Goal: Information Seeking & Learning: Learn about a topic

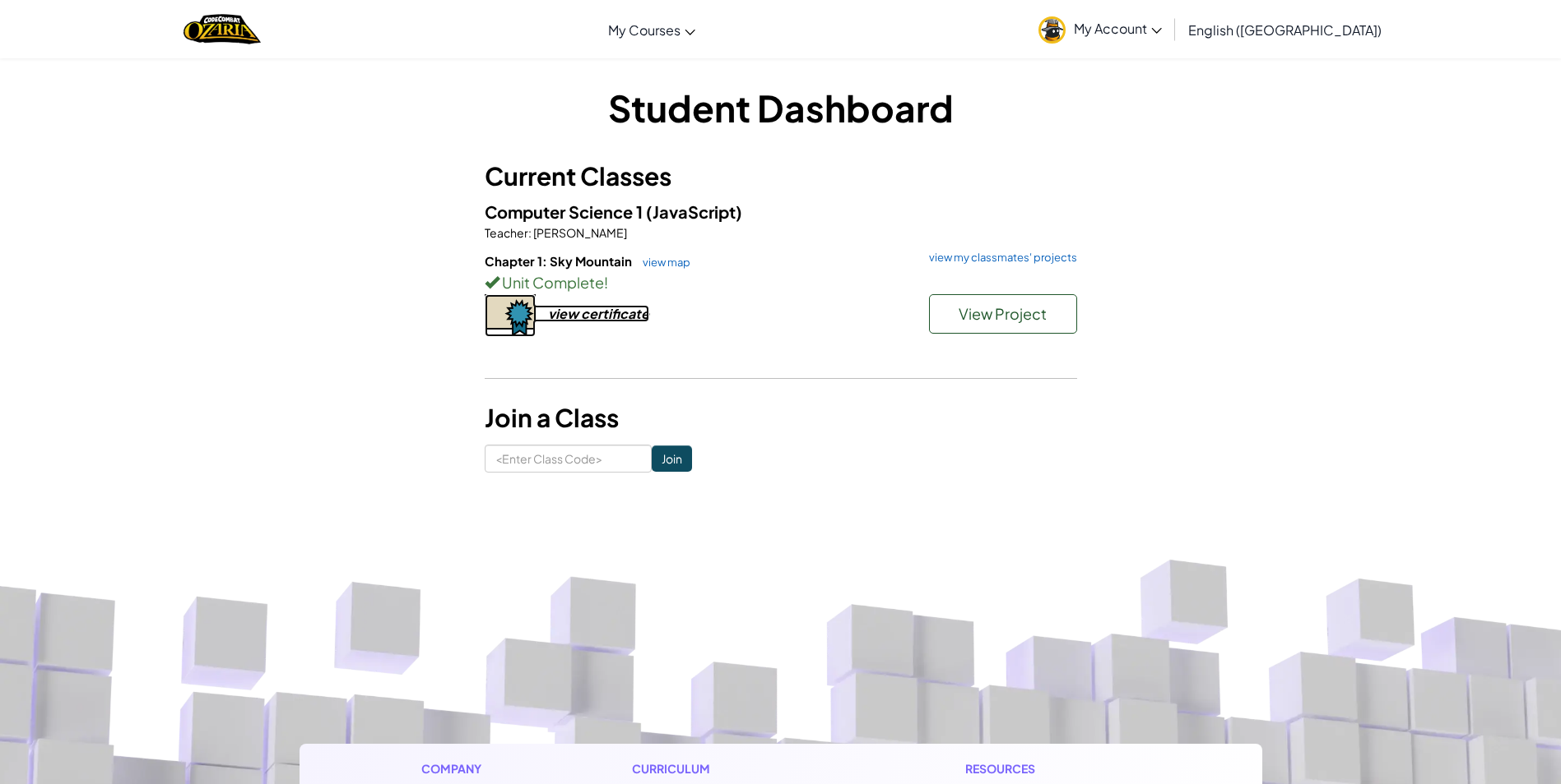
click at [635, 312] on div "view certificate" at bounding box center [599, 314] width 101 height 18
click at [1162, 24] on span "My Account" at bounding box center [1117, 28] width 88 height 18
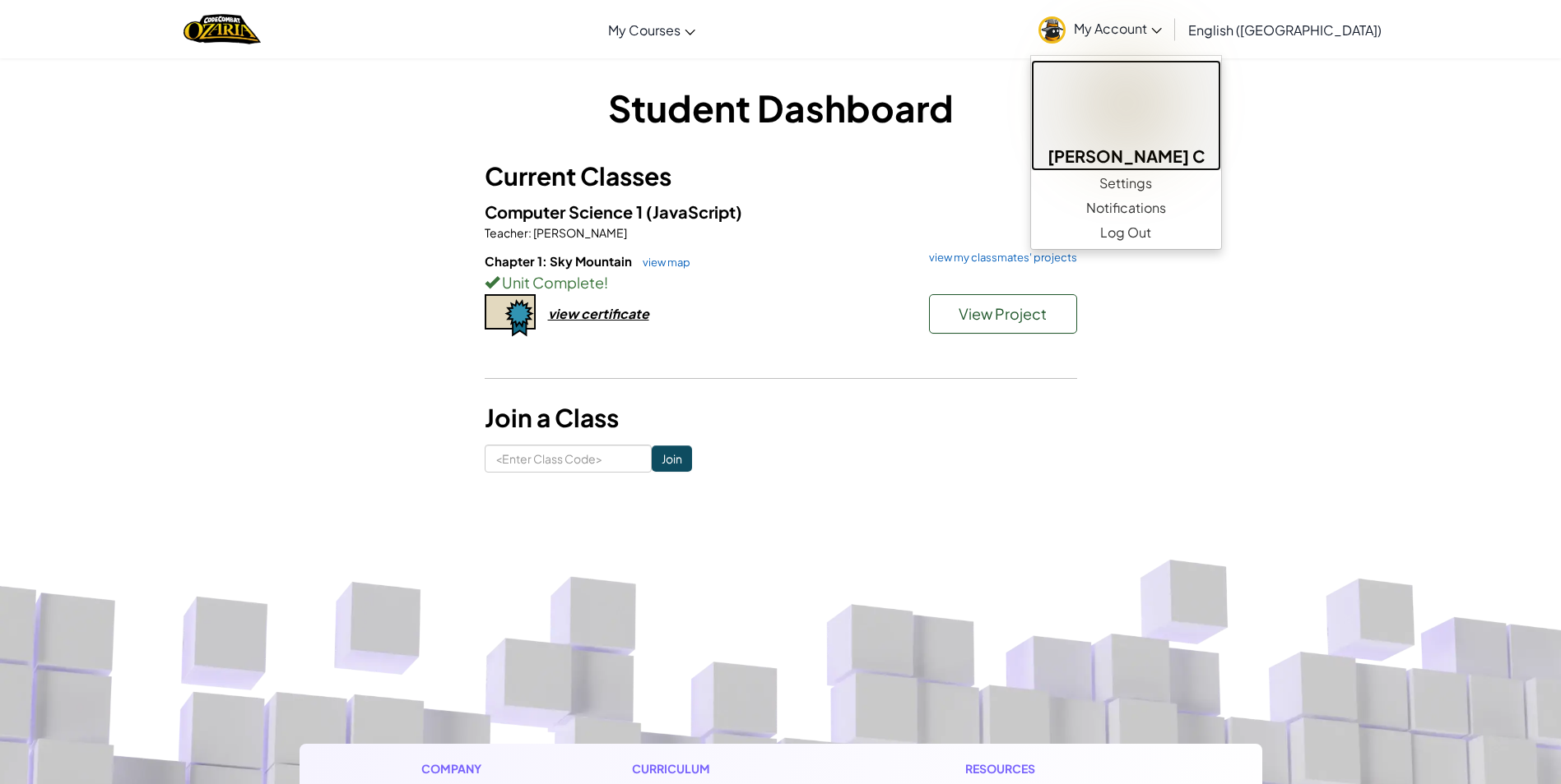
click at [1166, 125] on img at bounding box center [1124, 103] width 81 height 81
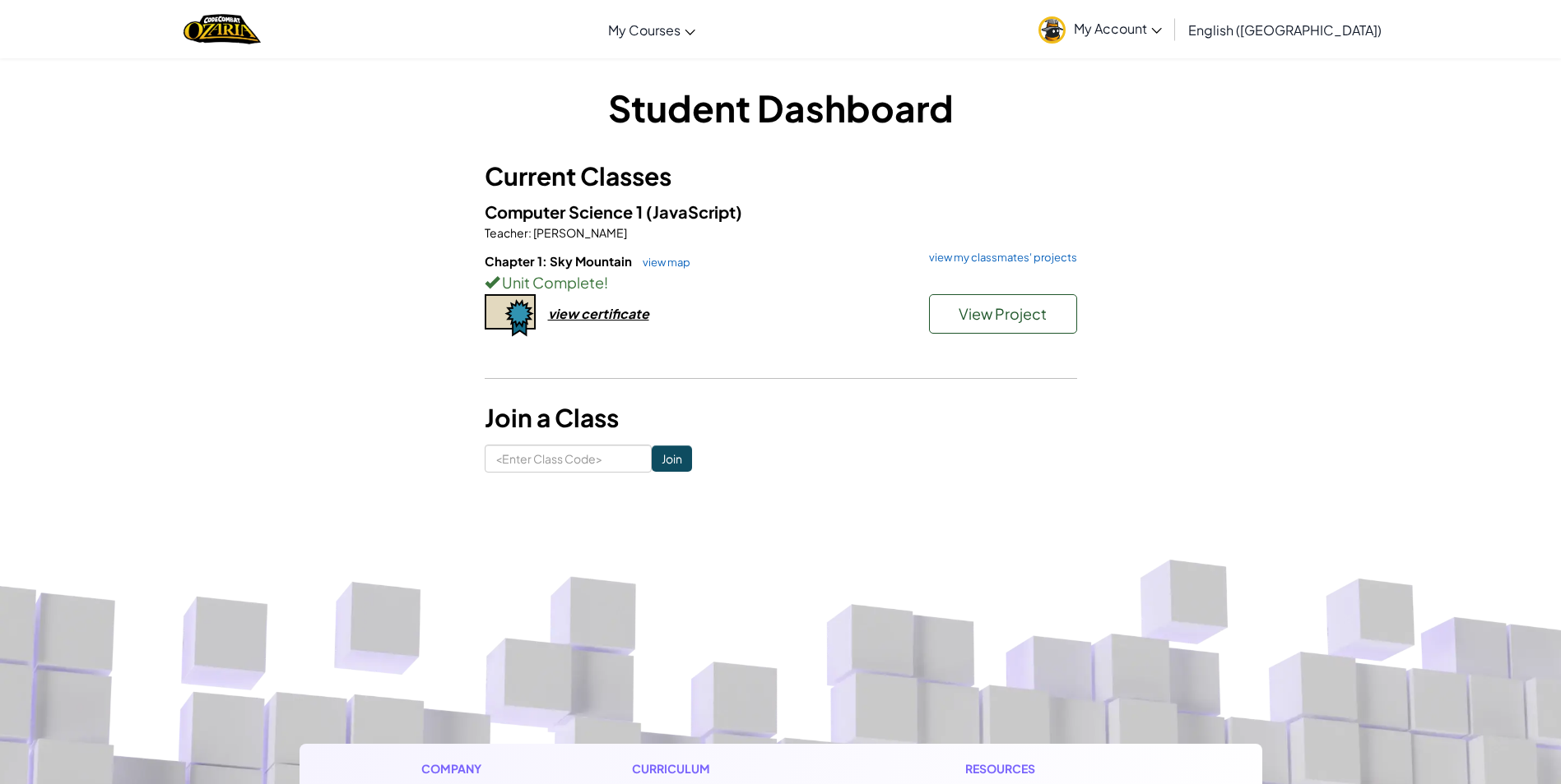
click at [908, 196] on div "Current Classes Computer Science 1 (JavaScript) Teacher : Crystal Clary Chapter…" at bounding box center [780, 276] width 592 height 238
click at [1040, 257] on link "view my classmates' projects" at bounding box center [999, 257] width 157 height 11
click at [1049, 300] on button "View Project" at bounding box center [1002, 314] width 148 height 40
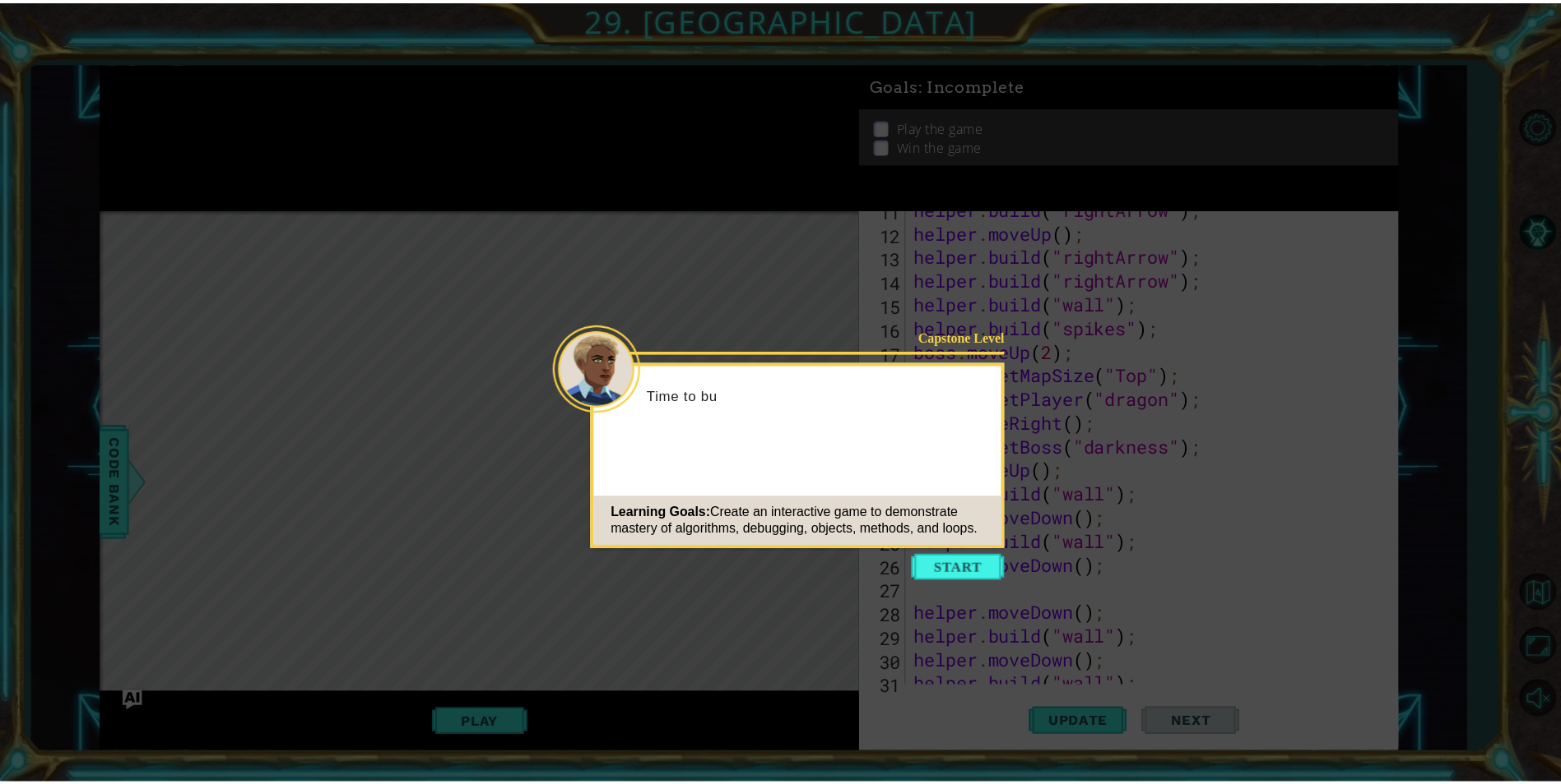
scroll to position [620, 0]
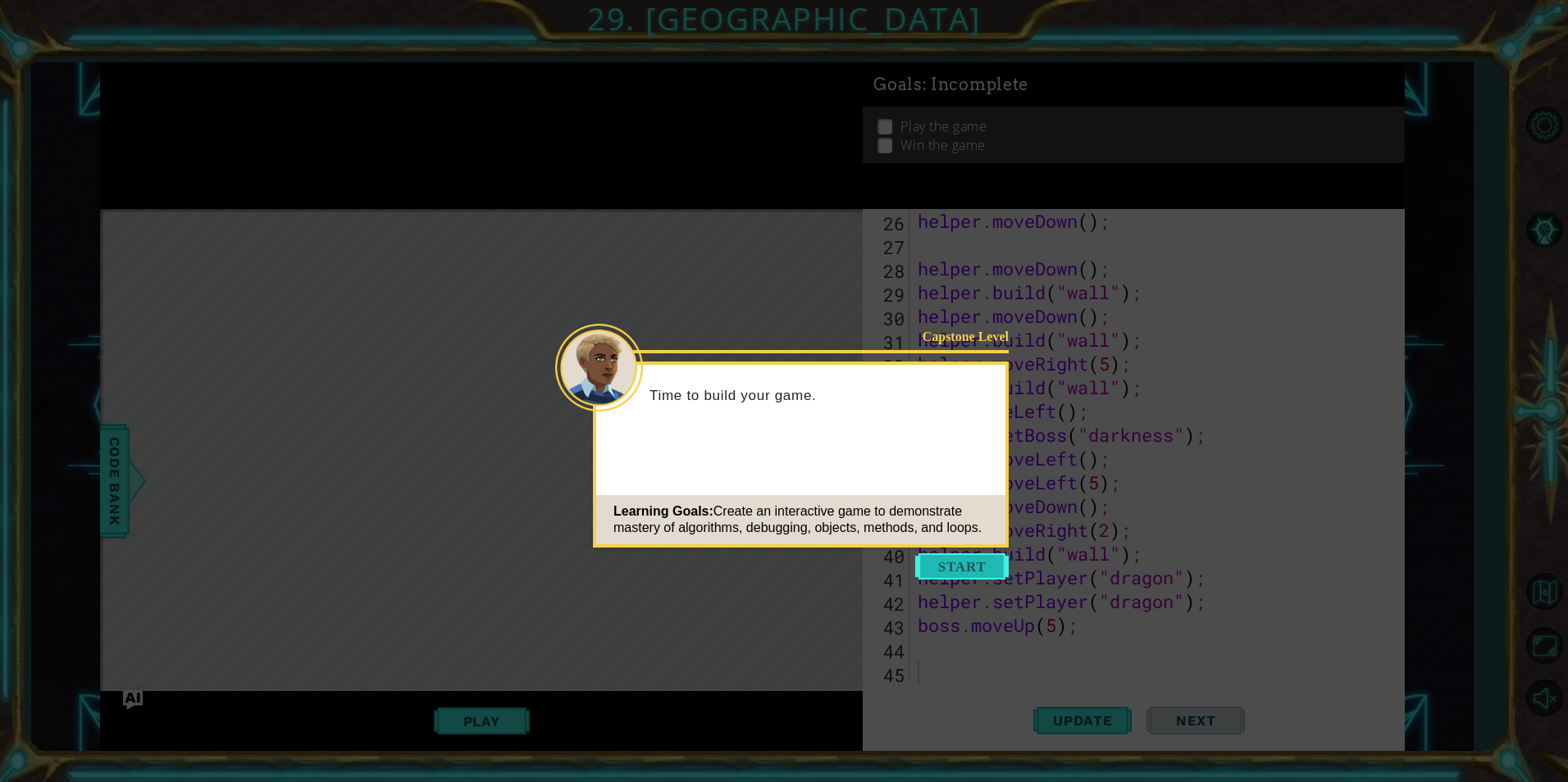
click at [981, 563] on button "Start" at bounding box center [962, 567] width 94 height 26
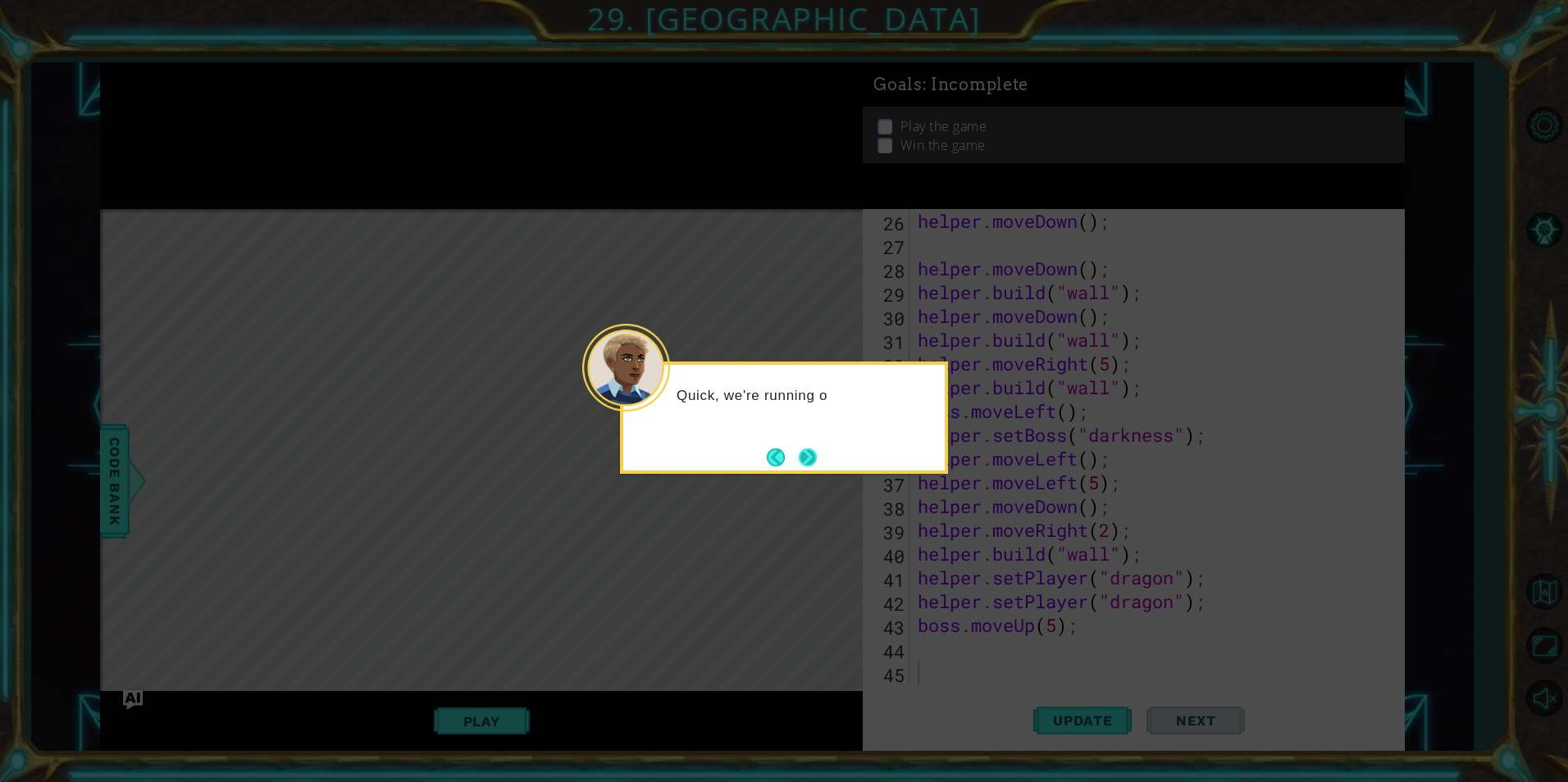
click at [818, 458] on button "Next" at bounding box center [807, 456] width 20 height 20
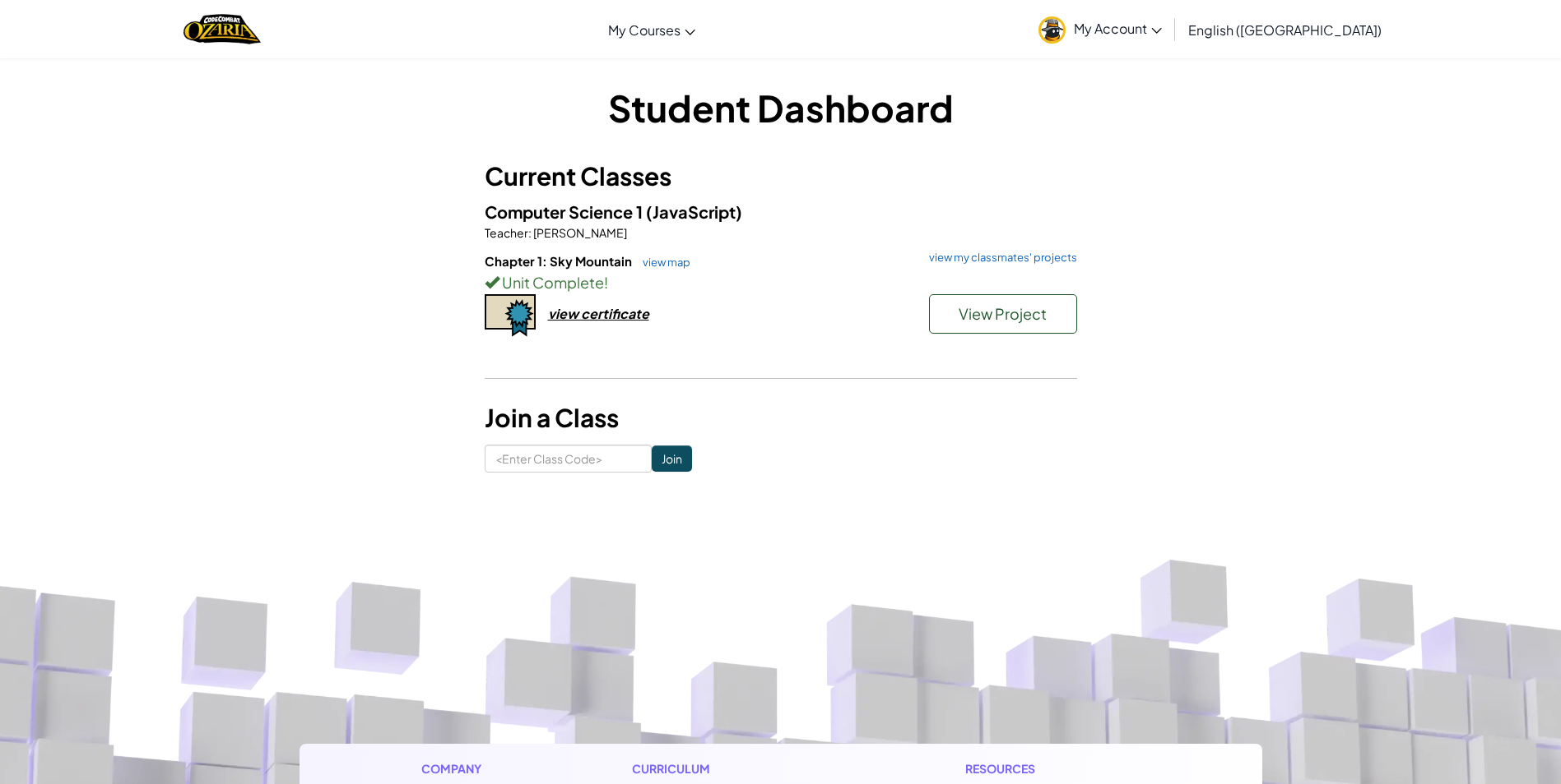
click at [1170, 18] on link "My Account" at bounding box center [1100, 29] width 140 height 52
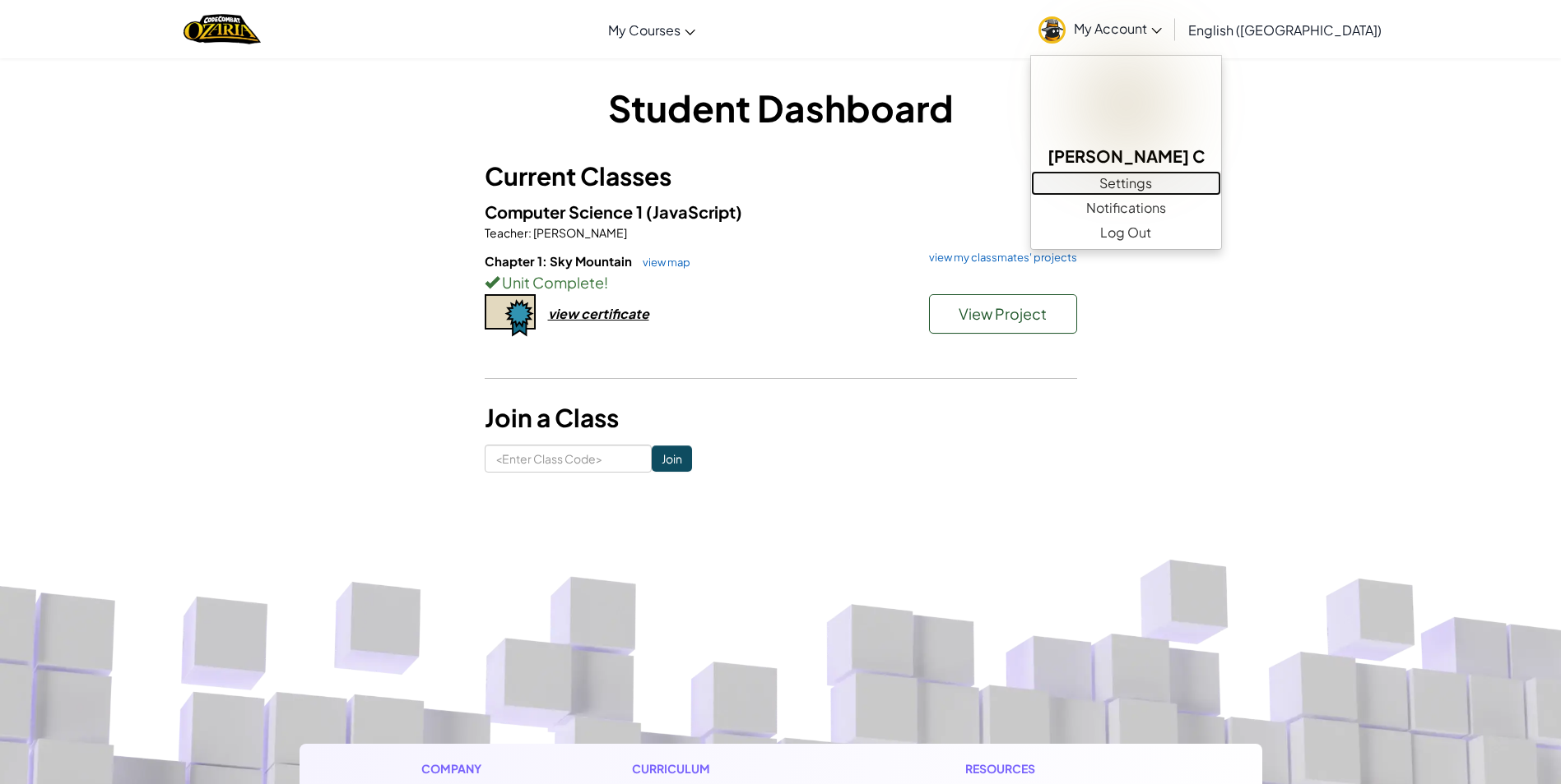
click at [1221, 185] on link "Settings" at bounding box center [1125, 183] width 190 height 25
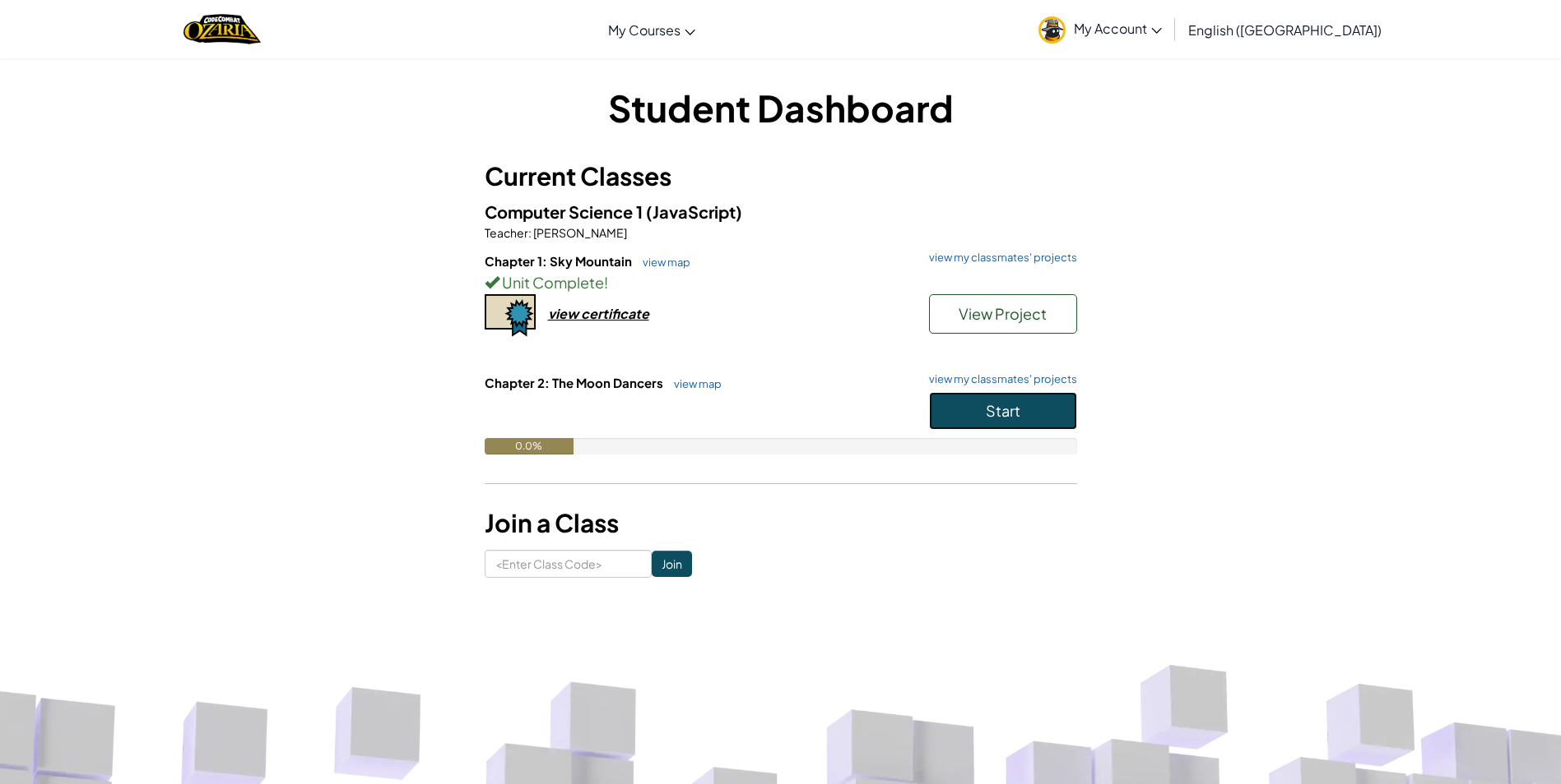
click at [950, 405] on button "Start" at bounding box center [1002, 411] width 148 height 38
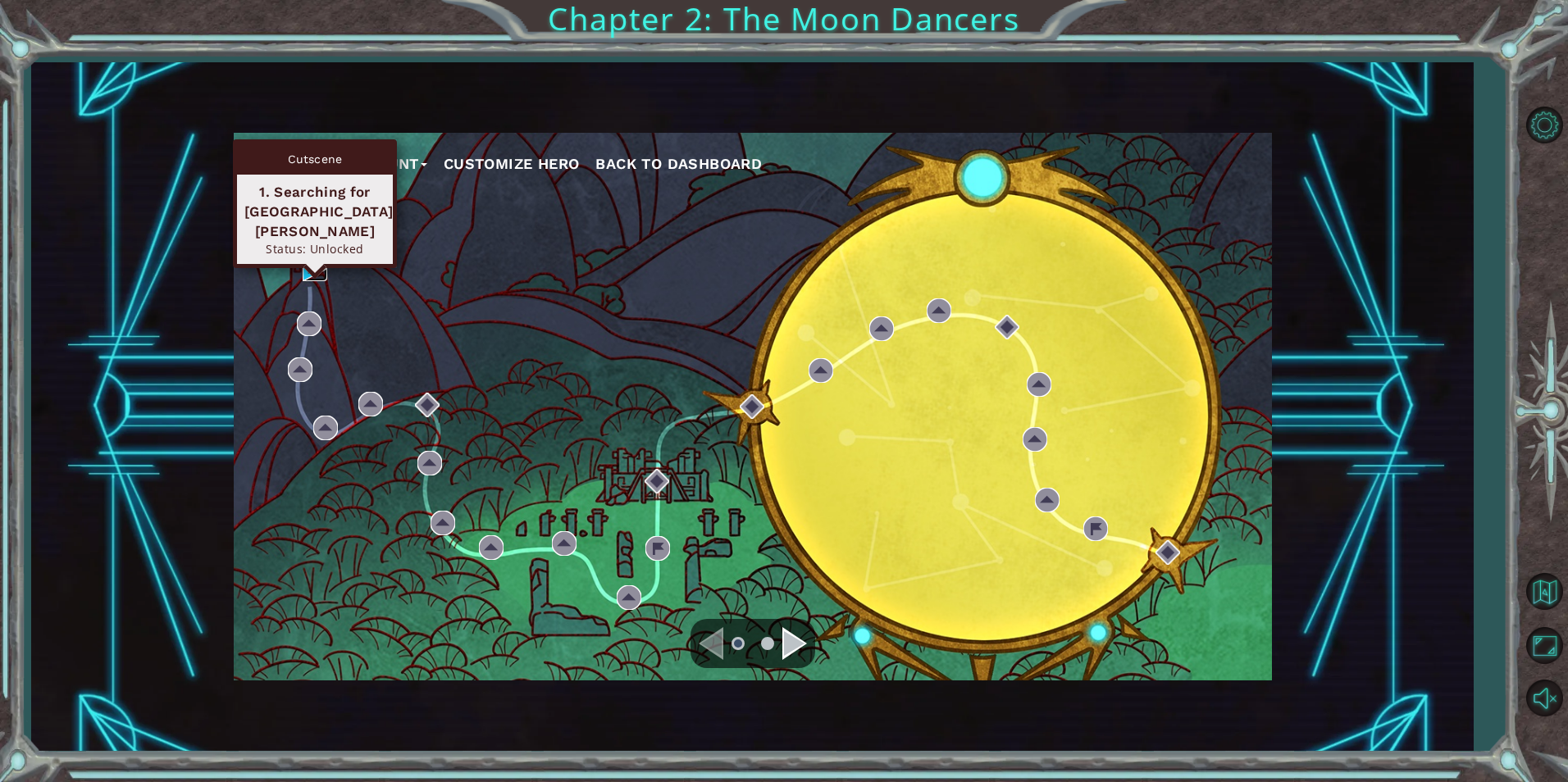
click at [306, 264] on img at bounding box center [315, 269] width 25 height 25
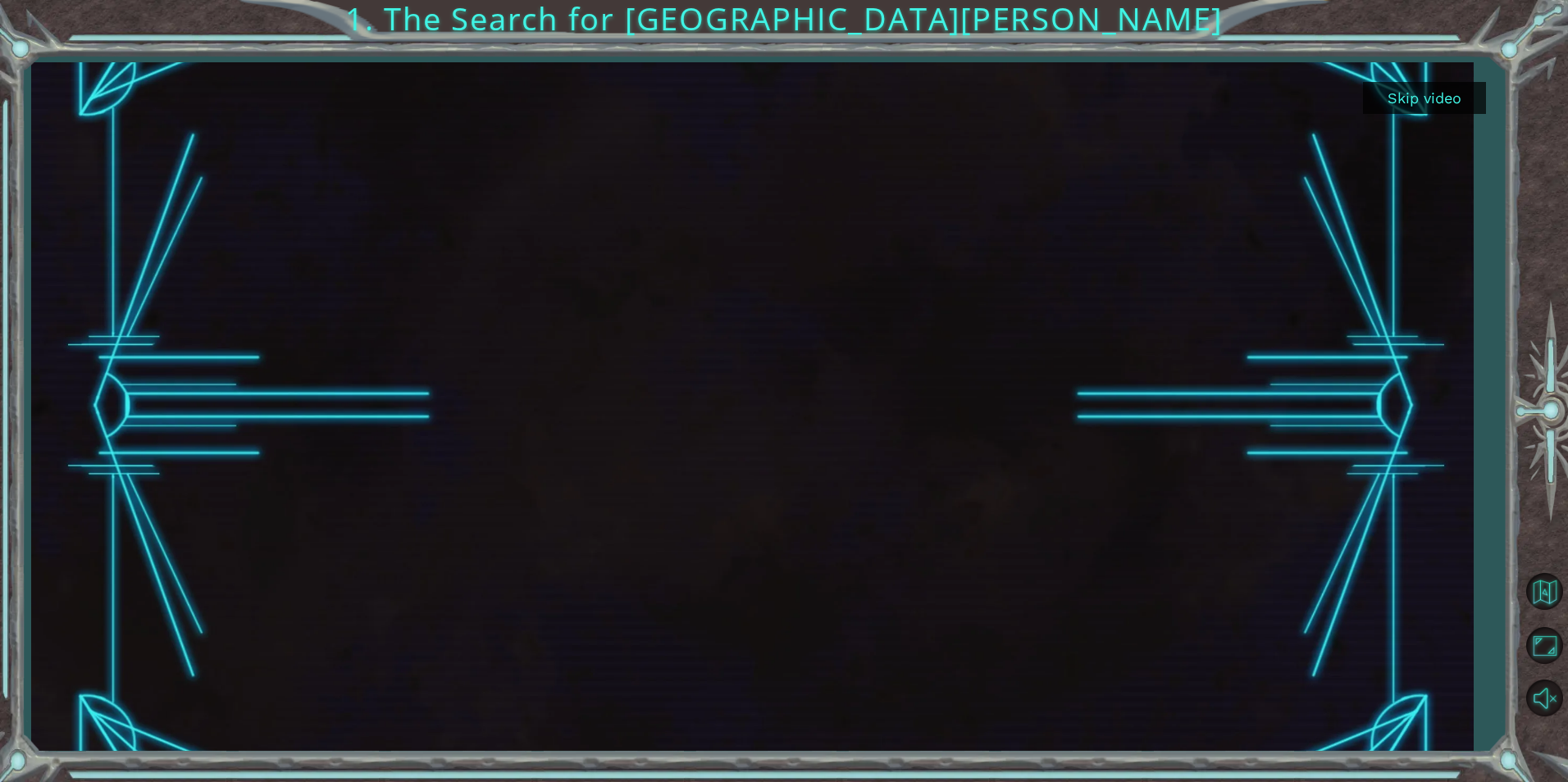
click at [839, 416] on div at bounding box center [753, 407] width 1225 height 688
click at [1253, 531] on div at bounding box center [753, 407] width 1225 height 688
click at [1409, 108] on button "Skip video" at bounding box center [1424, 98] width 123 height 32
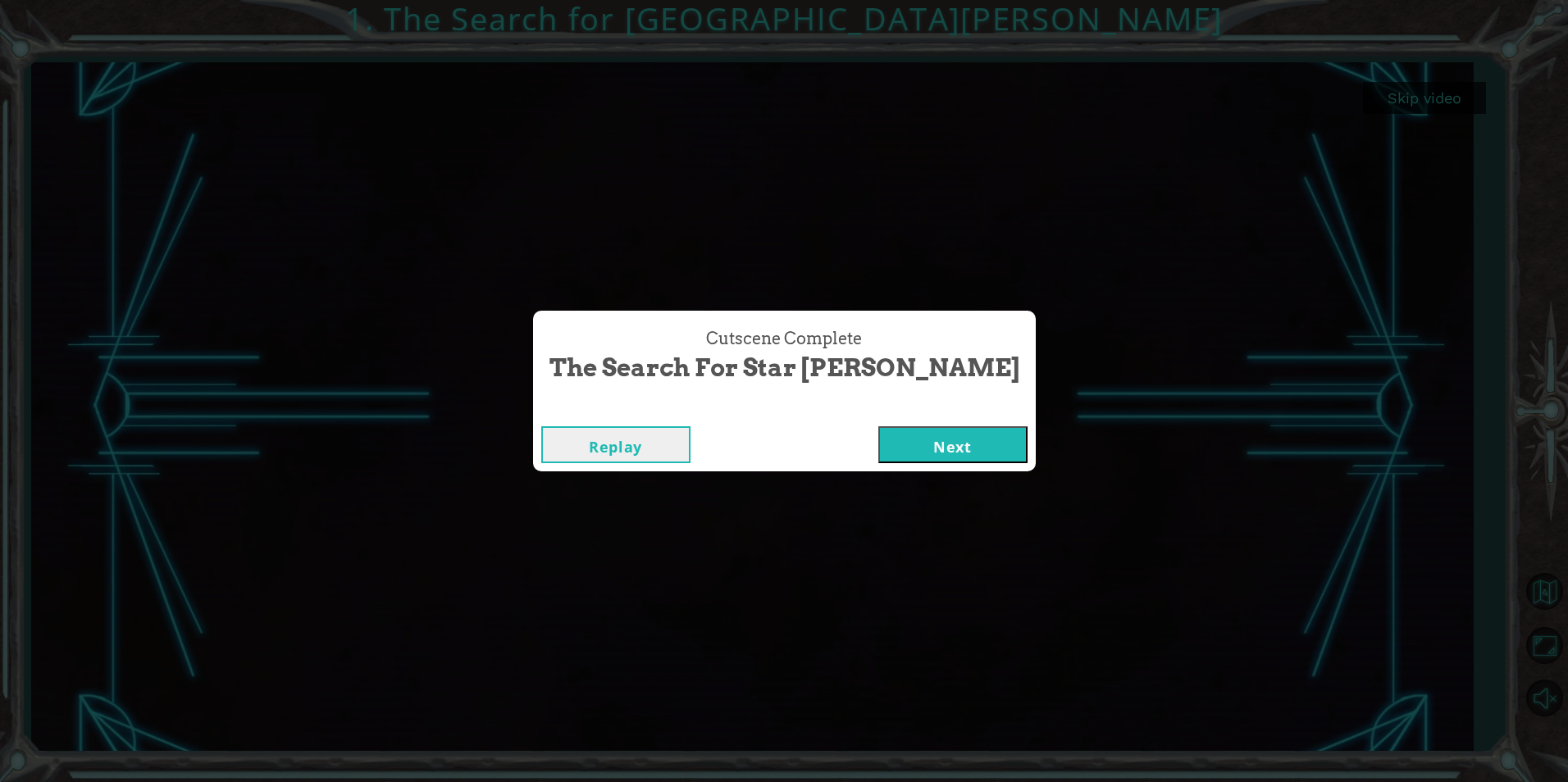
click at [931, 455] on button "Next" at bounding box center [953, 445] width 149 height 37
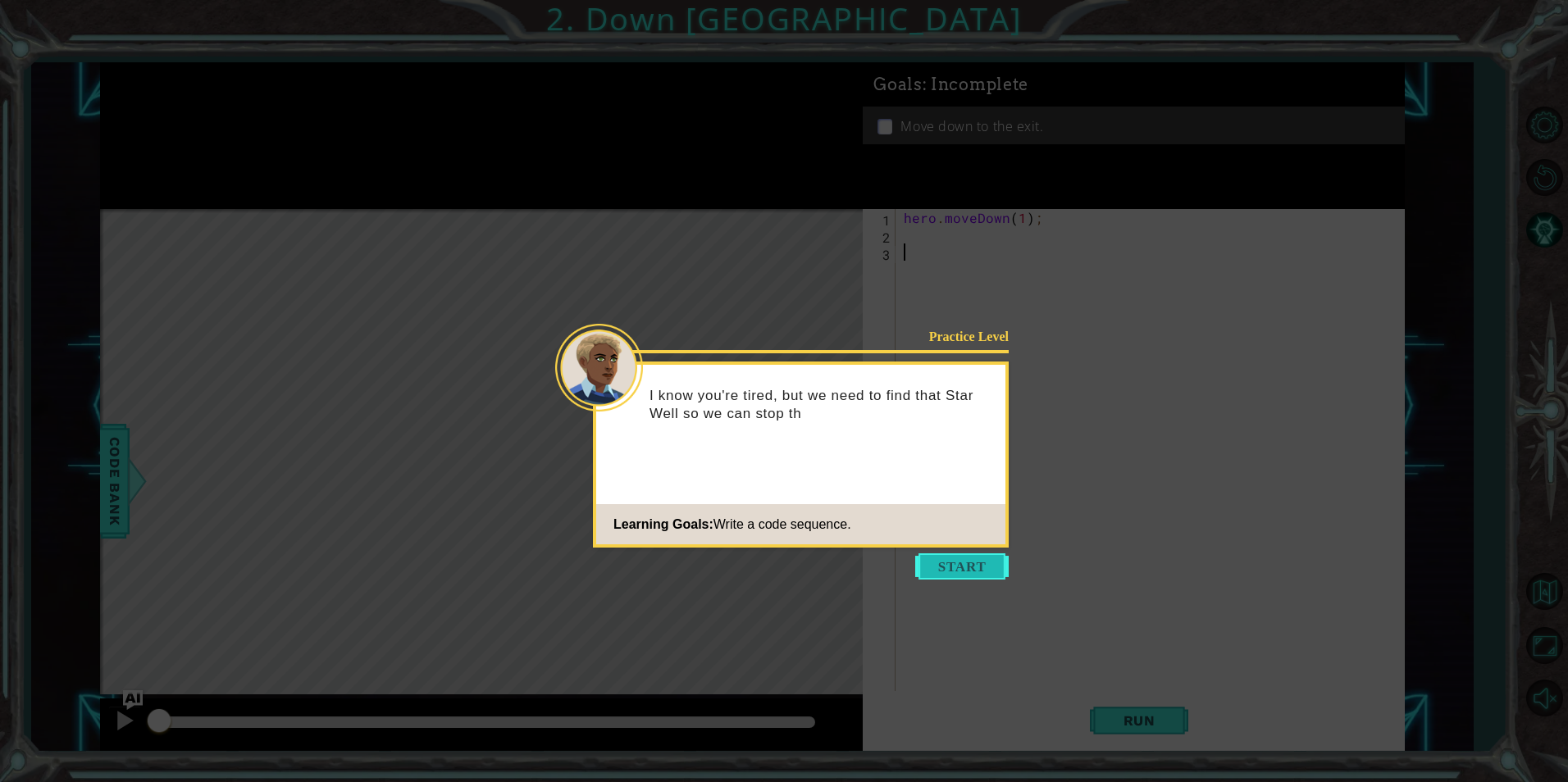
click at [971, 567] on button "Start" at bounding box center [962, 567] width 94 height 26
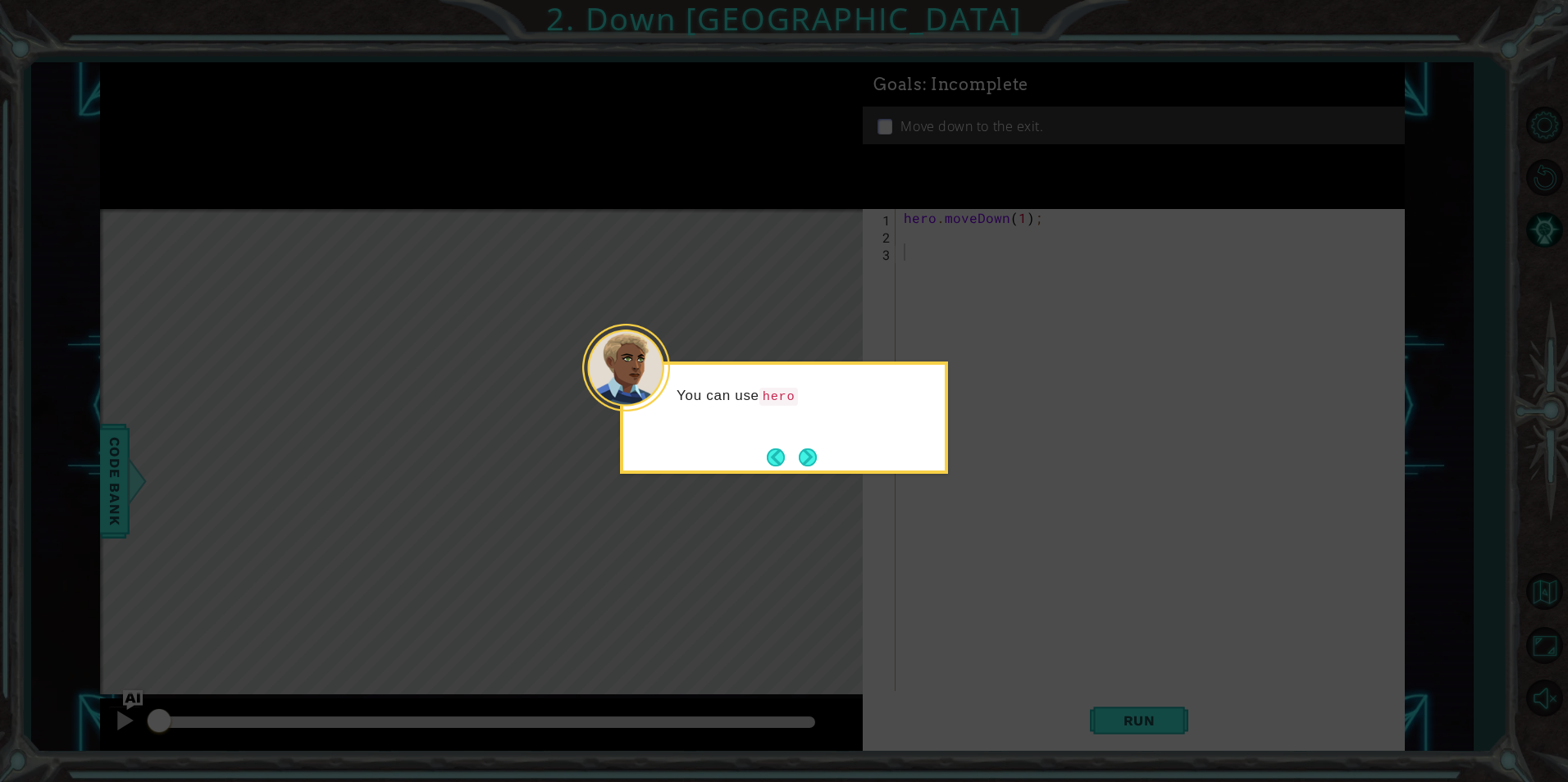
click at [805, 450] on button "Next" at bounding box center [808, 457] width 18 height 18
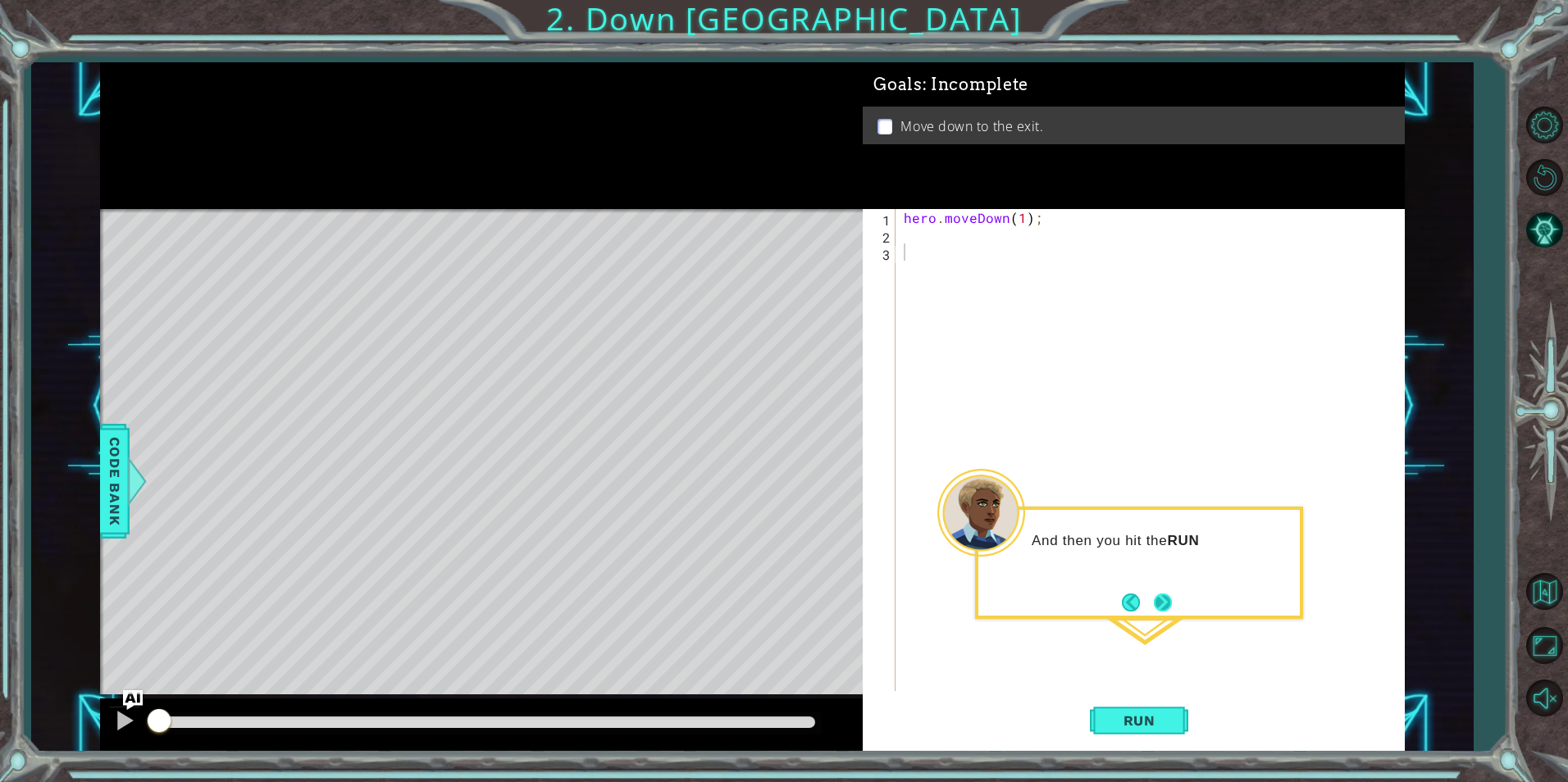
click at [1172, 610] on button "Next" at bounding box center [1163, 603] width 18 height 18
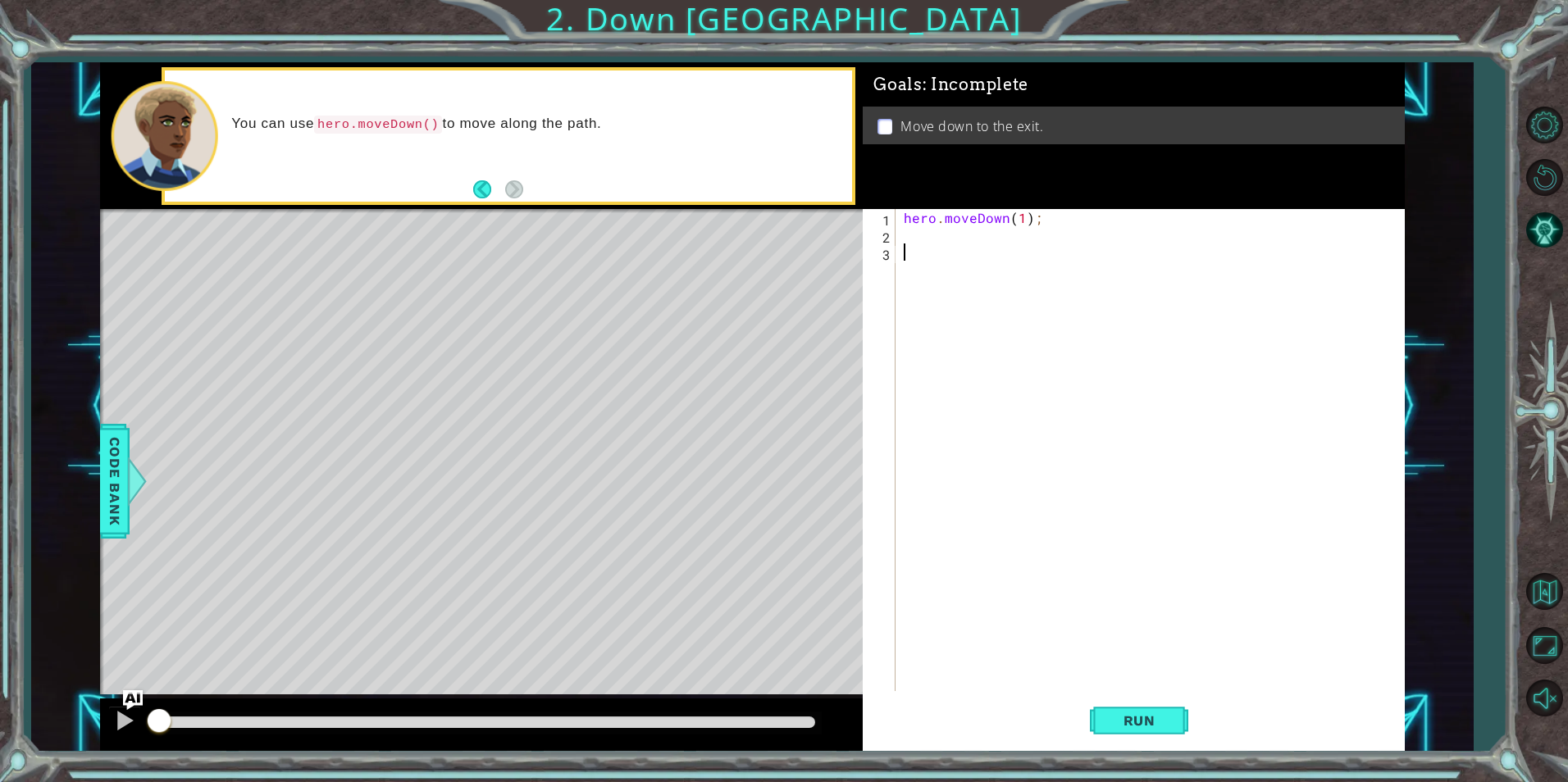
click at [909, 250] on div "hero . moveDown ( 1 ) ;" at bounding box center [1154, 467] width 507 height 516
click at [1109, 725] on span "Run" at bounding box center [1139, 720] width 64 height 17
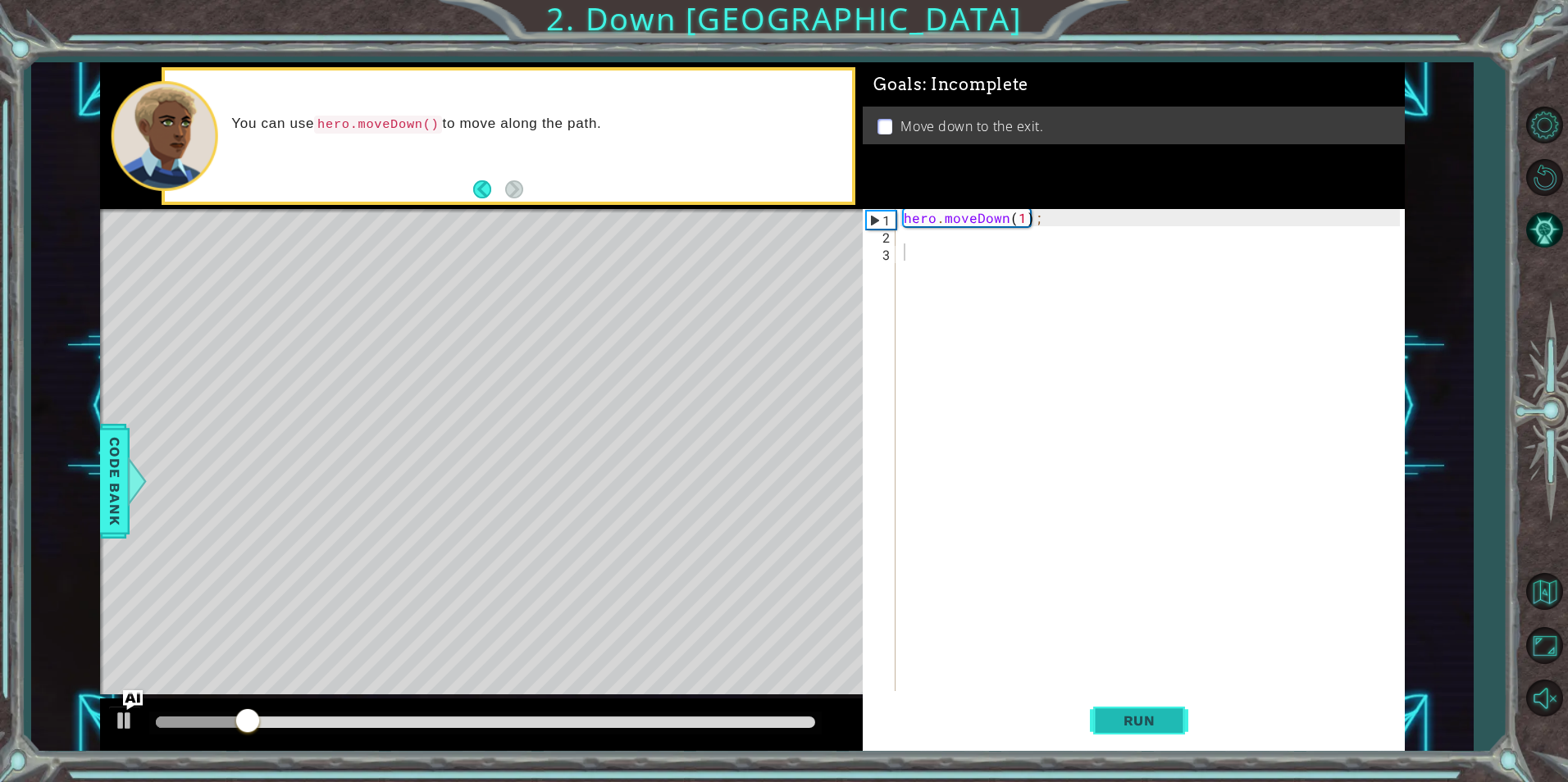
click at [1151, 715] on span "Run" at bounding box center [1139, 720] width 64 height 17
click at [1021, 221] on div "hero . moveDown ( 1 ) ;" at bounding box center [1154, 467] width 507 height 516
type textarea "hero.moveDown(2);"
click at [1144, 714] on span "Run" at bounding box center [1139, 720] width 64 height 17
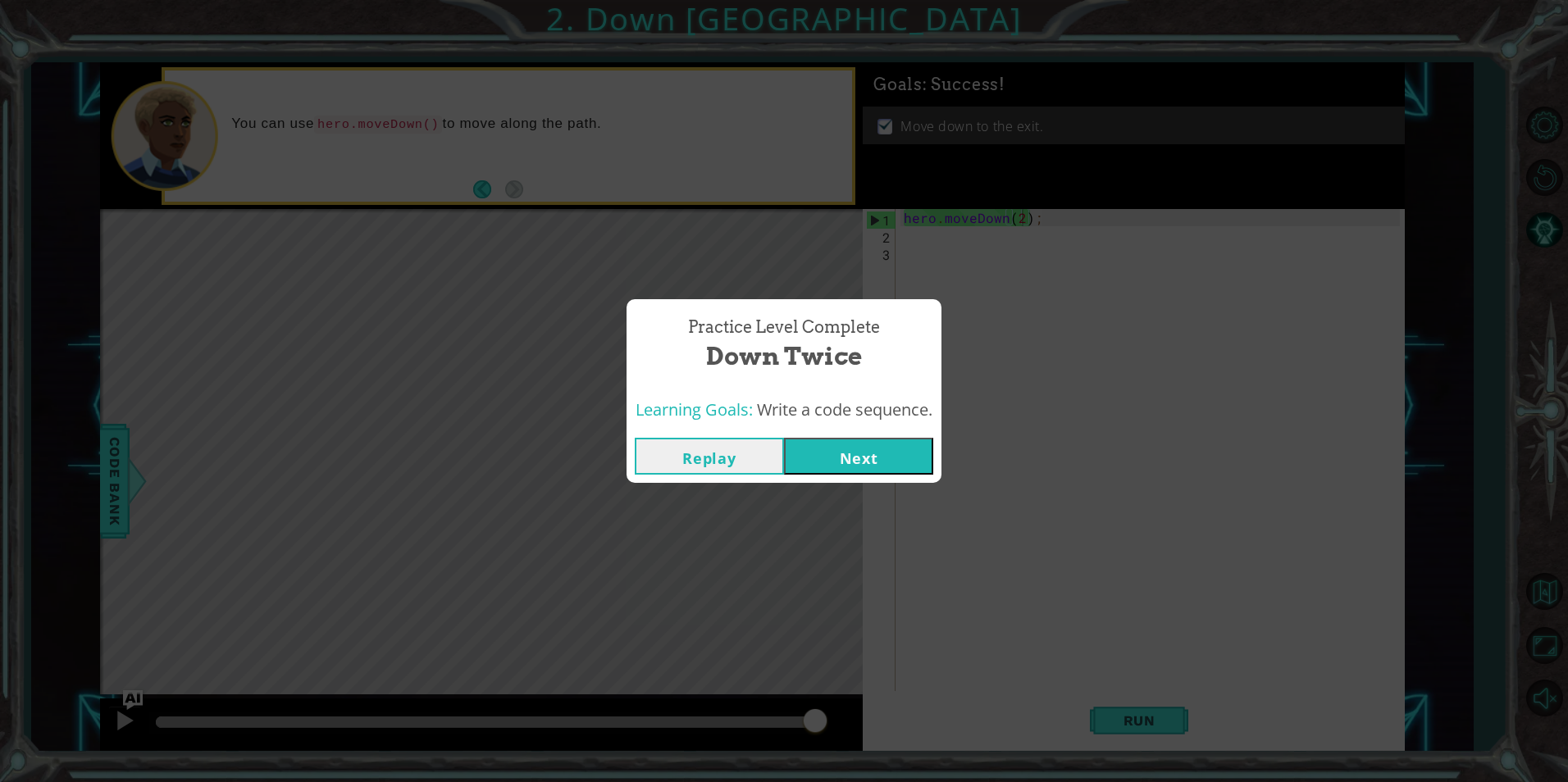
click at [875, 460] on button "Next" at bounding box center [858, 456] width 149 height 37
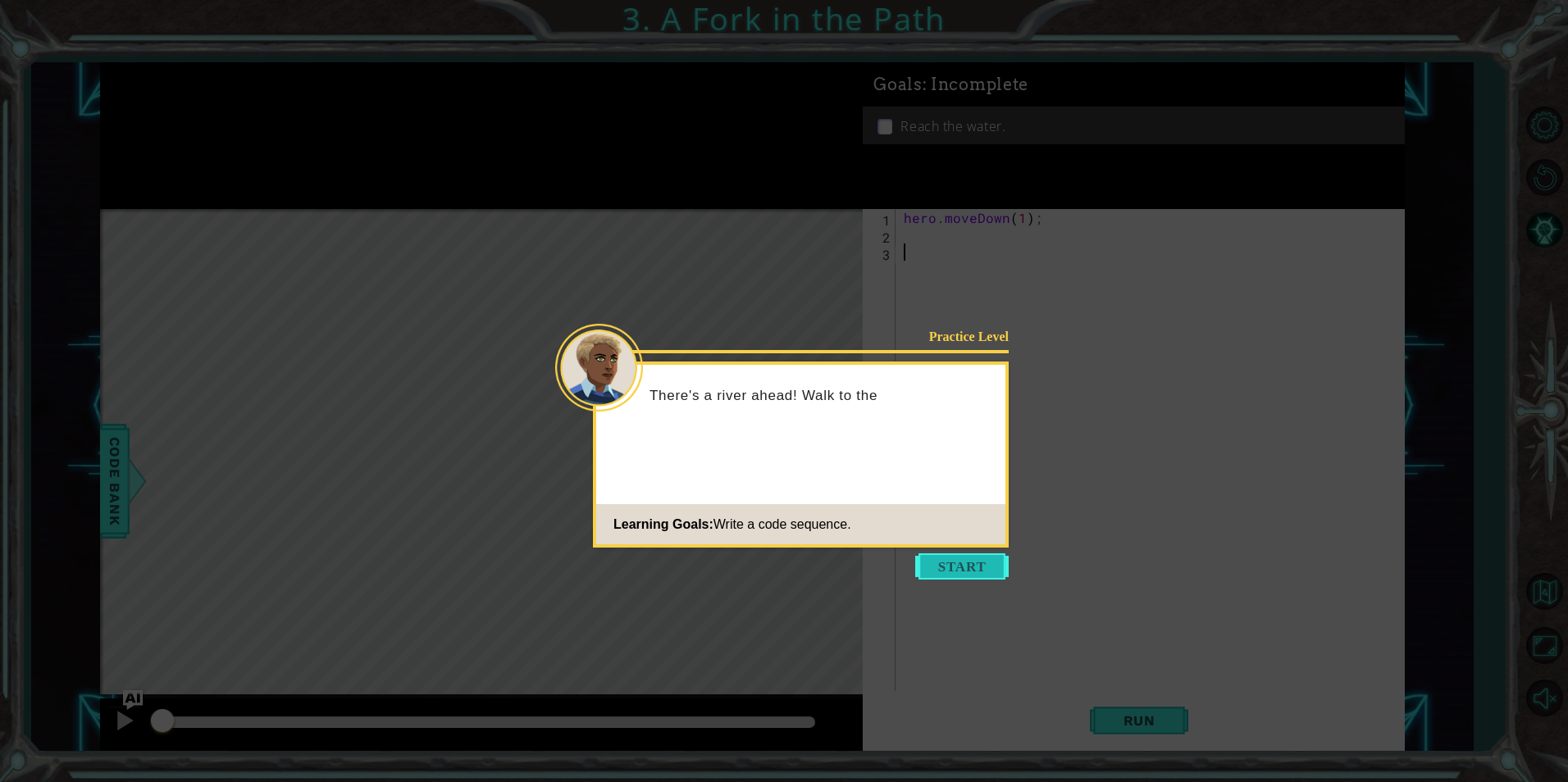
click at [988, 569] on button "Start" at bounding box center [962, 567] width 94 height 26
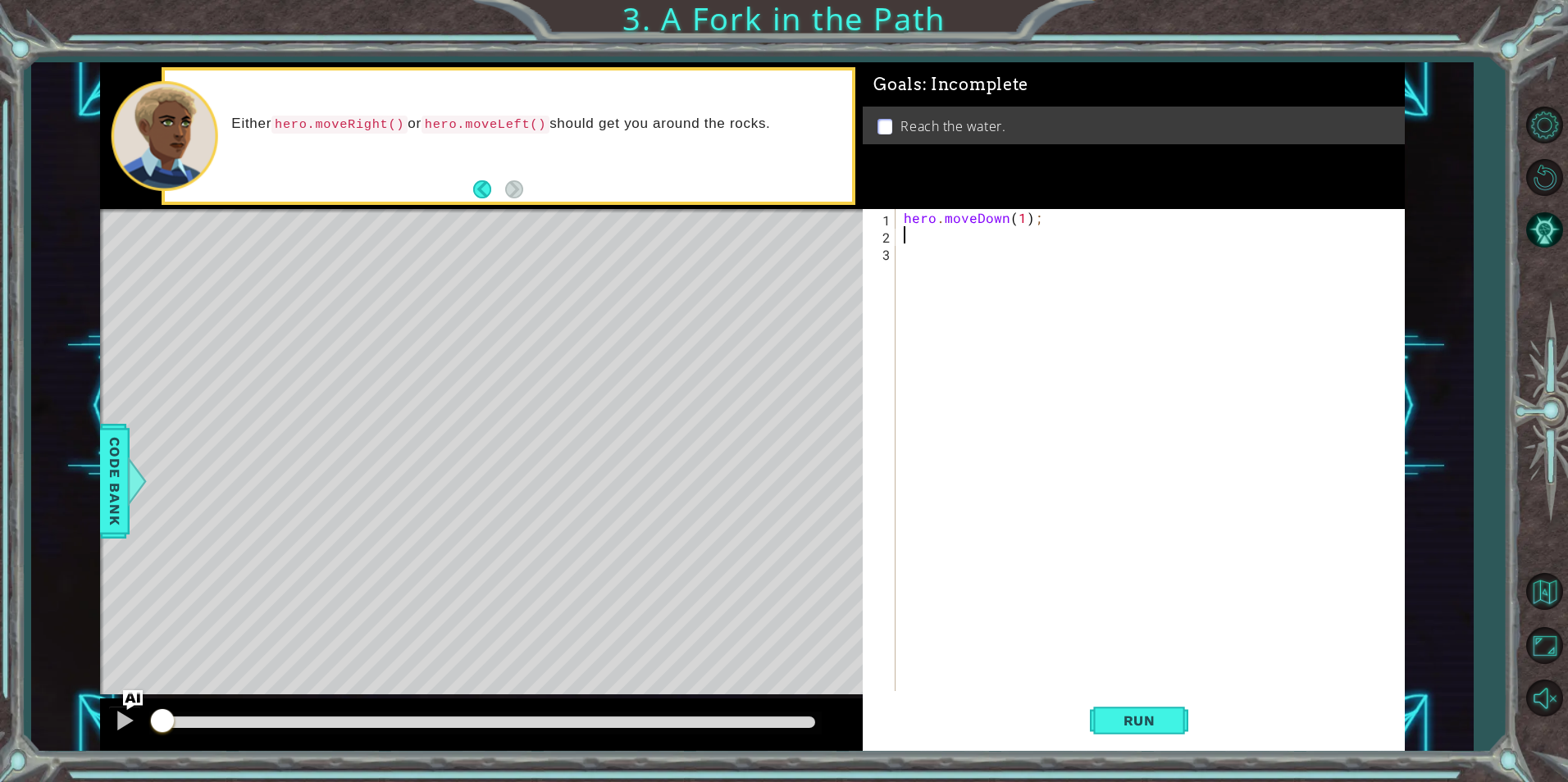
click at [926, 234] on div "hero . moveDown ( 1 ) ;" at bounding box center [1154, 467] width 507 height 516
click at [978, 259] on div "her o.moveDown press enter her o.moveLeft press enter her o.moveRight press ent…" at bounding box center [1047, 294] width 310 height 98
type textarea "hero.moveDown(1);"
click at [1097, 703] on button "Run" at bounding box center [1139, 720] width 98 height 54
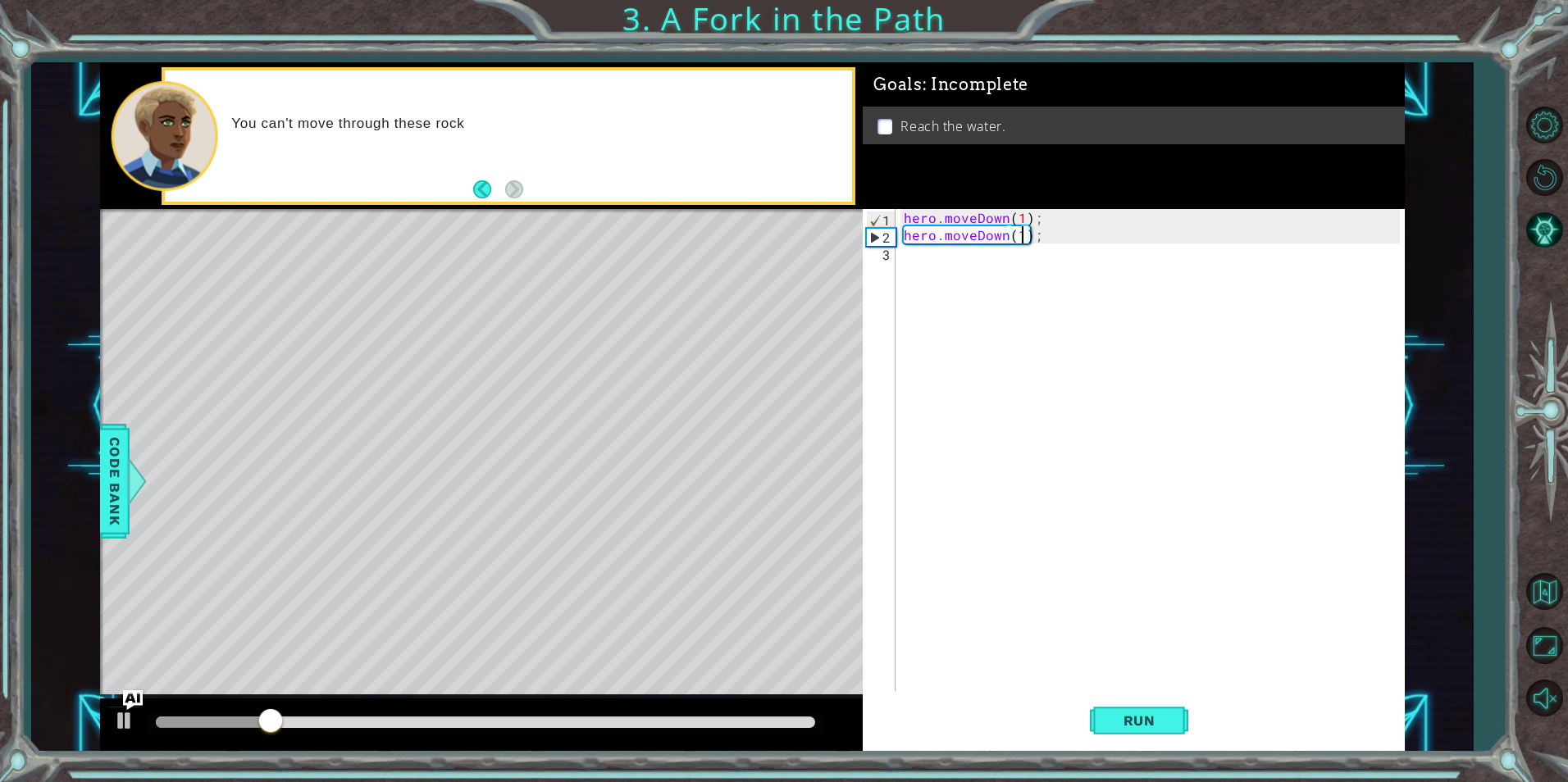
click at [935, 261] on div "hero . moveDown ( 1 ) ; hero . moveDown ( 1 ) ;" at bounding box center [1154, 467] width 507 height 516
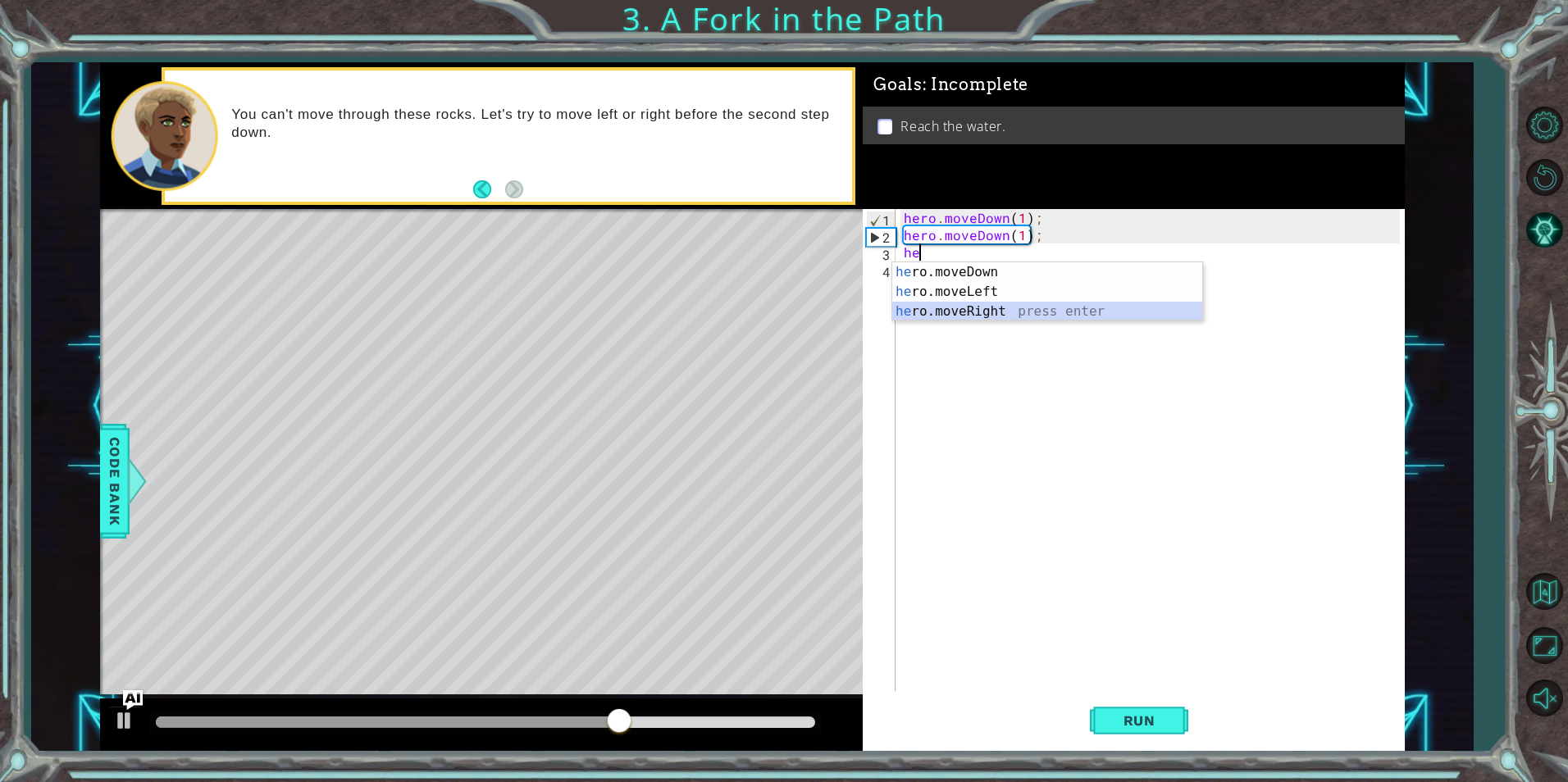
click at [999, 310] on div "he ro.moveDown press enter he ro.moveLeft press enter he ro.moveRight press ent…" at bounding box center [1047, 311] width 310 height 98
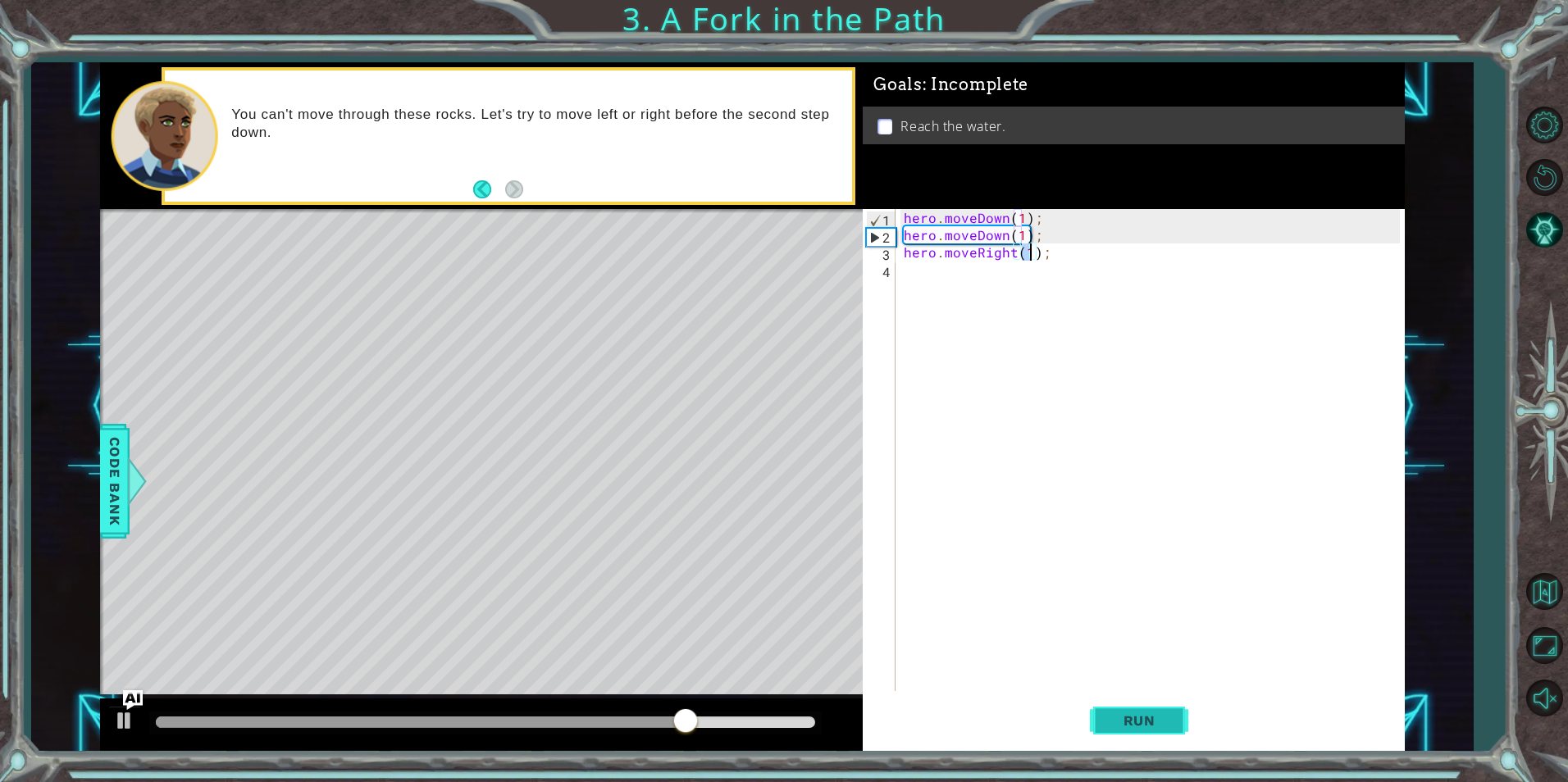
type textarea "hero.moveRight(1);"
click at [1092, 715] on button "Run" at bounding box center [1139, 720] width 98 height 54
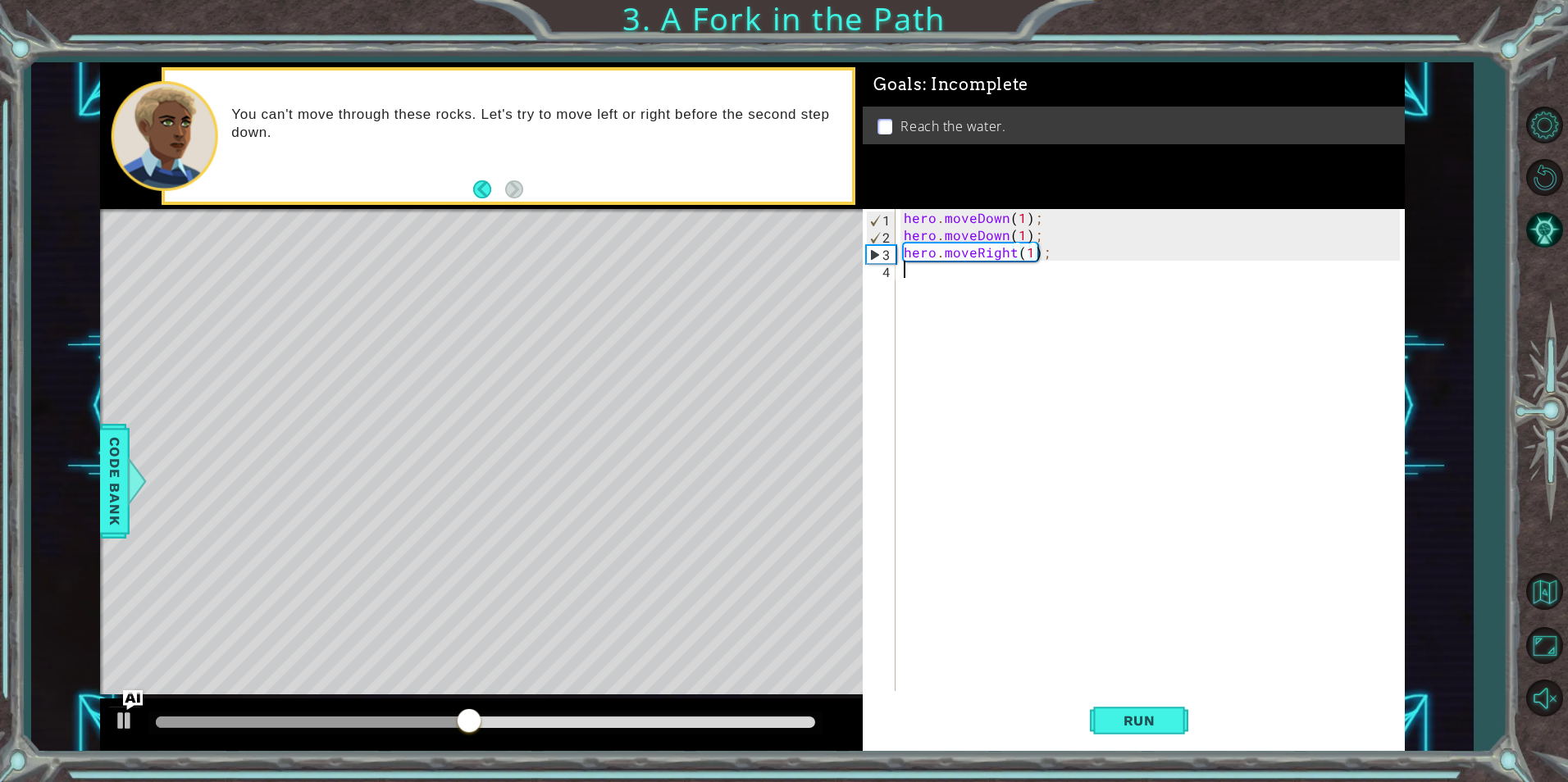
click at [923, 291] on div "hero . moveDown ( 1 ) ; hero . moveDown ( 1 ) ; hero . moveRight ( 1 ) ;" at bounding box center [1154, 467] width 507 height 516
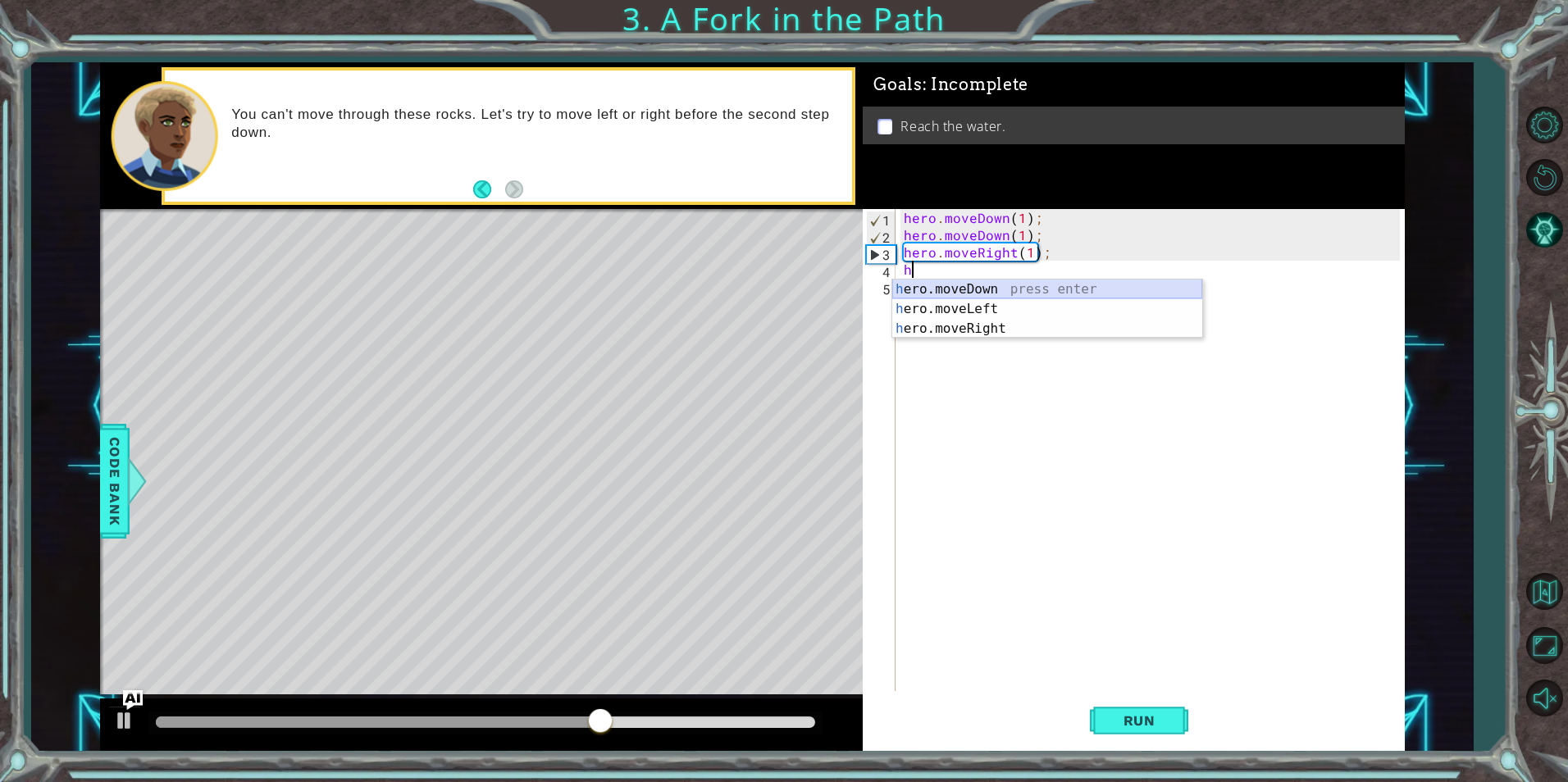
click at [1012, 292] on div "h ero.moveDown press enter h ero.moveLeft press enter h ero.moveRight press ent…" at bounding box center [1047, 328] width 310 height 98
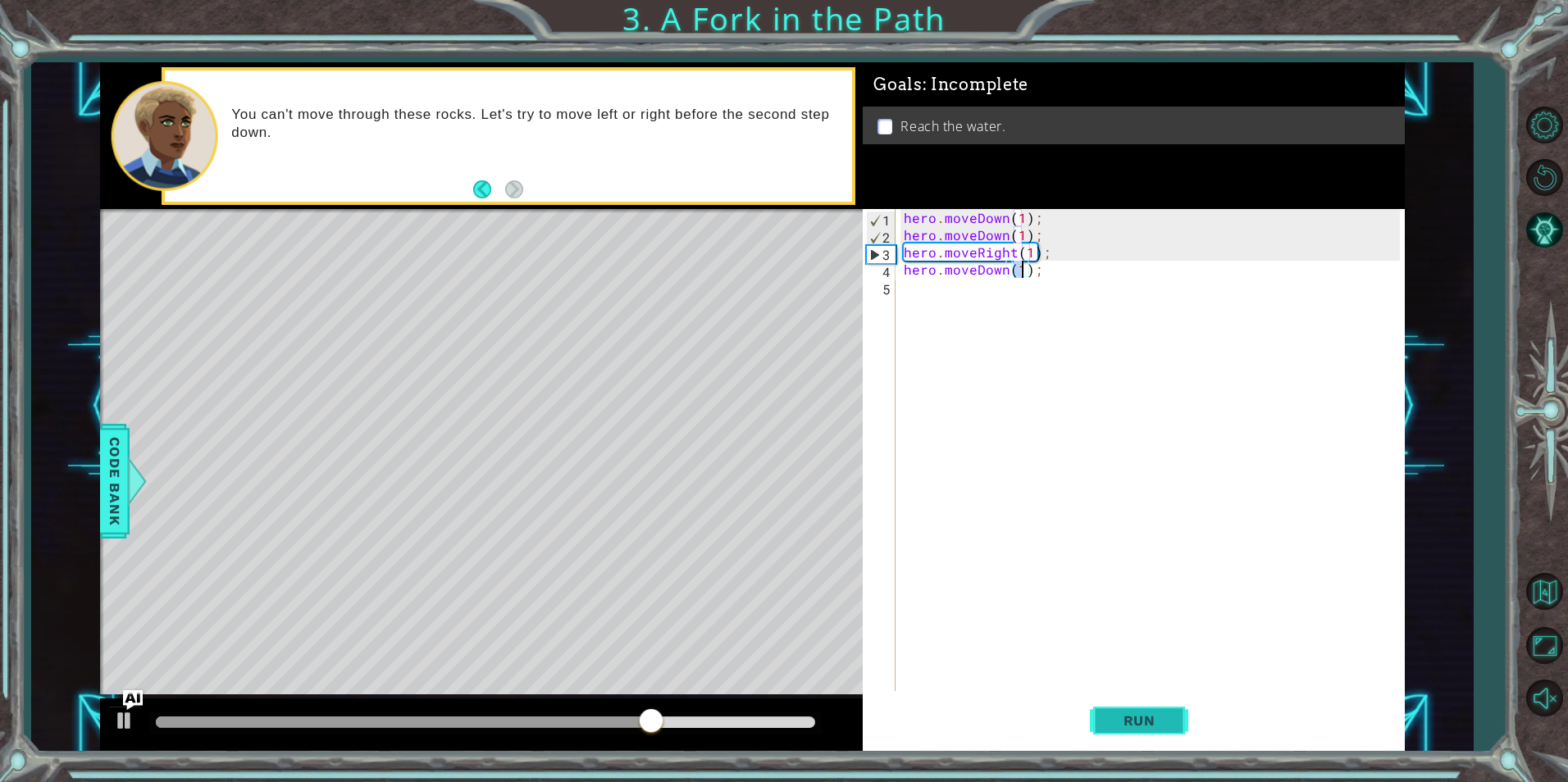
type textarea "hero.moveDown(1);"
click at [1150, 717] on span "Run" at bounding box center [1139, 720] width 64 height 17
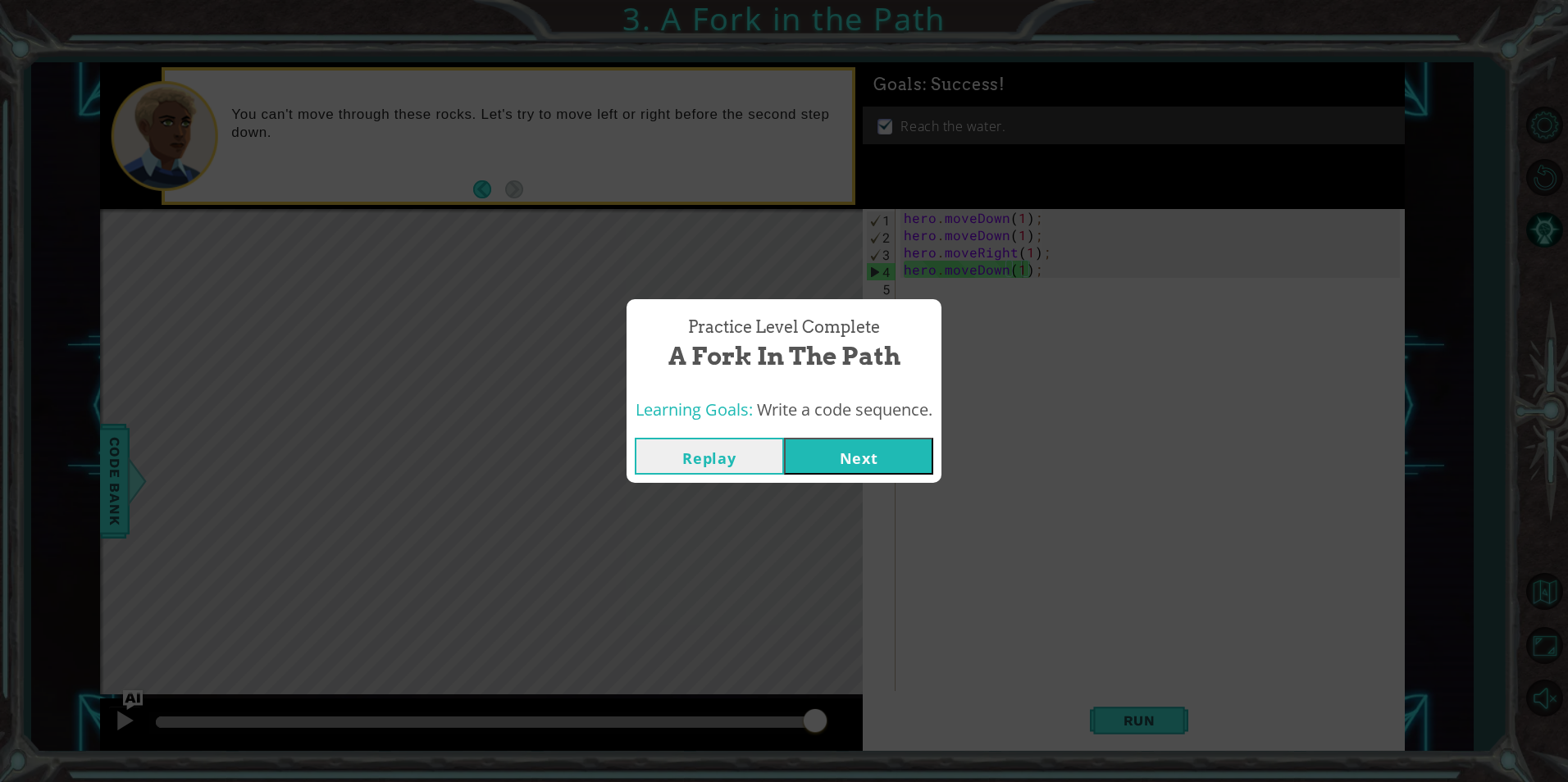
click at [893, 445] on button "Next" at bounding box center [858, 456] width 149 height 37
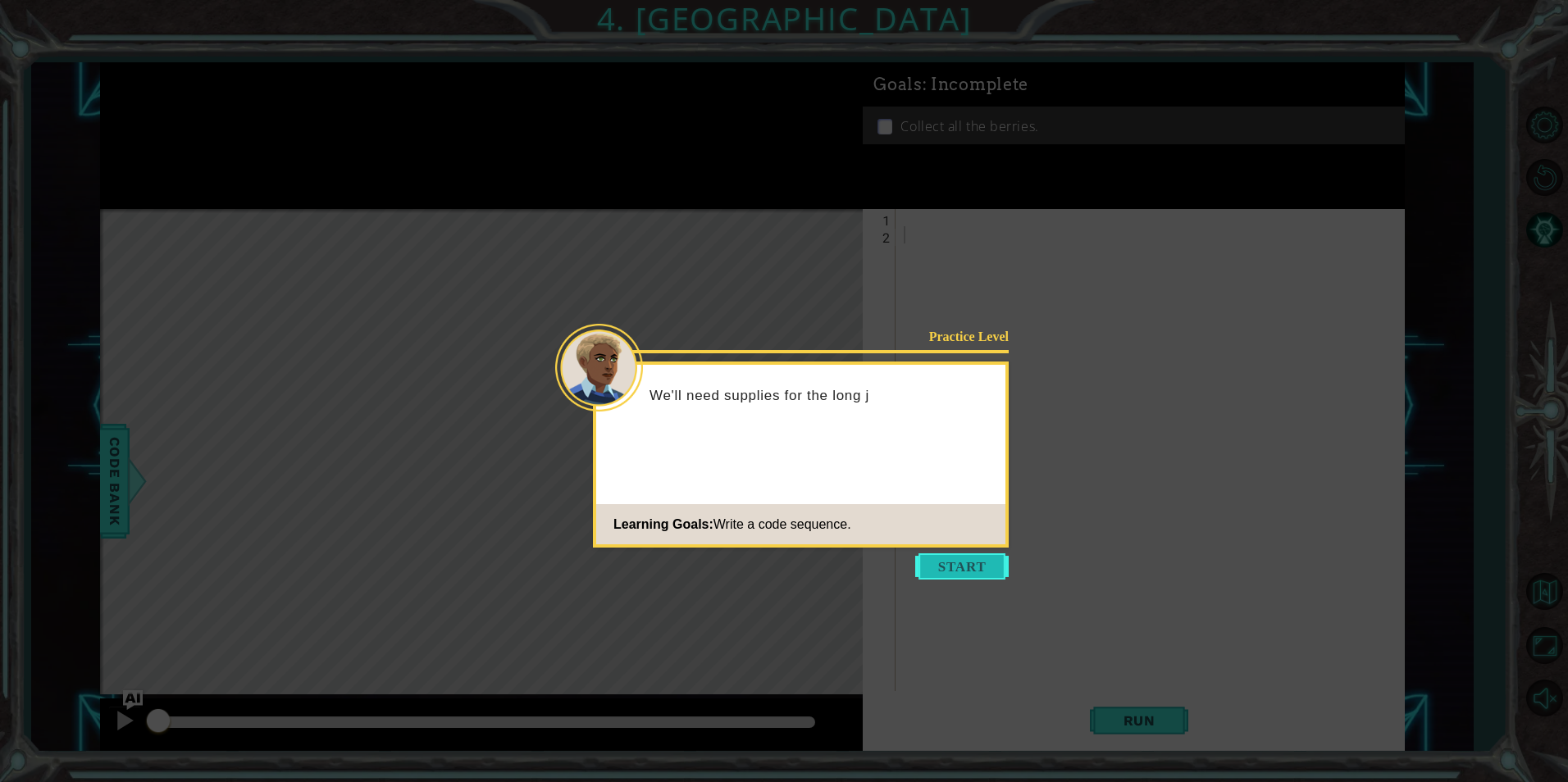
click at [935, 559] on button "Start" at bounding box center [962, 567] width 94 height 26
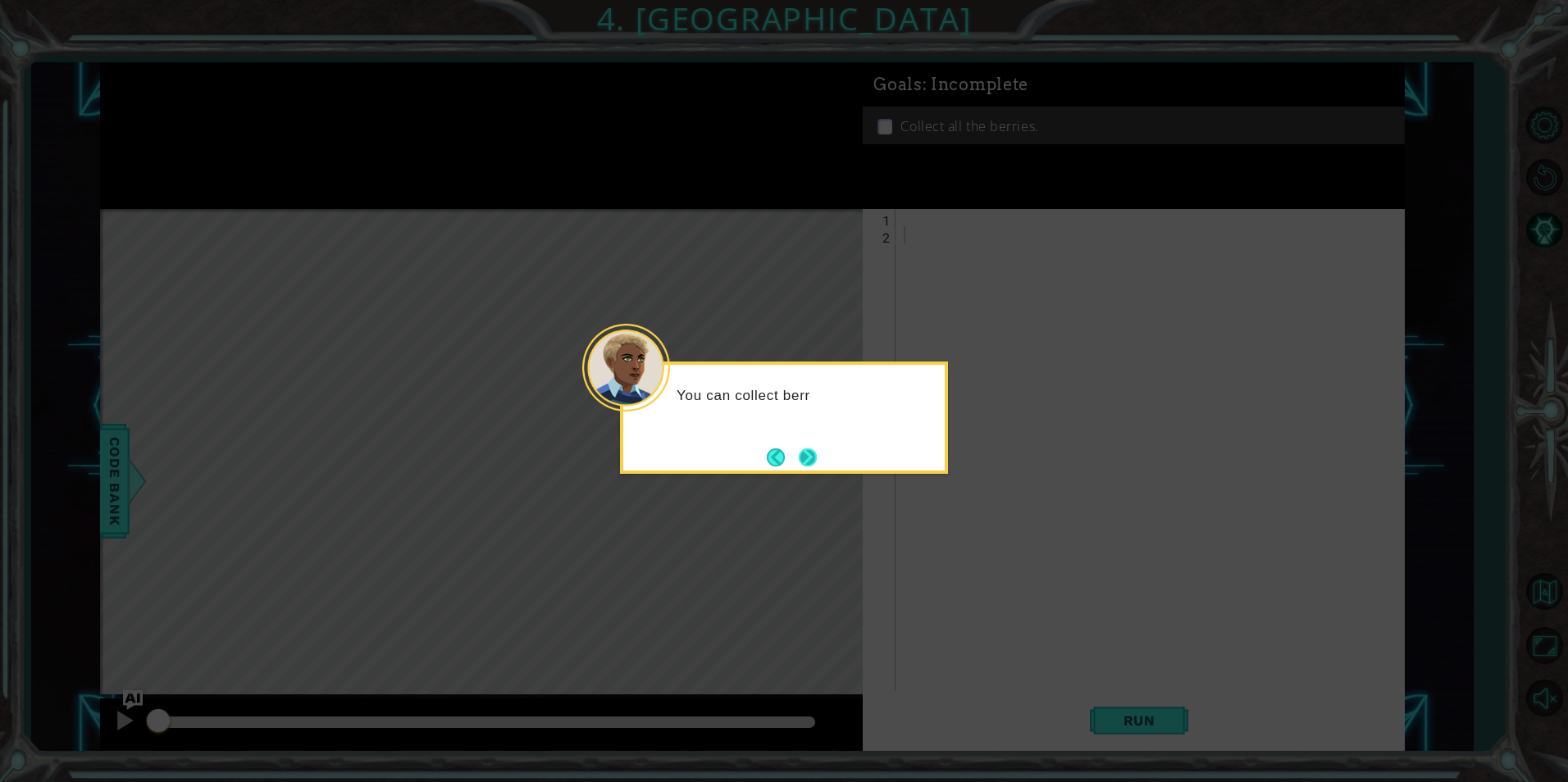
click at [815, 464] on button "Next" at bounding box center [808, 457] width 18 height 18
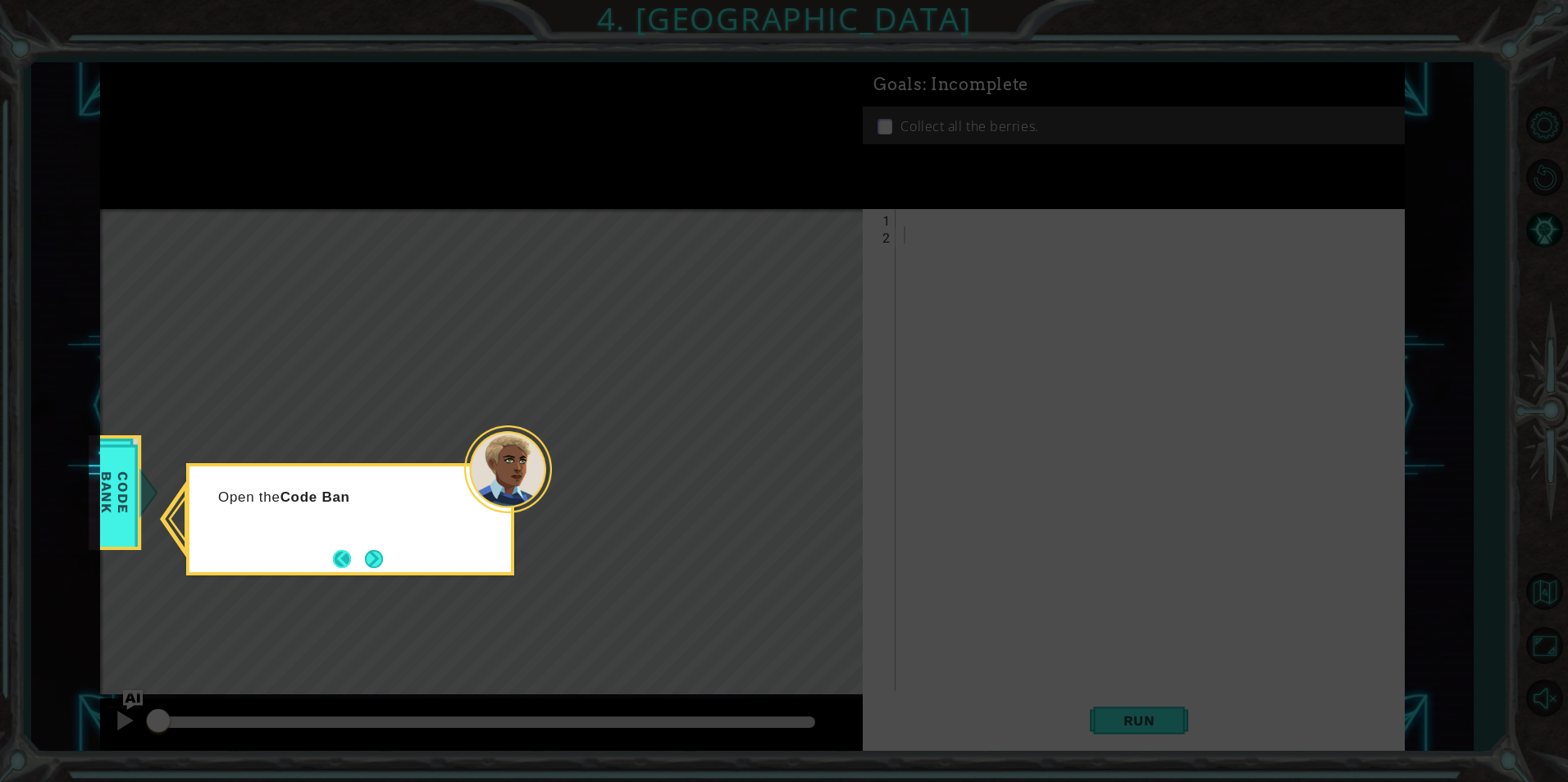
click at [353, 551] on button "Back" at bounding box center [349, 559] width 32 height 18
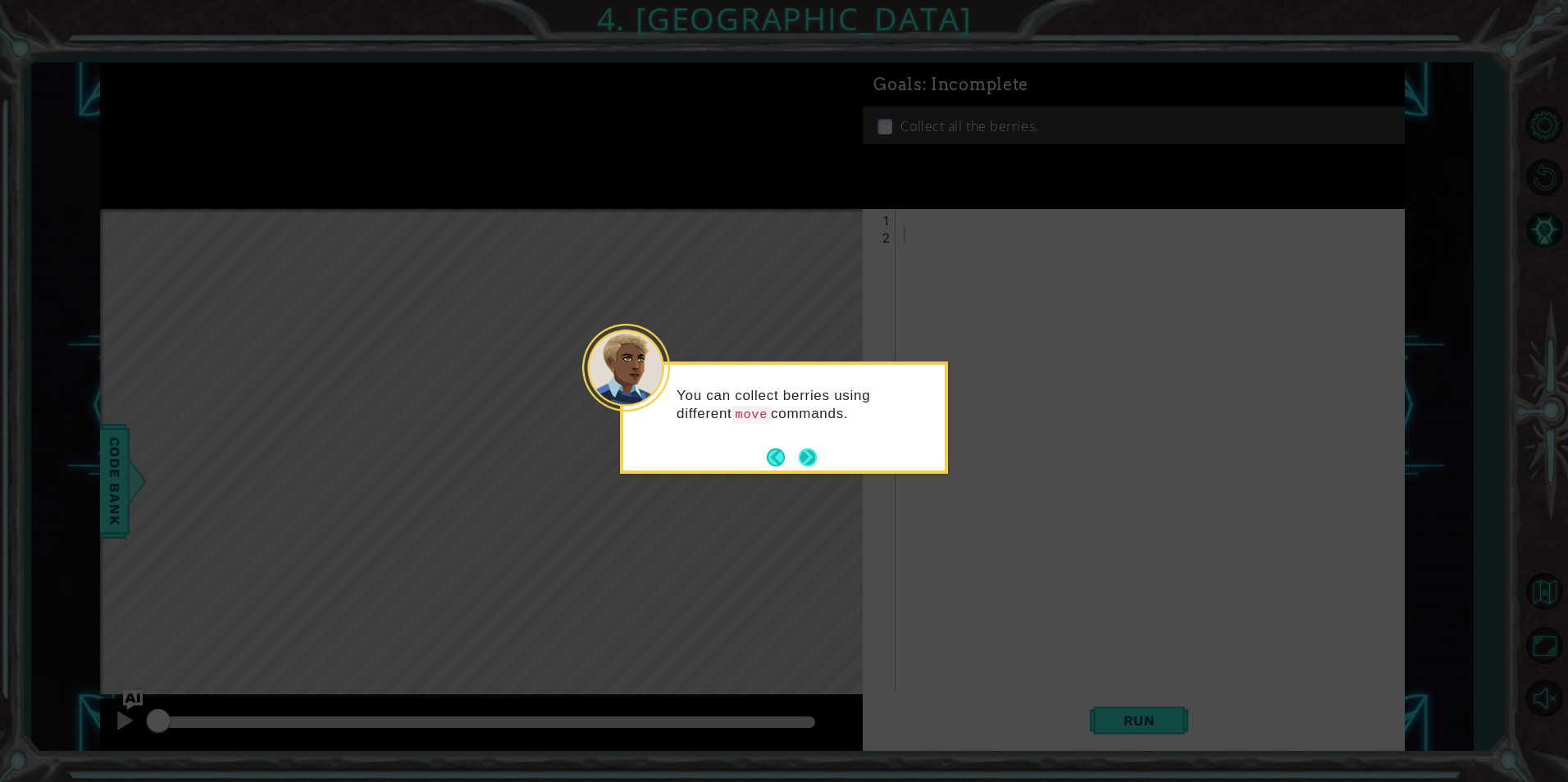
click at [806, 451] on button "Next" at bounding box center [808, 457] width 18 height 18
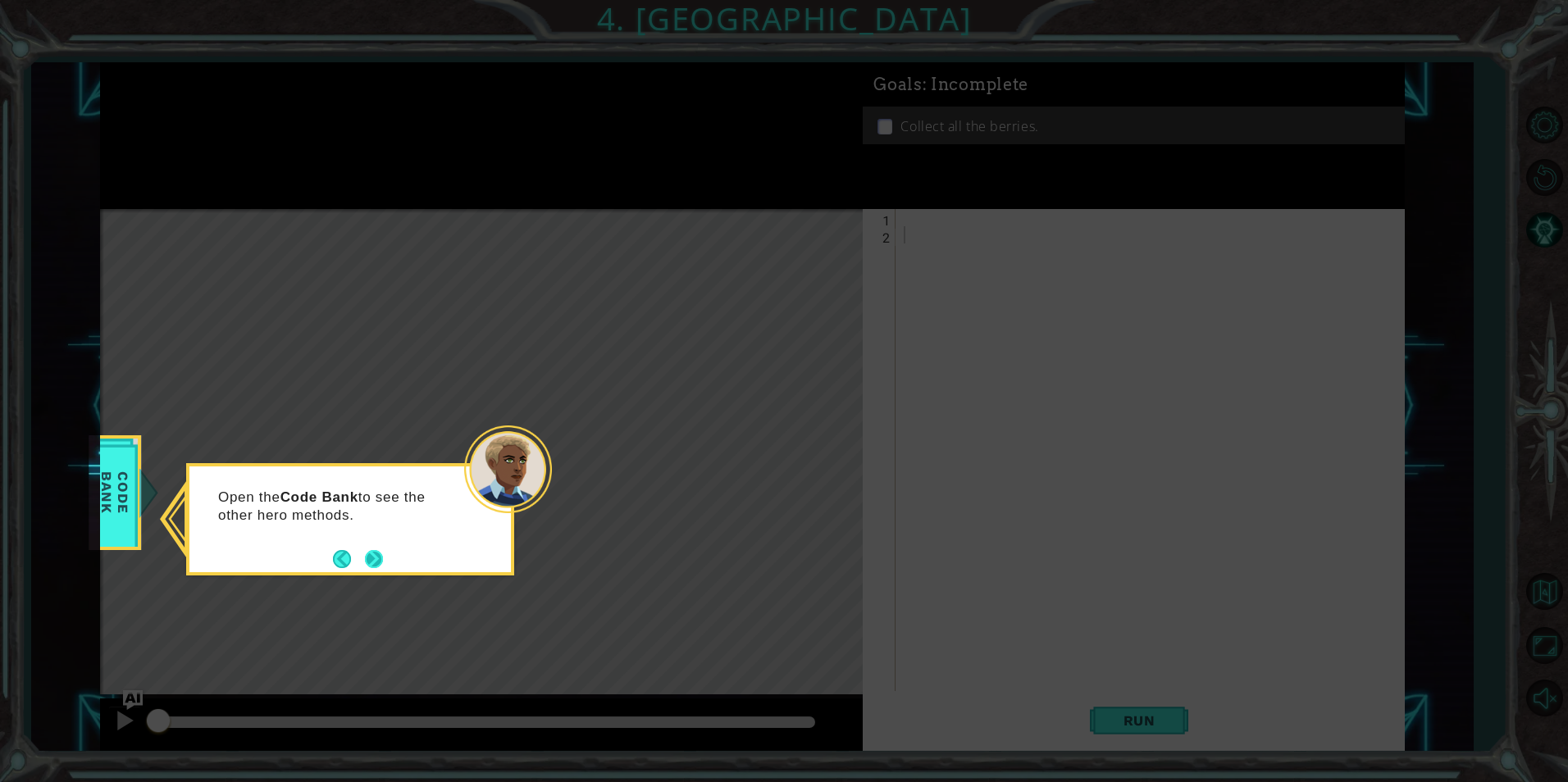
click at [365, 550] on button "Next" at bounding box center [373, 559] width 18 height 18
click at [383, 560] on button "Next" at bounding box center [373, 559] width 18 height 18
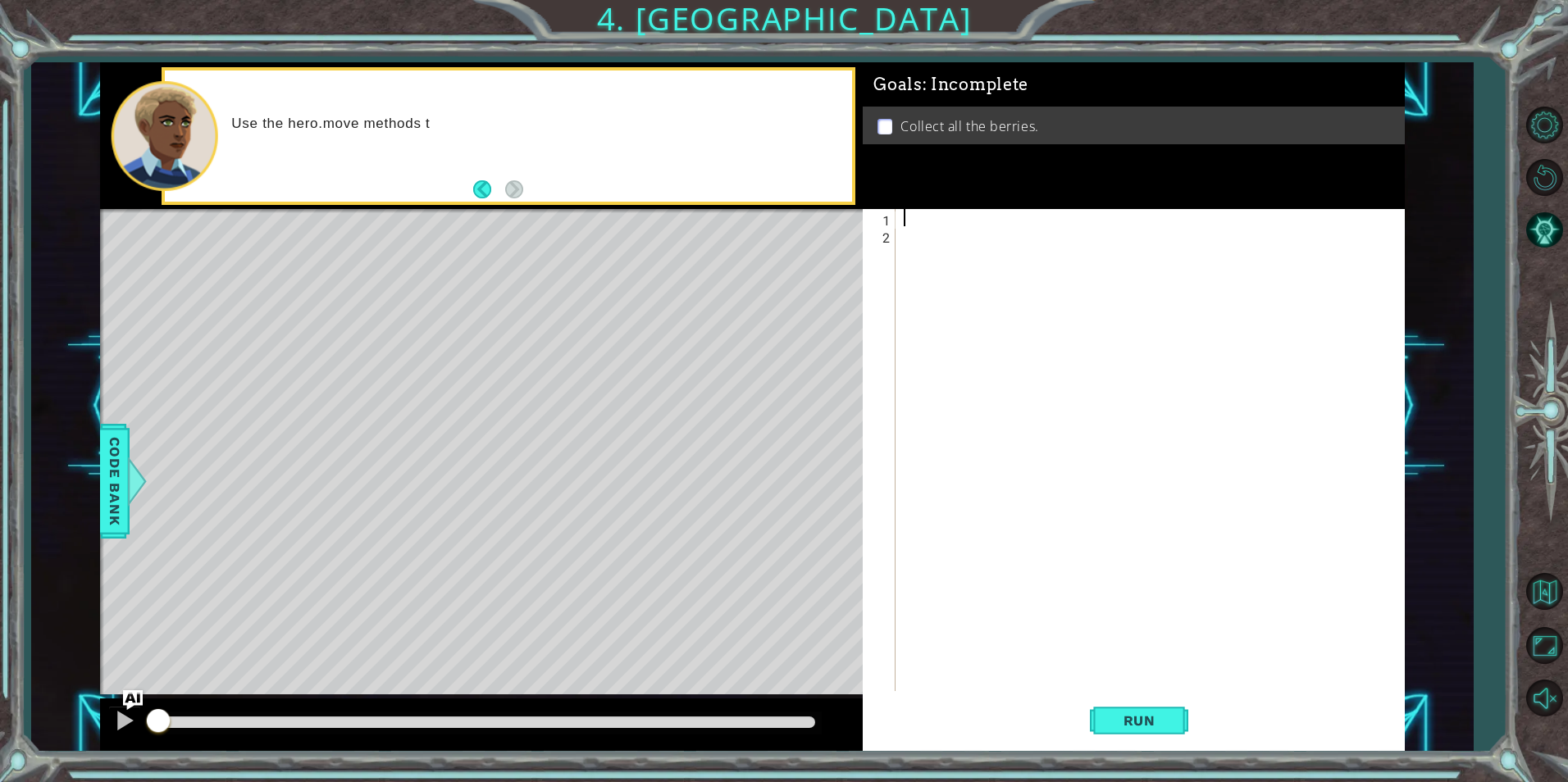
click at [940, 222] on div at bounding box center [1154, 467] width 507 height 516
type textarea "j"
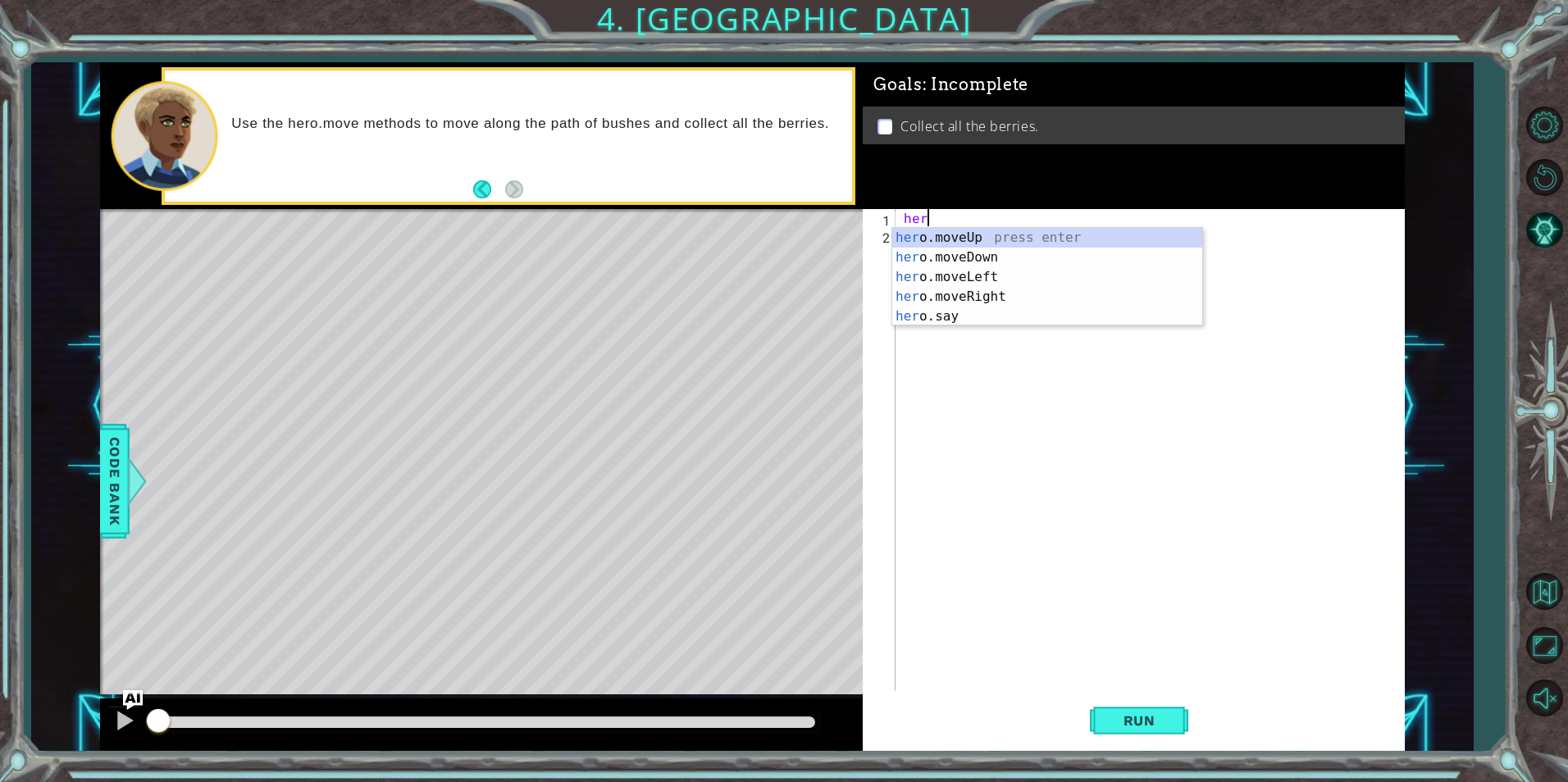
scroll to position [0, 1]
click at [982, 275] on div "hero .moveUp press enter hero .moveDown press enter hero .moveLeft press enter …" at bounding box center [1047, 297] width 310 height 138
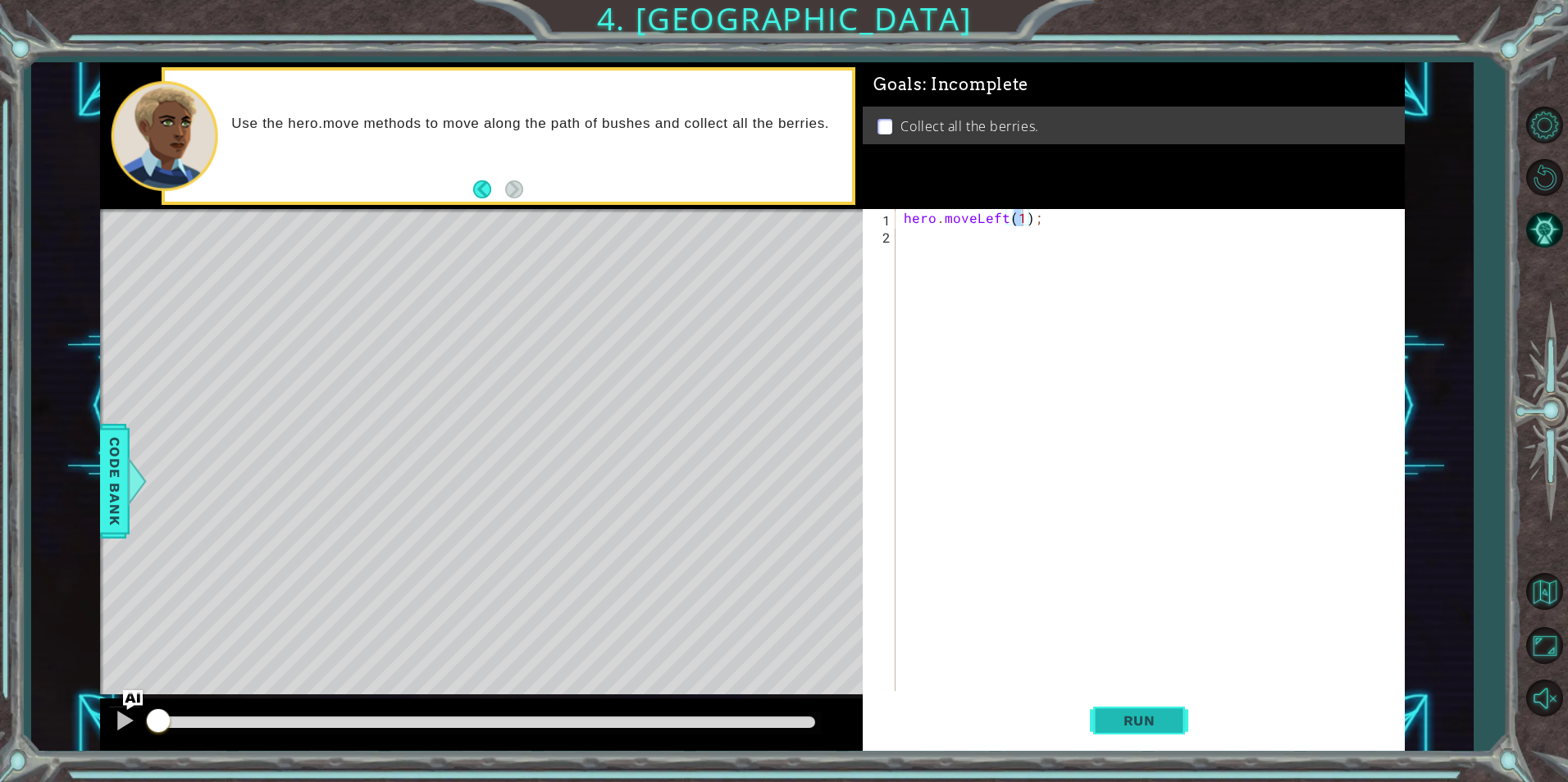
click at [1120, 726] on span "Run" at bounding box center [1139, 720] width 64 height 17
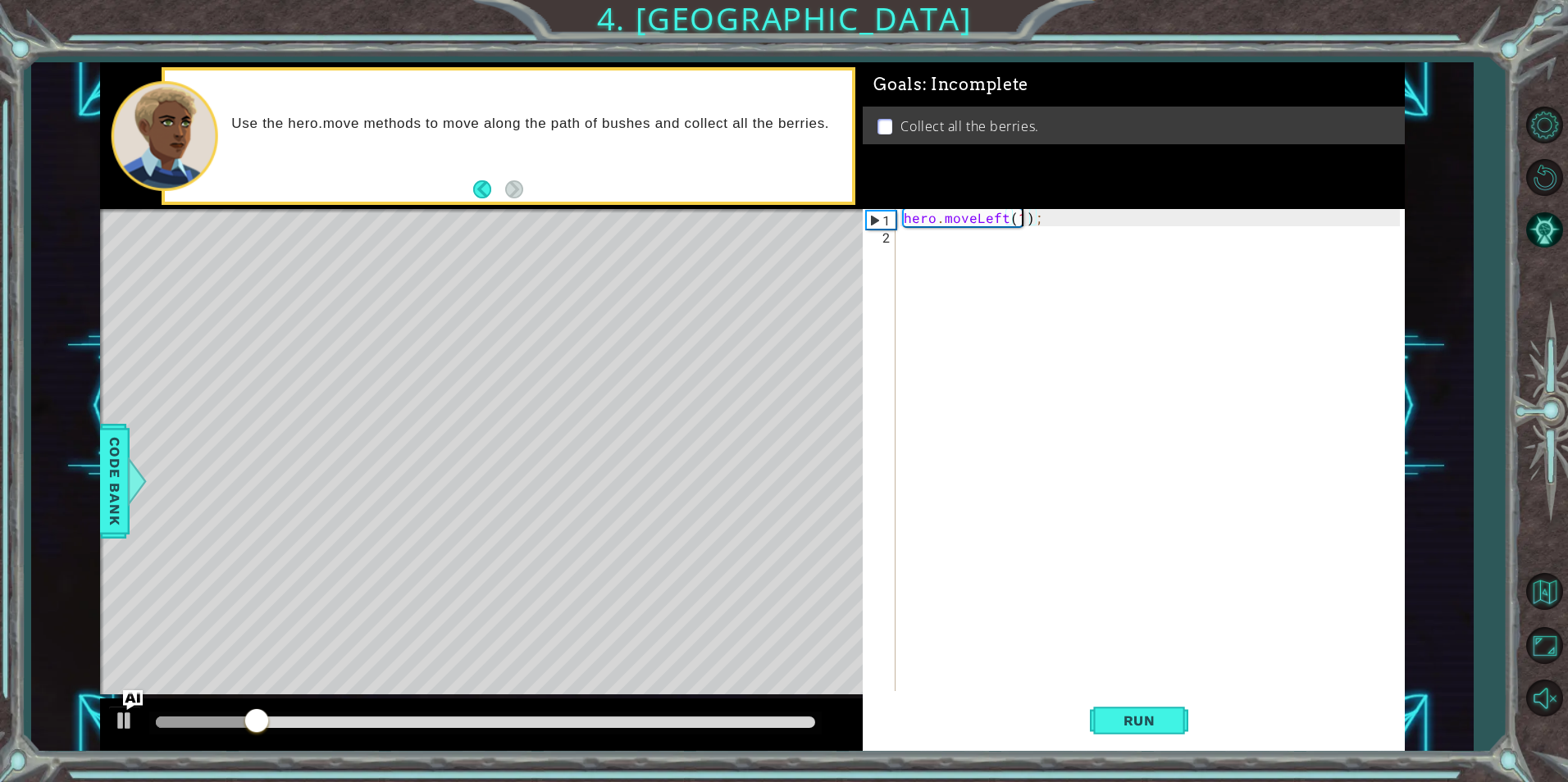
scroll to position [0, 7]
type textarea "hero.moveLeft(2);"
click at [1092, 722] on button "Run" at bounding box center [1139, 720] width 98 height 54
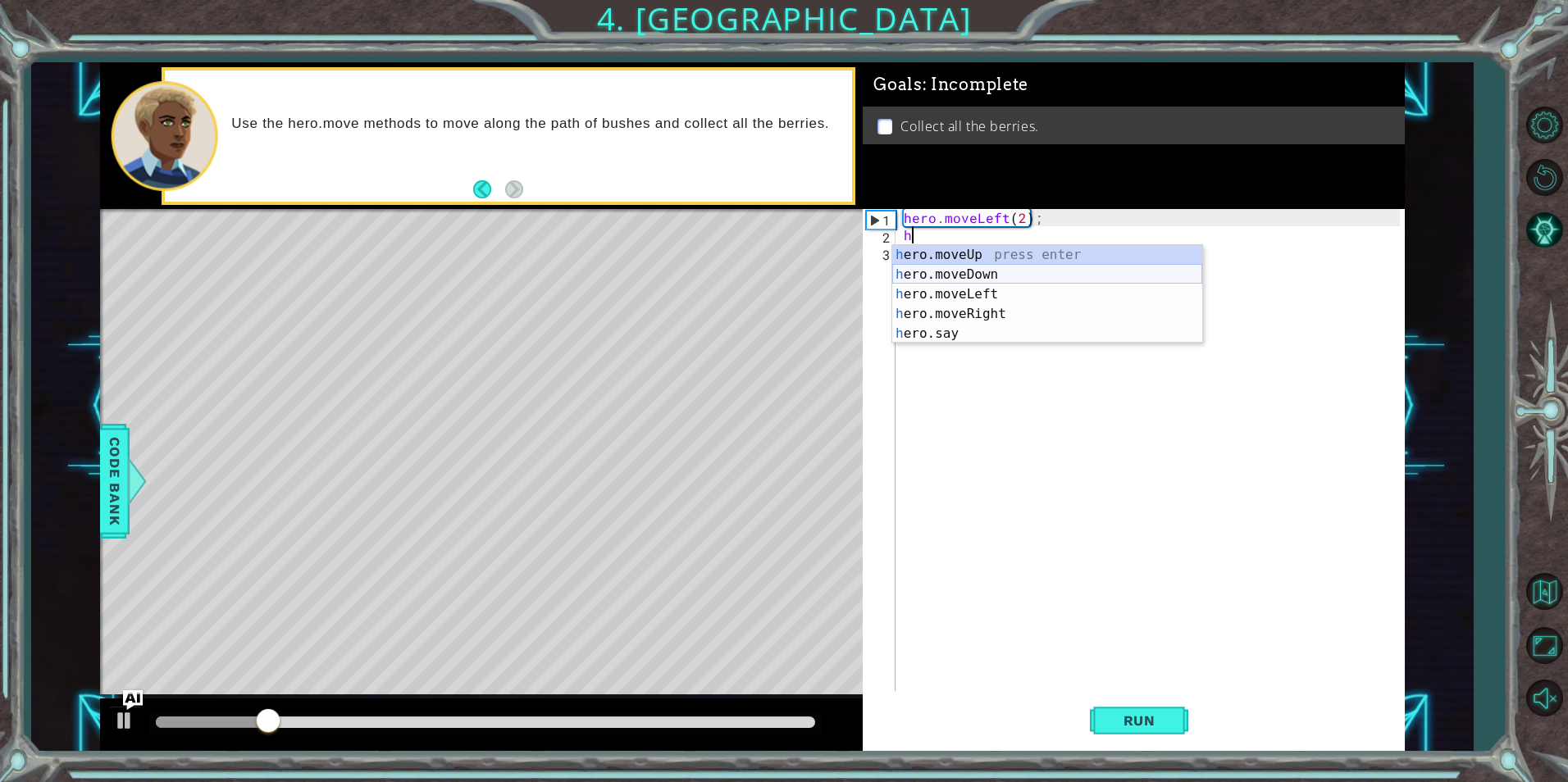
drag, startPoint x: 993, startPoint y: 254, endPoint x: 991, endPoint y: 276, distance: 22.1
click at [991, 276] on div "h ero.moveUp press enter h ero.moveDown press enter h ero.moveLeft press enter …" at bounding box center [1047, 314] width 310 height 138
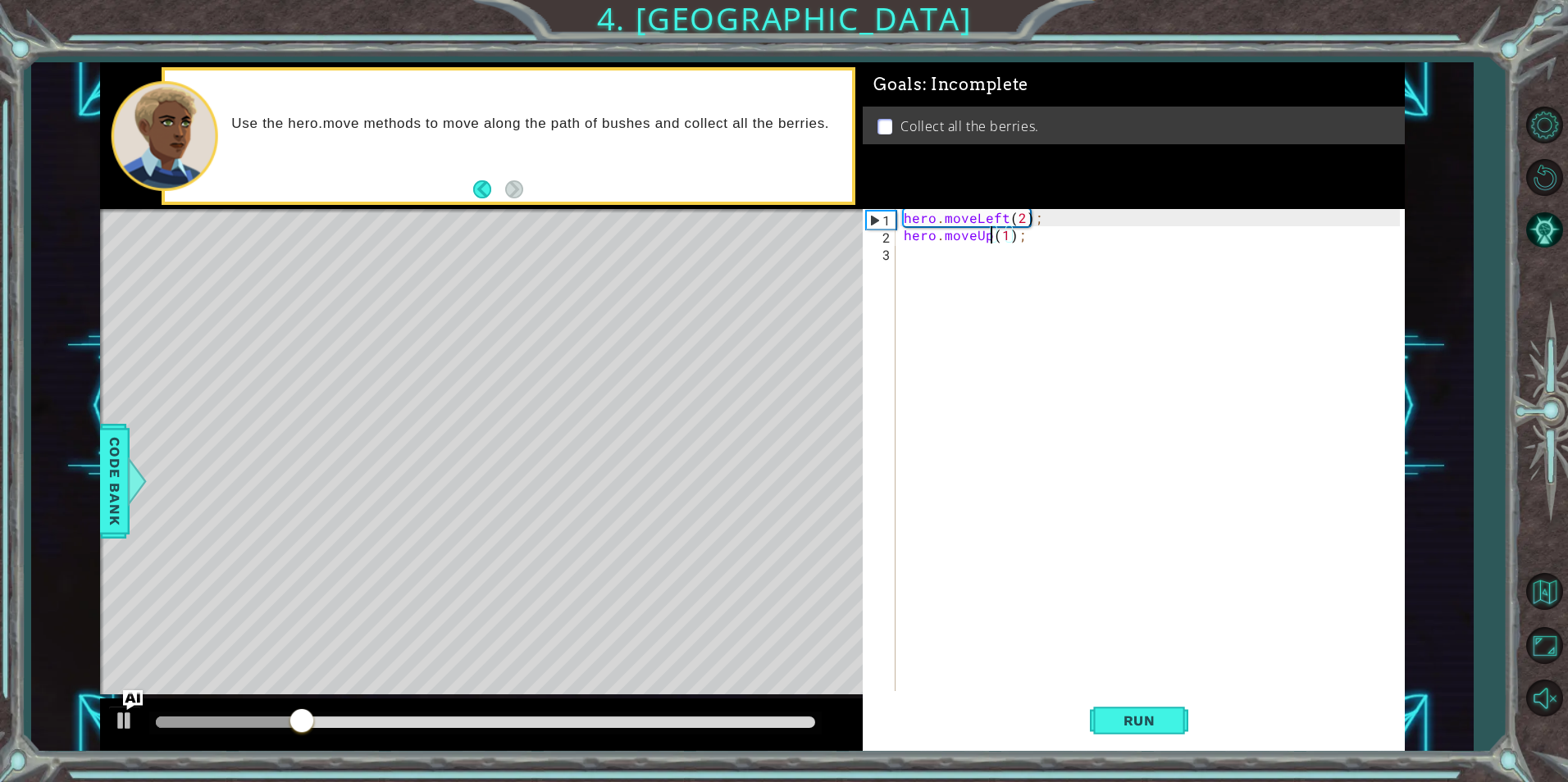
click at [991, 237] on div "hero . moveLeft ( 2 ) ; hero . moveUp ( 1 ) ;" at bounding box center [1154, 467] width 507 height 516
click at [984, 252] on div "hero.moveD own press enter" at bounding box center [1047, 274] width 310 height 59
click at [1148, 715] on span "Run" at bounding box center [1139, 720] width 64 height 17
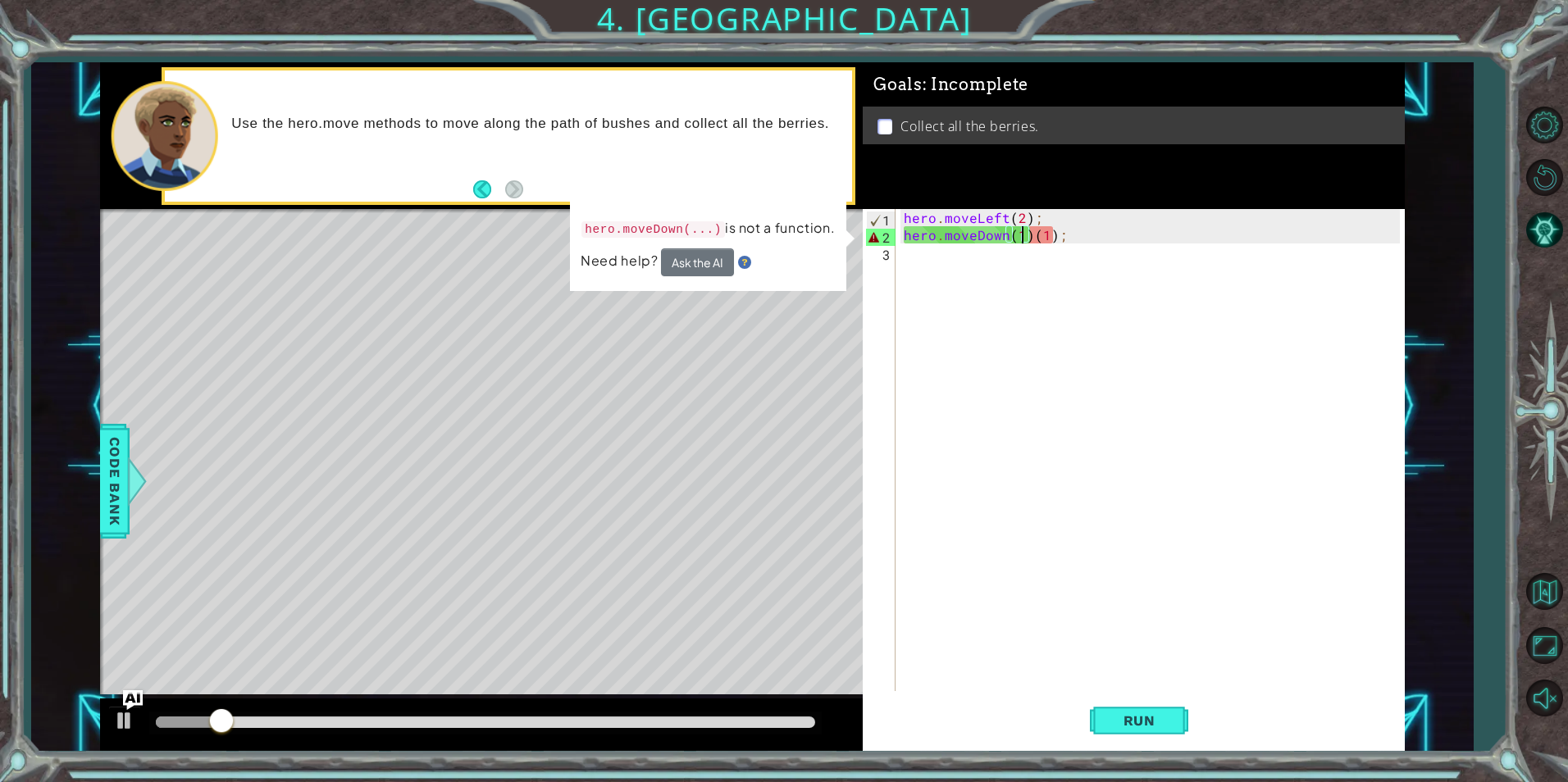
click at [1052, 232] on div "hero . moveLeft ( 2 ) ; hero . moveDown ( 1 ) ( 1 ) ;" at bounding box center [1154, 467] width 507 height 516
click at [1056, 233] on div "hero . moveLeft ( 2 ) ; hero . moveDown ( 1 ) ( 1 ) ;" at bounding box center [1154, 467] width 507 height 516
click at [1059, 233] on div "hero . moveLeft ( 2 ) ; hero . moveDown ( 1 ) ( 1 ) ;" at bounding box center [1154, 467] width 507 height 516
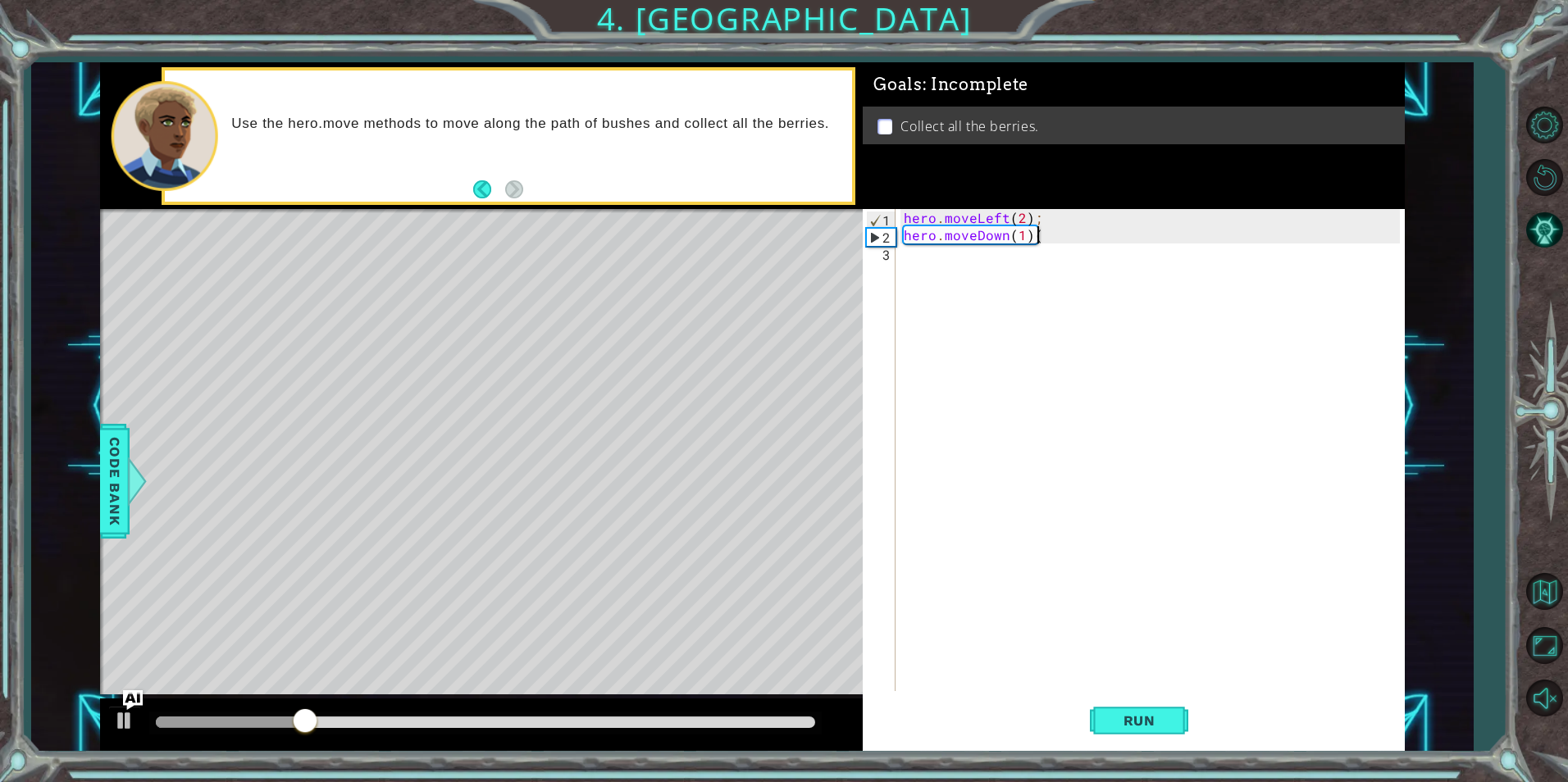
type textarea "hero.moveDown(1)"
click at [991, 263] on div "hero . moveLeft ( 2 ) ; hero . moveDown ( 1 )" at bounding box center [1154, 467] width 507 height 516
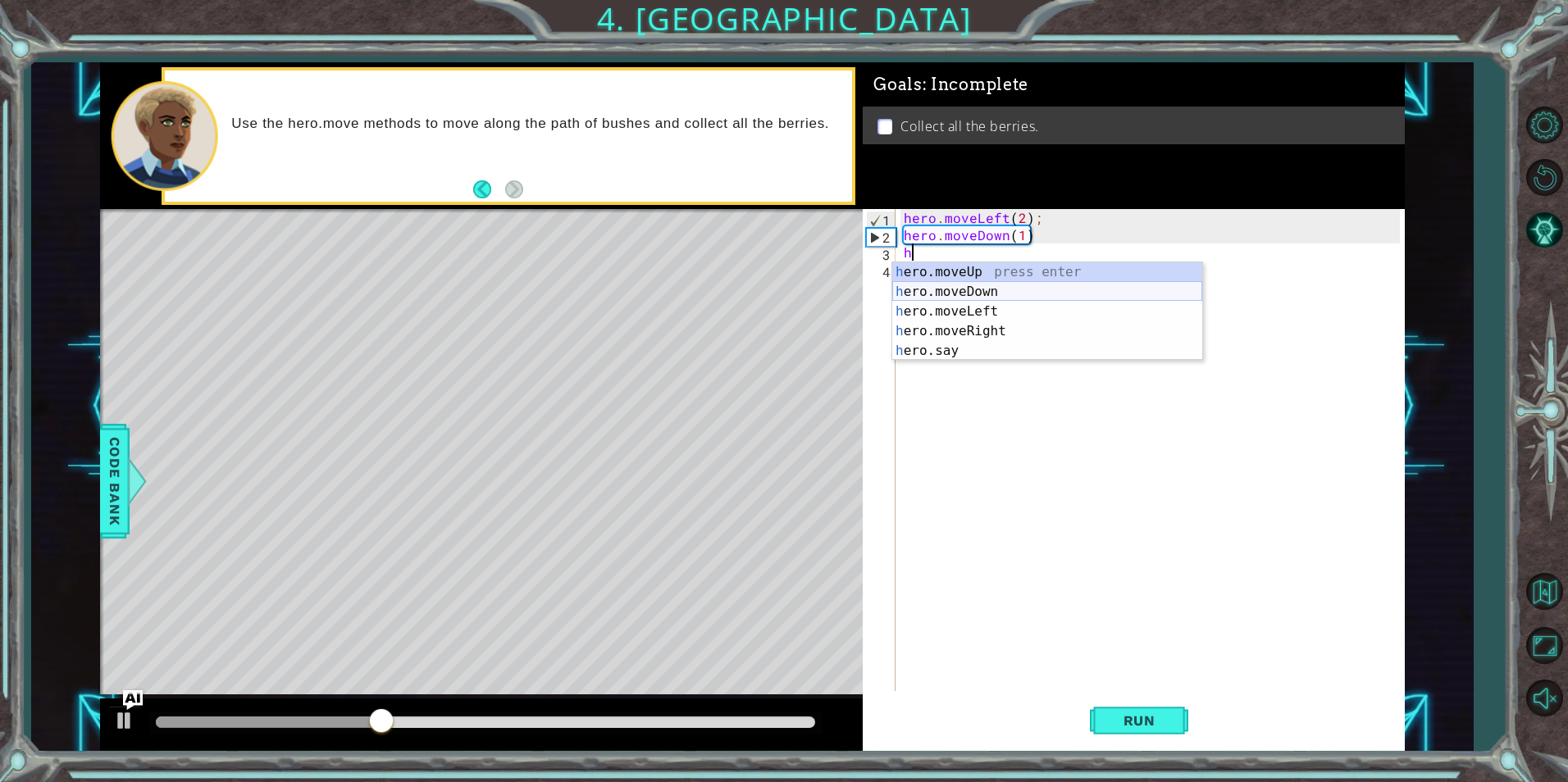
click at [996, 290] on div "h ero.moveUp press enter h ero.moveDown press enter h ero.moveLeft press enter …" at bounding box center [1047, 331] width 310 height 138
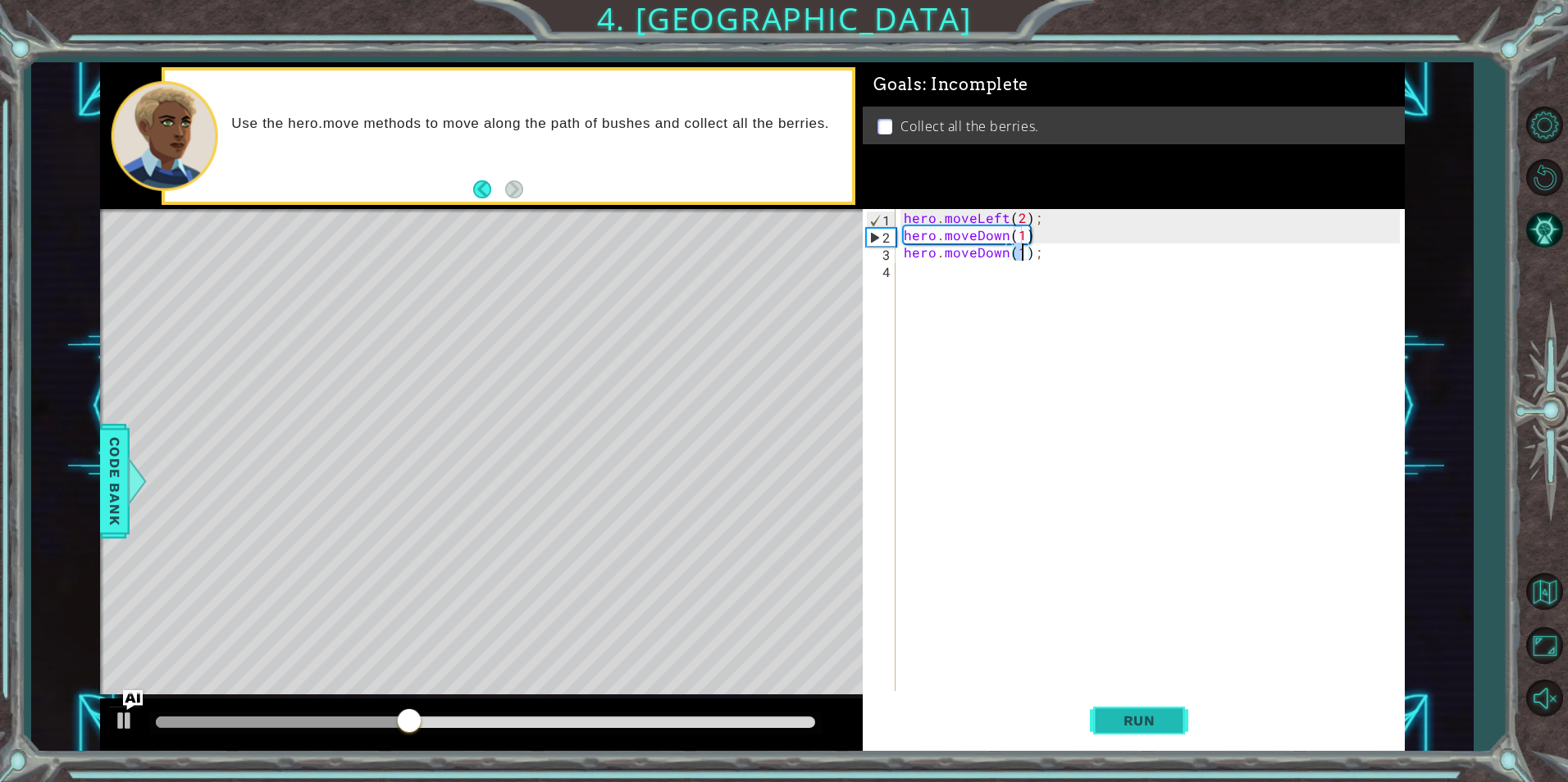
type textarea "hero.moveDown(1);"
click at [1128, 727] on span "Run" at bounding box center [1139, 720] width 64 height 17
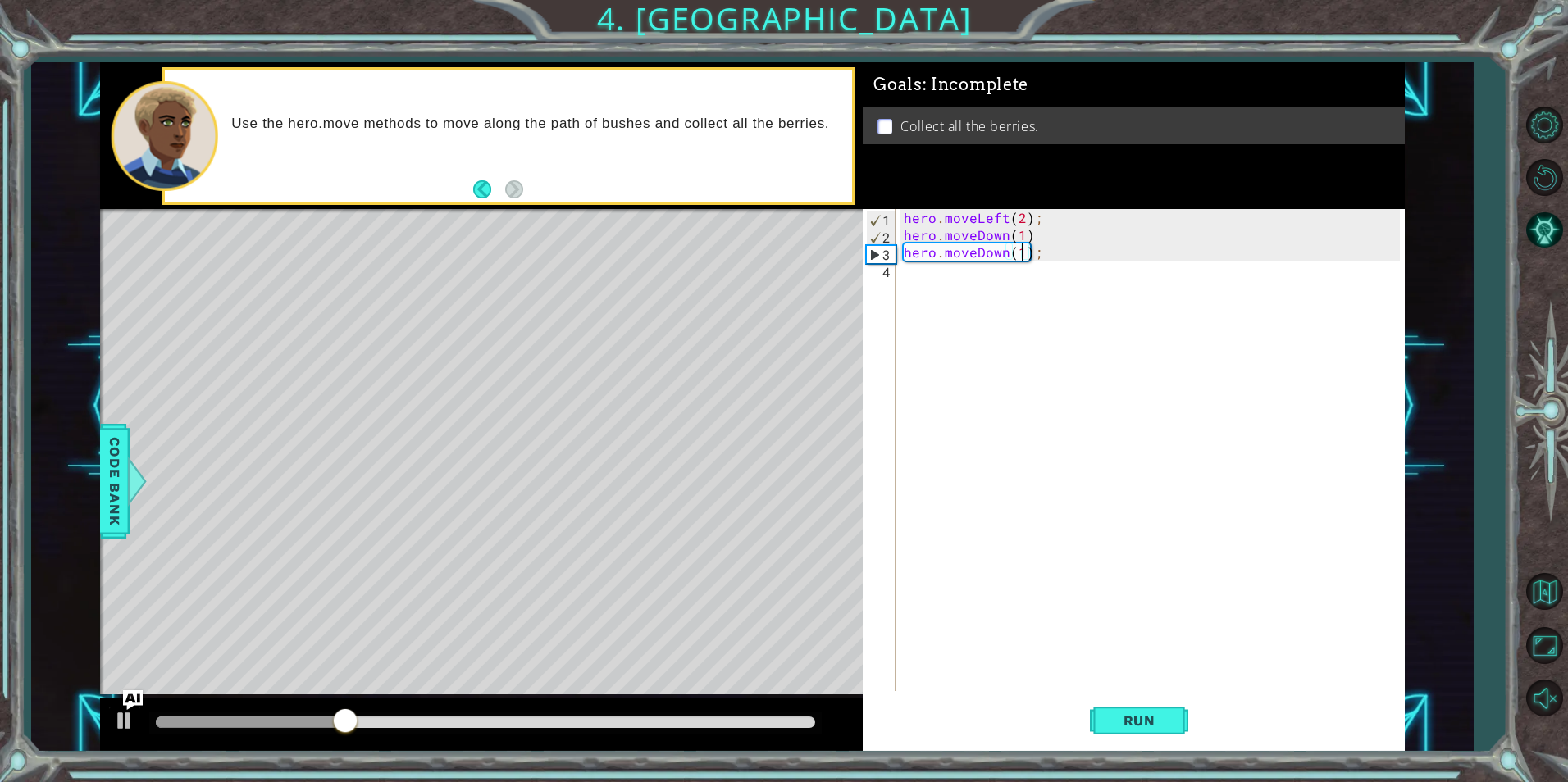
click at [997, 283] on div "hero . moveLeft ( 2 ) ; hero . moveDown ( 1 ) hero . moveDown ( 1 ) ;" at bounding box center [1154, 467] width 507 height 516
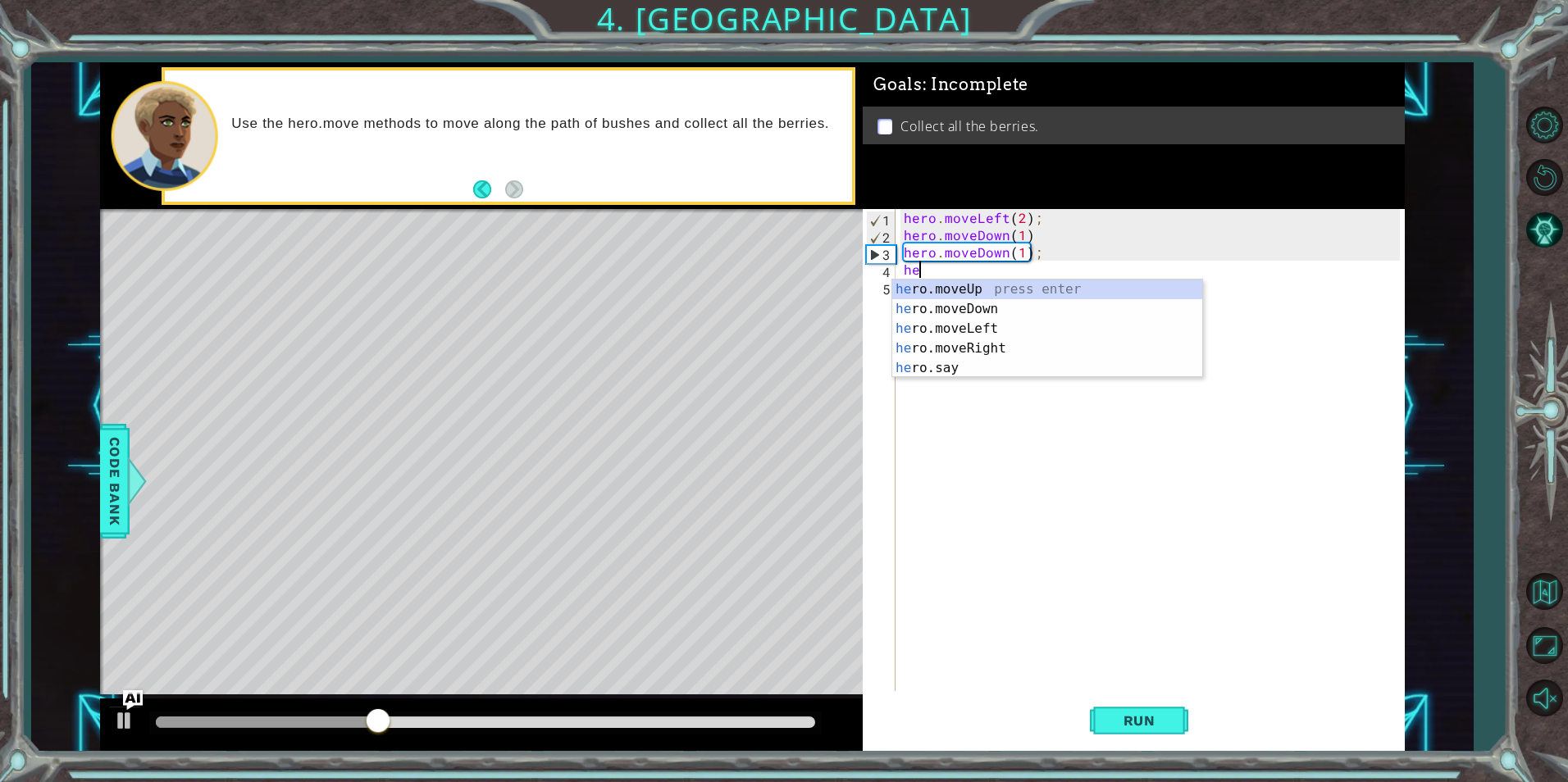
scroll to position [0, 1]
click at [997, 350] on div "her o.moveUp press enter her o.moveDown press enter her o.moveLeft press enter …" at bounding box center [1047, 349] width 310 height 138
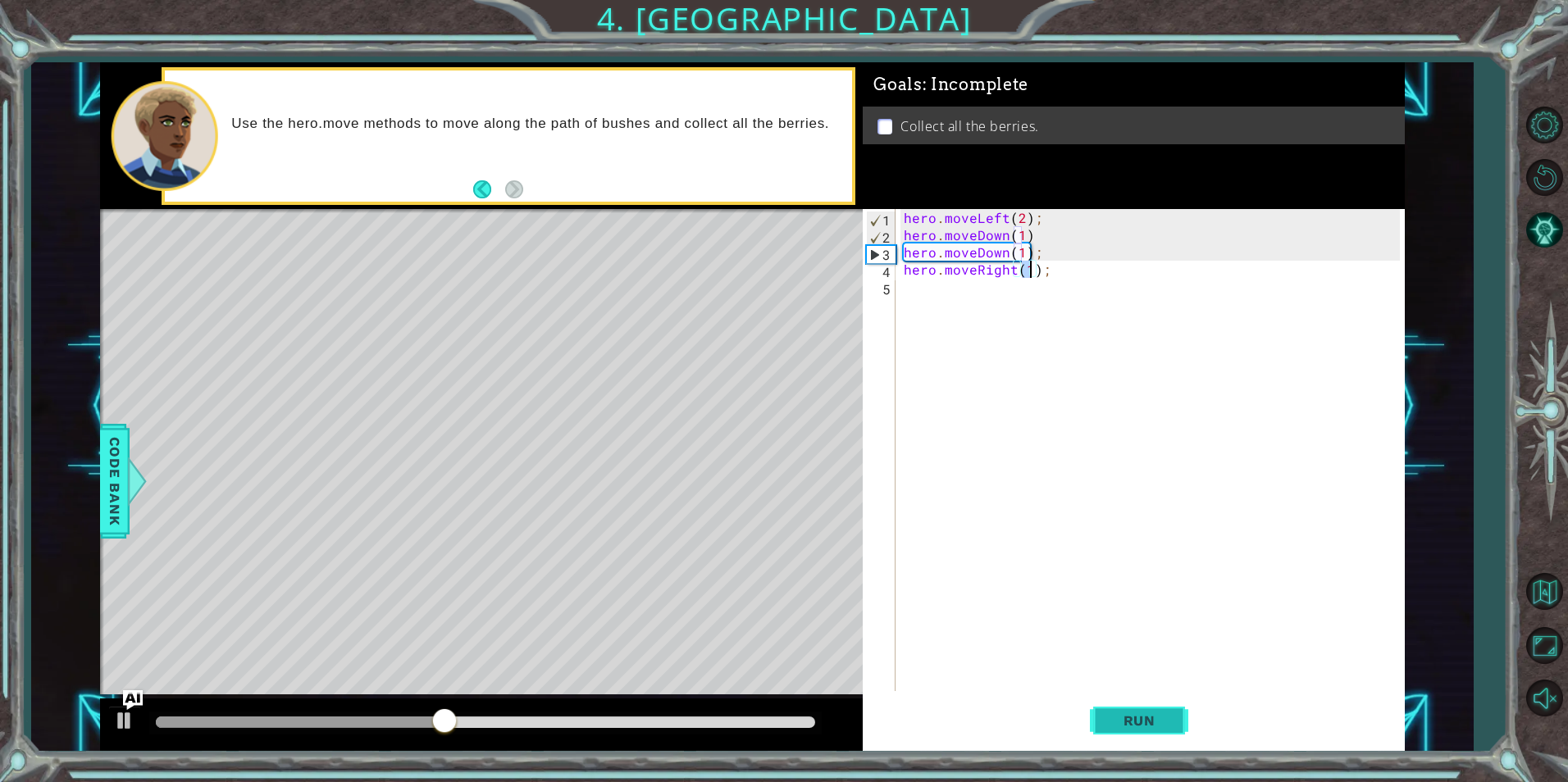
type textarea "hero.moveRight(1);"
click at [1150, 718] on span "Run" at bounding box center [1139, 720] width 64 height 17
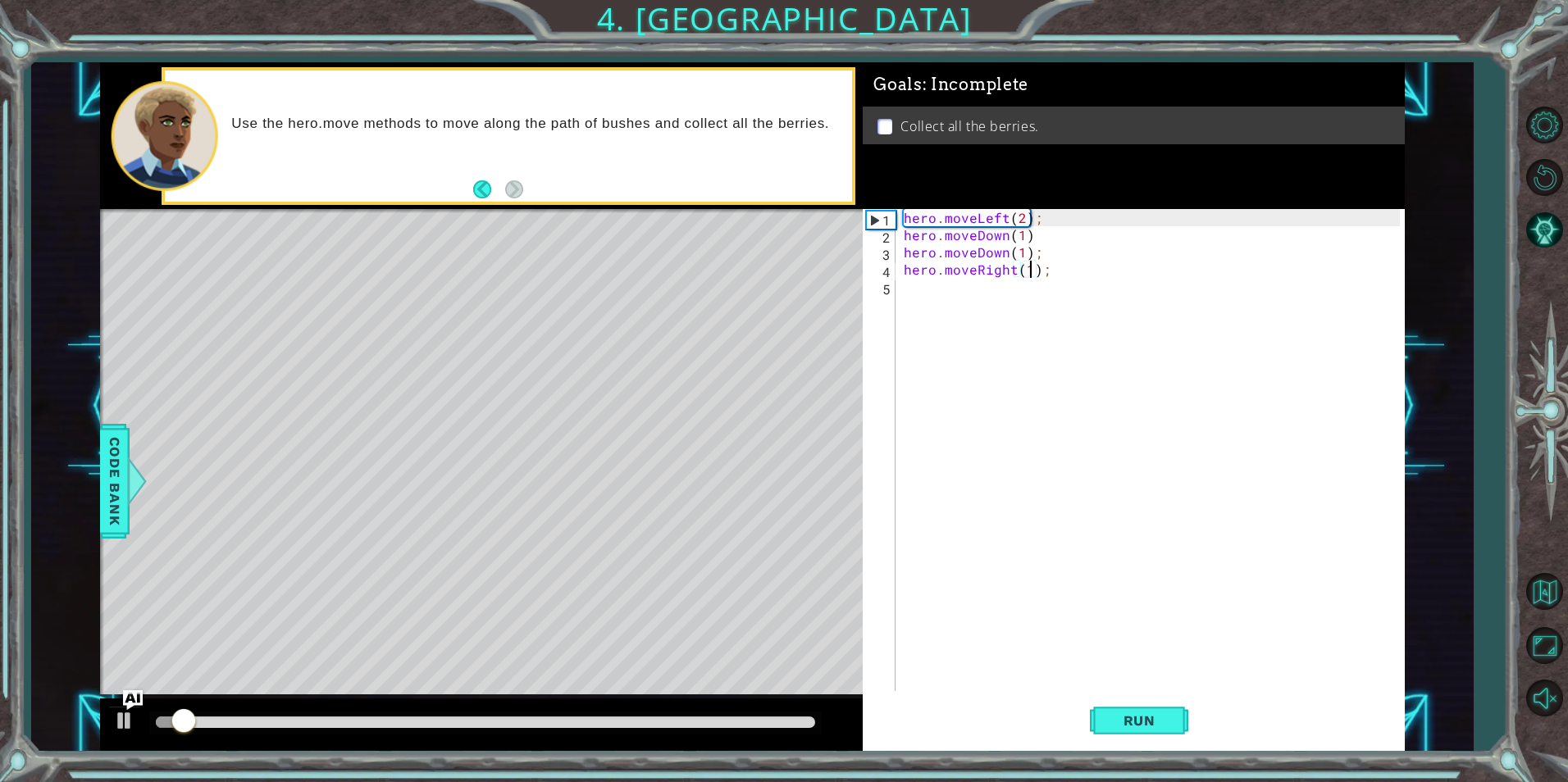
click at [1002, 296] on div "hero . moveLeft ( 2 ) ; hero . moveDown ( 1 ) hero . moveDown ( 1 ) ; hero . mo…" at bounding box center [1154, 467] width 507 height 516
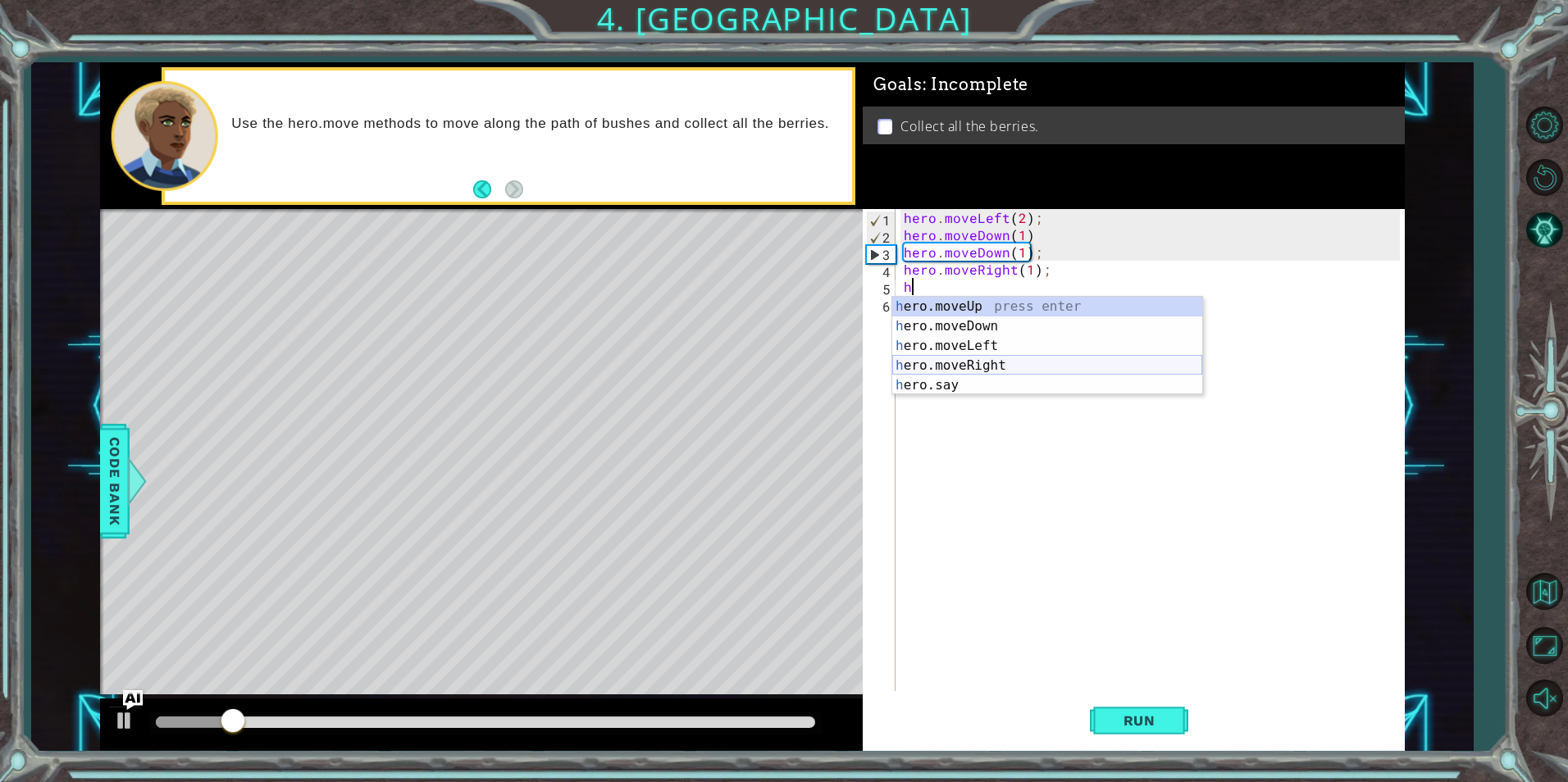
click at [993, 358] on div "h ero.moveUp press enter h ero.moveDown press enter h ero.moveLeft press enter …" at bounding box center [1047, 365] width 310 height 138
type textarea "hero.moveRight(1);"
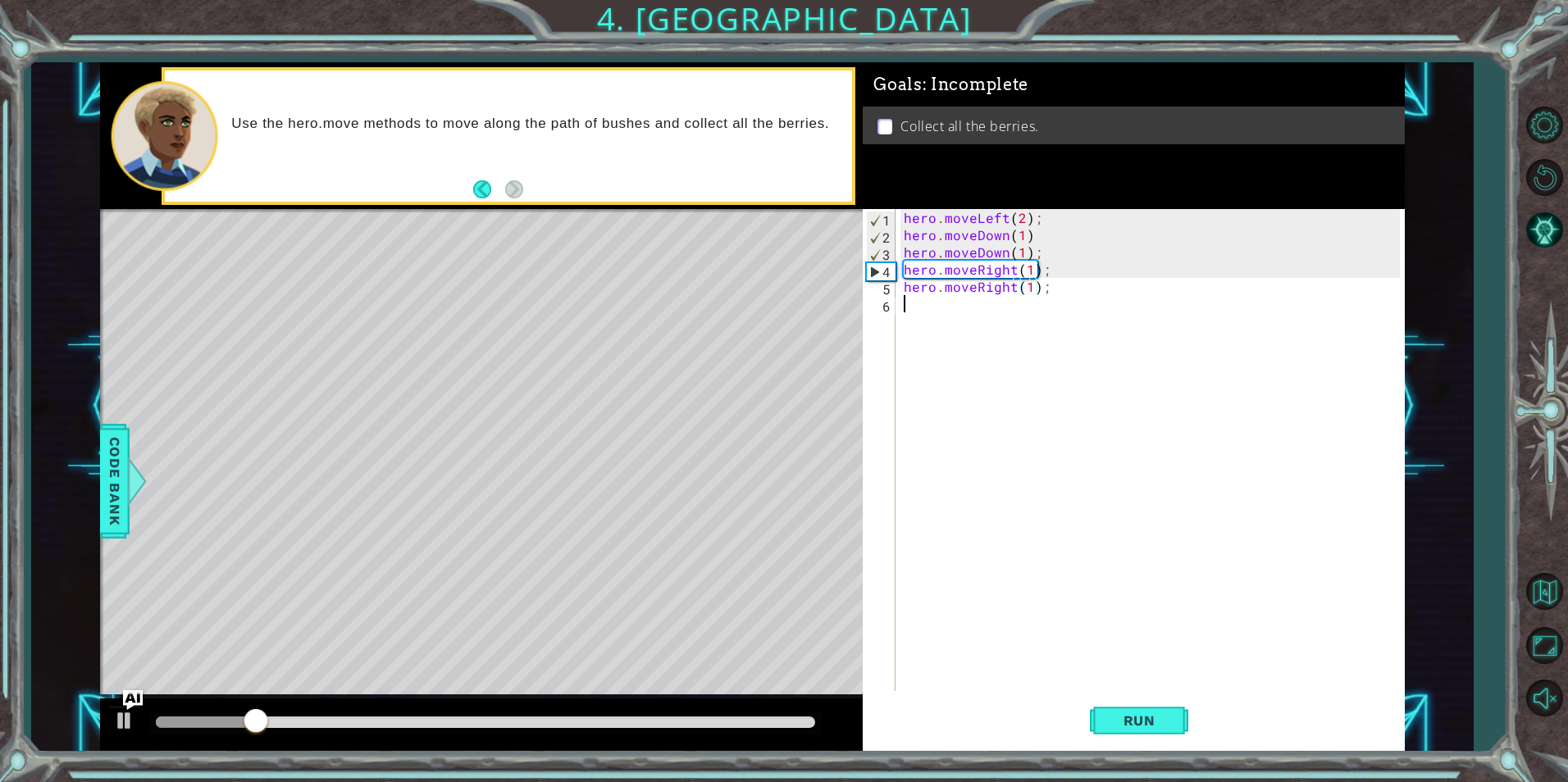
click at [950, 310] on div "hero . moveLeft ( 2 ) ; hero . moveDown ( 1 ) hero . moveDown ( 1 ) ; hero . mo…" at bounding box center [1154, 467] width 507 height 516
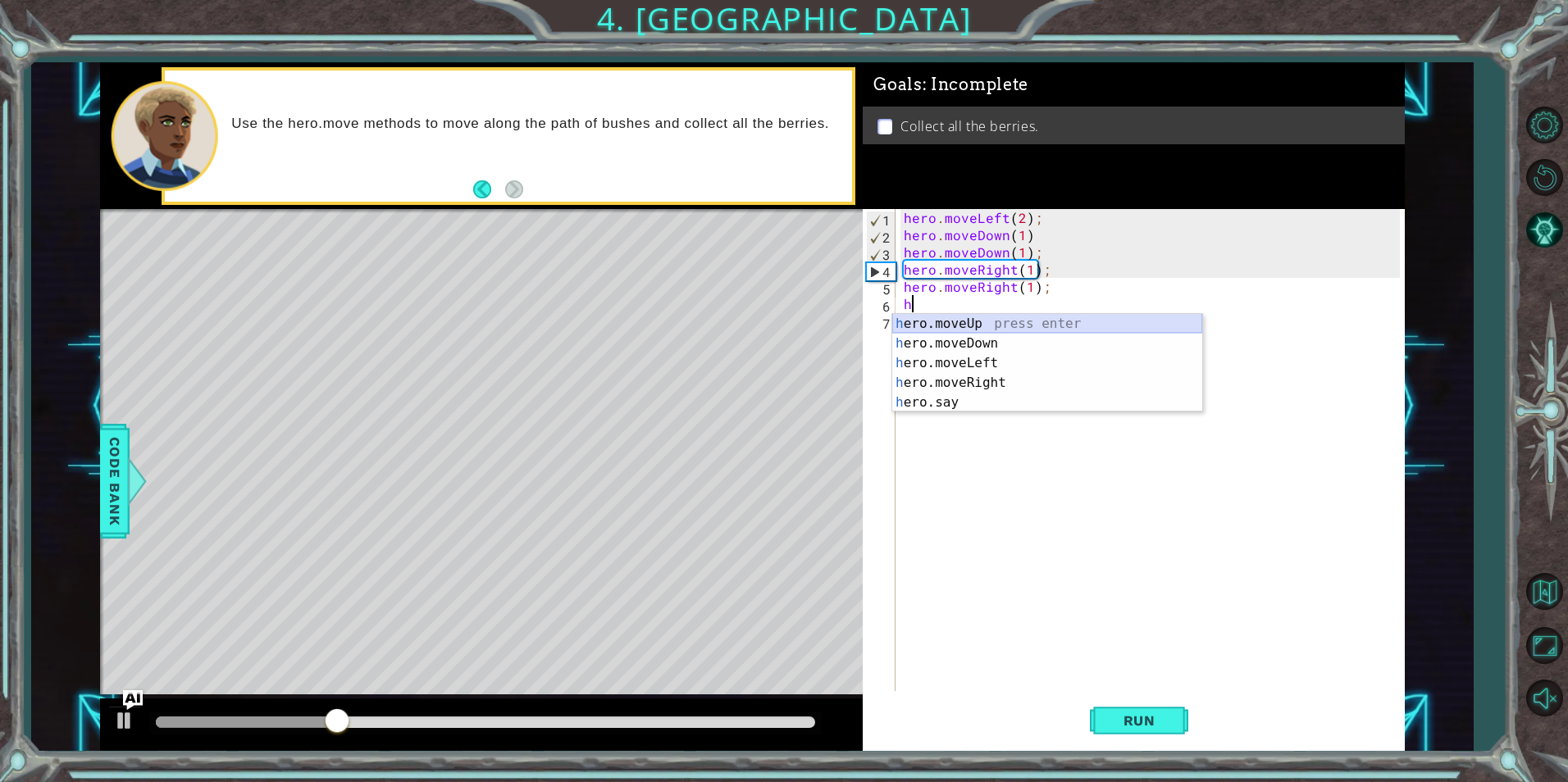
click at [999, 318] on div "h ero.moveUp press enter h ero.moveDown press enter h ero.moveLeft press enter …" at bounding box center [1047, 383] width 310 height 138
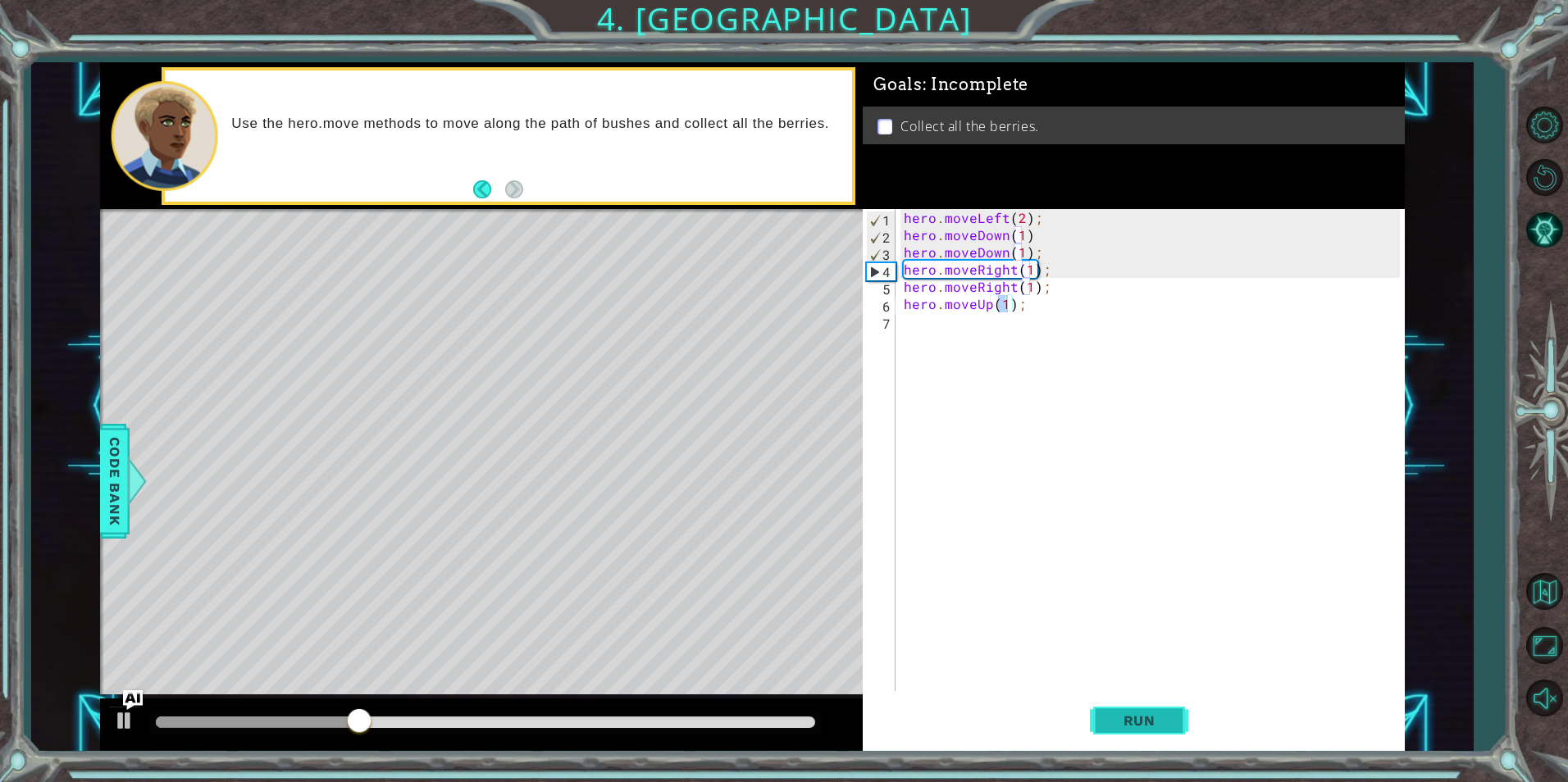
click at [1137, 696] on button "Run" at bounding box center [1139, 720] width 98 height 54
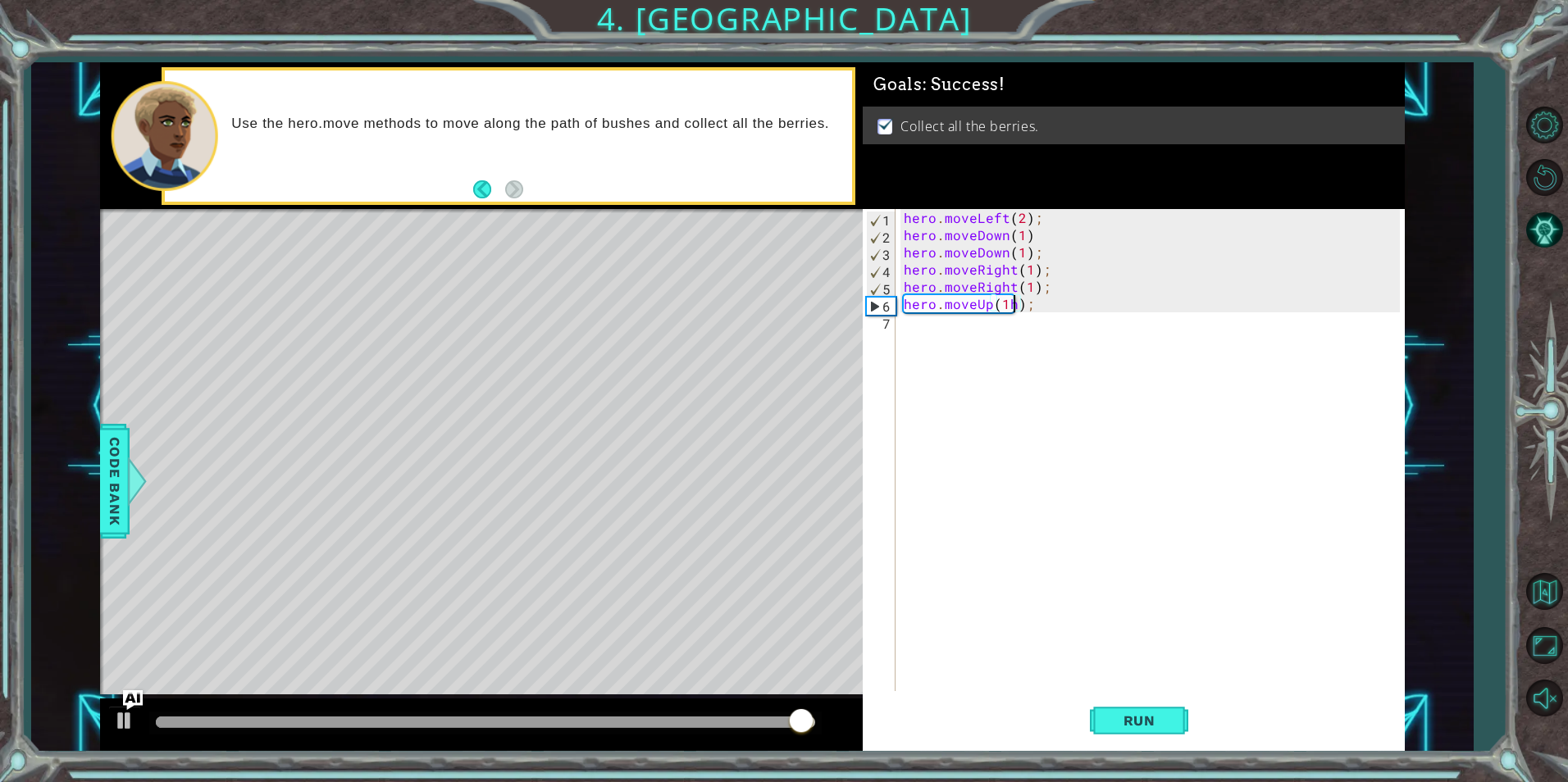
scroll to position [0, 7]
type textarea "hero.moveUp(1h);"
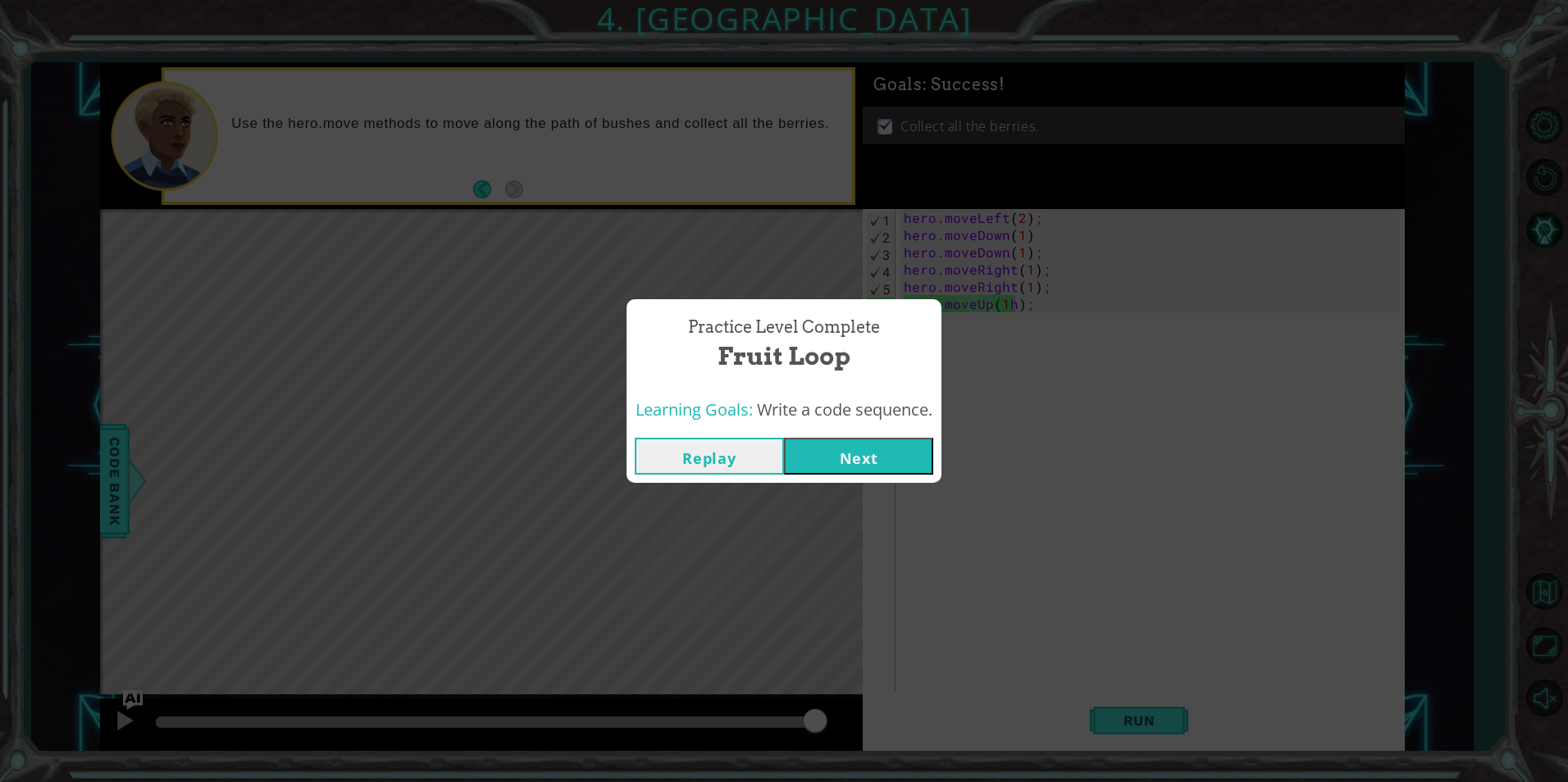
click at [885, 457] on button "Next" at bounding box center [858, 456] width 149 height 37
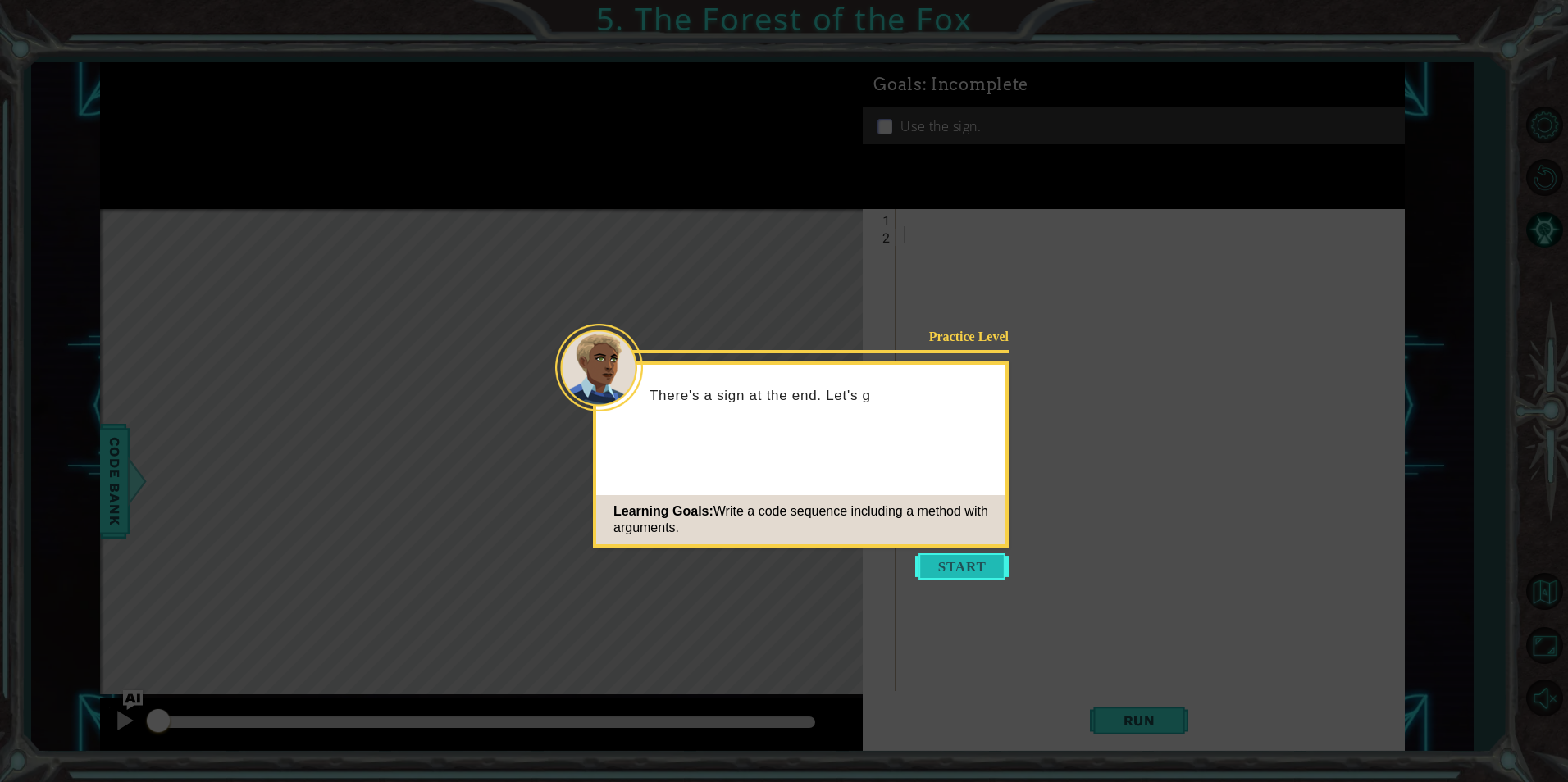
click at [974, 567] on button "Start" at bounding box center [962, 567] width 94 height 26
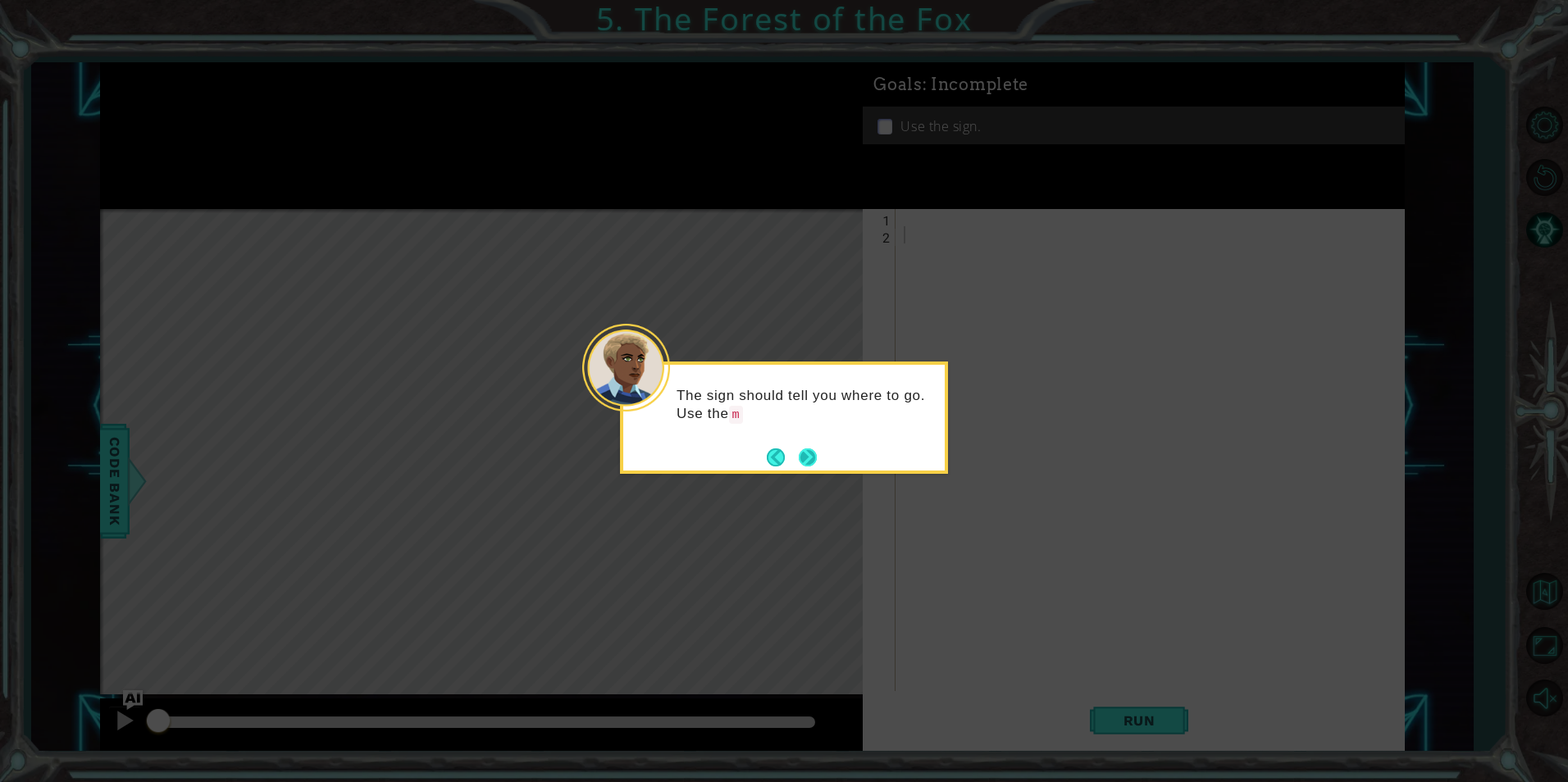
click at [803, 452] on button "Next" at bounding box center [808, 457] width 18 height 18
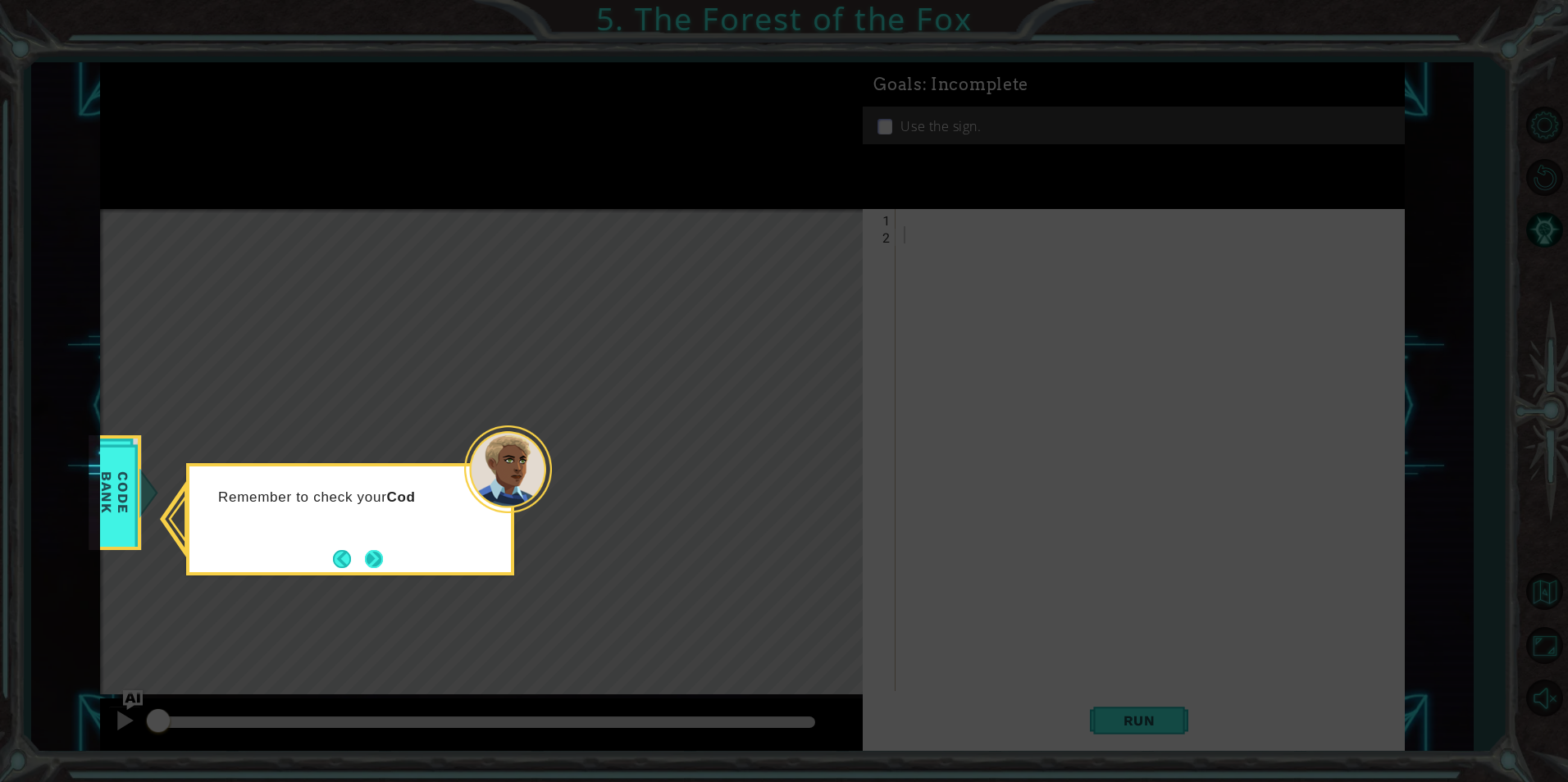
click at [376, 550] on button "Next" at bounding box center [373, 559] width 18 height 18
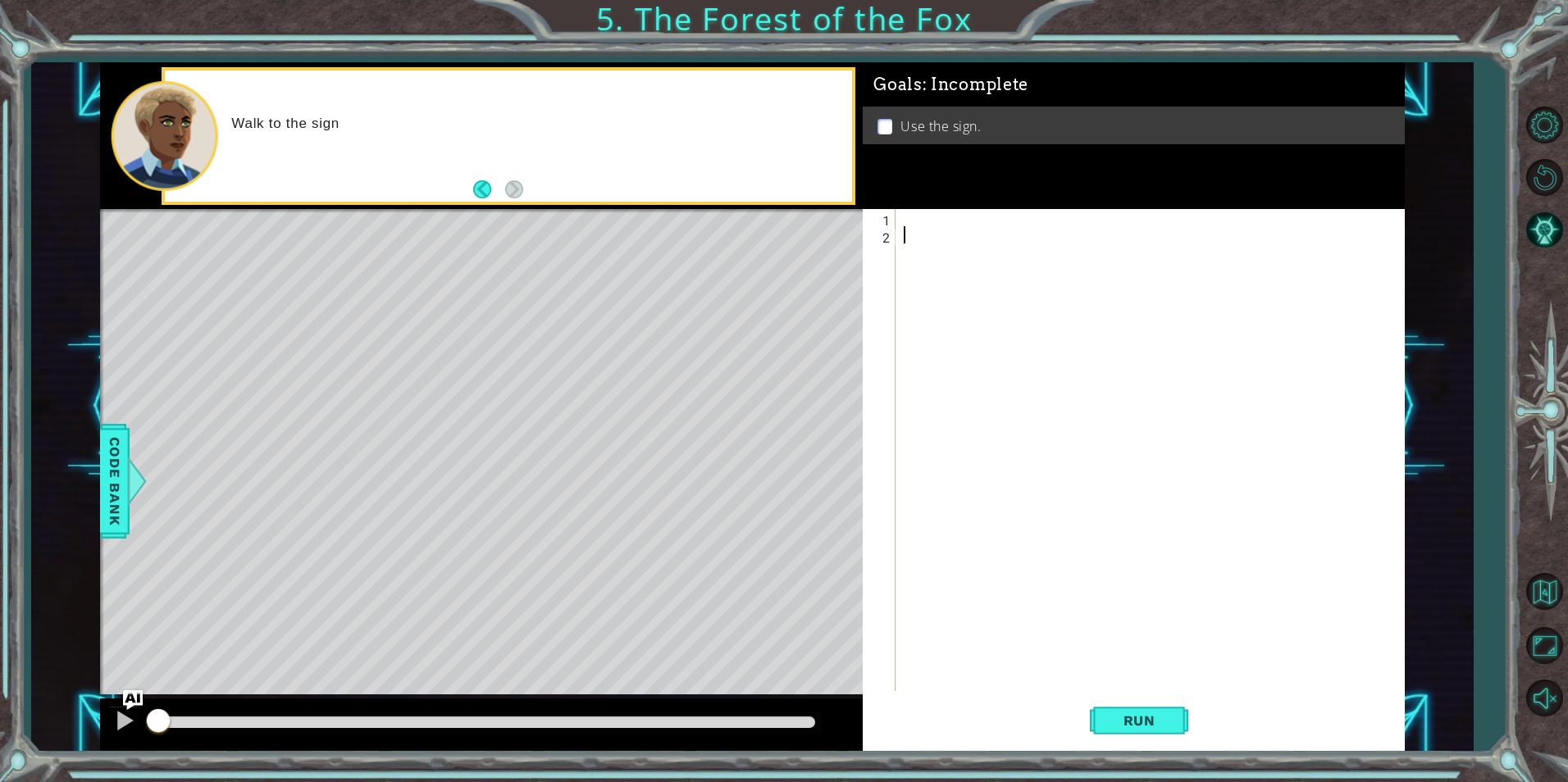
click at [976, 216] on div at bounding box center [1154, 467] width 507 height 516
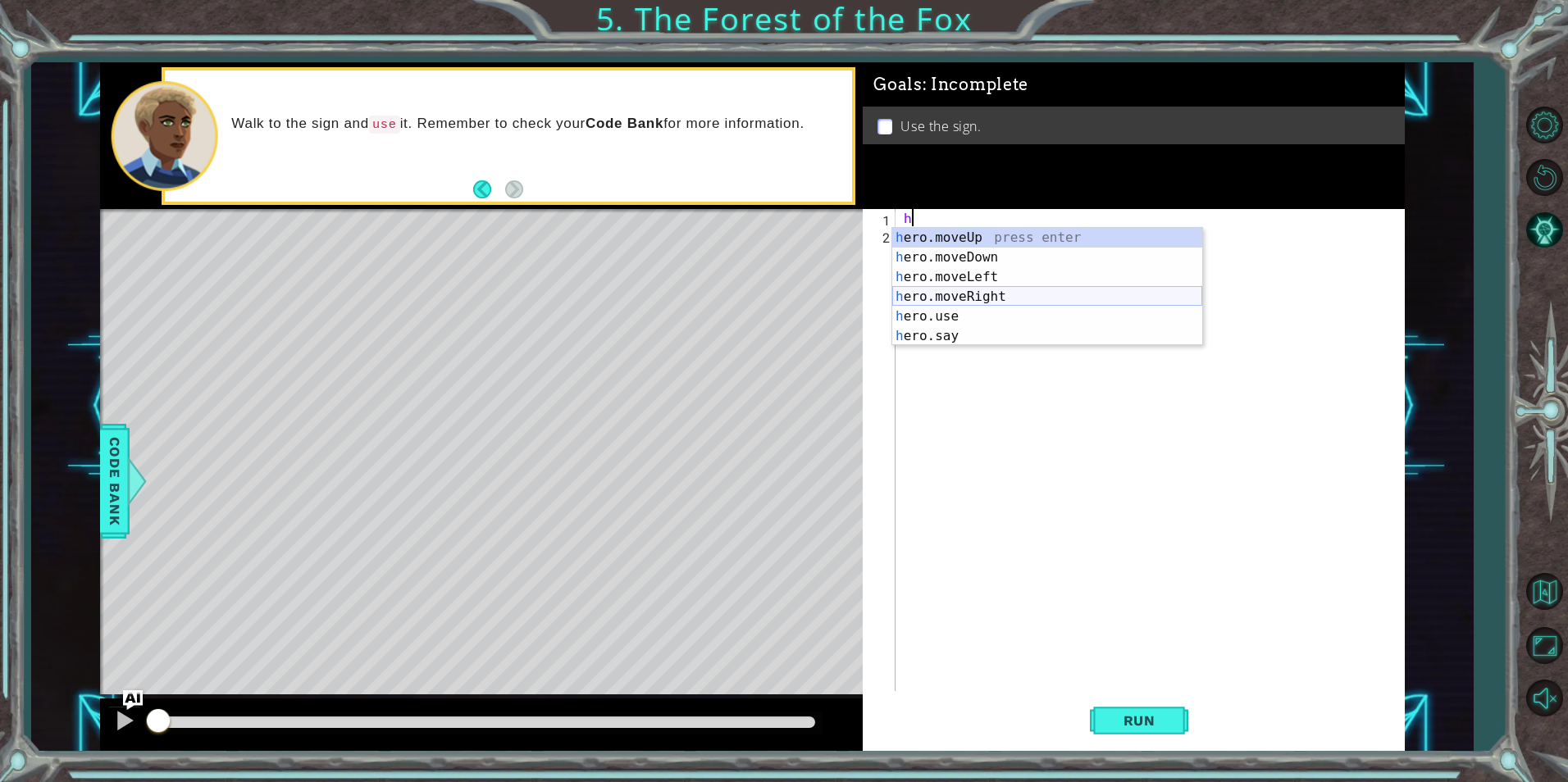
click at [985, 295] on div "h ero.moveUp press enter h ero.moveDown press enter h ero.moveLeft press enter …" at bounding box center [1047, 306] width 310 height 157
type textarea "hero.moveRight(1);"
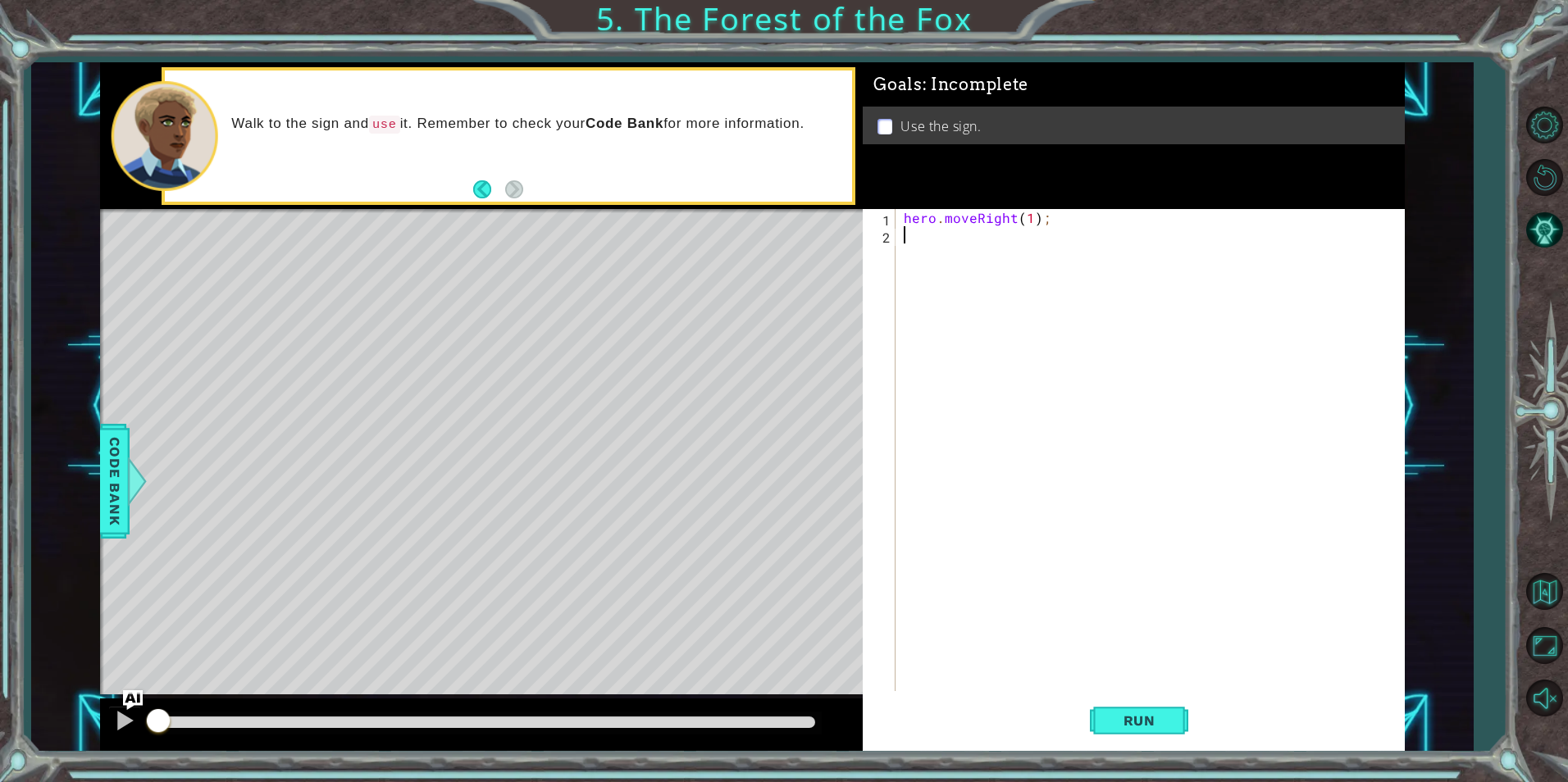
click at [942, 241] on div "hero . moveRight ( 1 ) ;" at bounding box center [1154, 467] width 507 height 516
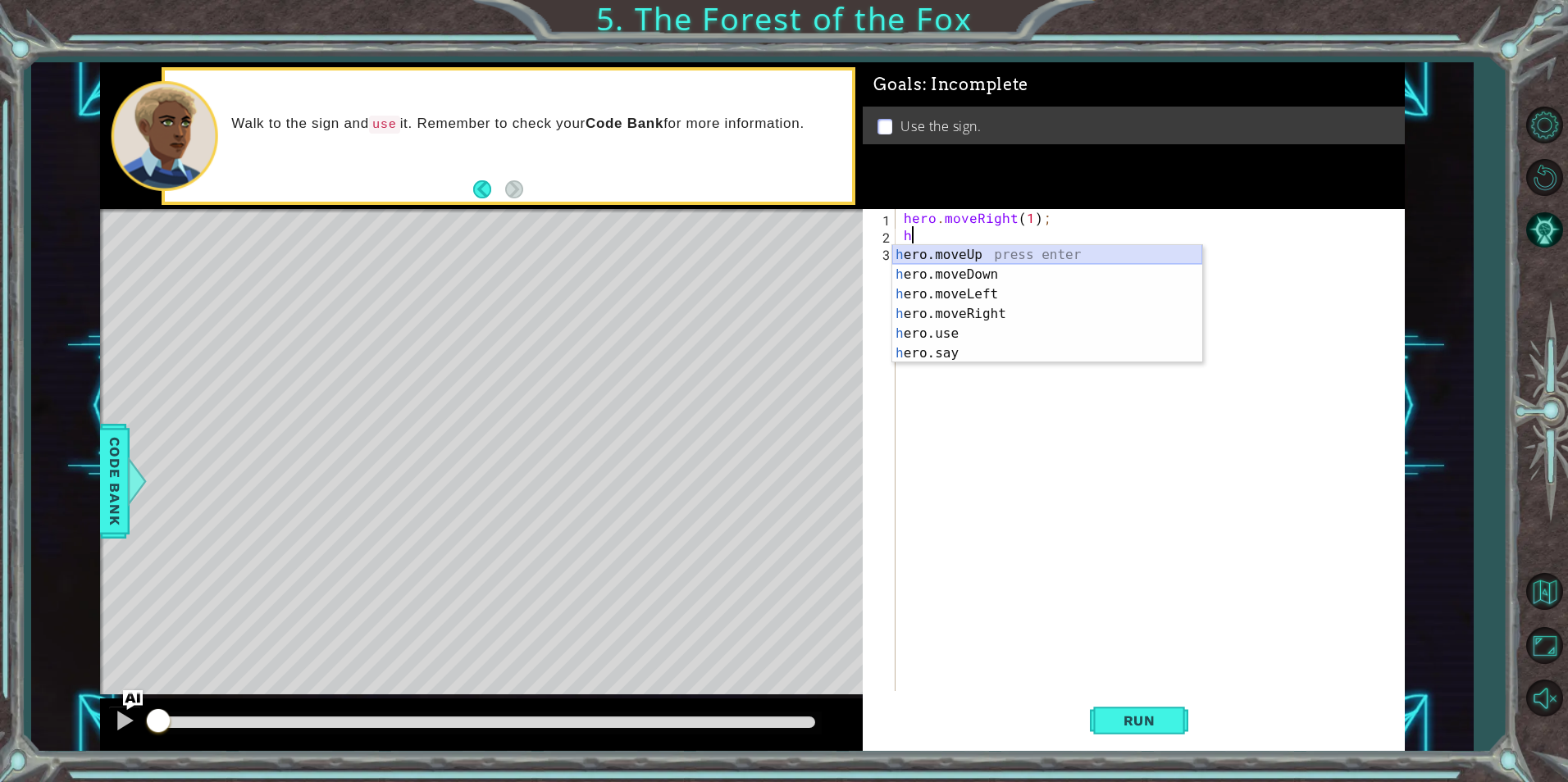
click at [946, 258] on div "h ero.moveUp press enter h ero.moveDown press enter h ero.moveLeft press enter …" at bounding box center [1047, 324] width 310 height 157
type textarea "hero.moveUp(1);"
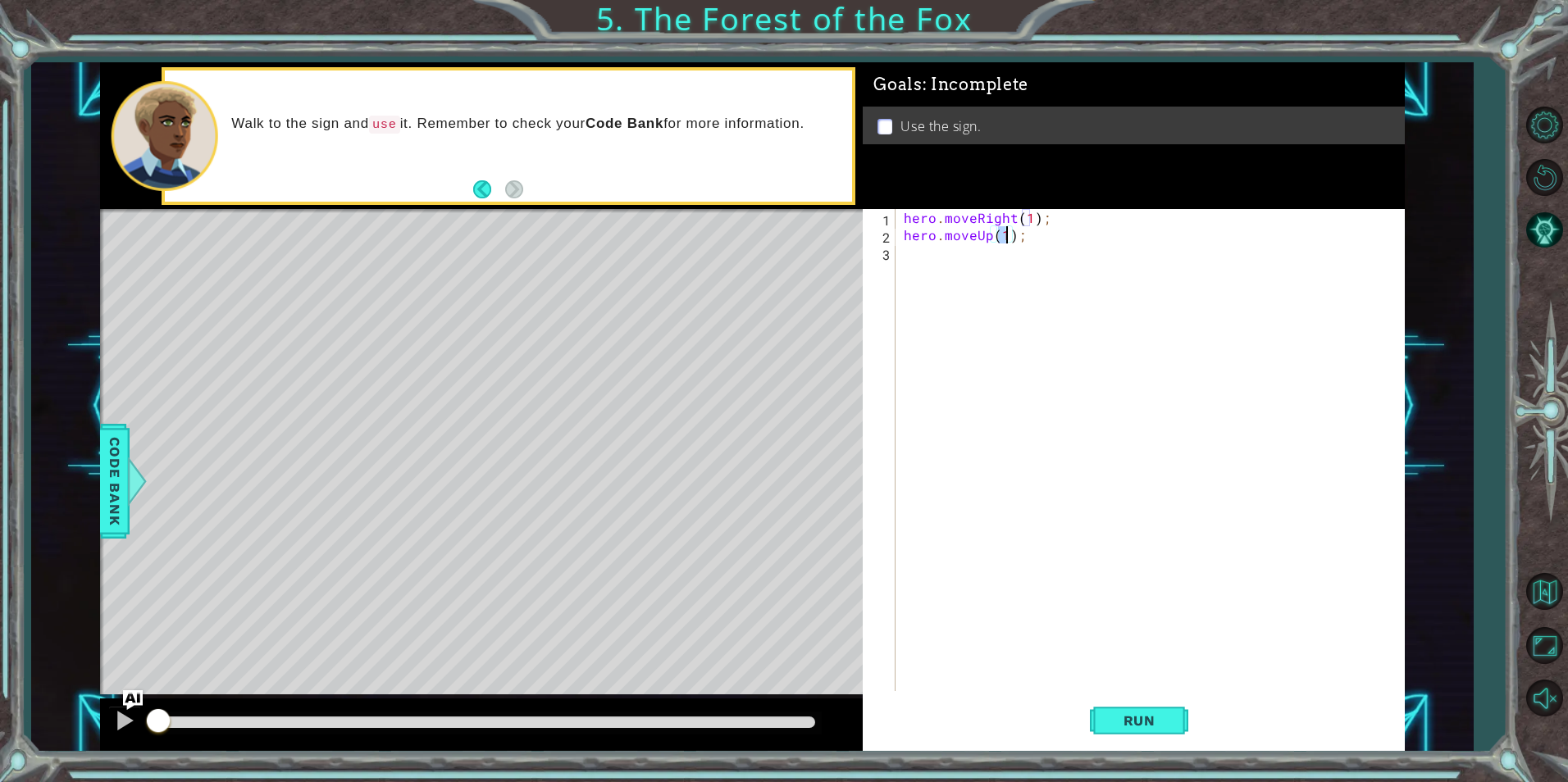
click at [971, 249] on div "hero . moveRight ( 1 ) ; hero . moveUp ( 1 ) ;" at bounding box center [1154, 467] width 507 height 516
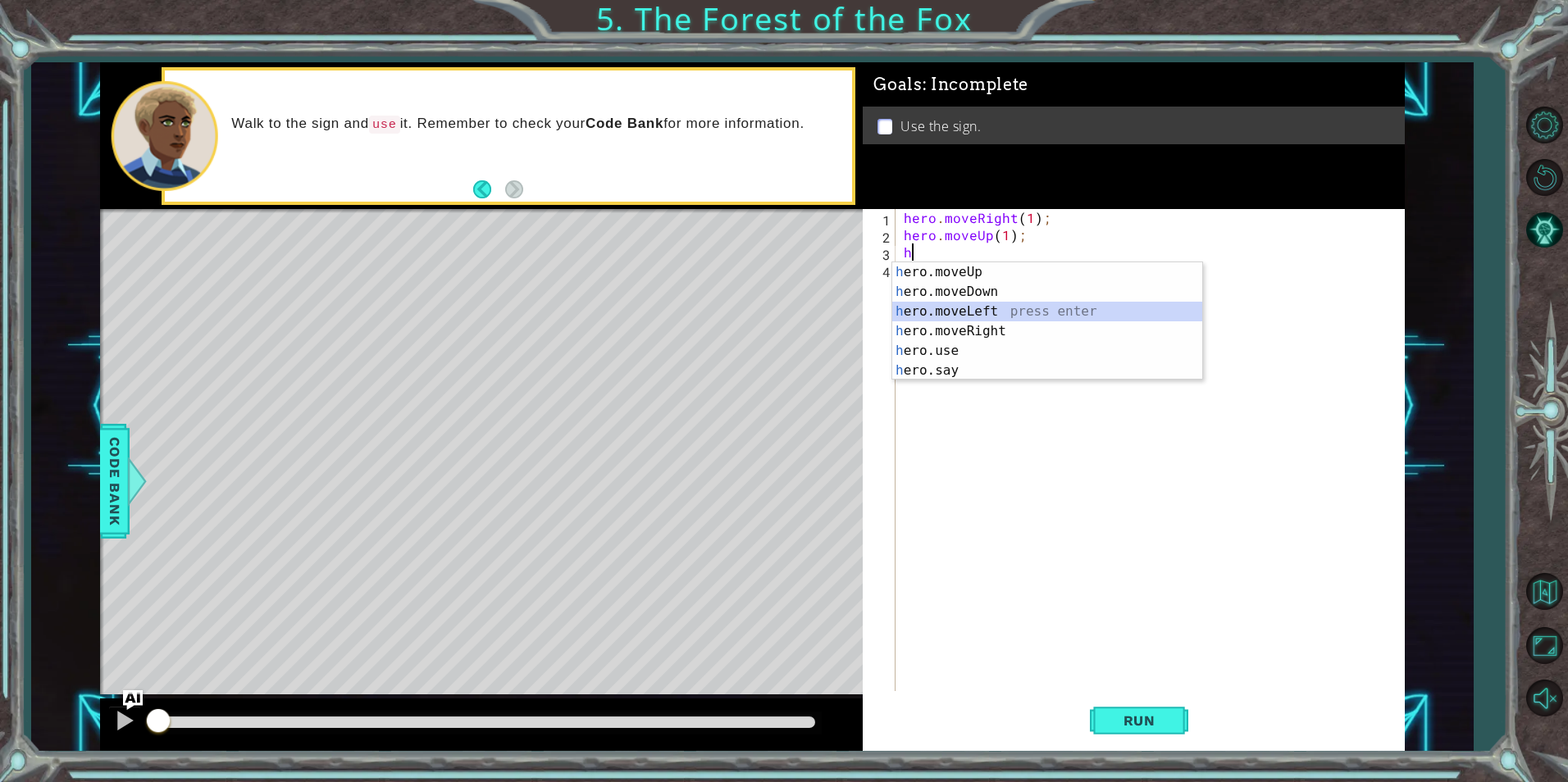
click at [997, 312] on div "h ero.moveUp press enter h ero.moveDown press enter h ero.moveLeft press enter …" at bounding box center [1047, 341] width 310 height 157
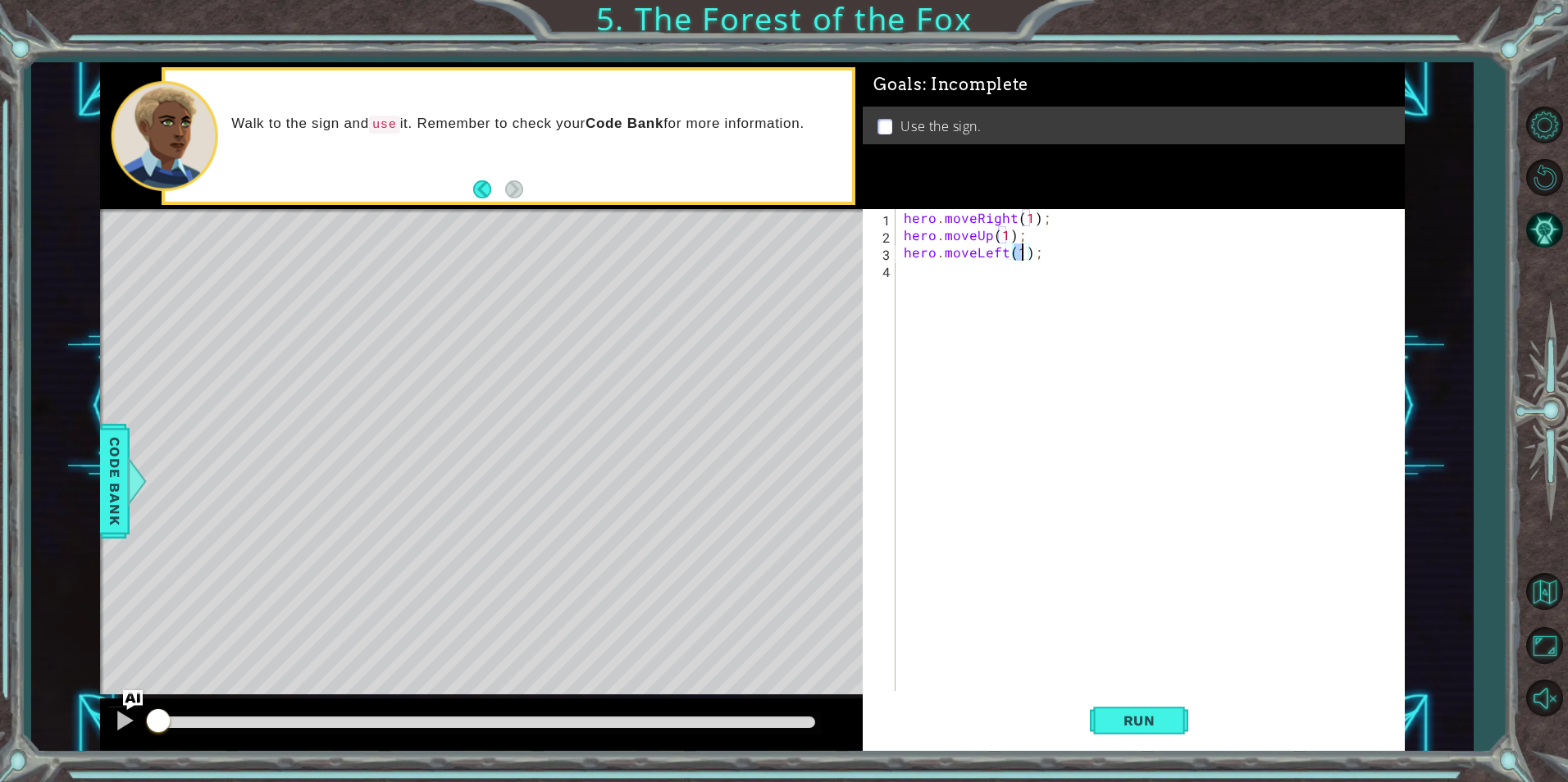
scroll to position [0, 7]
type textarea "hero.moveLeft(1);"
click at [966, 270] on div "hero . moveRight ( 1 ) ; hero . moveUp ( 1 ) ; hero . moveLeft ( 1 ) ;" at bounding box center [1154, 467] width 507 height 516
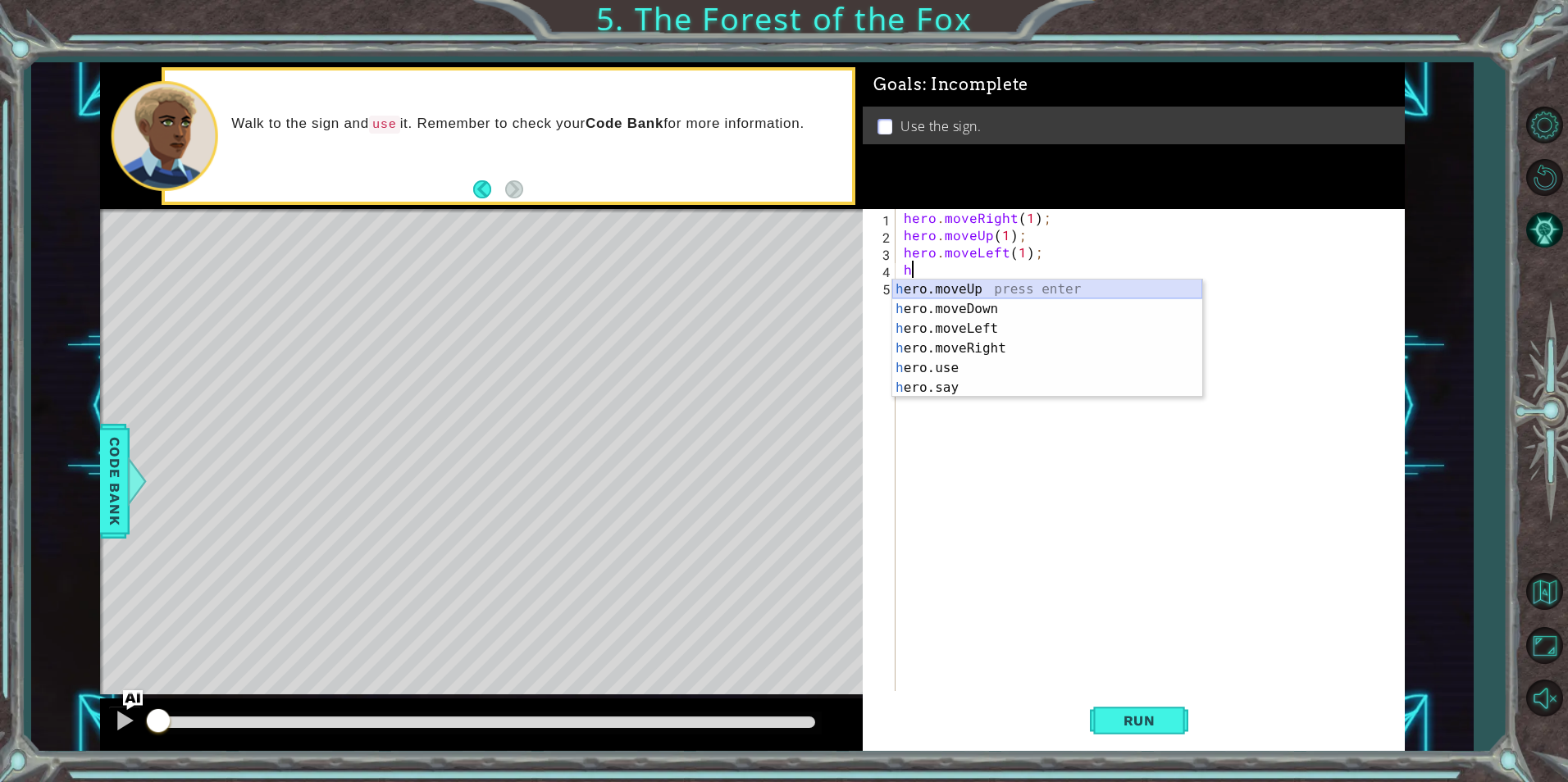
click at [973, 281] on div "h ero.moveUp press enter h ero.moveDown press enter h ero.moveLeft press enter …" at bounding box center [1047, 358] width 310 height 157
type textarea "hero.moveUp(1);"
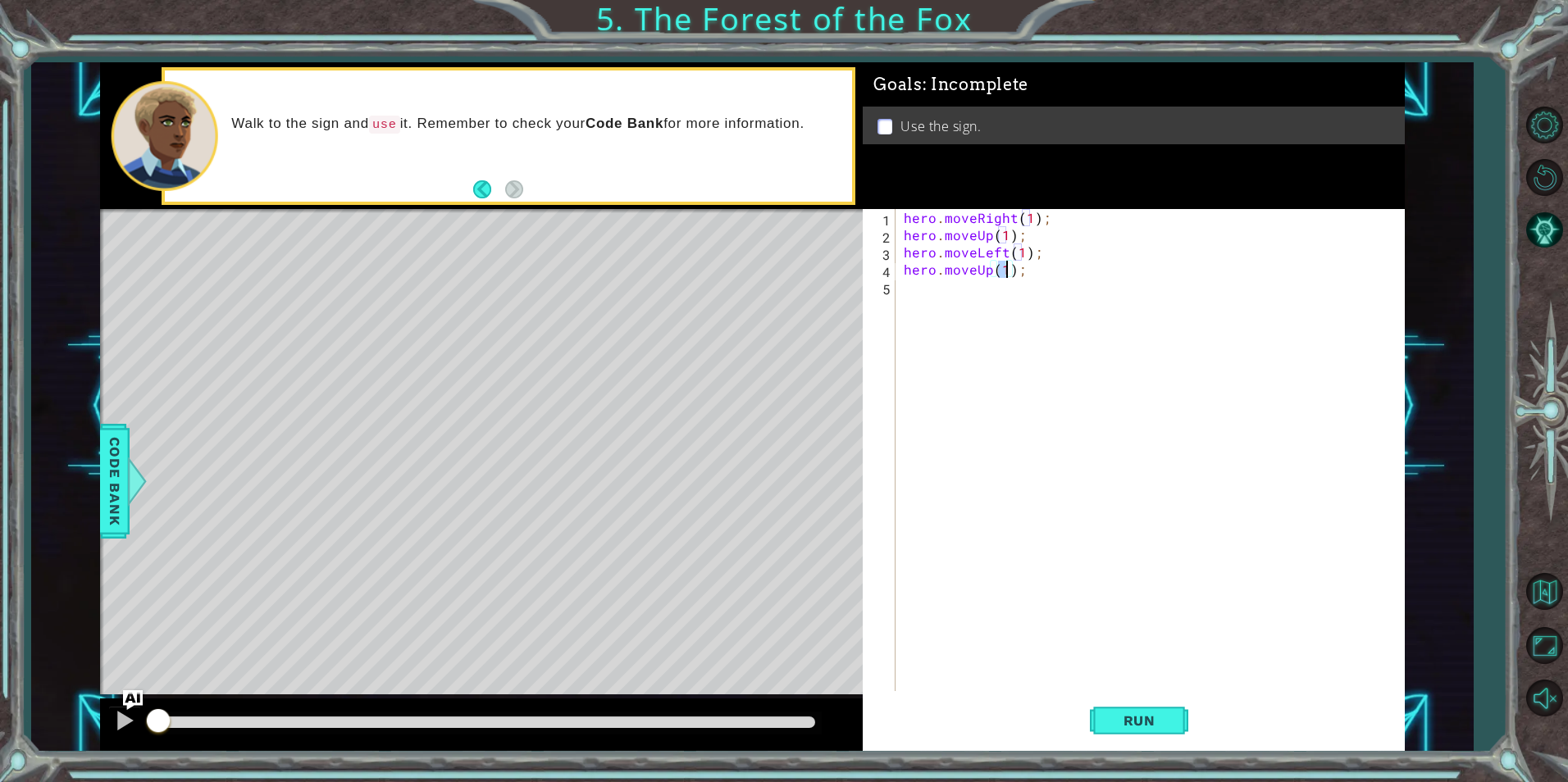
click at [969, 287] on div "hero . moveRight ( 1 ) ; hero . moveUp ( 1 ) ; hero . moveLeft ( 1 ) ; hero . m…" at bounding box center [1154, 467] width 507 height 516
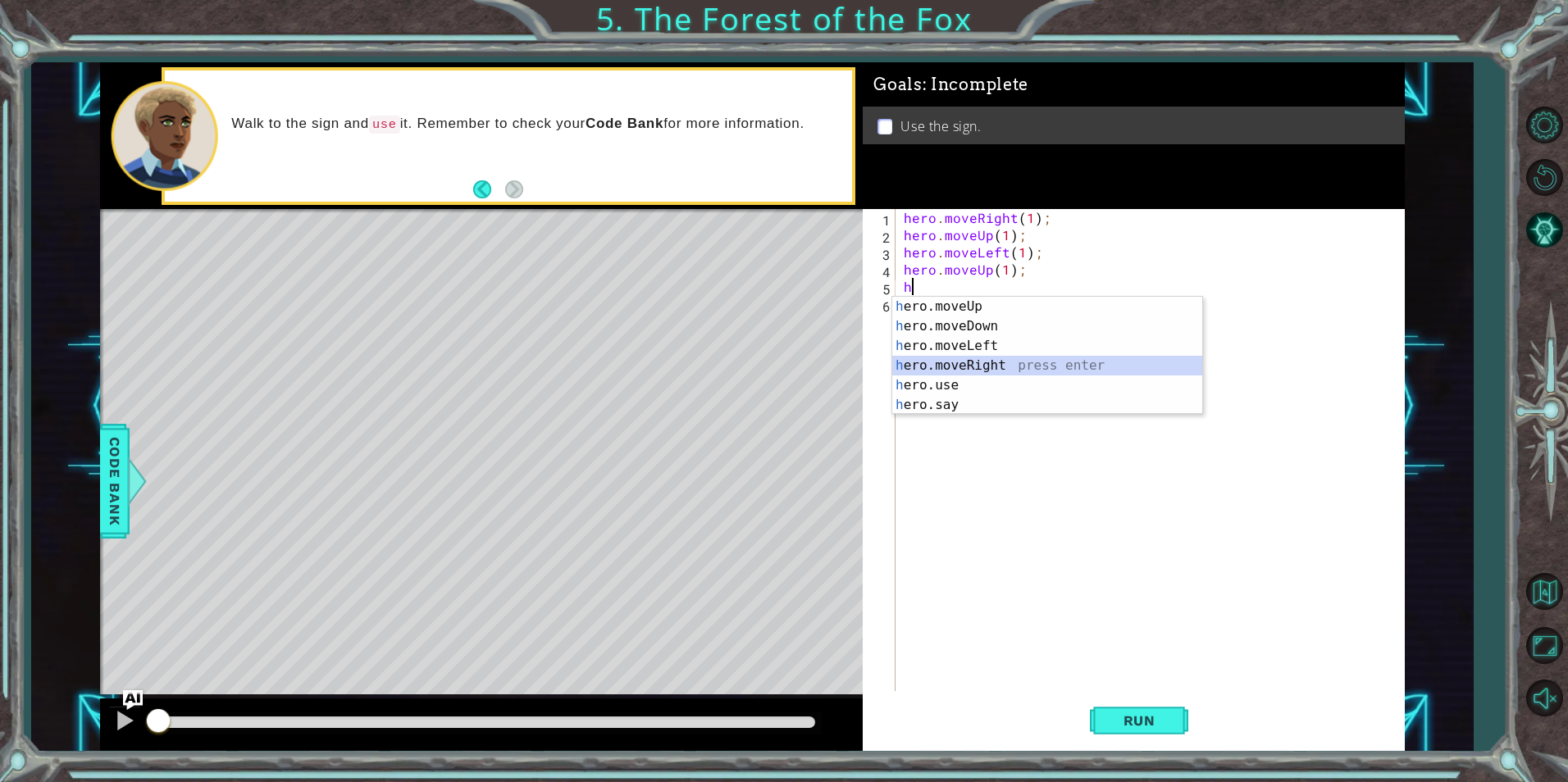
click at [991, 357] on div "h ero.moveUp press enter h ero.moveDown press enter h ero.moveLeft press enter …" at bounding box center [1047, 375] width 310 height 157
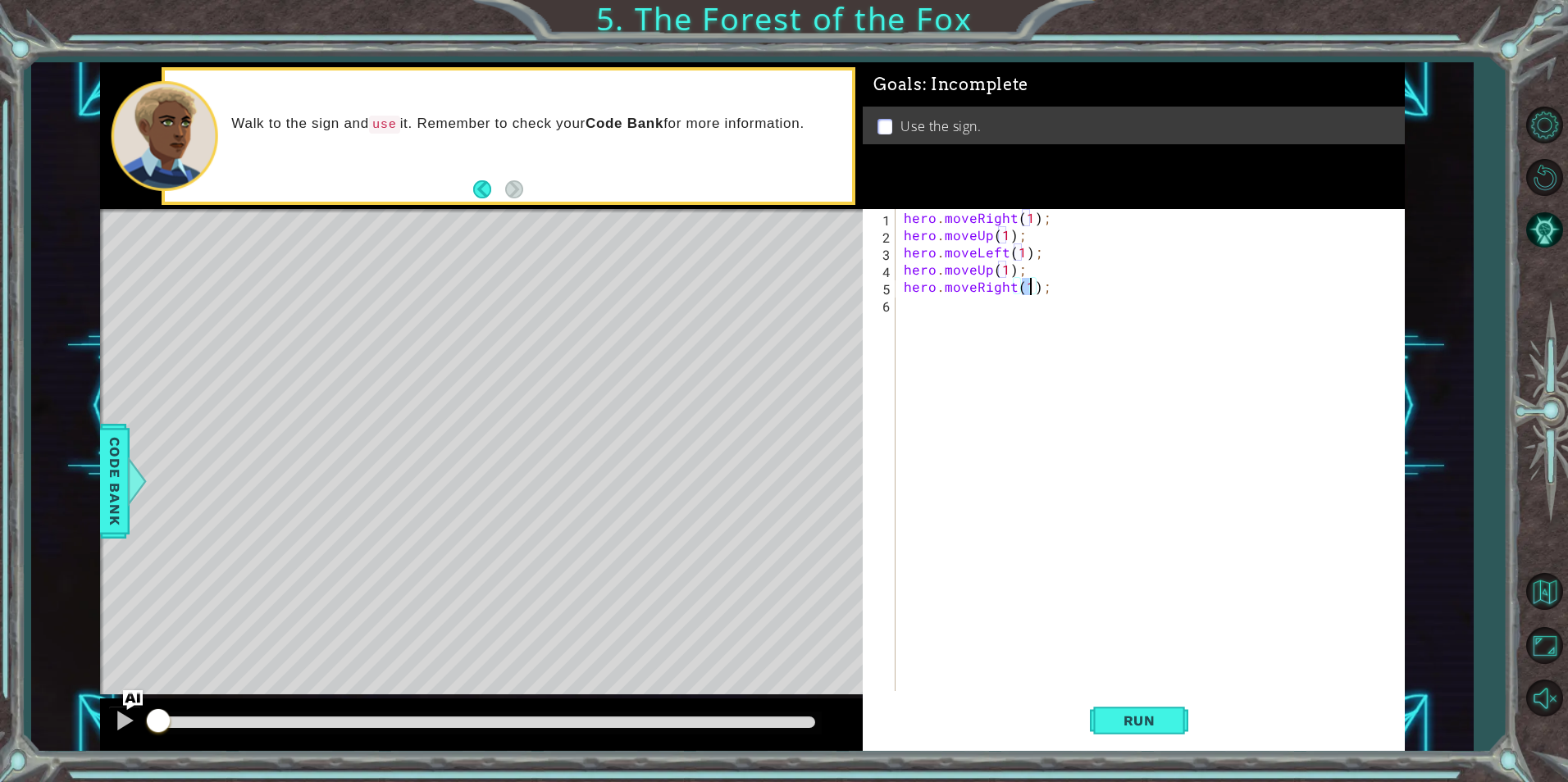
scroll to position [0, 8]
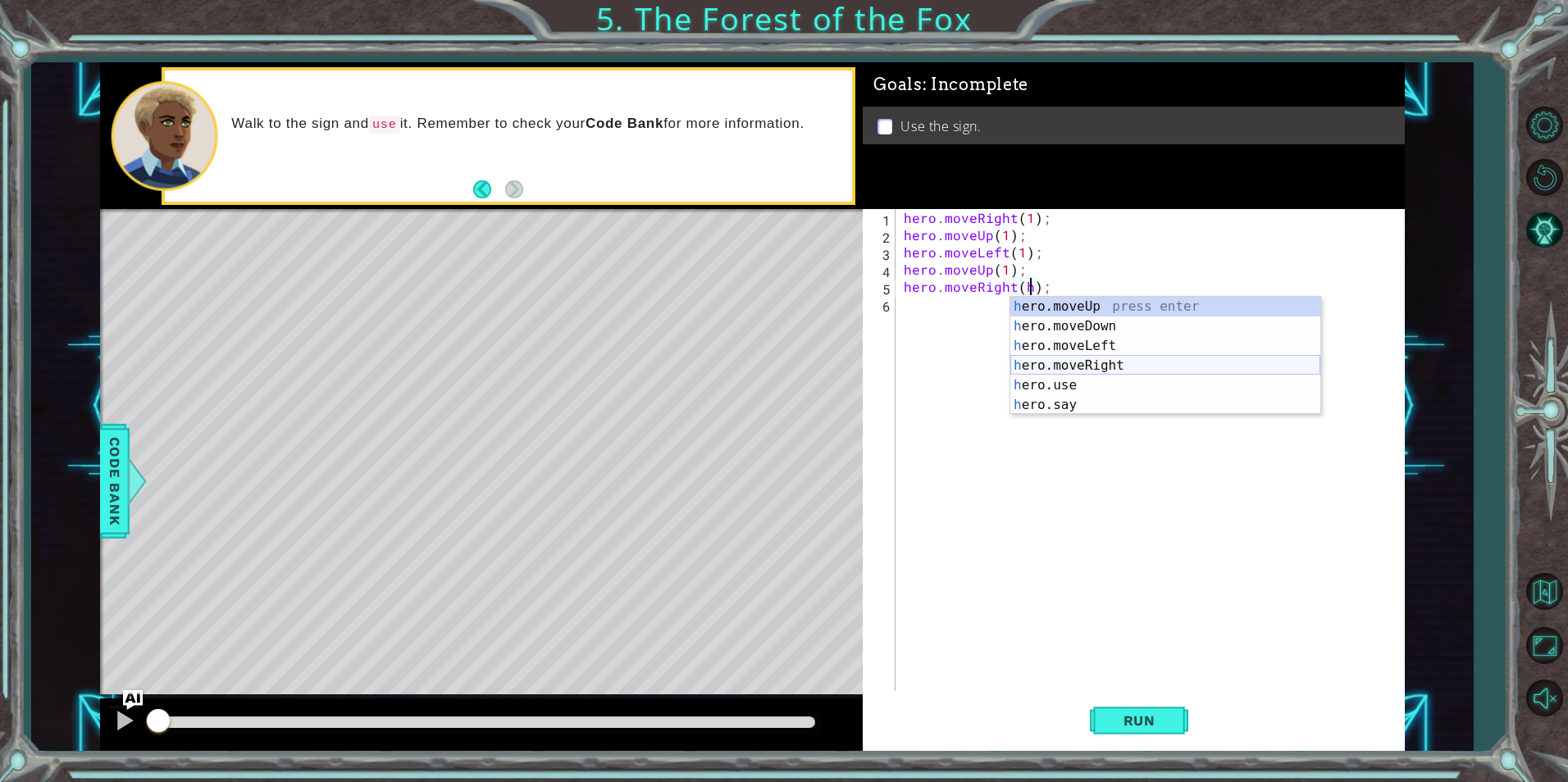
click at [1094, 365] on div "h ero.moveUp press enter h ero.moveDown press enter h ero.moveLeft press enter …" at bounding box center [1165, 375] width 310 height 157
type textarea "hero.moveRight(1);"
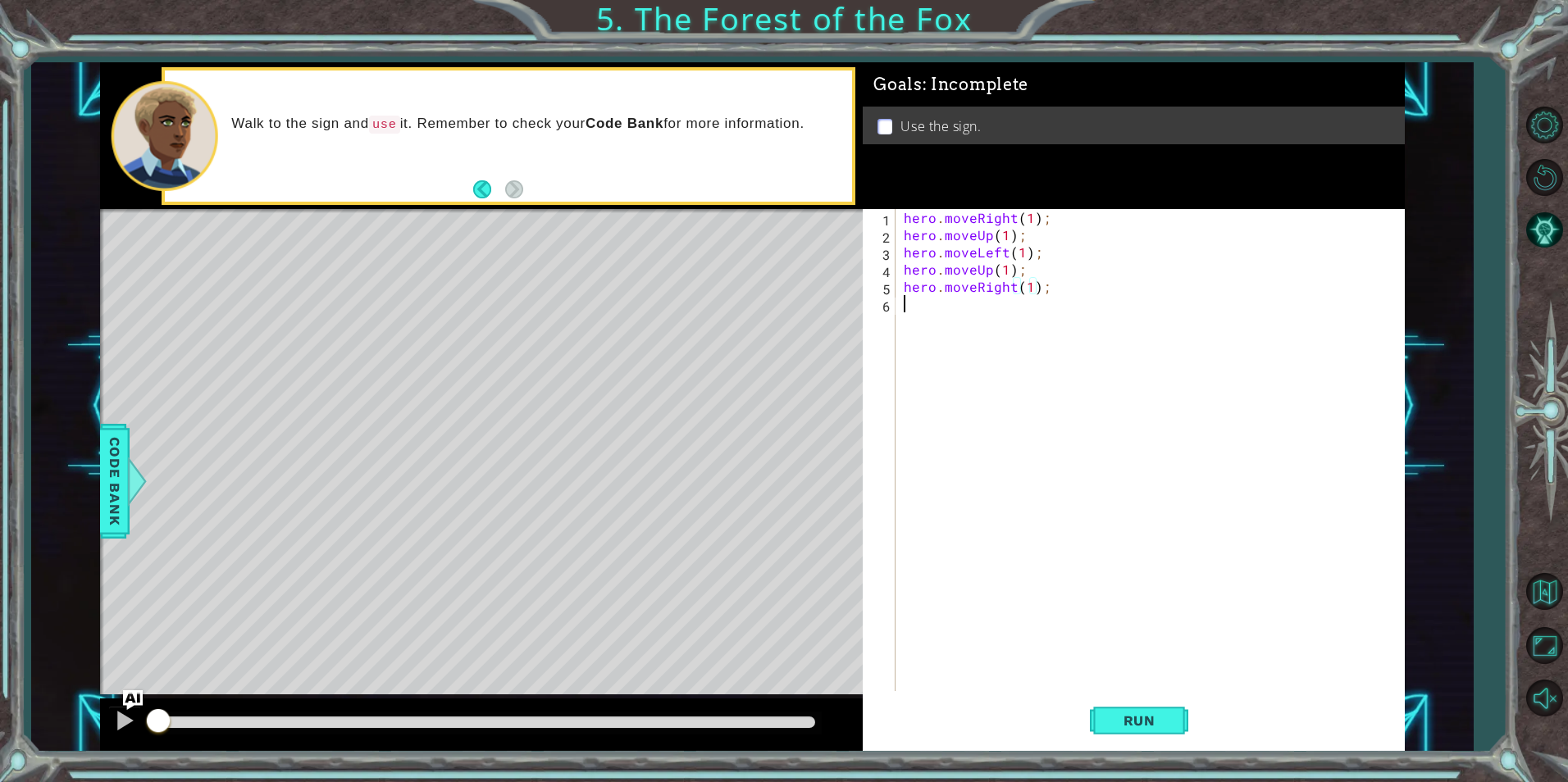
click at [988, 306] on div "hero . moveRight ( 1 ) ; hero . moveUp ( 1 ) ; hero . moveLeft ( 1 ) ; hero . m…" at bounding box center [1154, 467] width 507 height 516
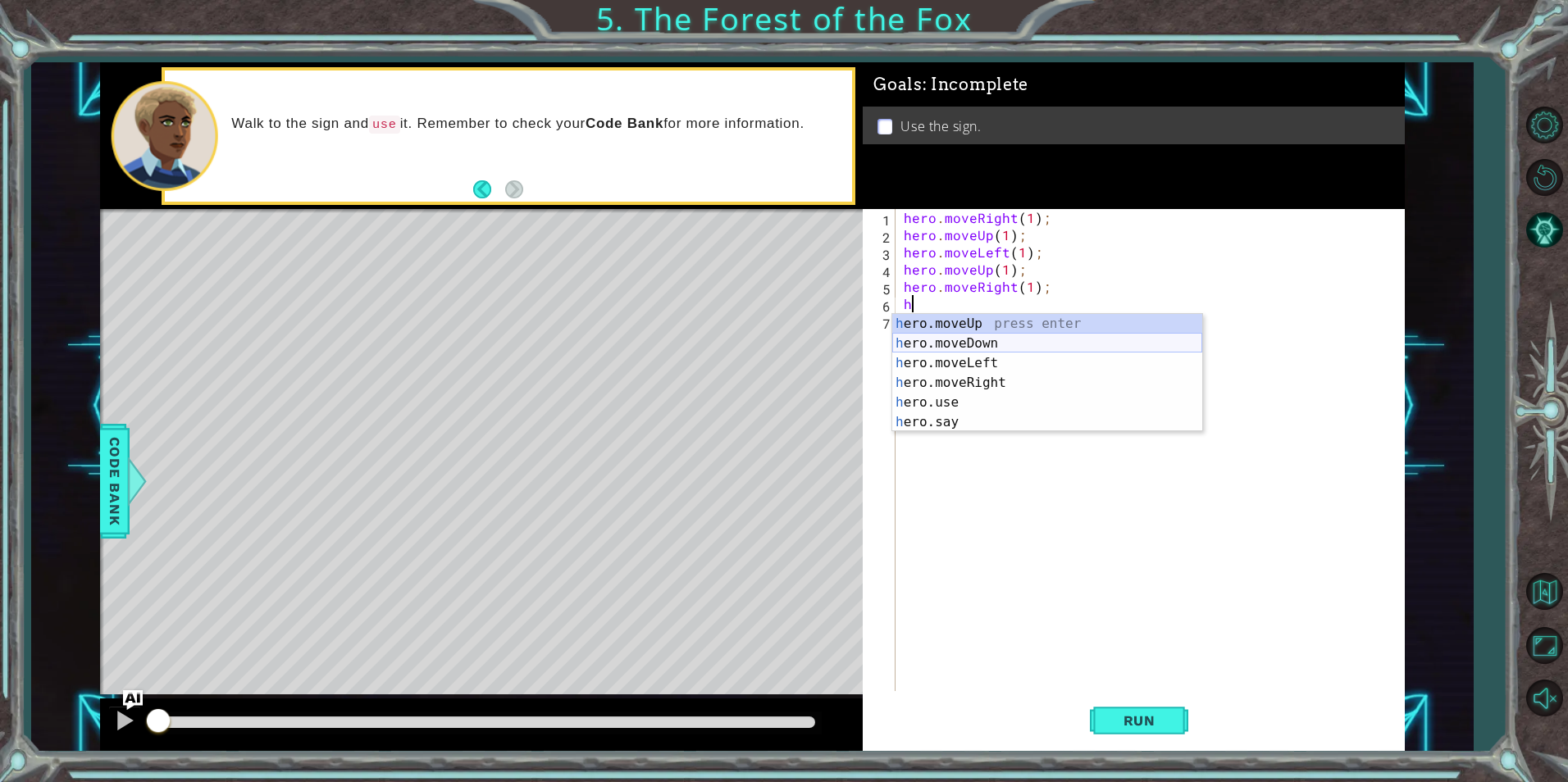
click at [992, 342] on div "h ero.moveUp press enter h ero.moveDown press enter h ero.moveLeft press enter …" at bounding box center [1047, 393] width 310 height 157
type textarea "hero.moveDown(1);"
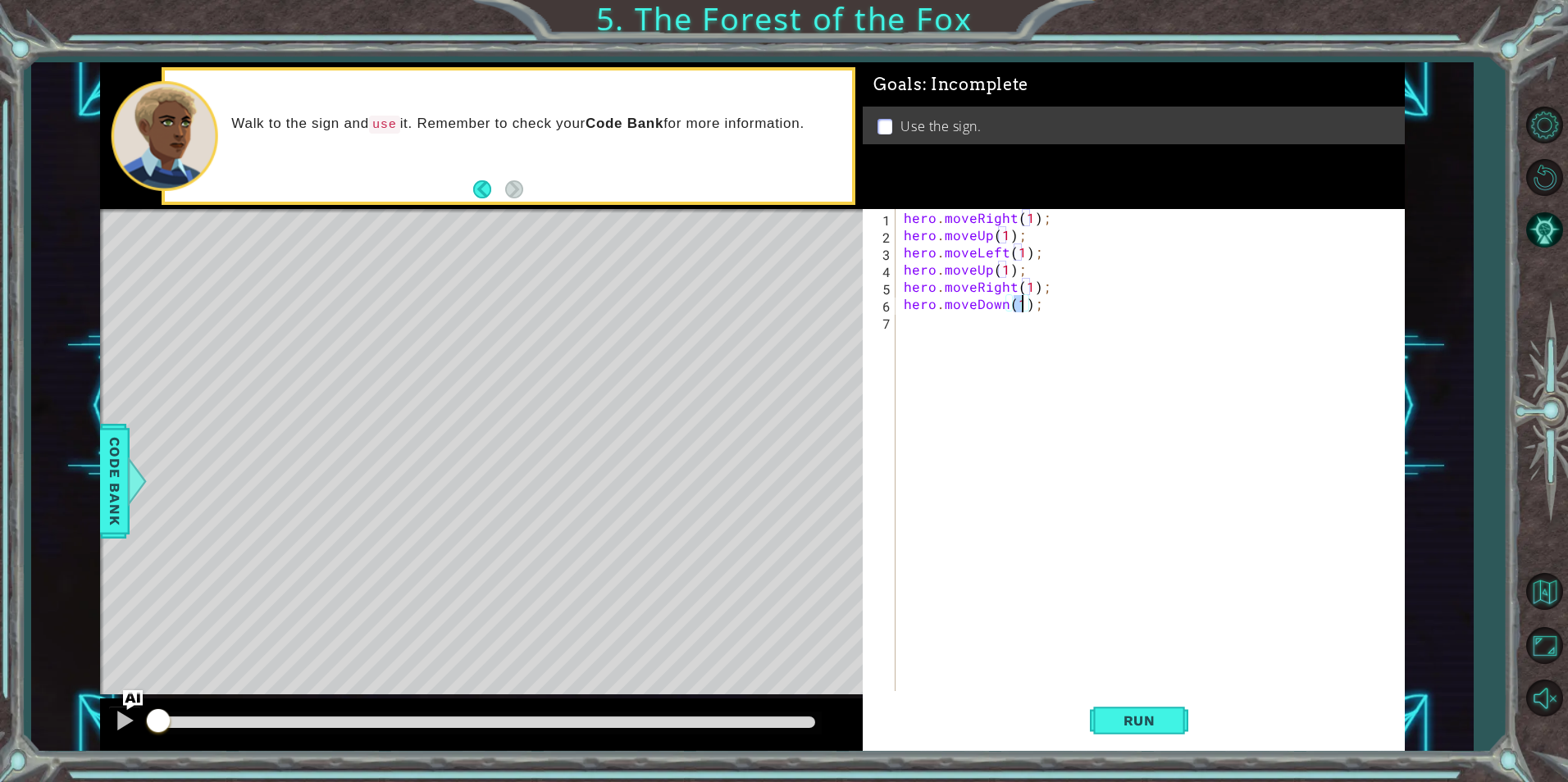
click at [994, 328] on div "hero . moveRight ( 1 ) ; hero . moveUp ( 1 ) ; hero . moveLeft ( 1 ) ; hero . m…" at bounding box center [1154, 467] width 507 height 516
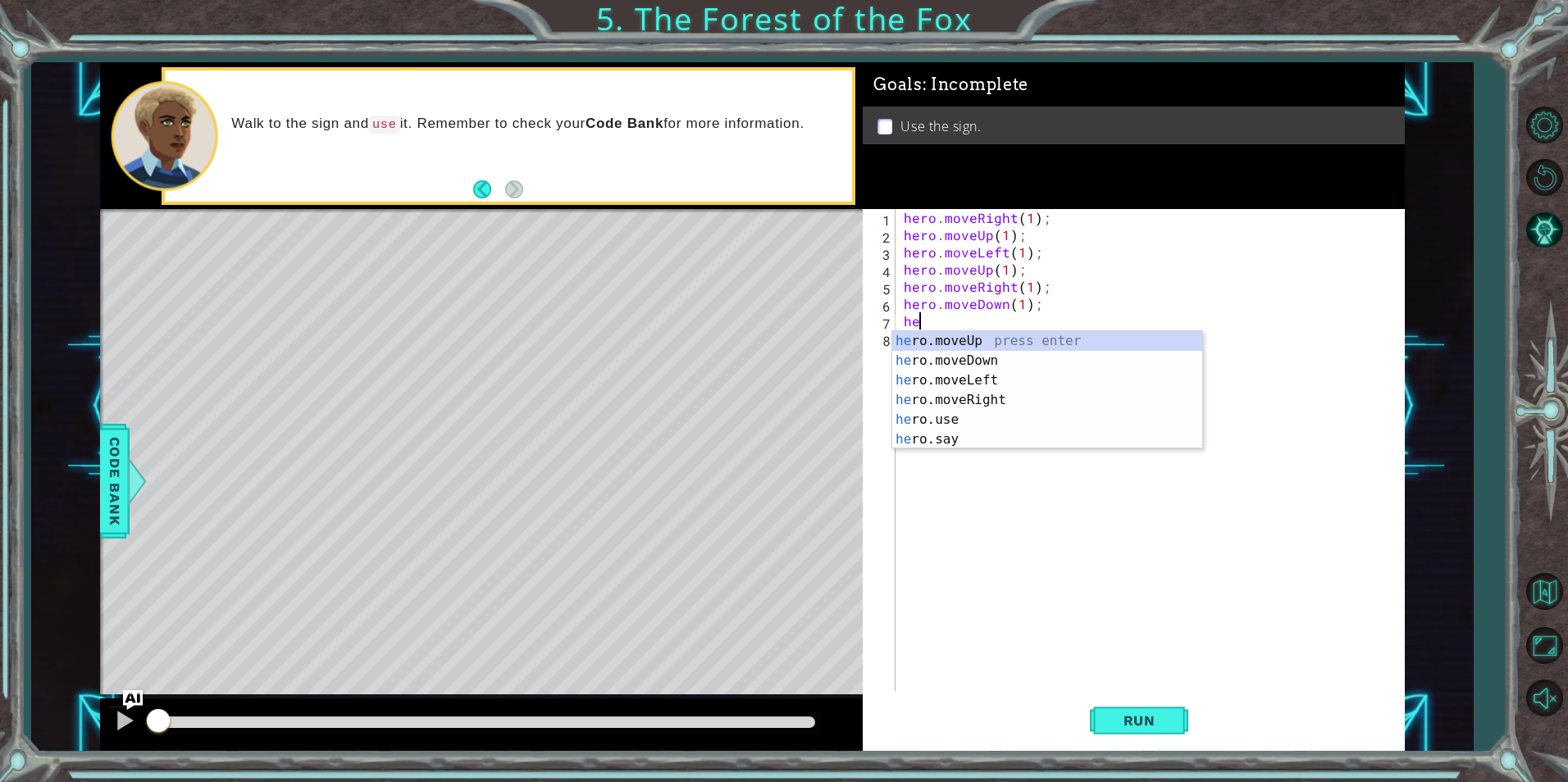
scroll to position [0, 1]
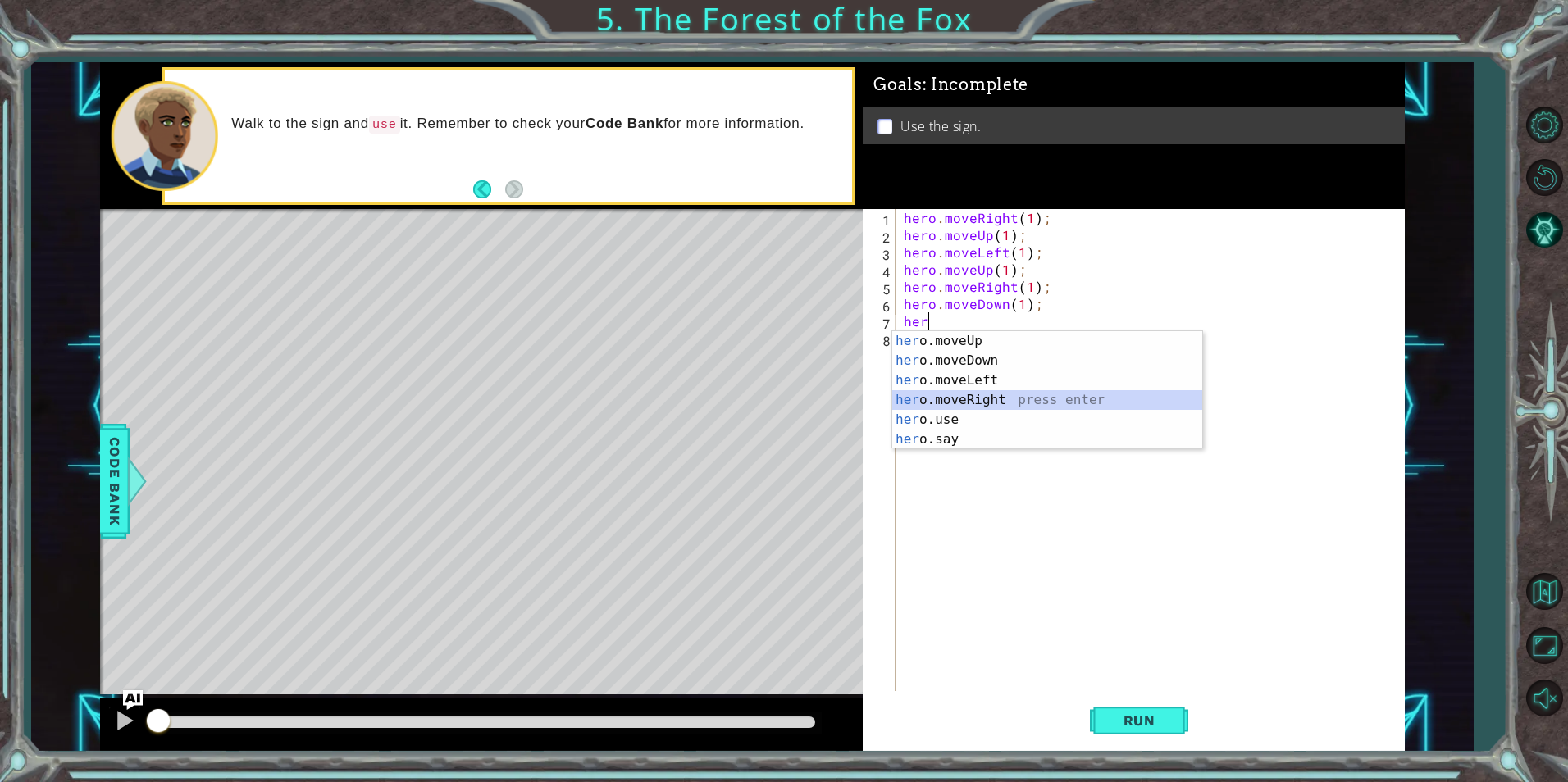
click at [990, 395] on div "her o.moveUp press enter her o.moveDown press enter her o.moveLeft press enter …" at bounding box center [1047, 410] width 310 height 157
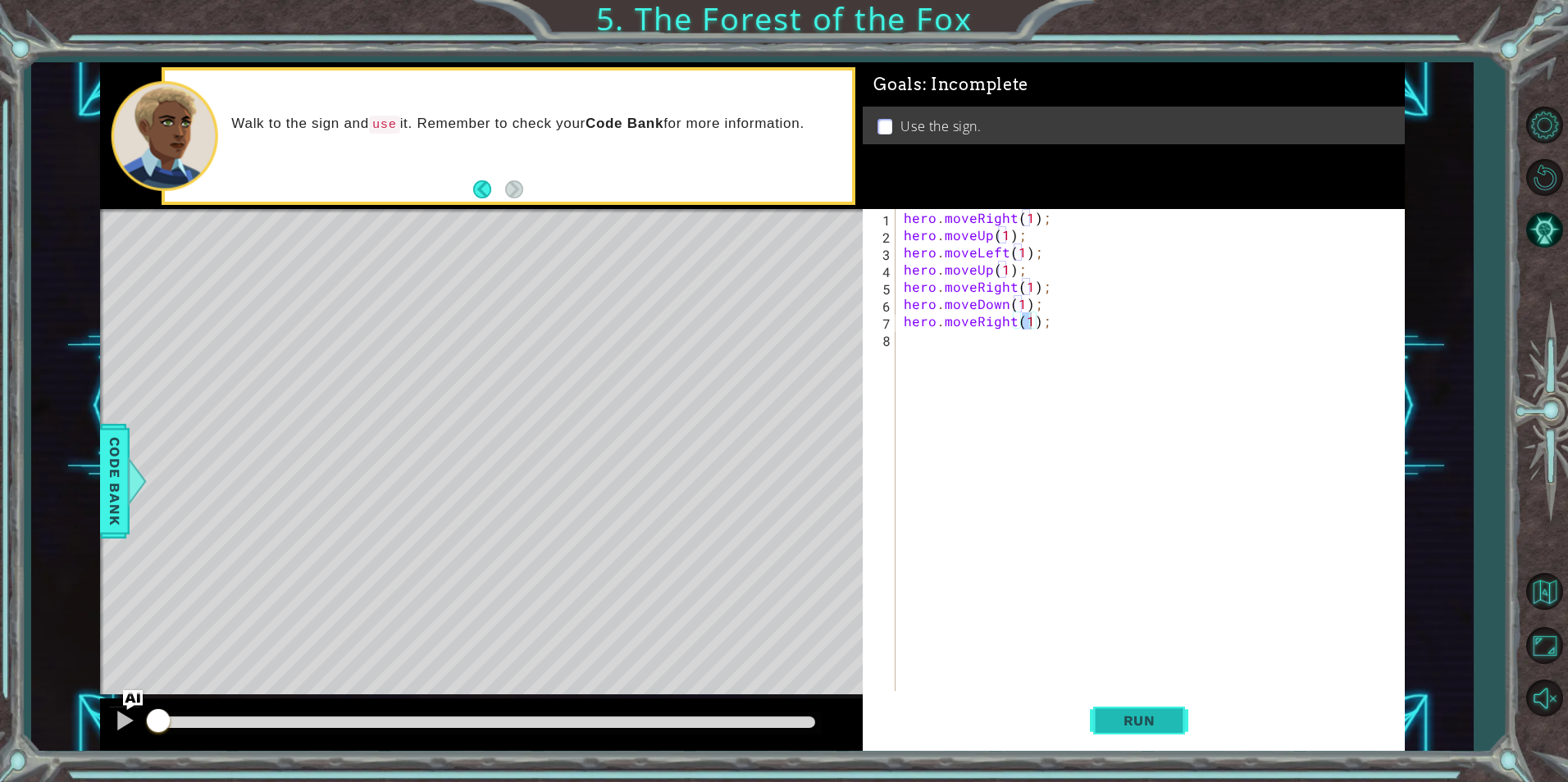
click at [1142, 700] on button "Run" at bounding box center [1139, 720] width 98 height 54
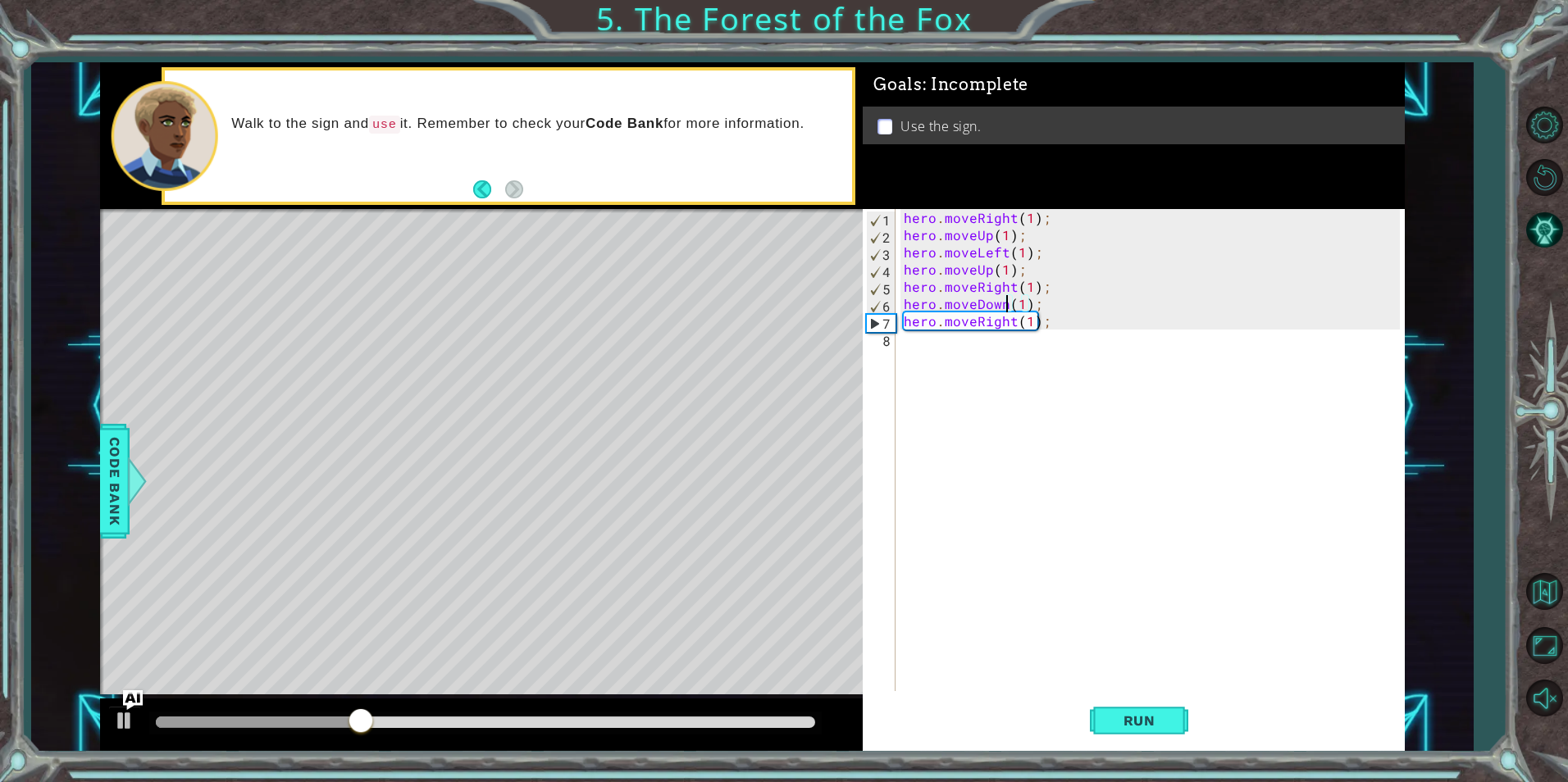
click at [1005, 304] on div "hero . moveRight ( 1 ) ; hero . moveUp ( 1 ) ; hero . moveLeft ( 1 ) ; hero . m…" at bounding box center [1154, 467] width 507 height 516
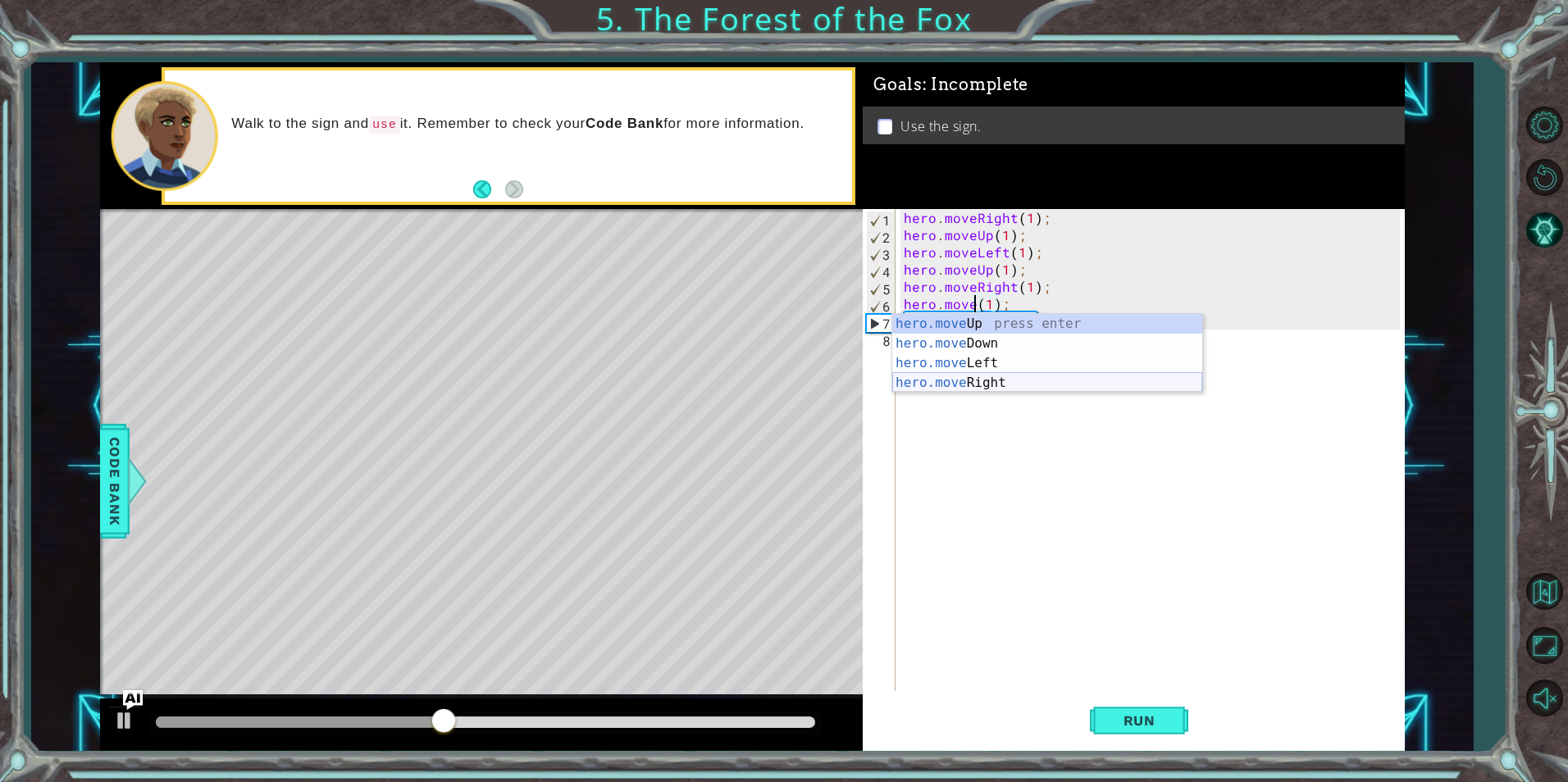
click at [988, 386] on div "hero.move Up press enter hero.move Down press enter hero.move Left press enter …" at bounding box center [1047, 373] width 310 height 118
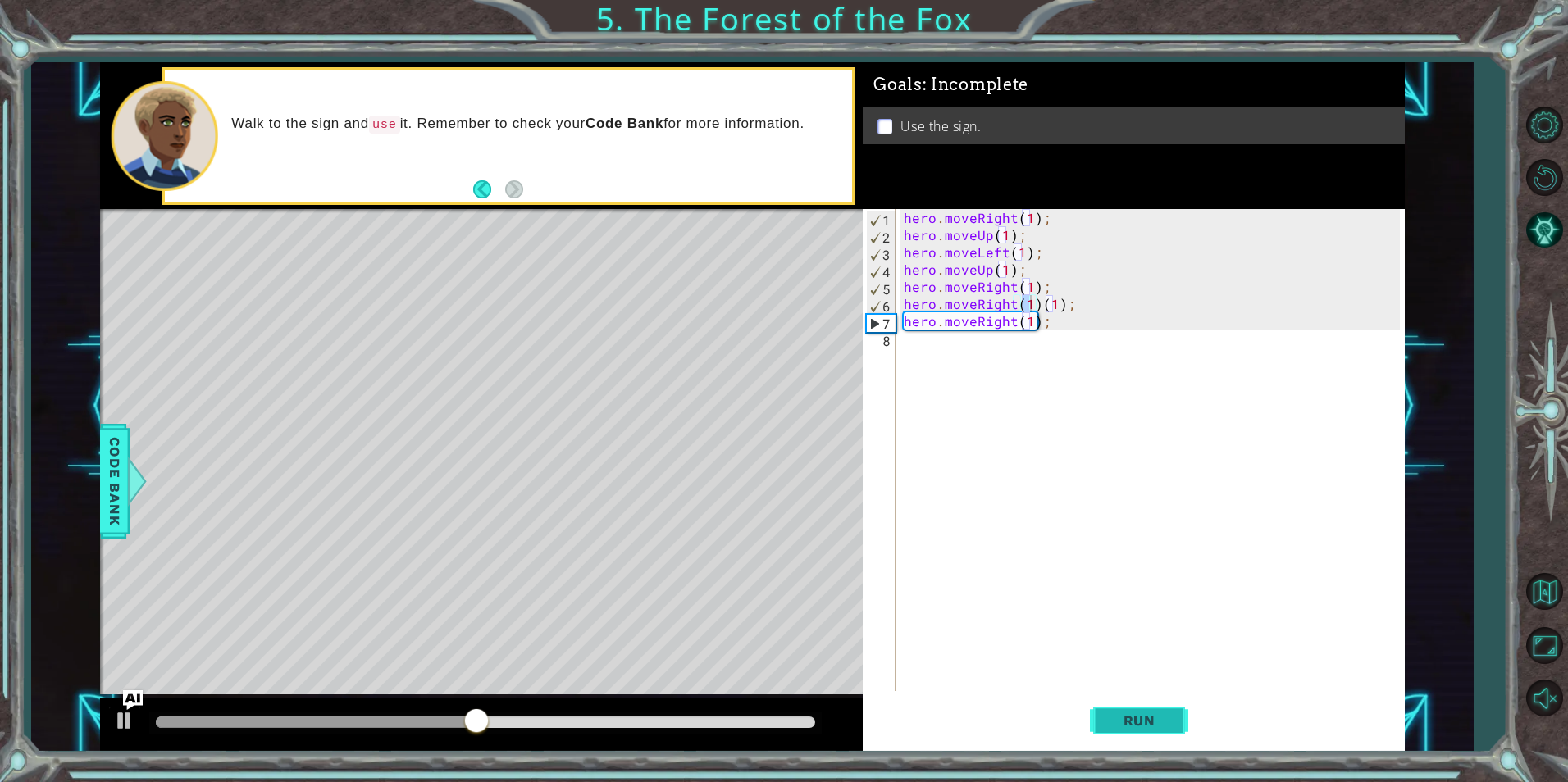
click at [1135, 719] on span "Run" at bounding box center [1139, 720] width 64 height 17
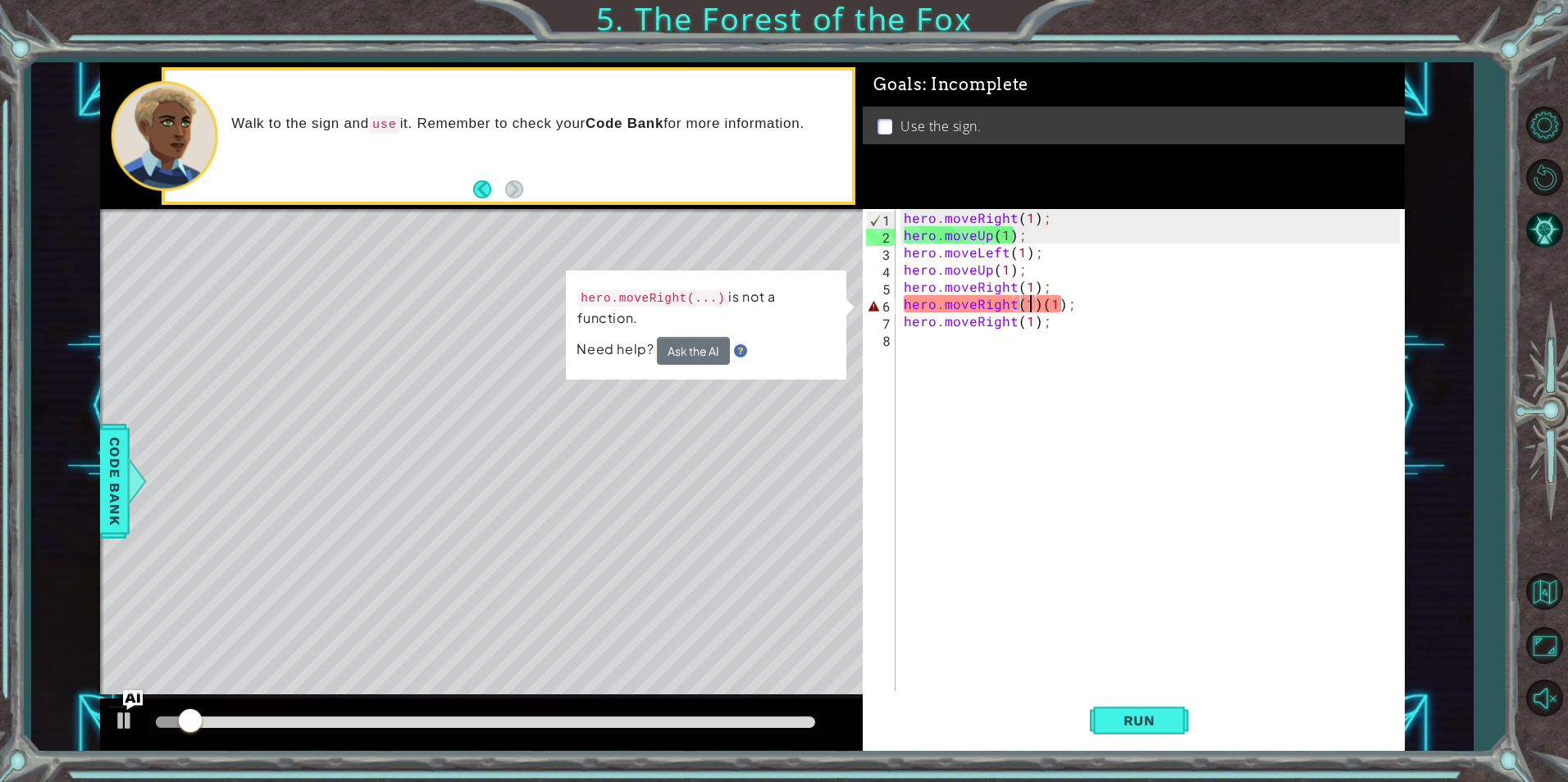
click at [1070, 320] on div "hero . moveRight ( 1 ) ; hero . moveUp ( 1 ) ; hero . moveLeft ( 1 ) ; hero . m…" at bounding box center [1154, 467] width 507 height 516
click at [1072, 312] on div "hero . moveRight ( 1 ) ; hero . moveUp ( 1 ) ; hero . moveLeft ( 1 ) ; hero . m…" at bounding box center [1154, 467] width 507 height 516
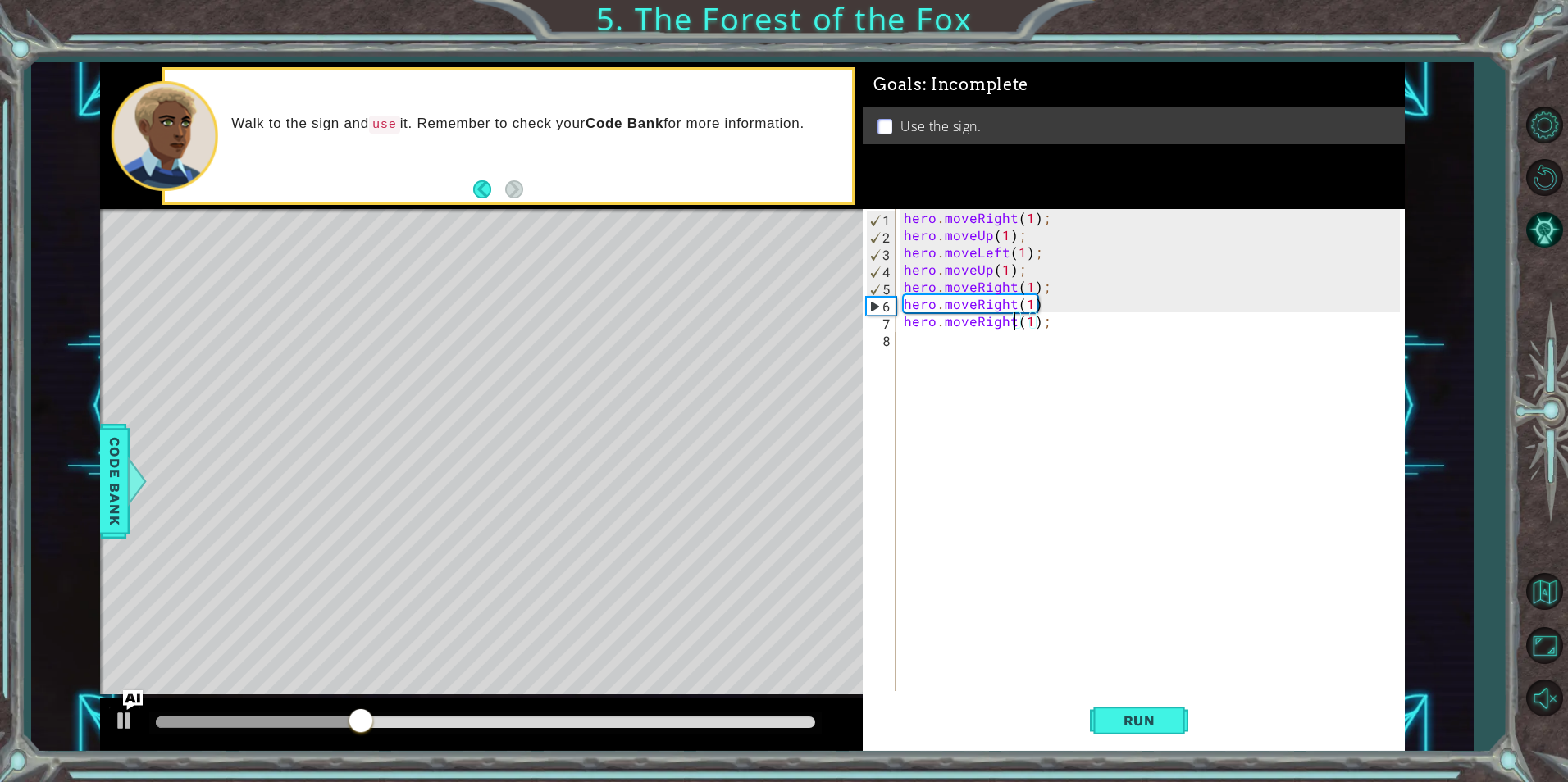
click at [1013, 323] on div "hero . moveRight ( 1 ) ; hero . moveUp ( 1 ) ; hero . moveLeft ( 1 ) ; hero . m…" at bounding box center [1154, 467] width 507 height 516
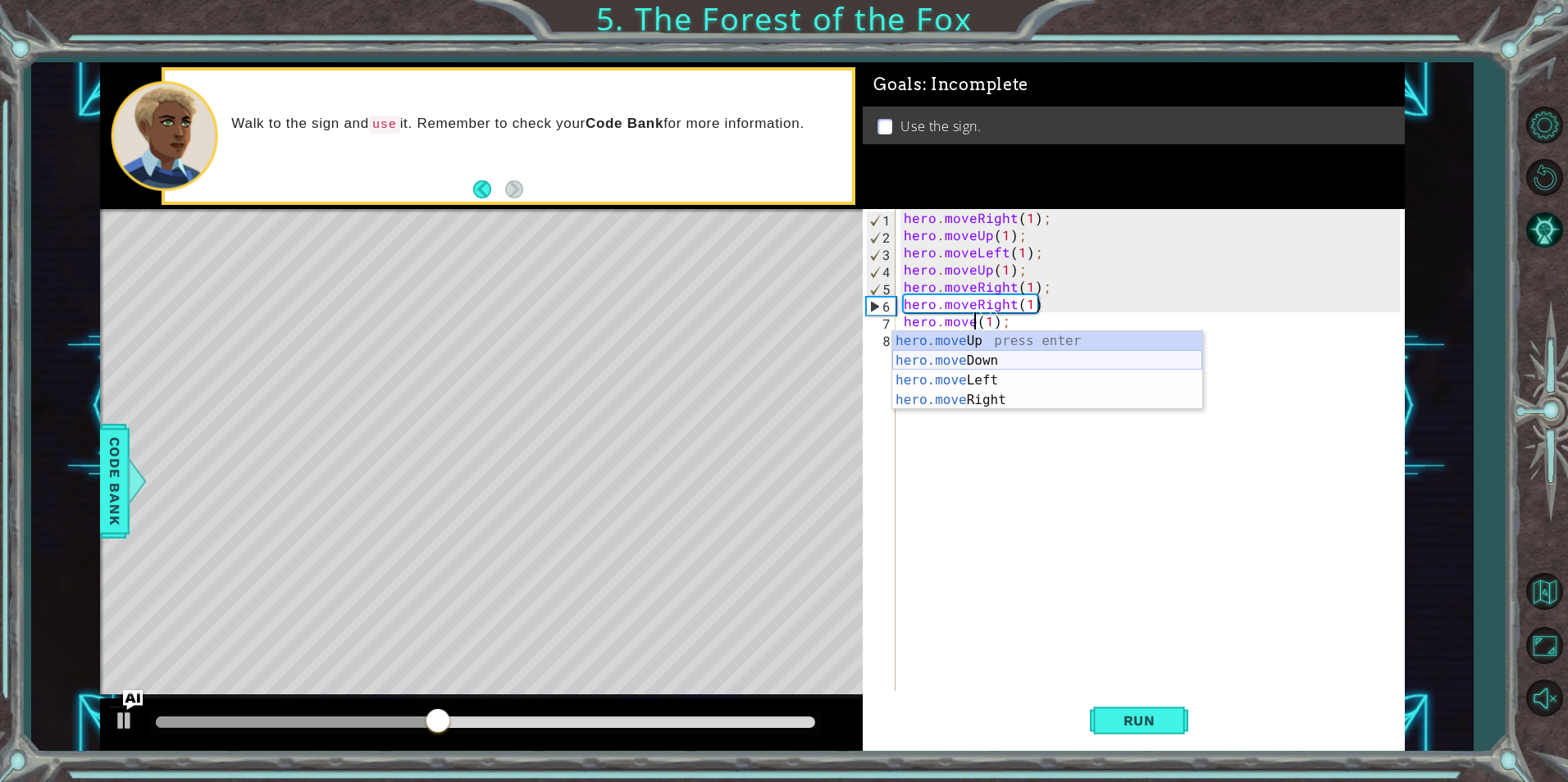
click at [947, 355] on div "hero.move Up press enter hero.move Down press enter hero.move Left press enter …" at bounding box center [1047, 390] width 310 height 118
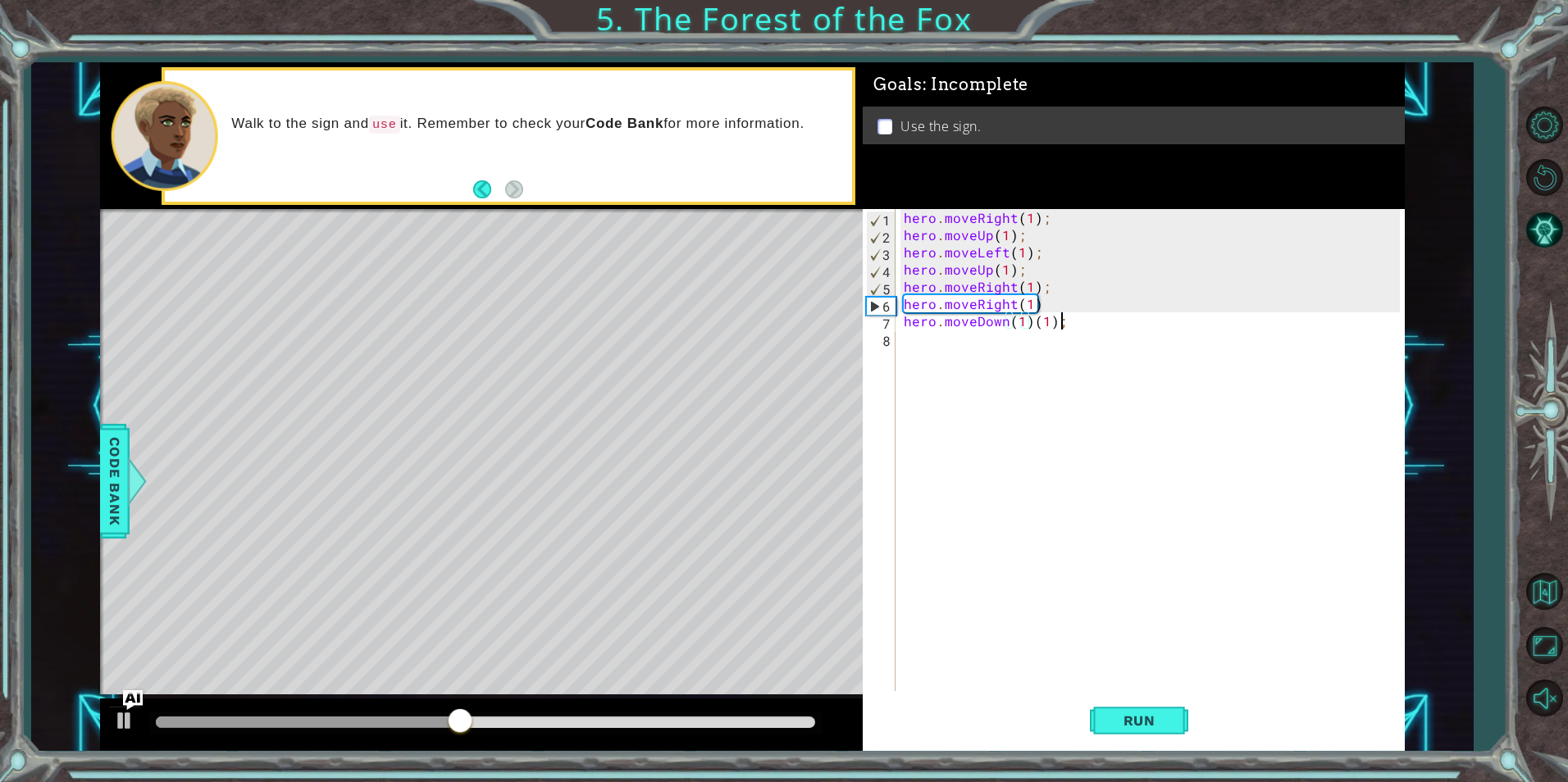
click at [1070, 320] on div "hero . moveRight ( 1 ) ; hero . moveUp ( 1 ) ; hero . moveLeft ( 1 ) ; hero . m…" at bounding box center [1154, 467] width 507 height 516
type textarea "hero.moveDown(1)"
click at [1124, 718] on span "Run" at bounding box center [1139, 720] width 64 height 17
click at [934, 342] on div "hero . moveRight ( 1 ) ; hero . moveUp ( 1 ) ; hero . moveLeft ( 1 ) ; hero . m…" at bounding box center [1154, 467] width 507 height 516
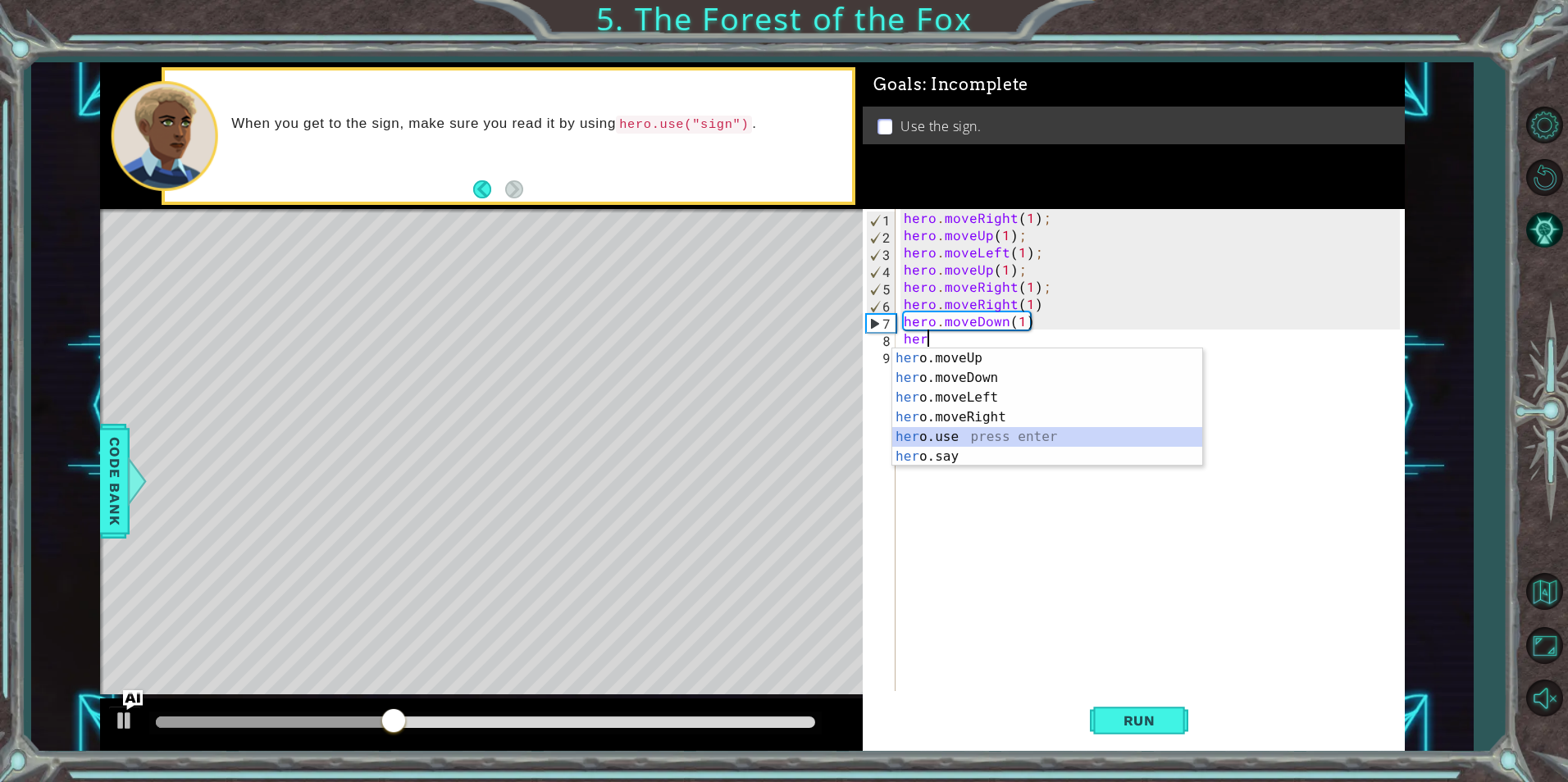
click at [931, 433] on div "her o.moveUp press enter her o.moveDown press enter her o.moveLeft press enter …" at bounding box center [1047, 427] width 310 height 157
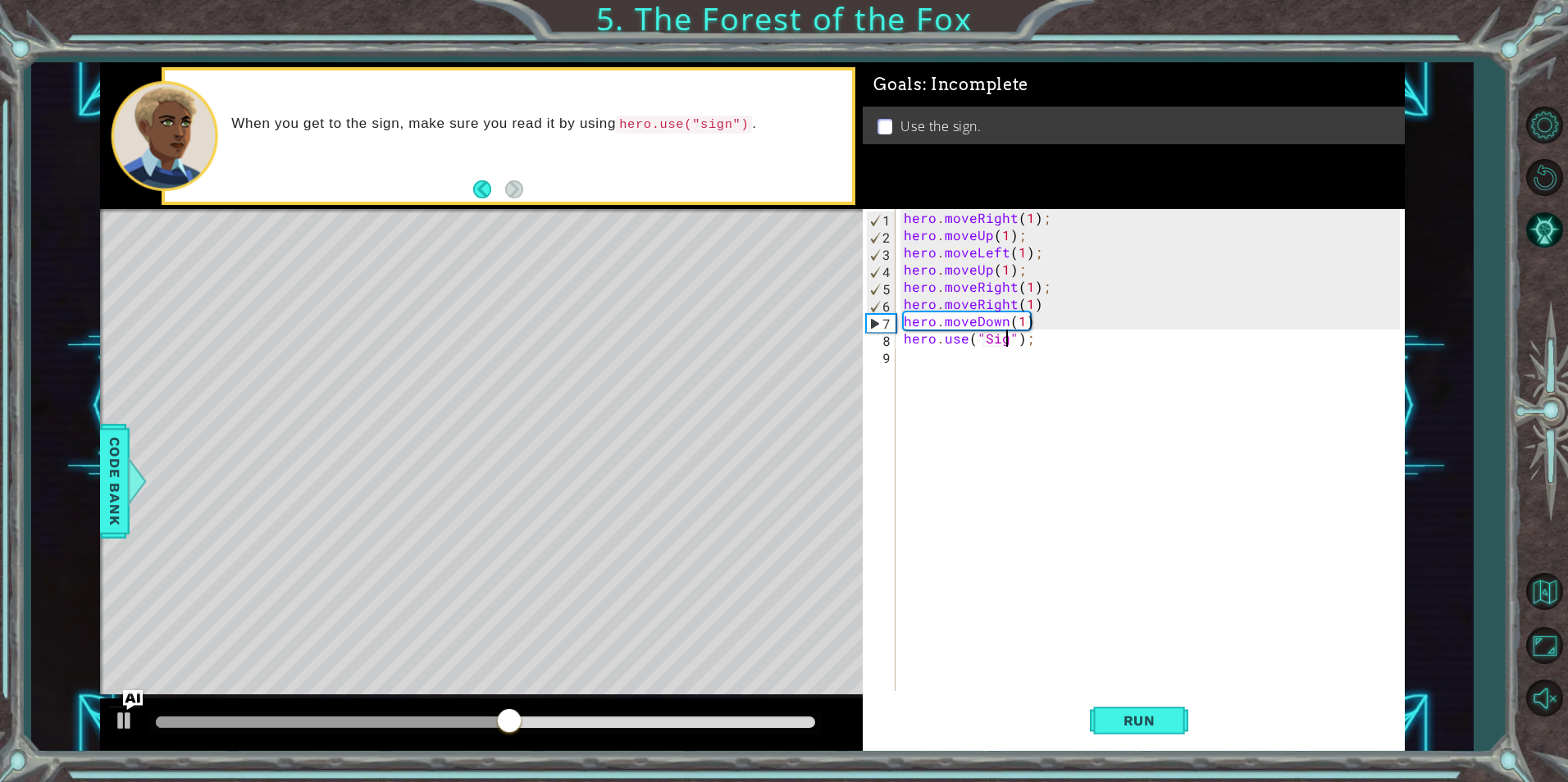
scroll to position [0, 7]
click at [989, 342] on div "hero . moveRight ( 1 ) ; hero . moveUp ( 1 ) ; hero . moveLeft ( 1 ) ; hero . m…" at bounding box center [1154, 467] width 507 height 516
click at [1130, 724] on span "Run" at bounding box center [1139, 720] width 64 height 17
click at [989, 336] on div "hero . moveRight ( 1 ) ; hero . moveUp ( 1 ) ; hero . moveLeft ( 1 ) ; hero . m…" at bounding box center [1154, 467] width 507 height 516
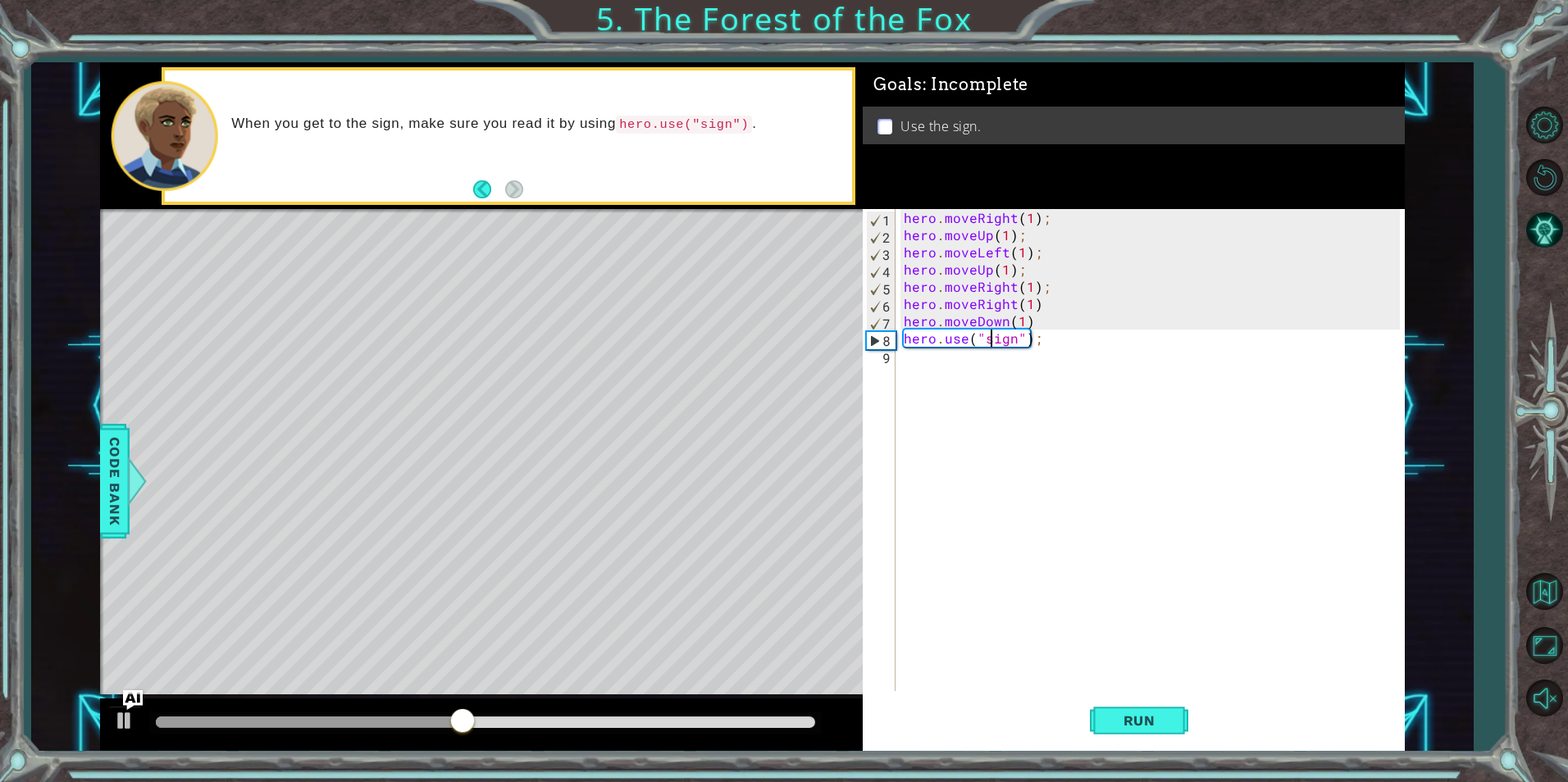
click at [1029, 337] on div "hero . moveRight ( 1 ) ; hero . moveUp ( 1 ) ; hero . moveLeft ( 1 ) ; hero . m…" at bounding box center [1154, 467] width 507 height 516
click at [1039, 338] on div "hero . moveRight ( 1 ) ; hero . moveUp ( 1 ) ; hero . moveLeft ( 1 ) ; hero . m…" at bounding box center [1154, 467] width 507 height 516
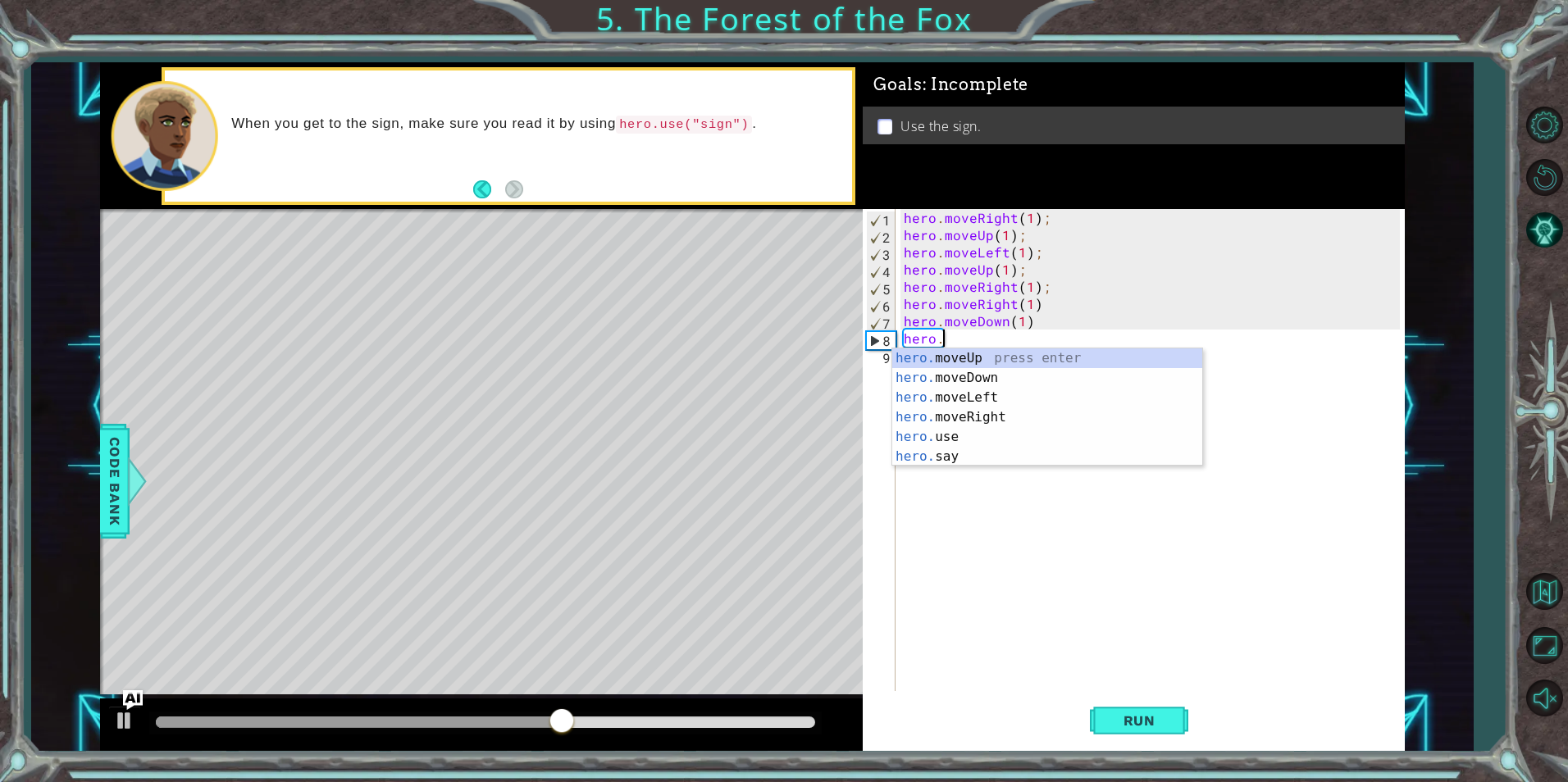
scroll to position [0, 2]
click at [927, 401] on div "hero. moveUp press enter hero. moveDown press enter hero. moveLeft press enter …" at bounding box center [1047, 427] width 310 height 157
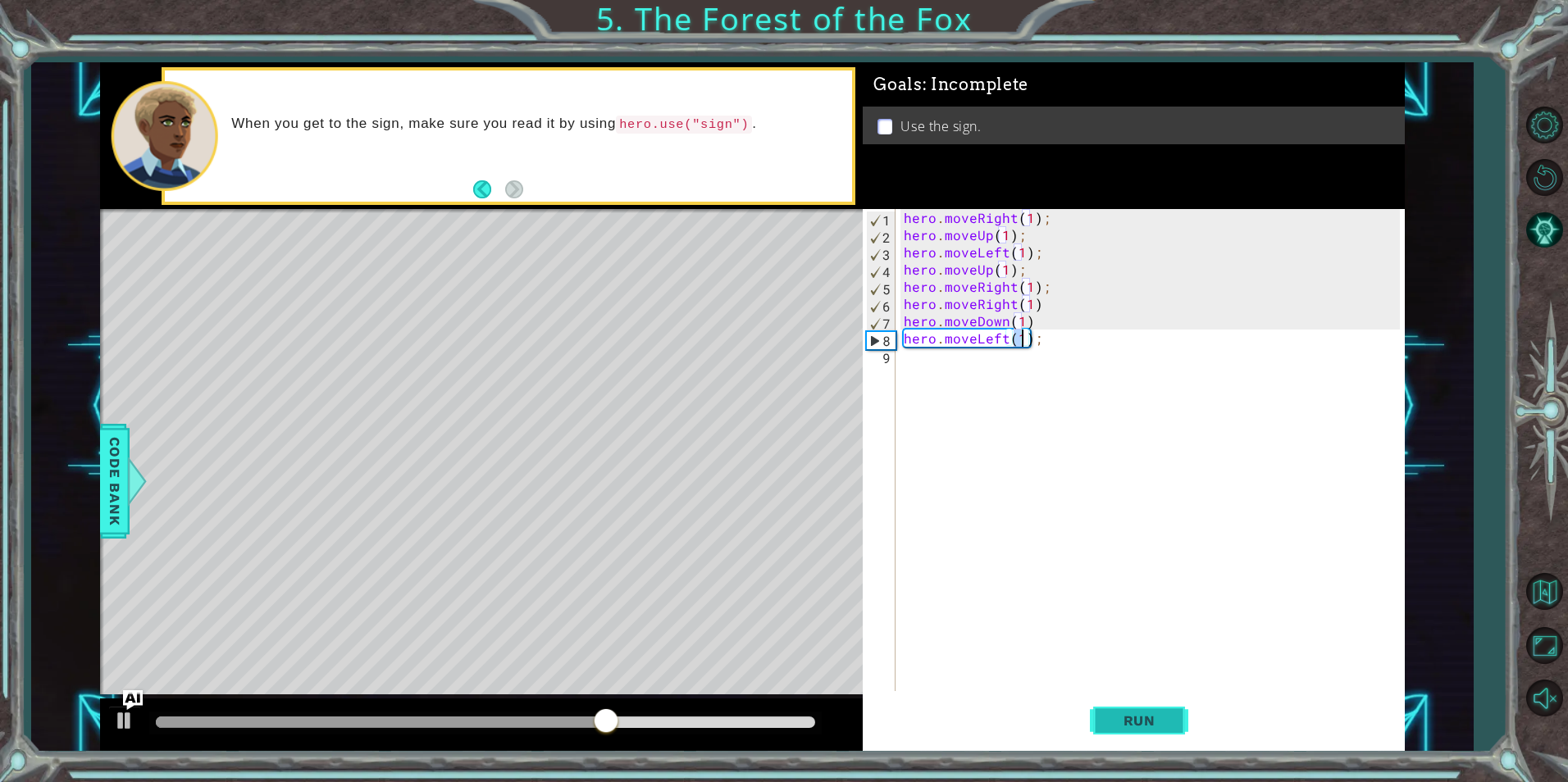
click at [1115, 715] on span "Run" at bounding box center [1139, 720] width 64 height 17
click at [1003, 337] on div "hero . moveRight ( 1 ) ; hero . moveUp ( 1 ) ; hero . moveLeft ( 1 ) ; hero . m…" at bounding box center [1154, 467] width 507 height 516
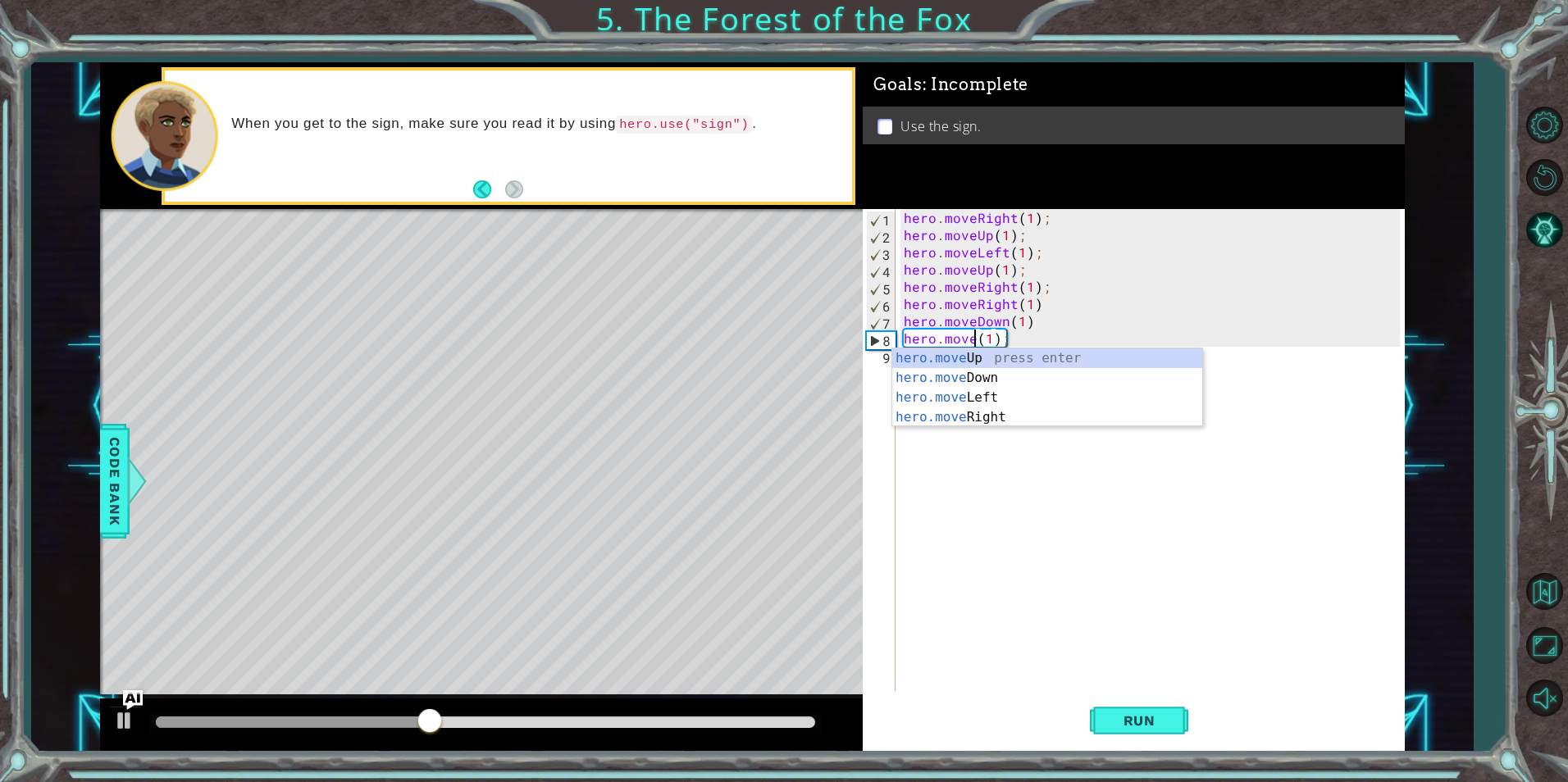
scroll to position [0, 6]
click at [1006, 364] on div "hero.moveR ight press enter" at bounding box center [1047, 378] width 310 height 59
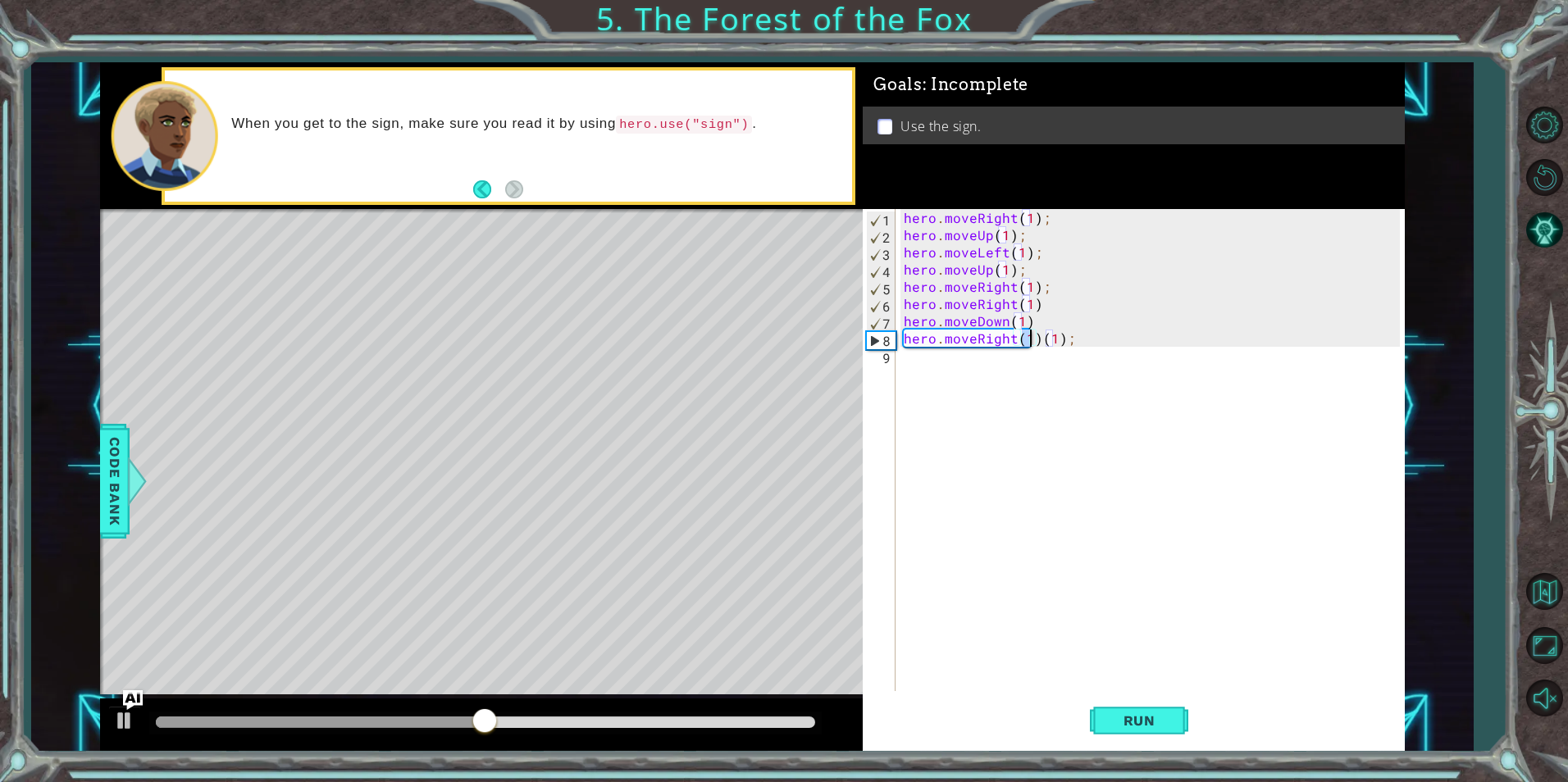
click at [1098, 343] on div "hero . moveRight ( 1 ) ; hero . moveUp ( 1 ) ; hero . moveLeft ( 1 ) ; hero . m…" at bounding box center [1154, 467] width 507 height 516
type textarea "hero.moveRight(1)"
click at [1124, 720] on span "Run" at bounding box center [1139, 720] width 64 height 17
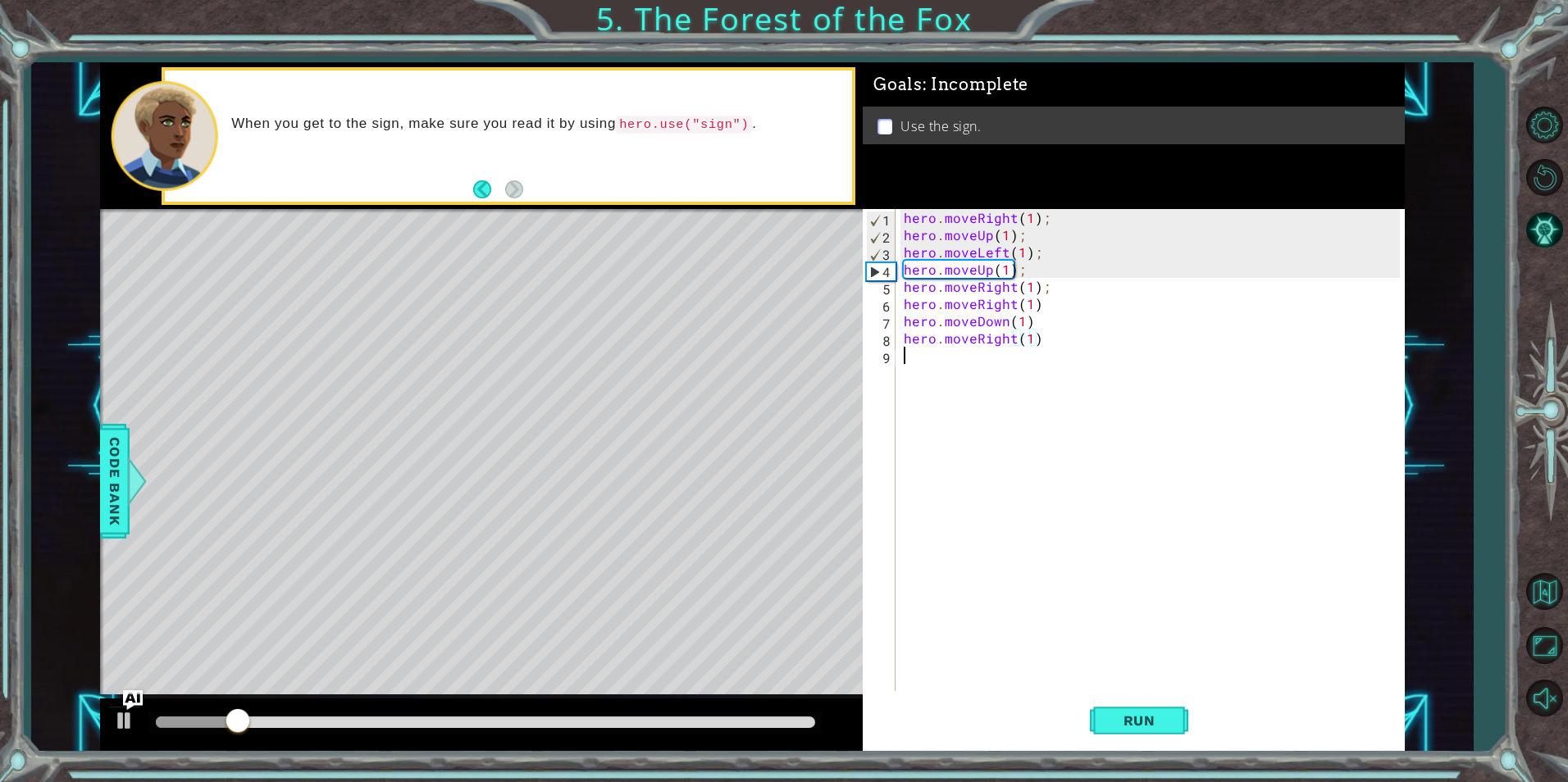
click at [976, 355] on div "hero . moveRight ( 1 ) ; hero . moveUp ( 1 ) ; hero . moveLeft ( 1 ) ; hero . m…" at bounding box center [1154, 467] width 507 height 516
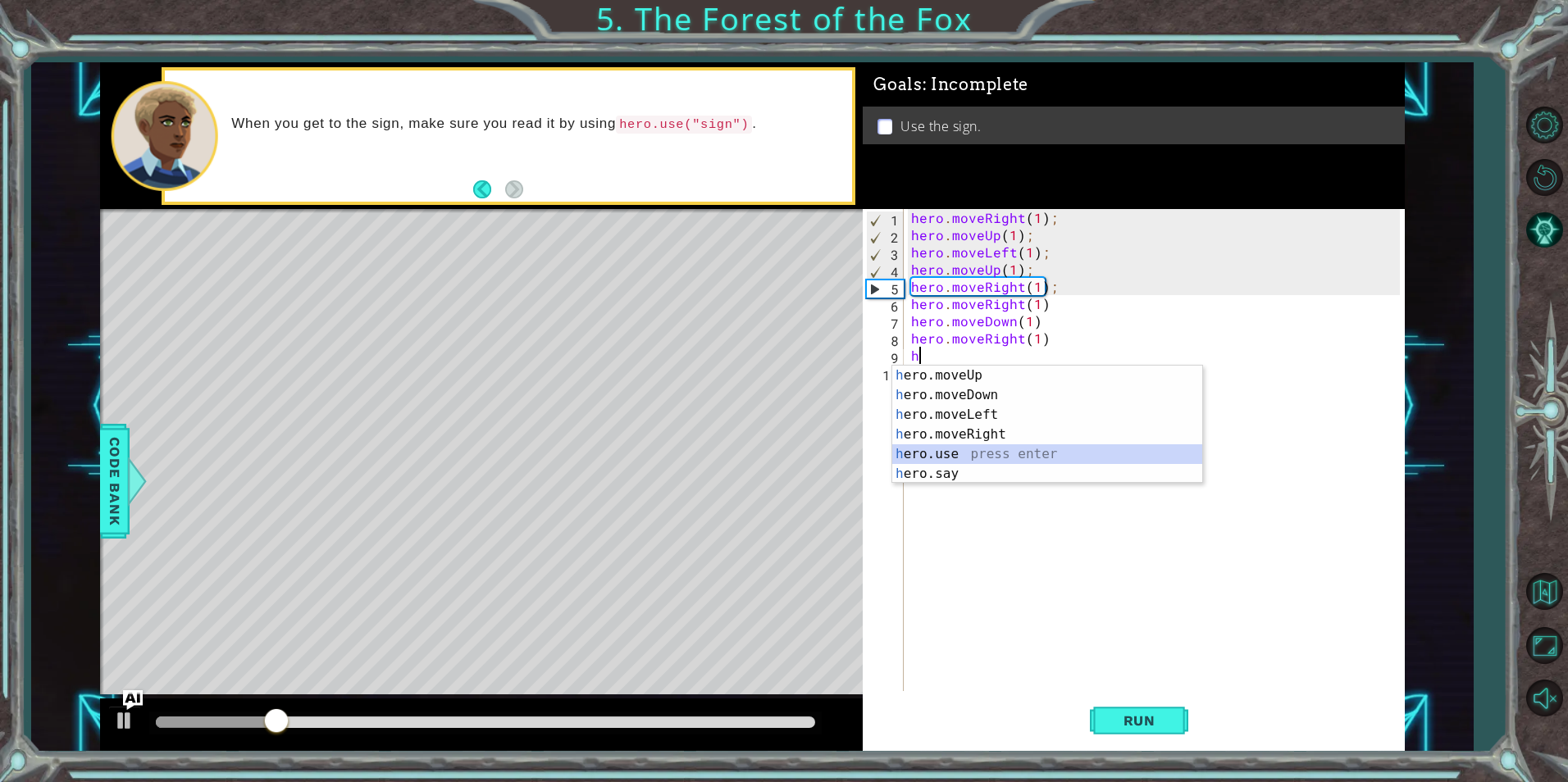
click at [959, 451] on div "h ero.moveUp press enter h ero.moveDown press enter h ero.moveLeft press enter …" at bounding box center [1047, 444] width 310 height 157
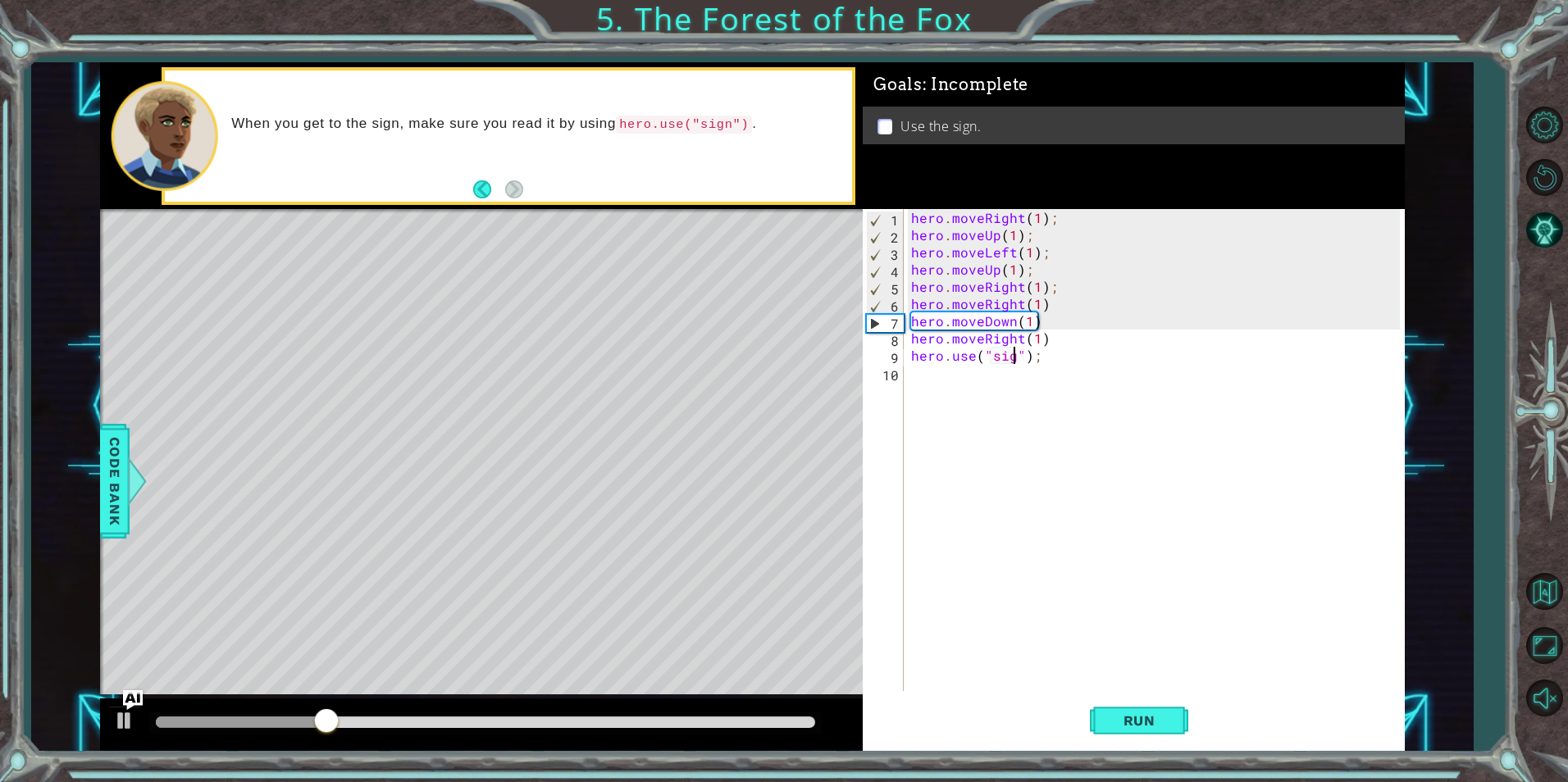
scroll to position [0, 7]
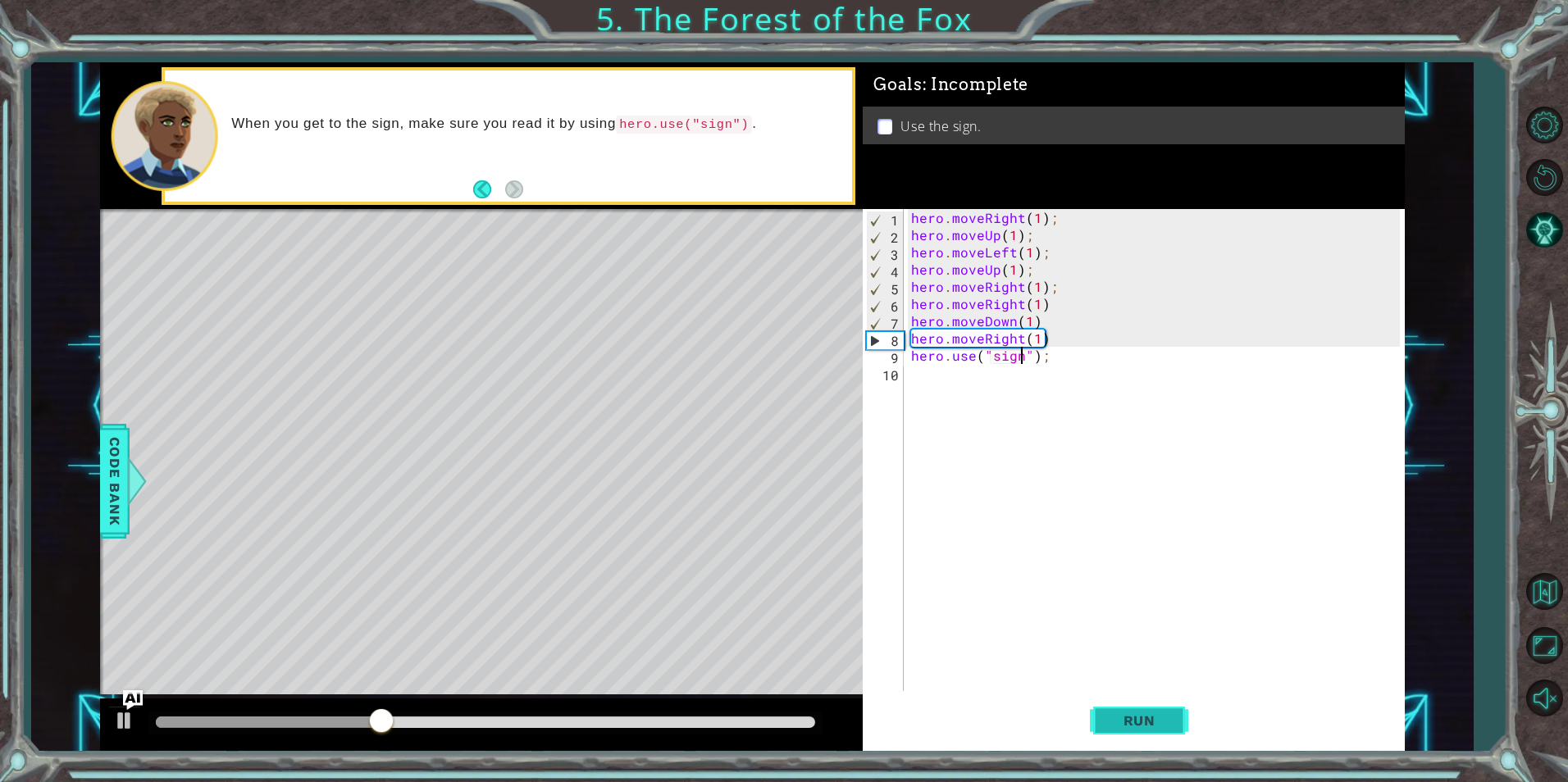
click at [1125, 726] on span "Run" at bounding box center [1139, 720] width 64 height 17
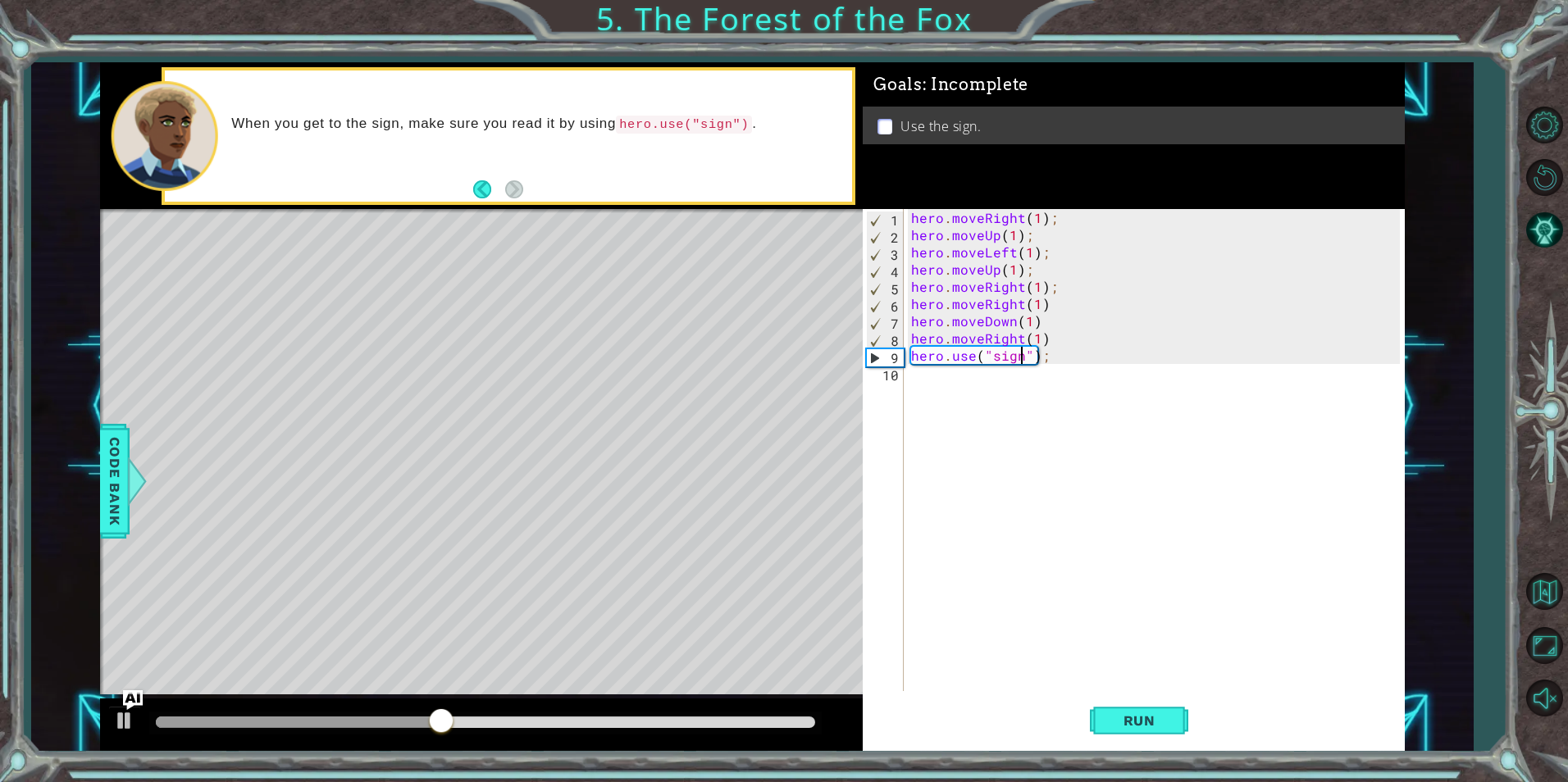
click at [1046, 337] on div "hero . moveRight ( 1 ) ; hero . moveUp ( 1 ) ; hero . moveLeft ( 1 ) ; hero . m…" at bounding box center [1158, 467] width 500 height 516
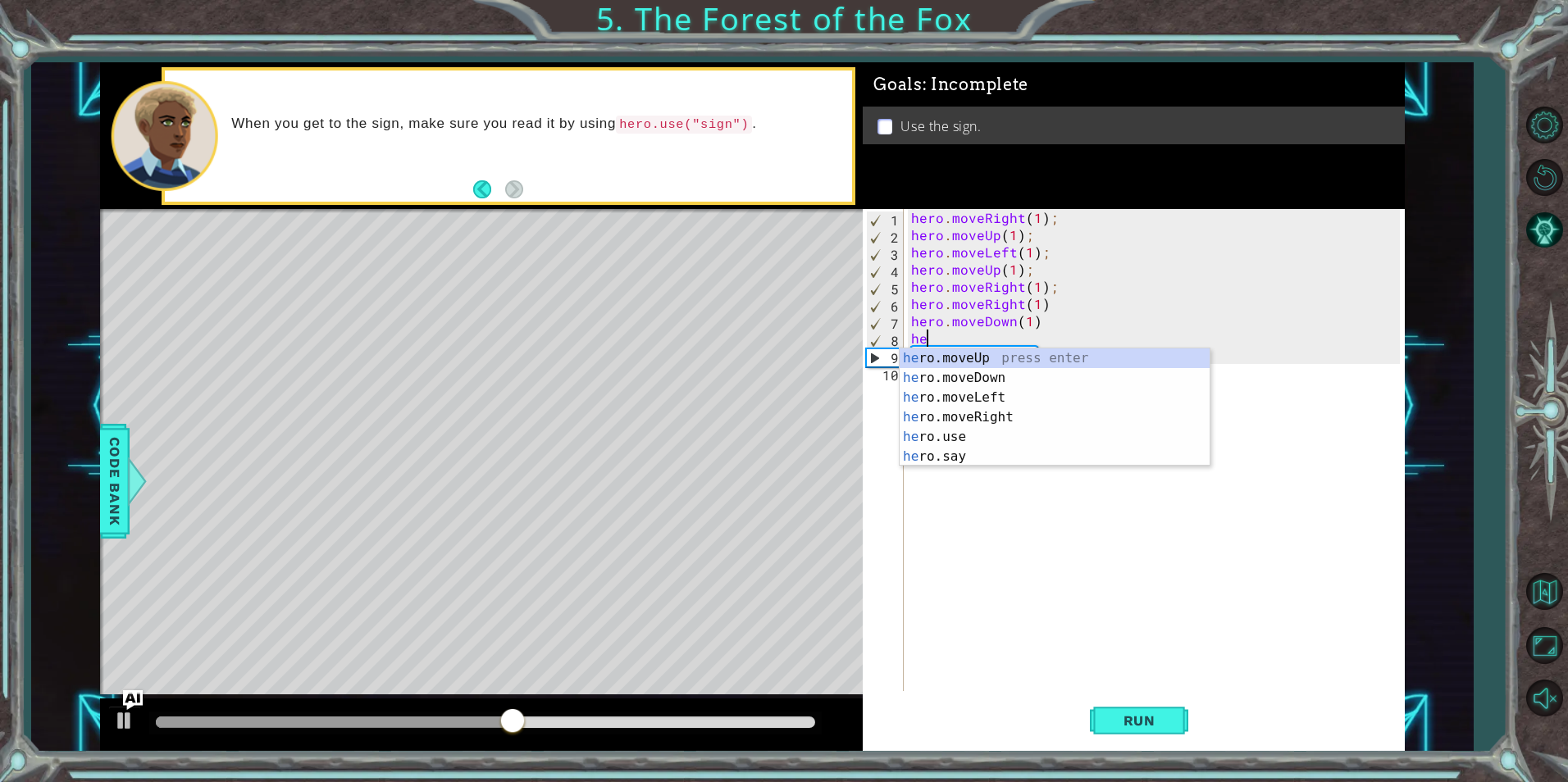
scroll to position [0, 0]
type textarea "h"
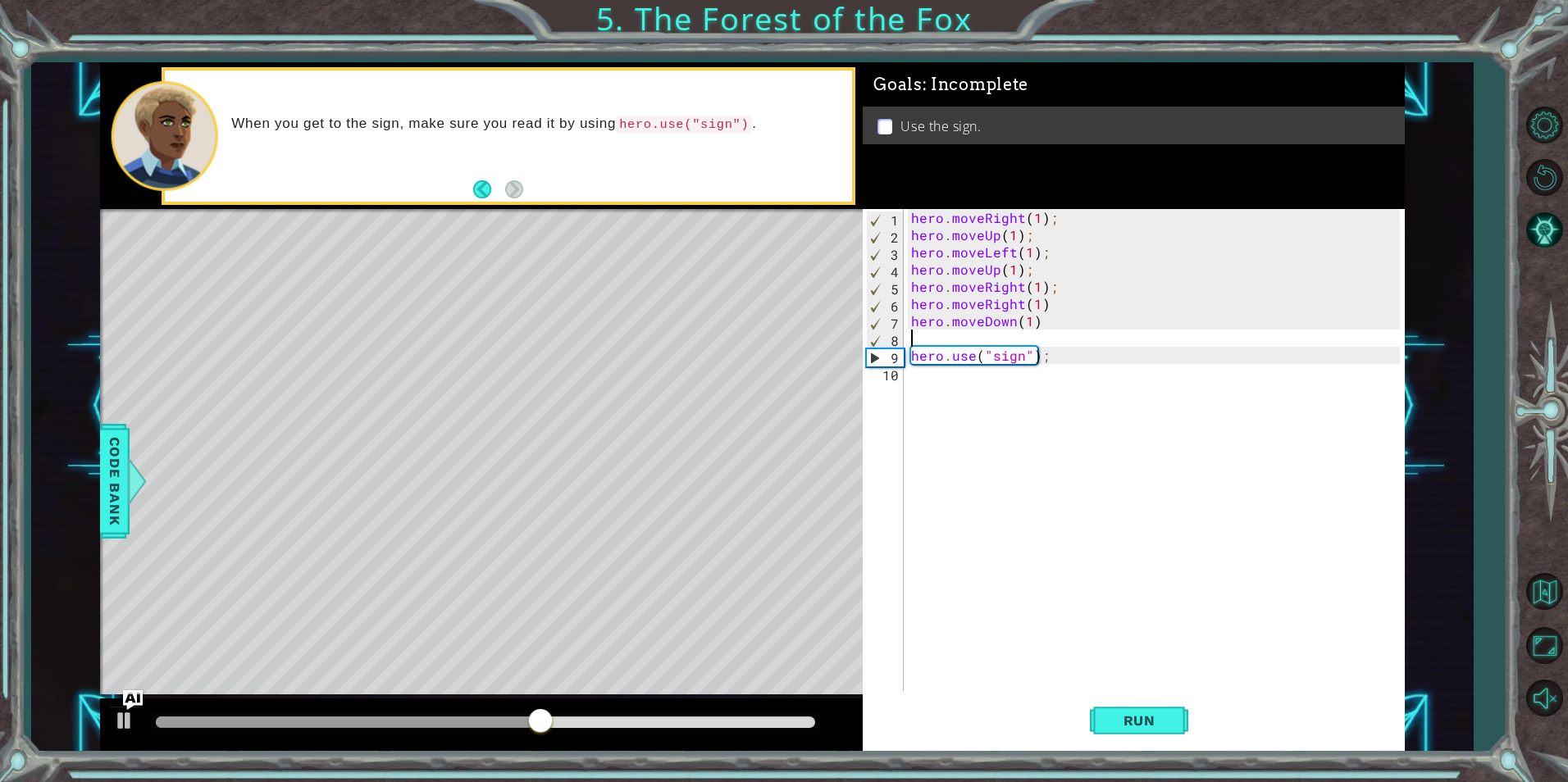
type textarea "hero.moveDown(1)"
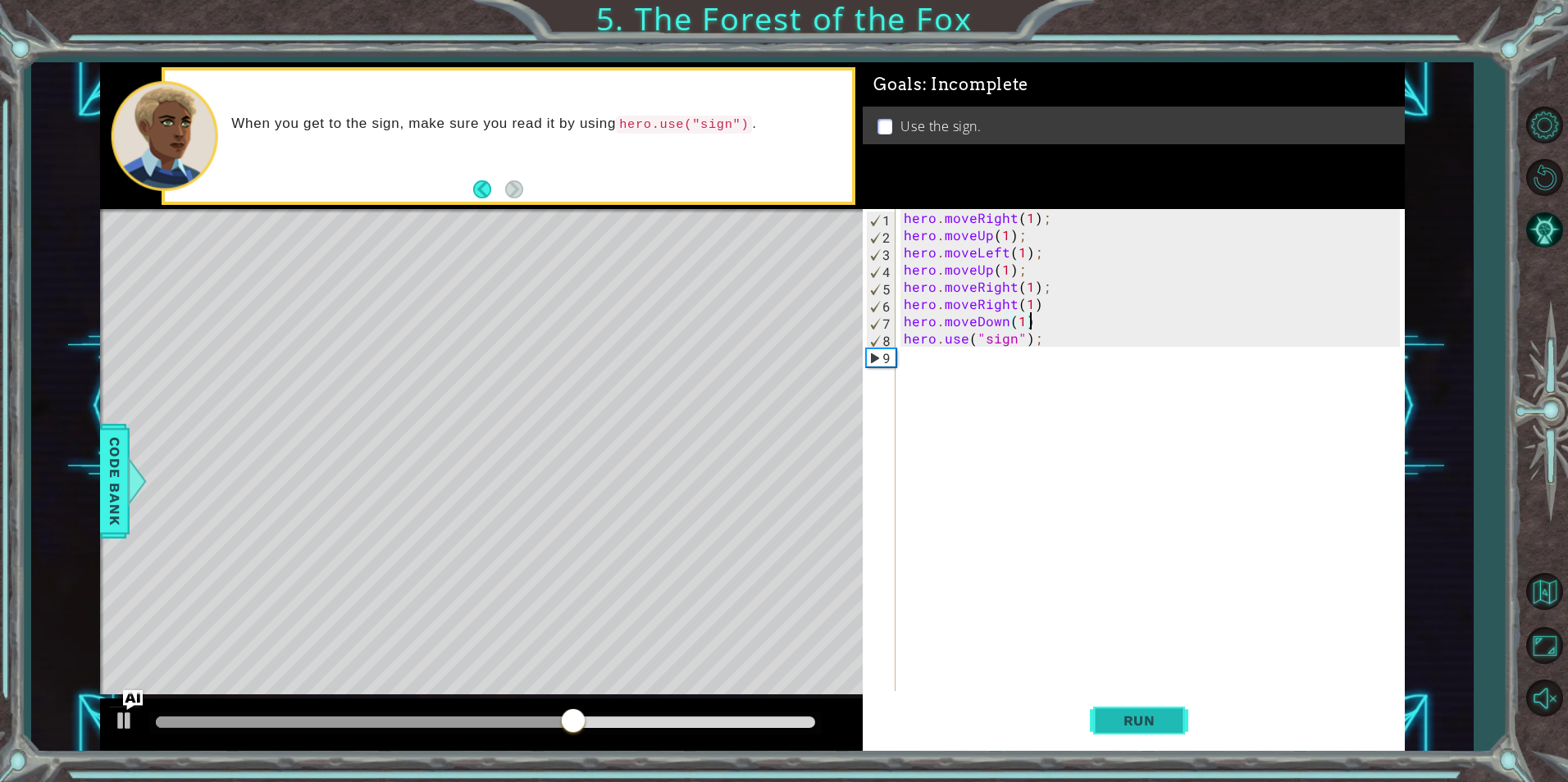
click at [1120, 724] on span "Run" at bounding box center [1139, 720] width 64 height 17
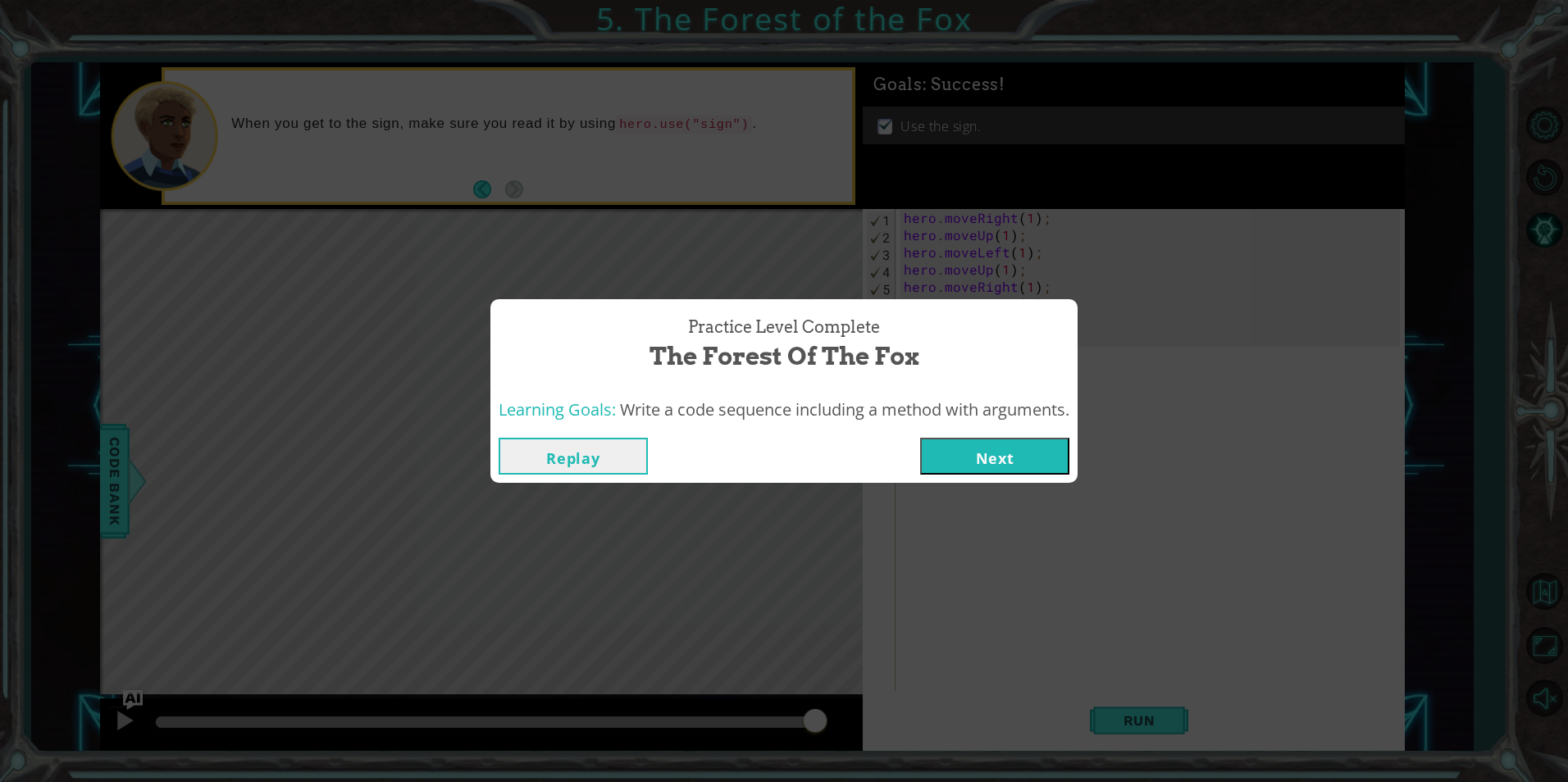
click at [931, 453] on button "Next" at bounding box center [994, 456] width 149 height 37
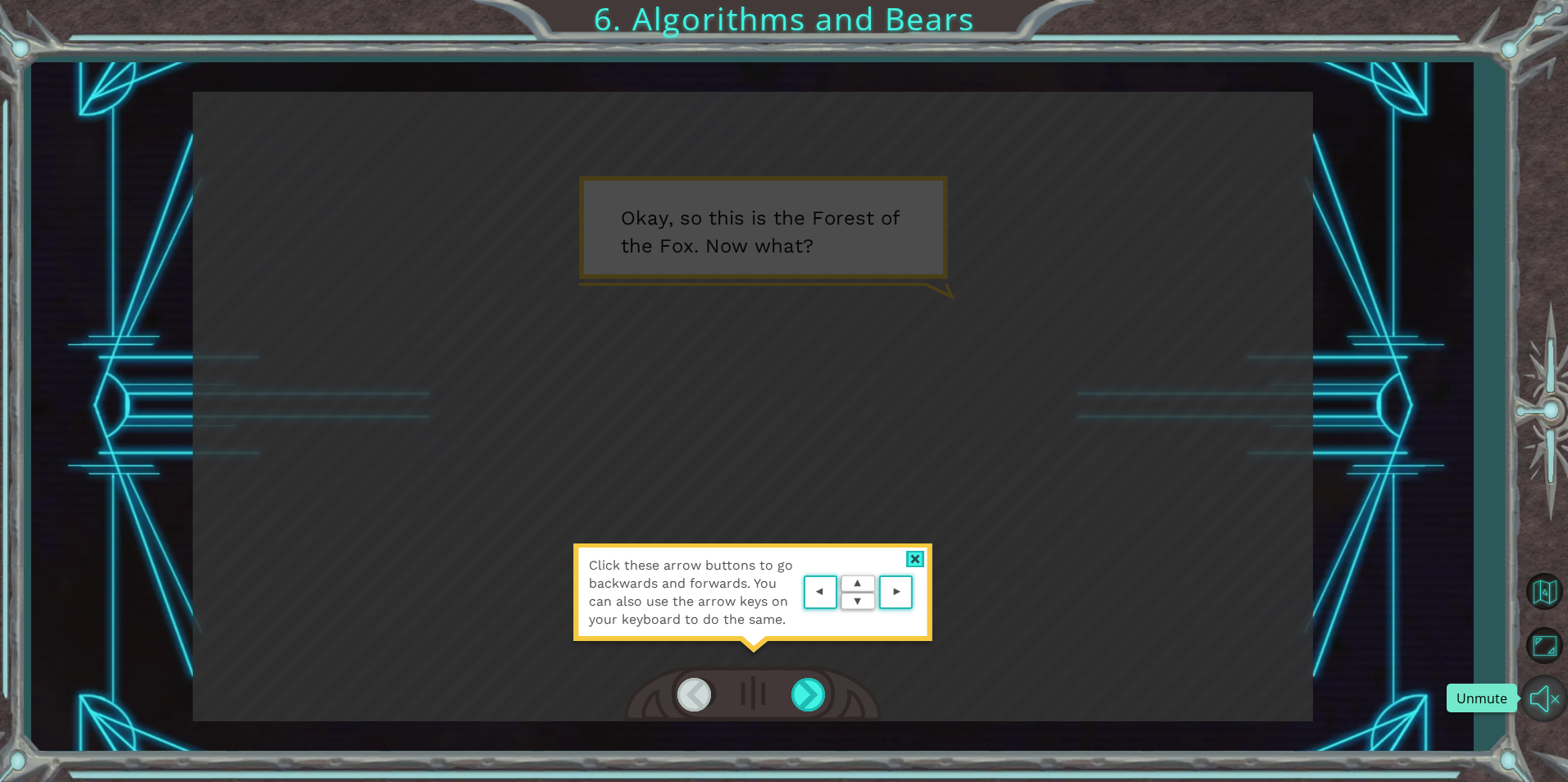
click at [1537, 702] on button "Unmute" at bounding box center [1545, 699] width 48 height 48
click at [821, 711] on div at bounding box center [810, 695] width 37 height 34
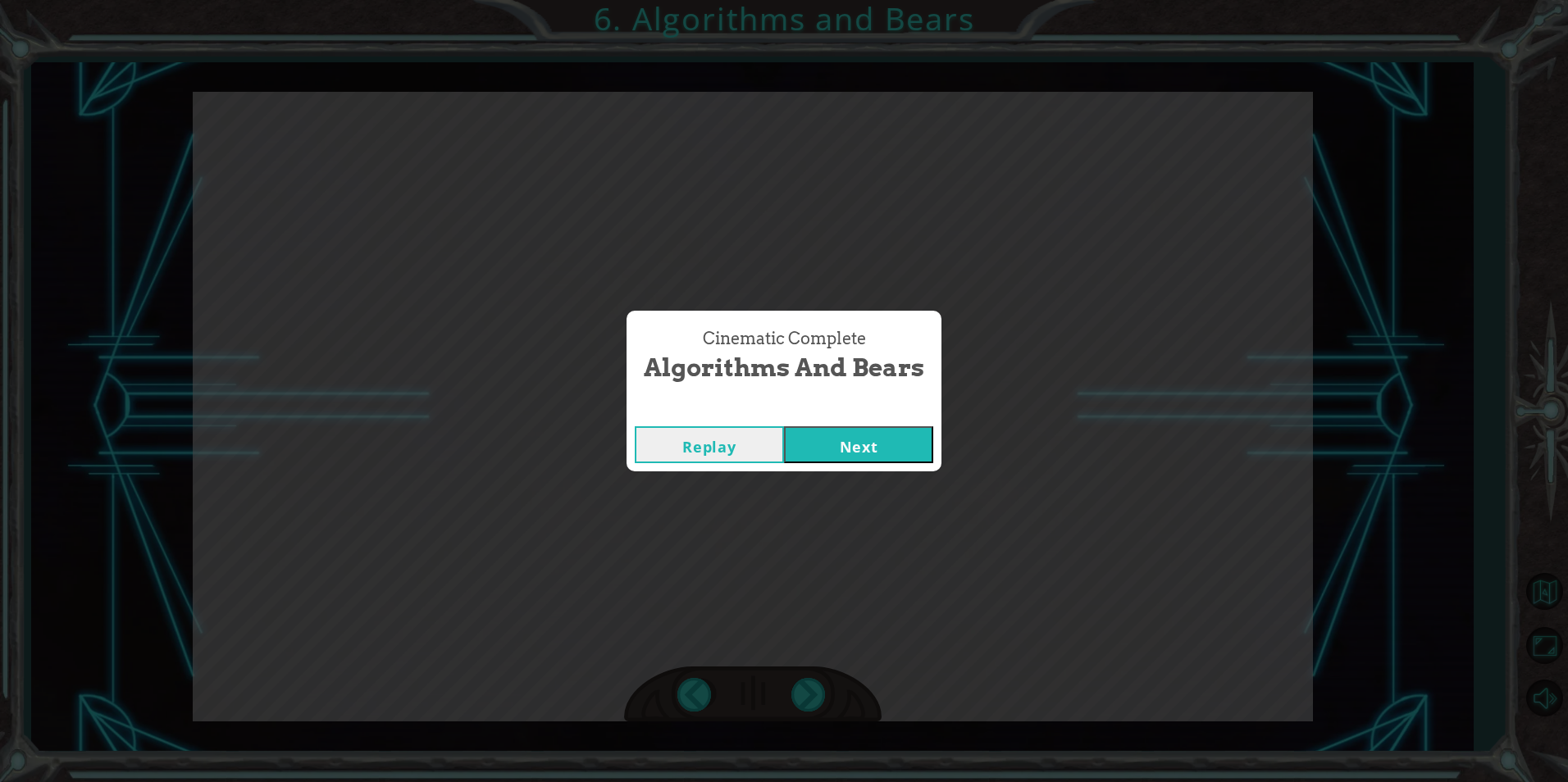
click at [907, 450] on button "Next" at bounding box center [858, 445] width 149 height 37
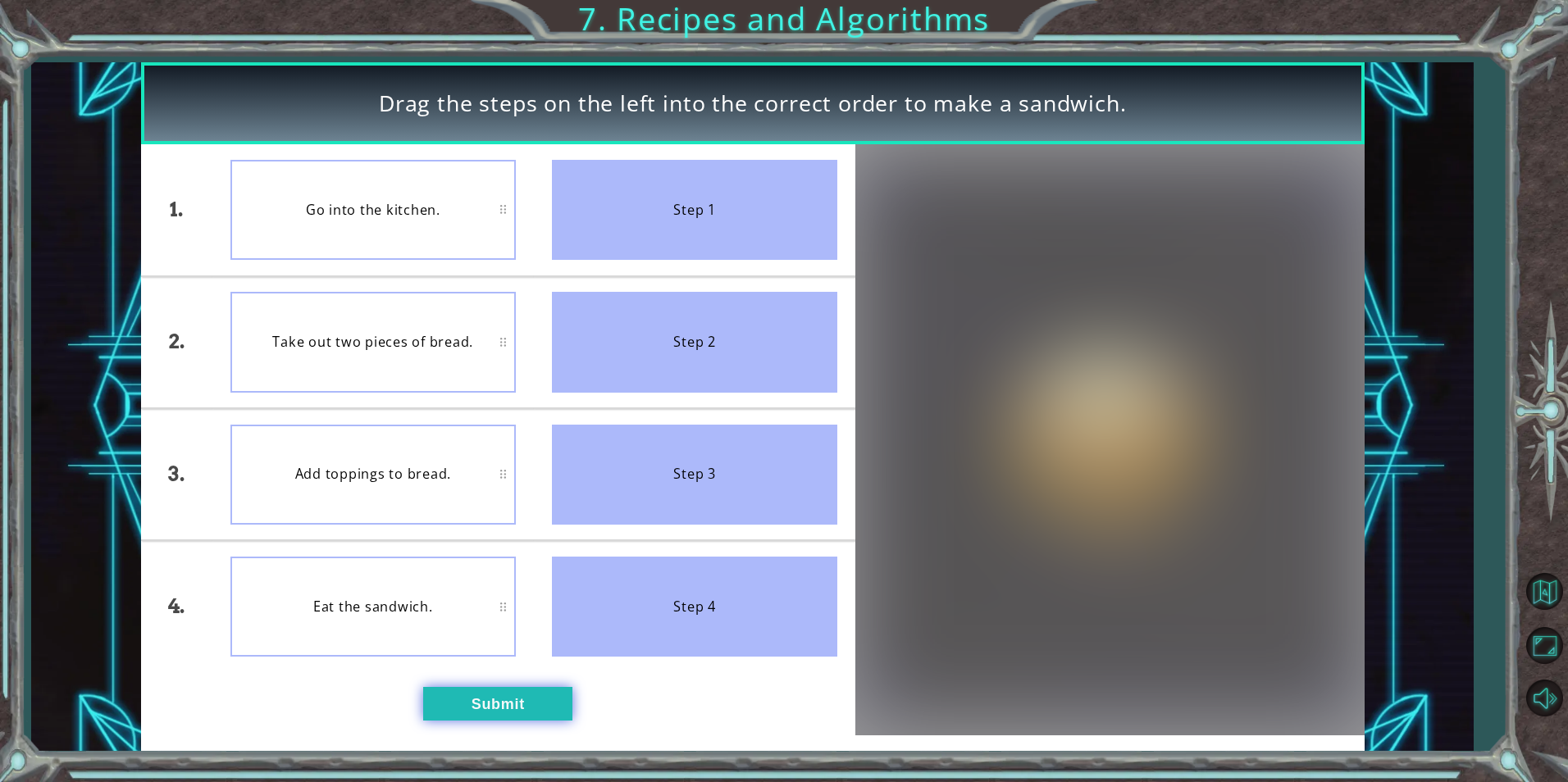
click at [510, 697] on button "Submit" at bounding box center [497, 703] width 149 height 33
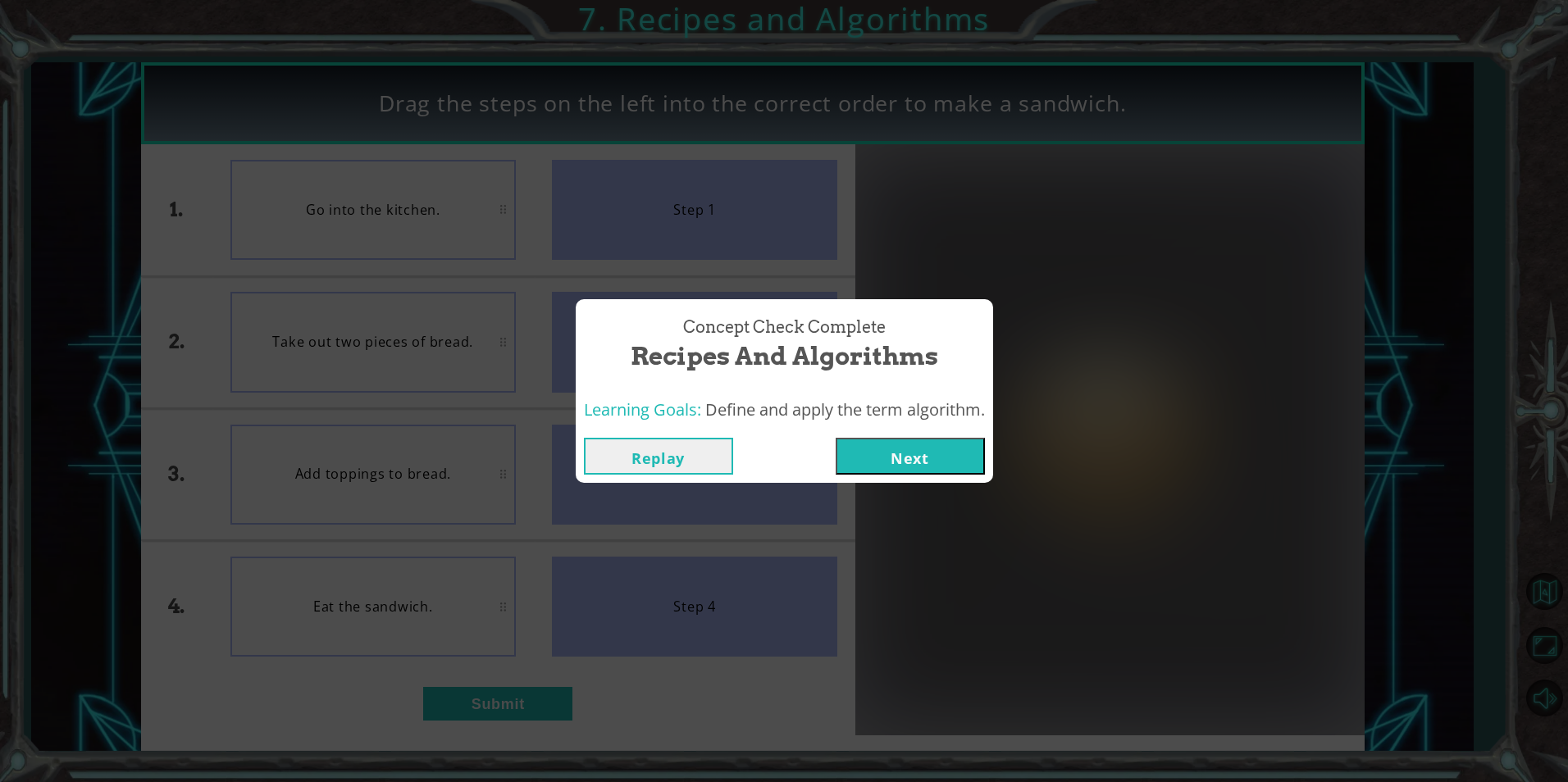
click at [972, 449] on button "Next" at bounding box center [910, 456] width 149 height 37
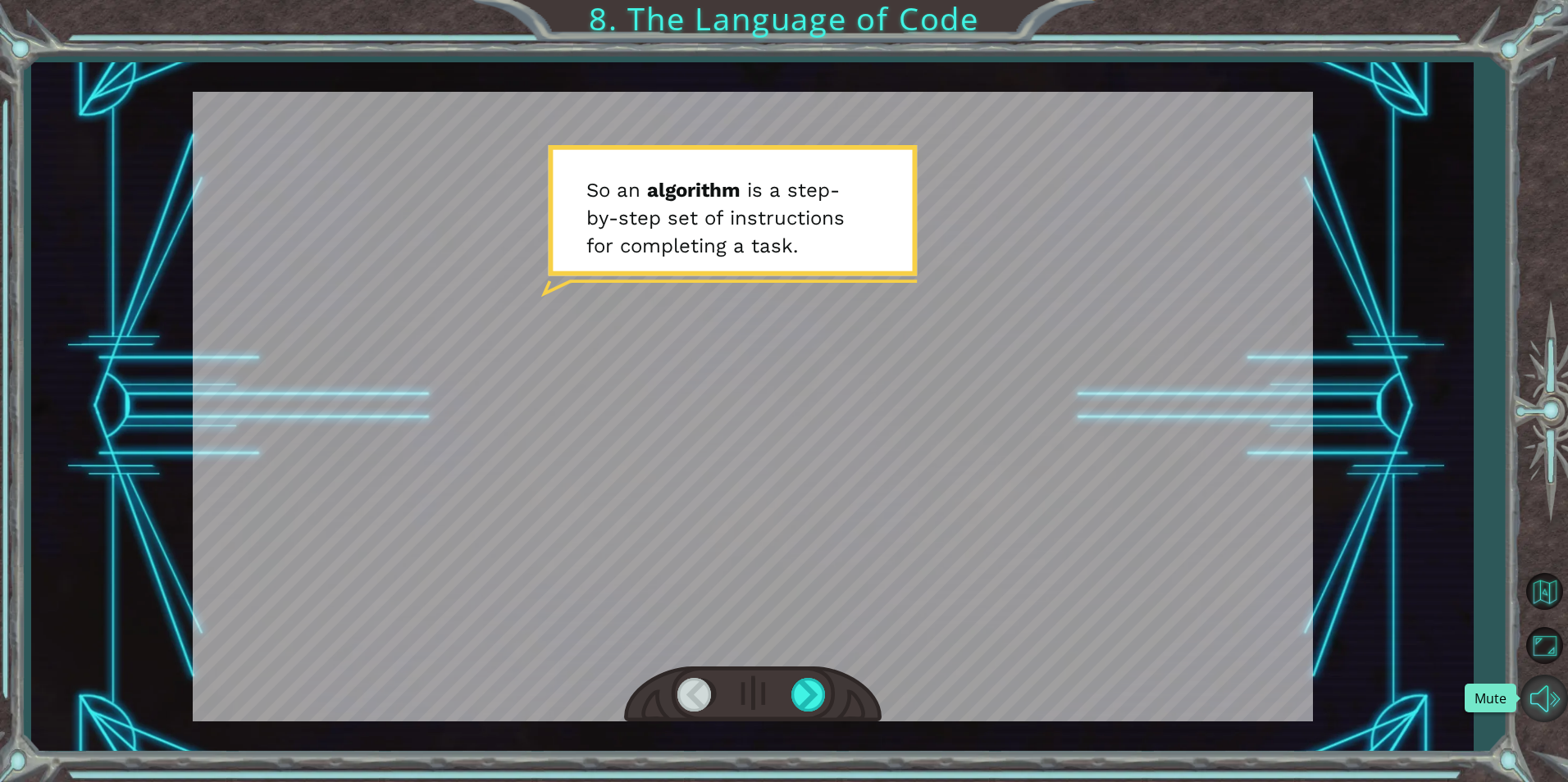
click at [1556, 706] on button "Mute" at bounding box center [1545, 699] width 48 height 48
click at [1362, 457] on div "Temporary Text S o a n a l g o r i t h m i s a s t e p - b y - s t e p s e t o …" at bounding box center [752, 407] width 1443 height 688
click at [804, 679] on div at bounding box center [810, 695] width 37 height 34
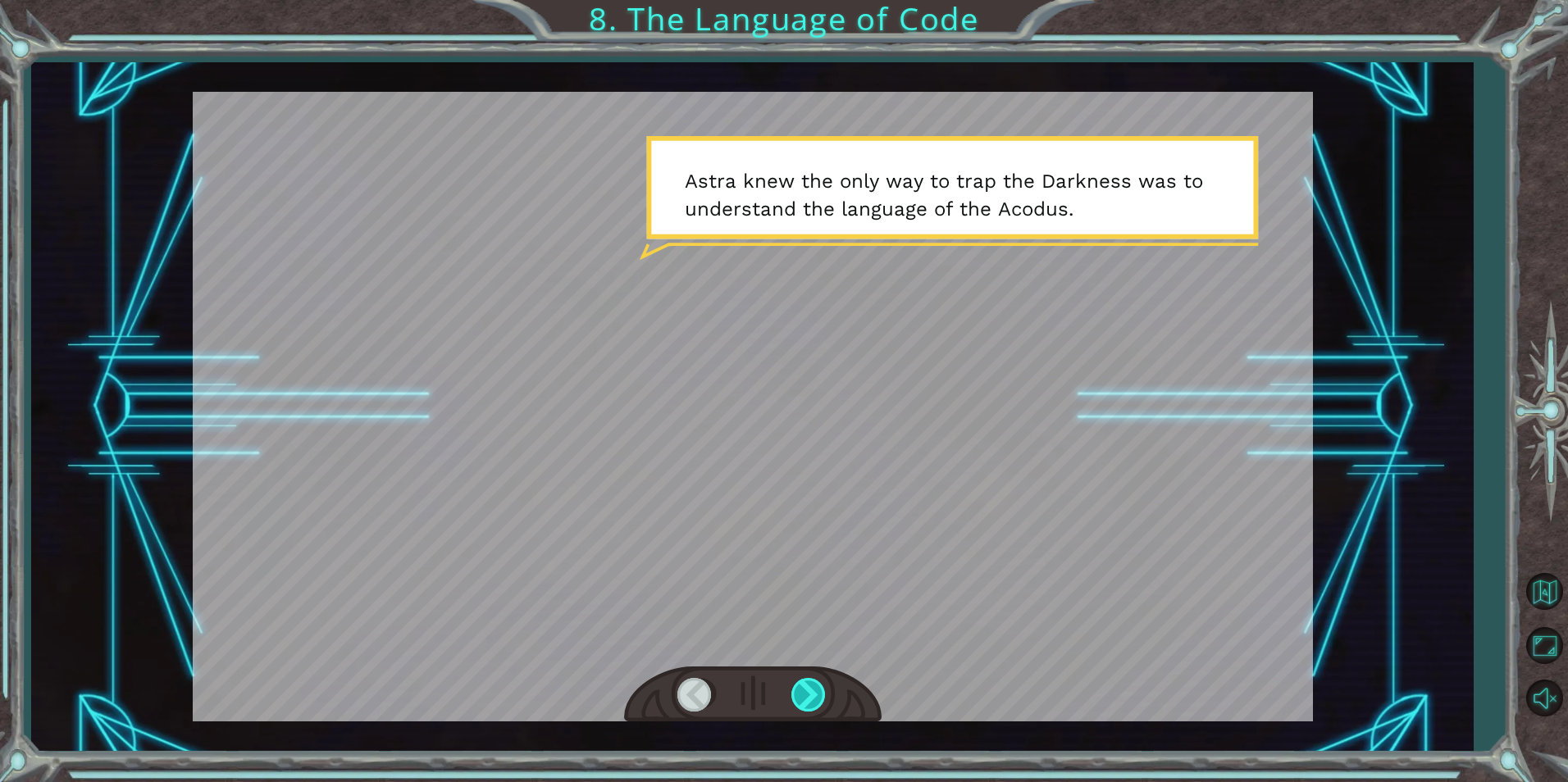
click at [816, 693] on div at bounding box center [810, 695] width 37 height 34
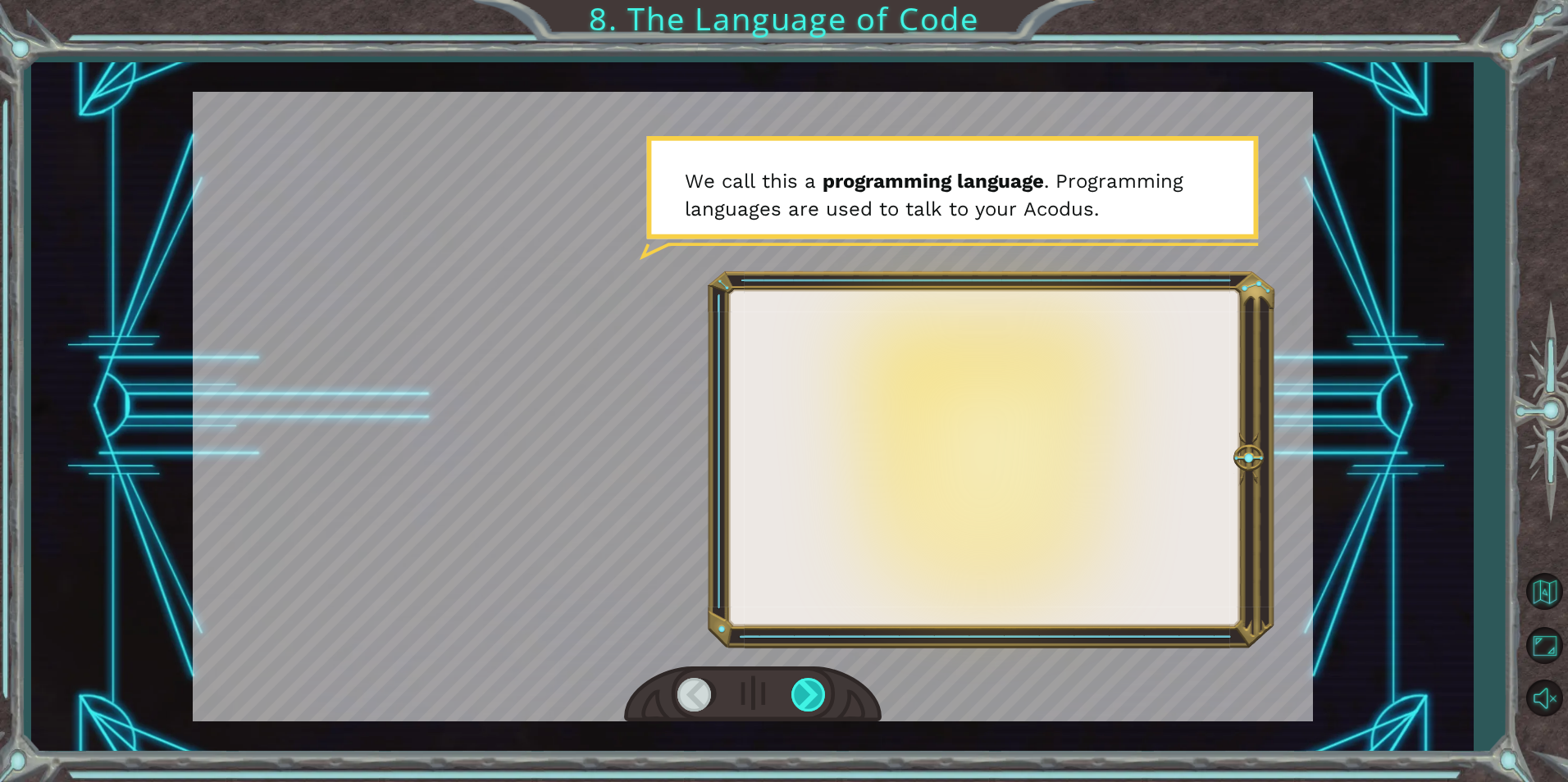
click at [816, 693] on div at bounding box center [810, 695] width 37 height 34
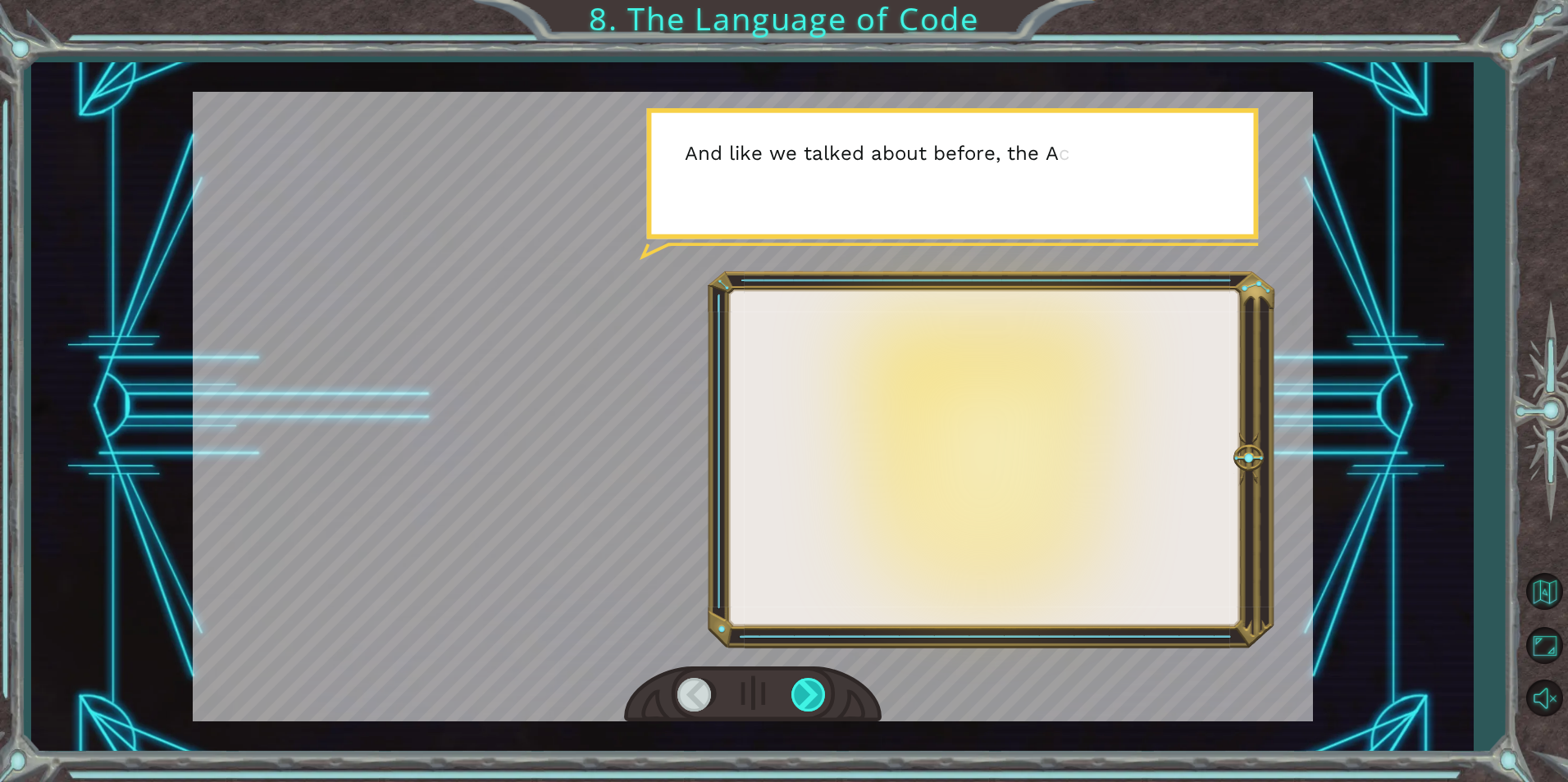
click at [816, 693] on div at bounding box center [810, 695] width 37 height 34
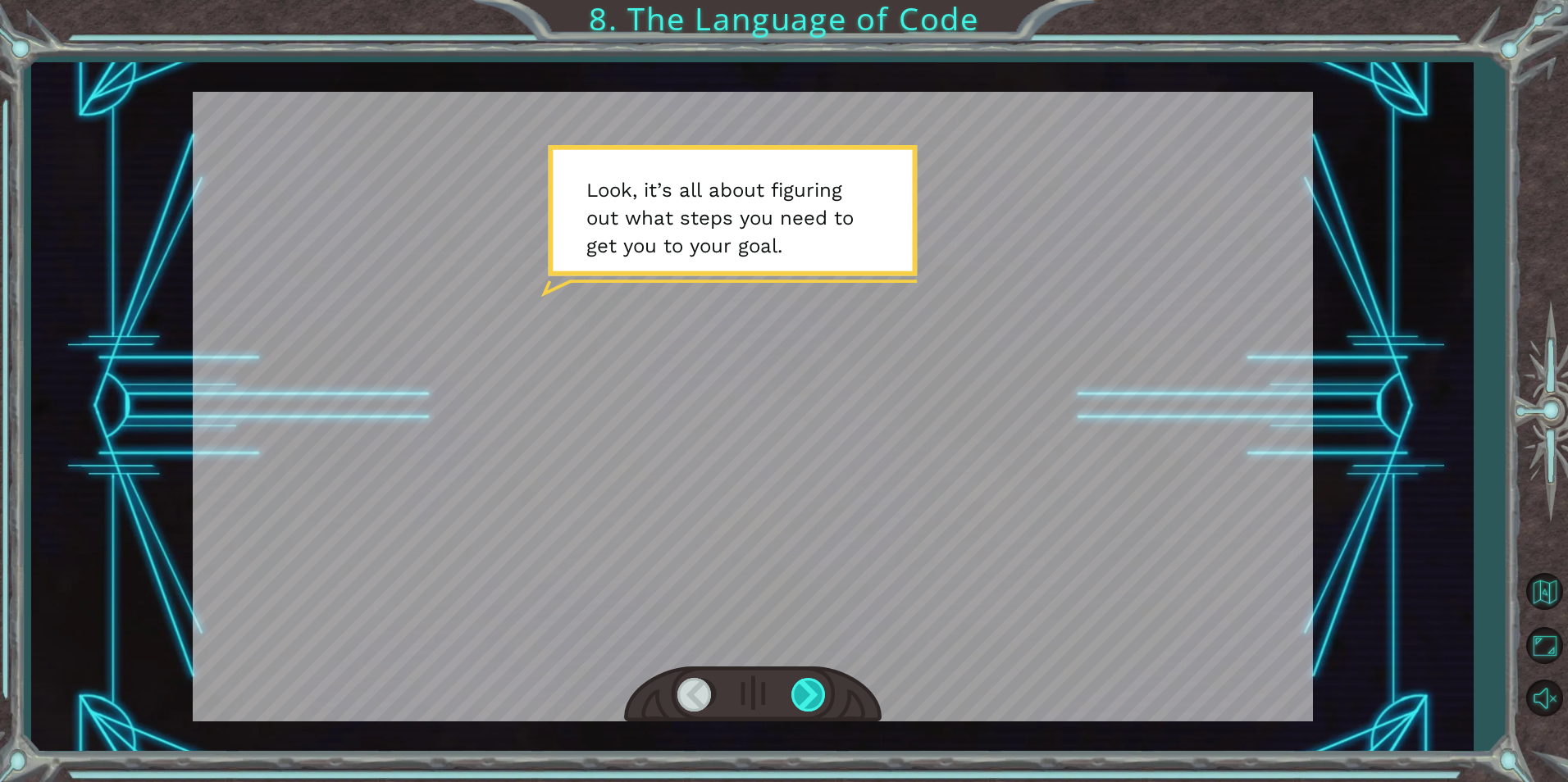
click at [816, 693] on div at bounding box center [810, 695] width 37 height 34
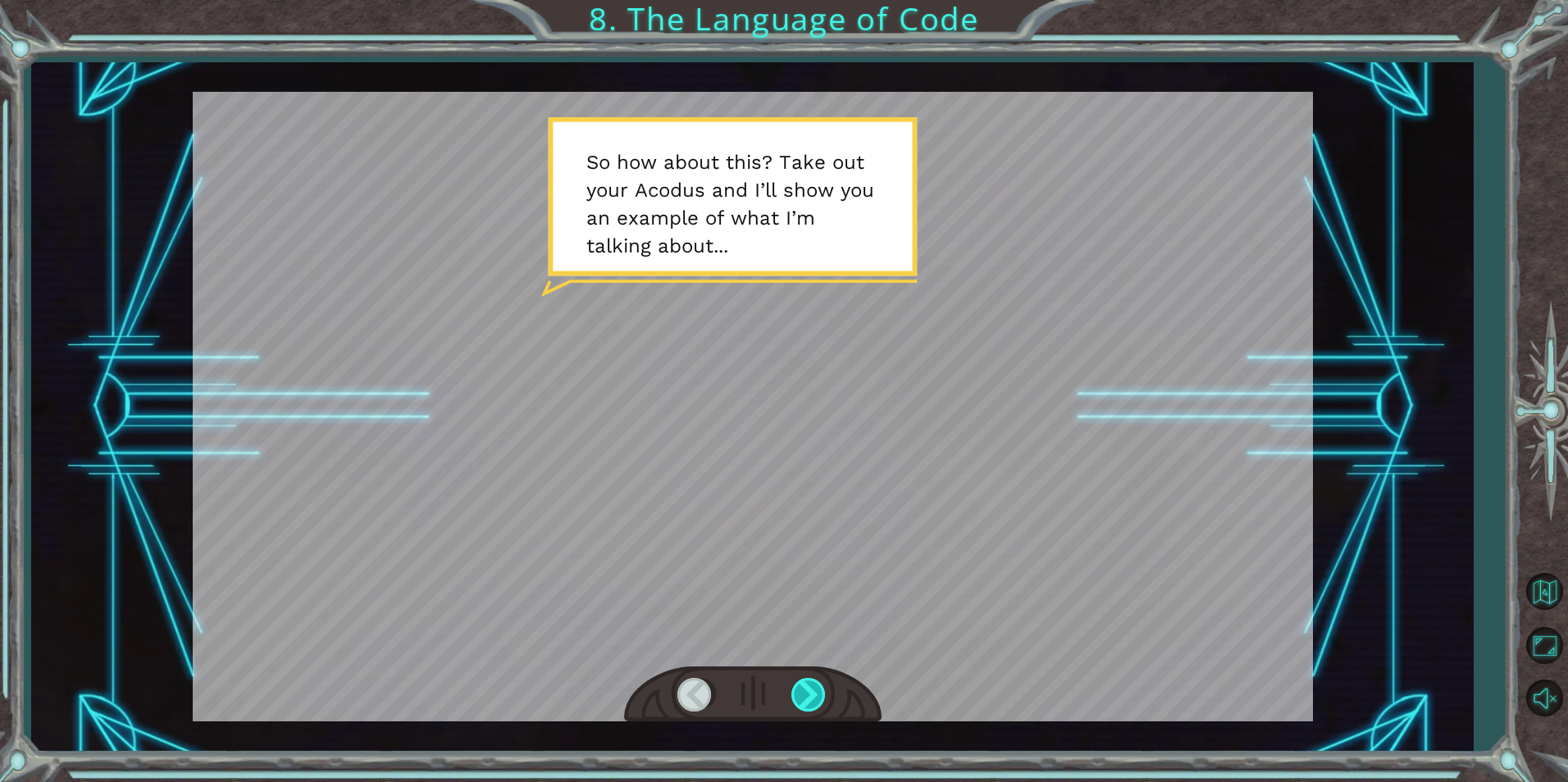
click at [816, 693] on div at bounding box center [810, 695] width 37 height 34
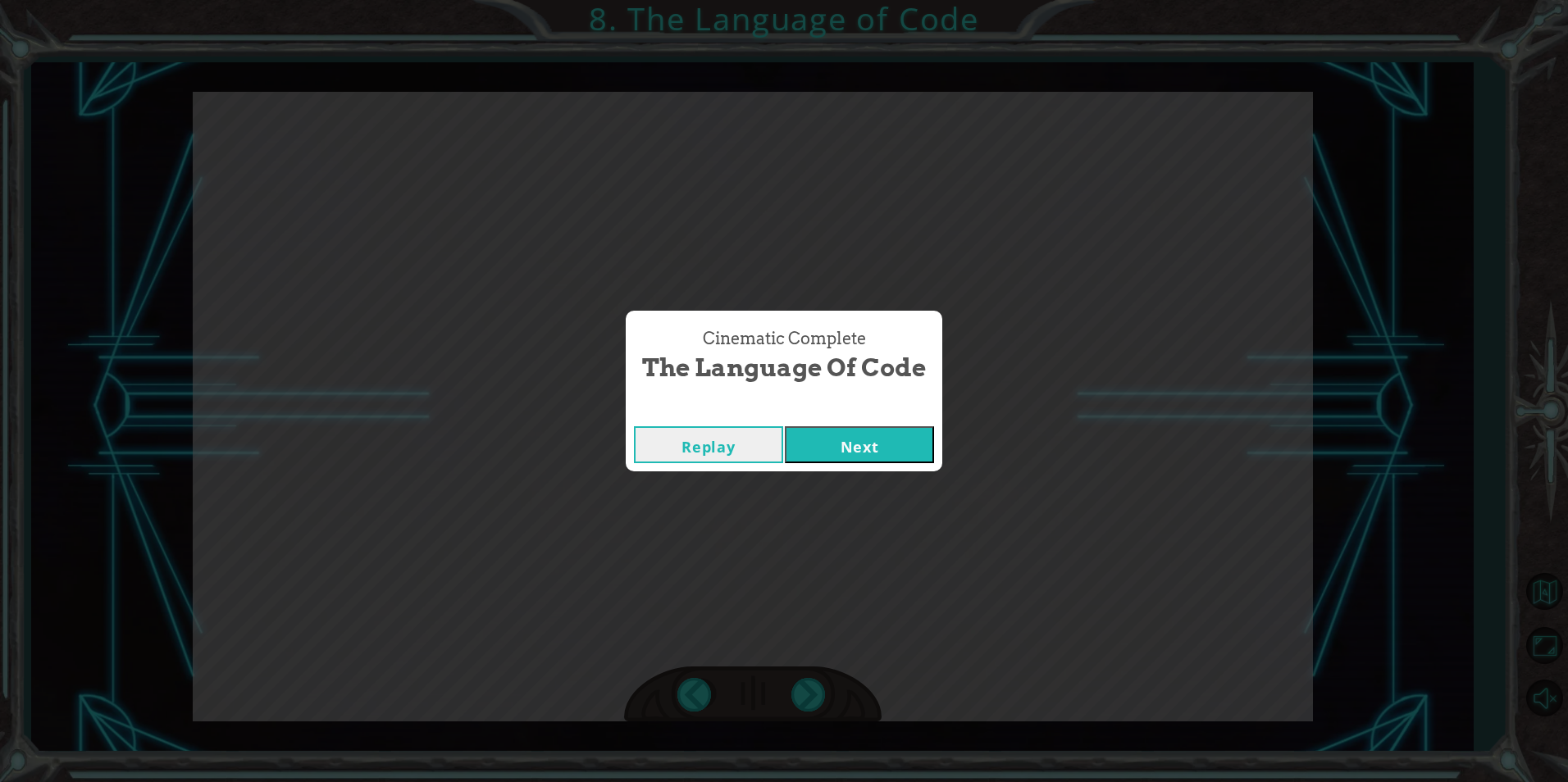
click at [858, 442] on button "Next" at bounding box center [859, 445] width 149 height 37
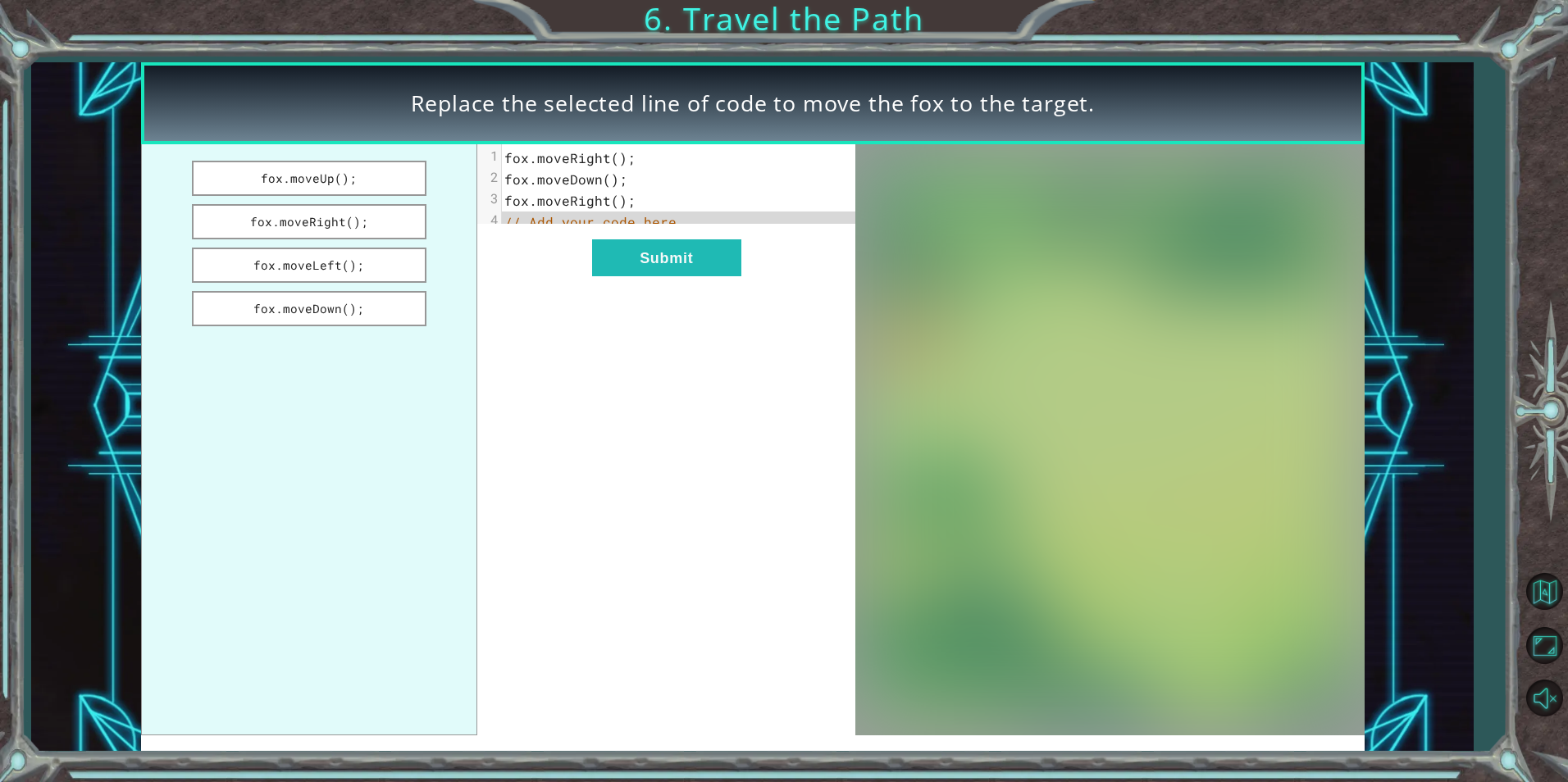
drag, startPoint x: 404, startPoint y: 185, endPoint x: 429, endPoint y: 315, distance: 132.4
click at [429, 315] on ul "fox.moveUp(); fox.moveRight(); fox.moveLeft(); fox.moveDown();" at bounding box center [310, 440] width 337 height 591
click at [376, 228] on button "fox.moveRight();" at bounding box center [309, 222] width 235 height 35
click at [712, 276] on button "Submit" at bounding box center [667, 258] width 149 height 37
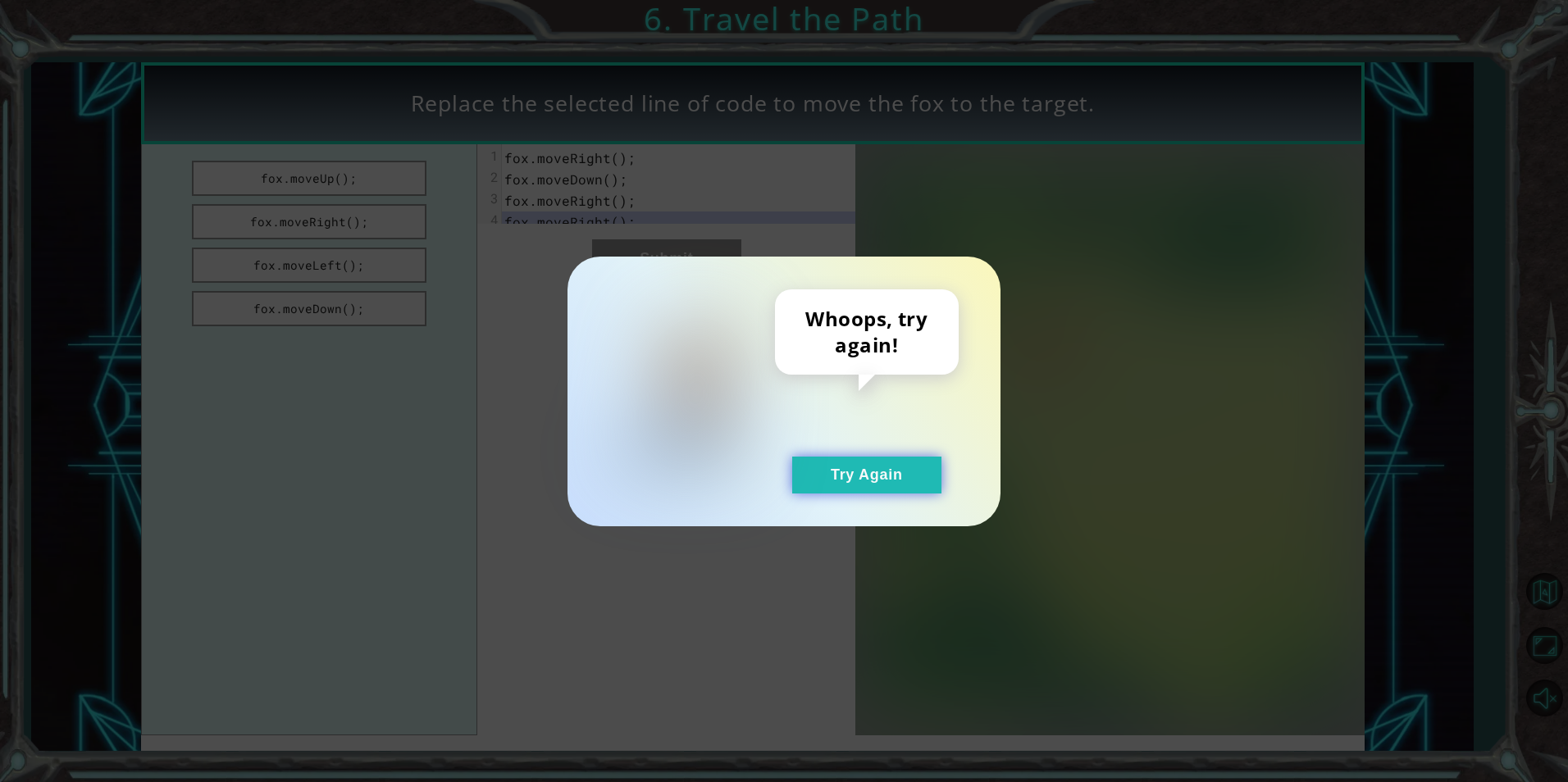
click at [907, 483] on button "Try Again" at bounding box center [867, 476] width 149 height 37
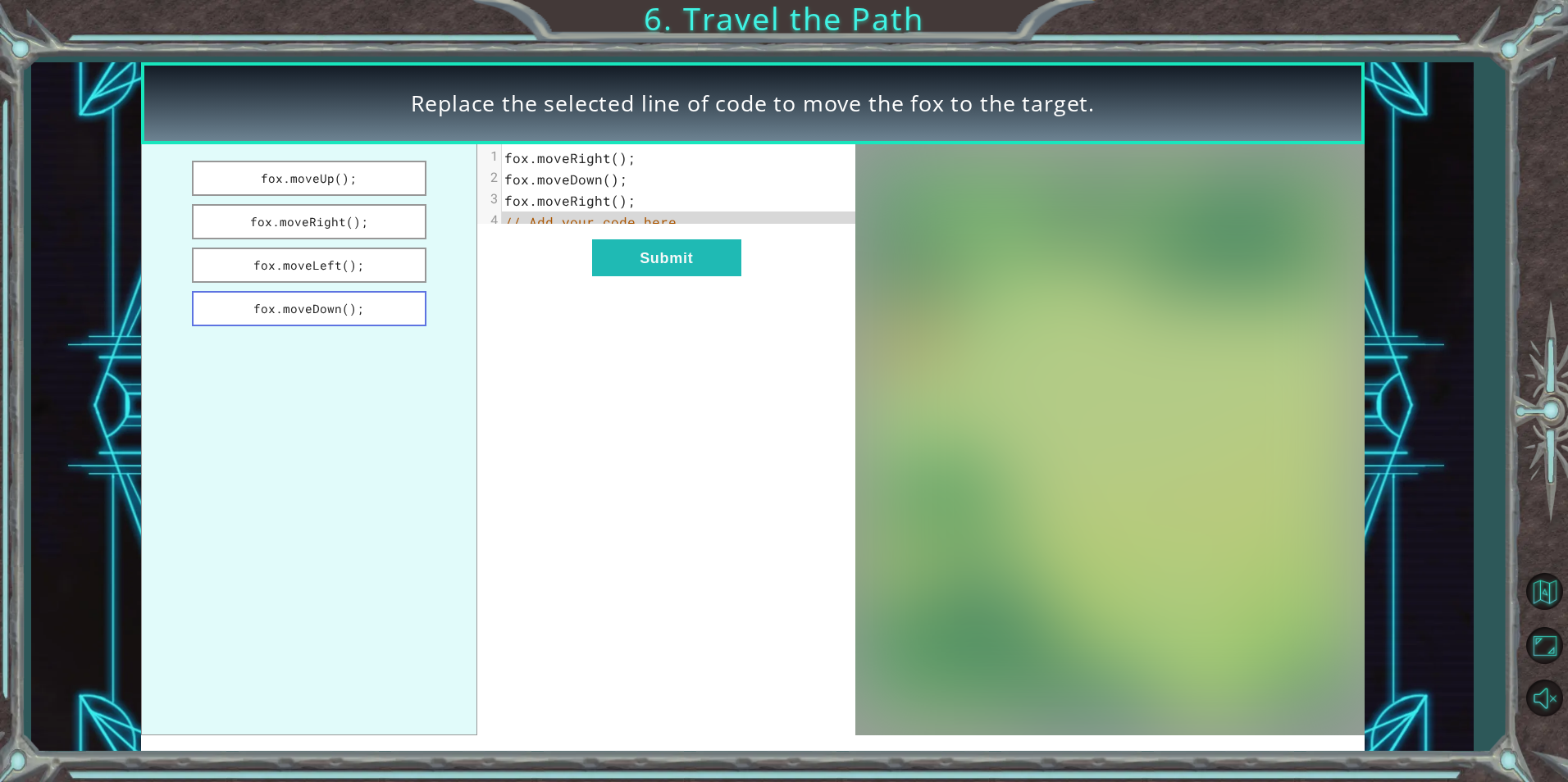
click at [380, 297] on button "fox.moveDown();" at bounding box center [309, 309] width 235 height 35
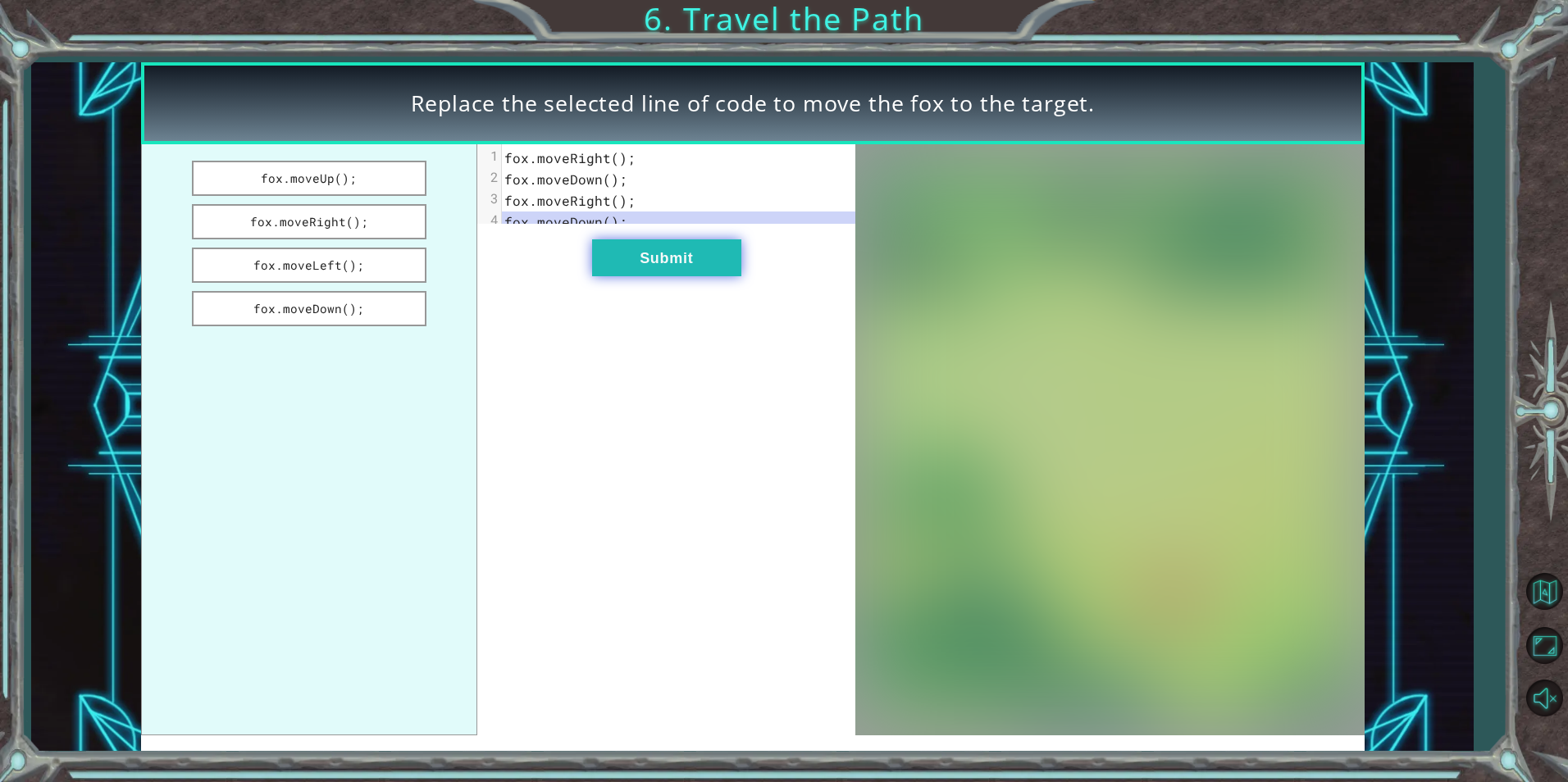
click at [692, 276] on button "Submit" at bounding box center [667, 258] width 149 height 37
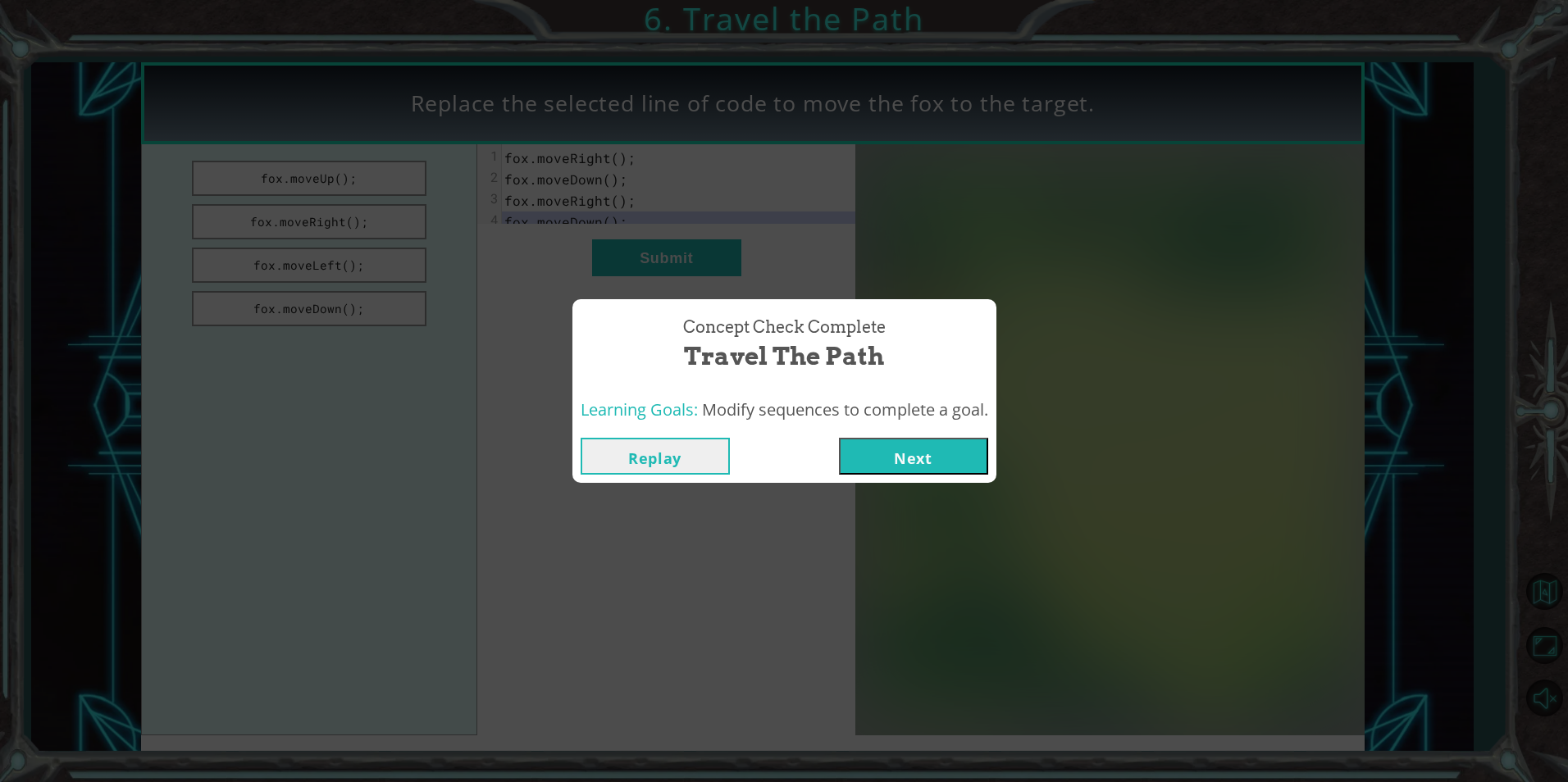
click at [909, 463] on button "Next" at bounding box center [913, 456] width 149 height 37
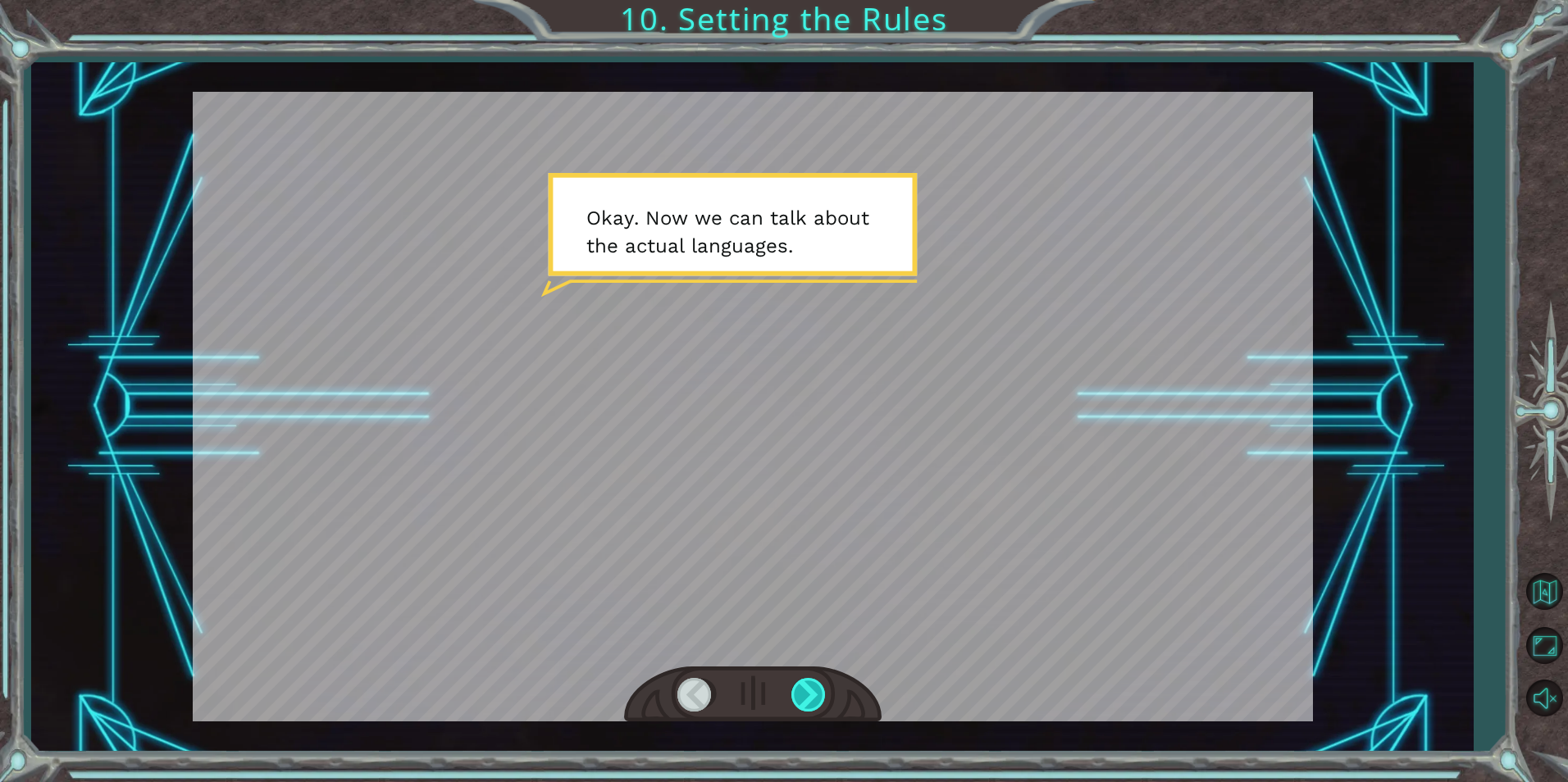
click at [802, 682] on div at bounding box center [810, 695] width 37 height 34
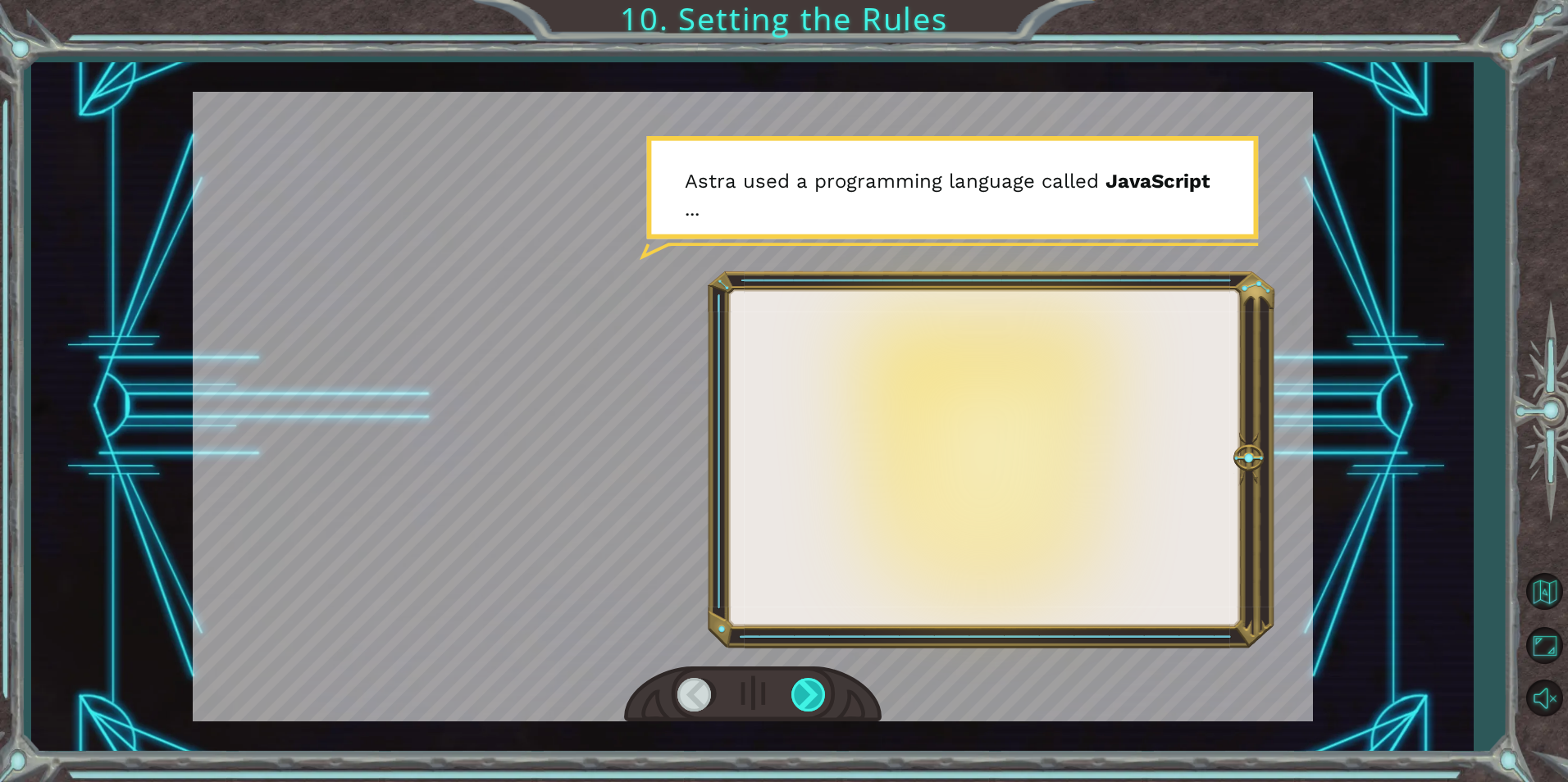
click at [816, 699] on div at bounding box center [810, 695] width 37 height 34
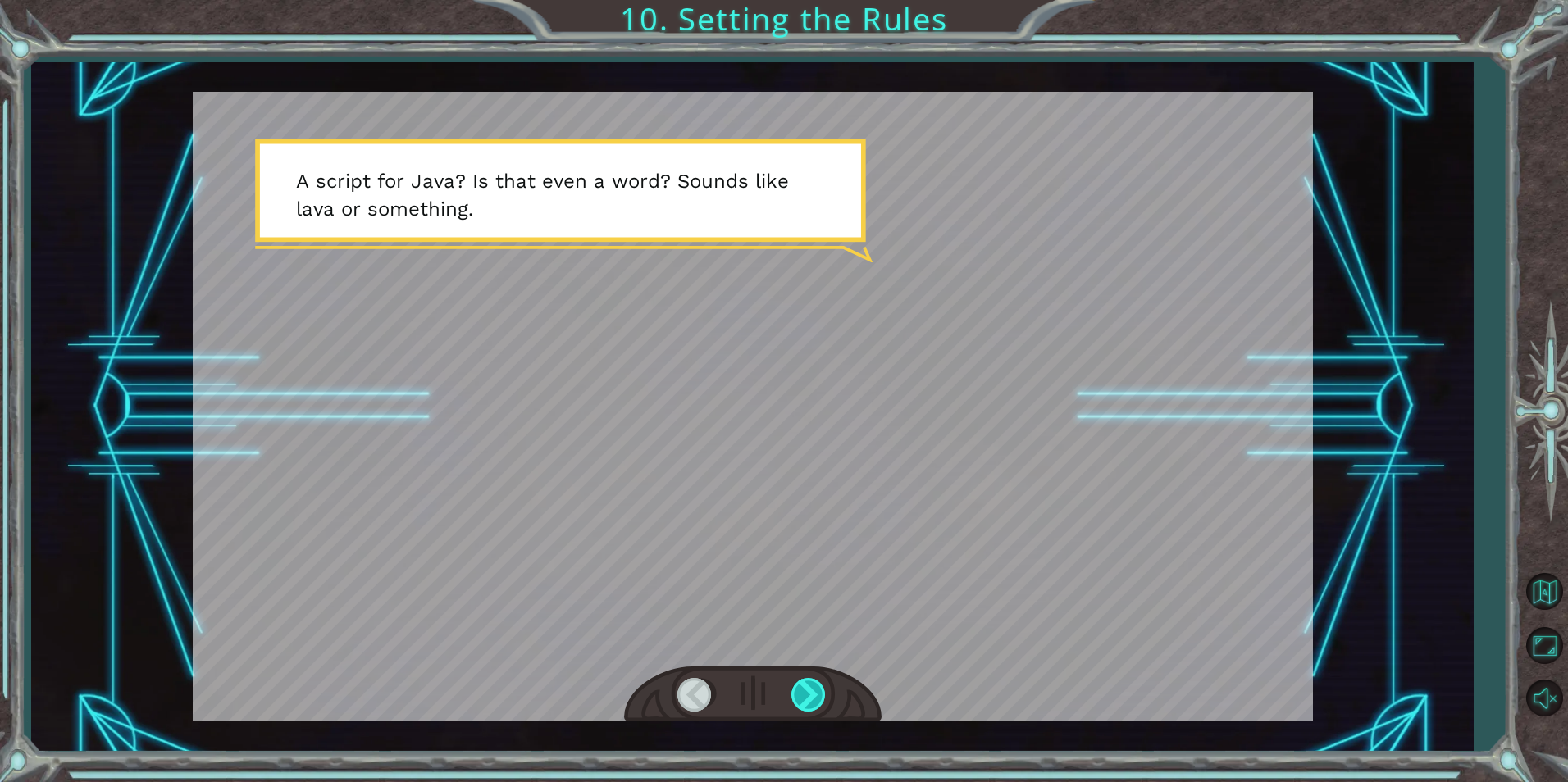
click at [816, 699] on div at bounding box center [810, 695] width 37 height 34
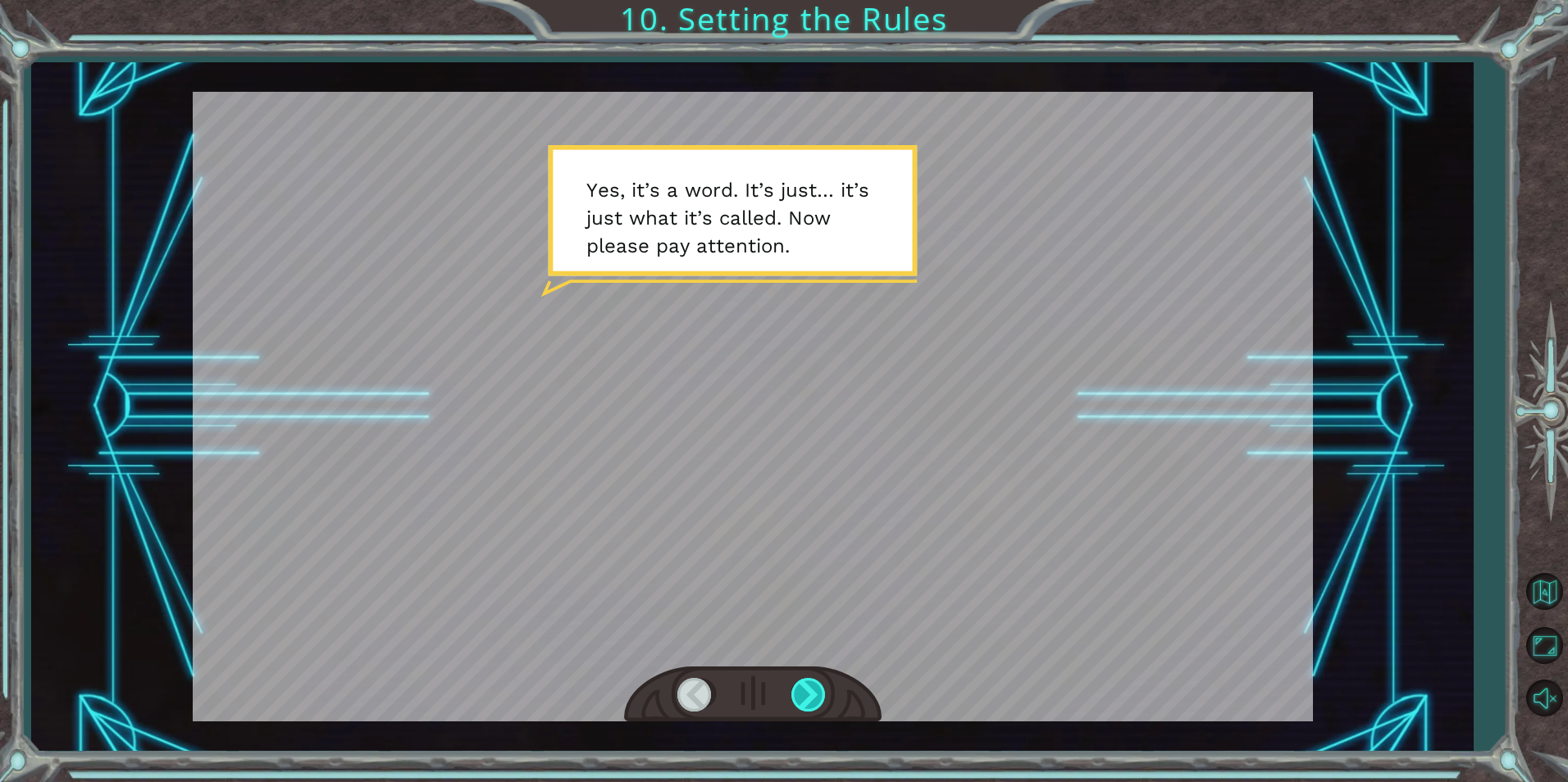
click at [816, 699] on div at bounding box center [810, 695] width 37 height 34
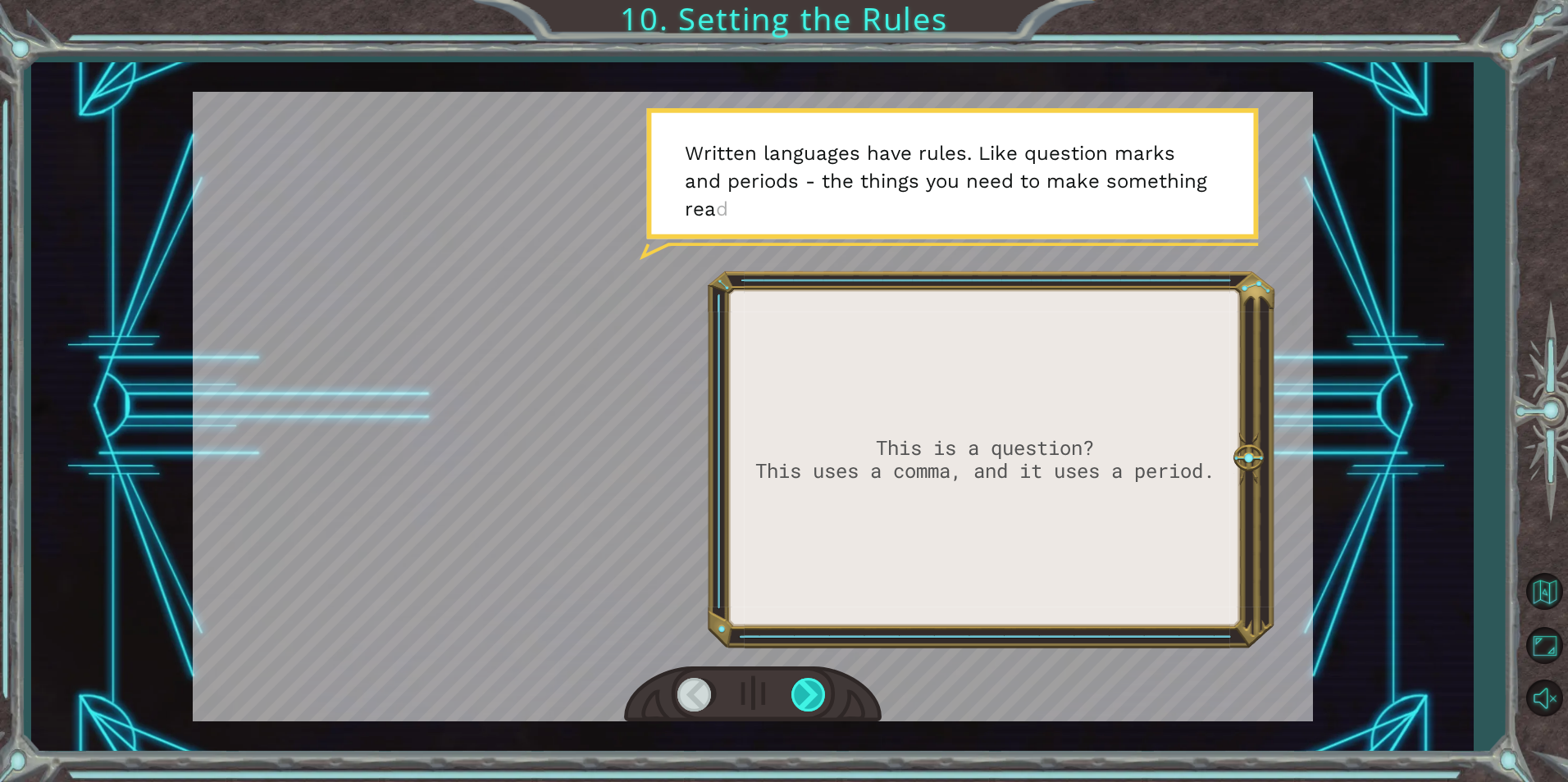
click at [816, 699] on div at bounding box center [810, 695] width 37 height 34
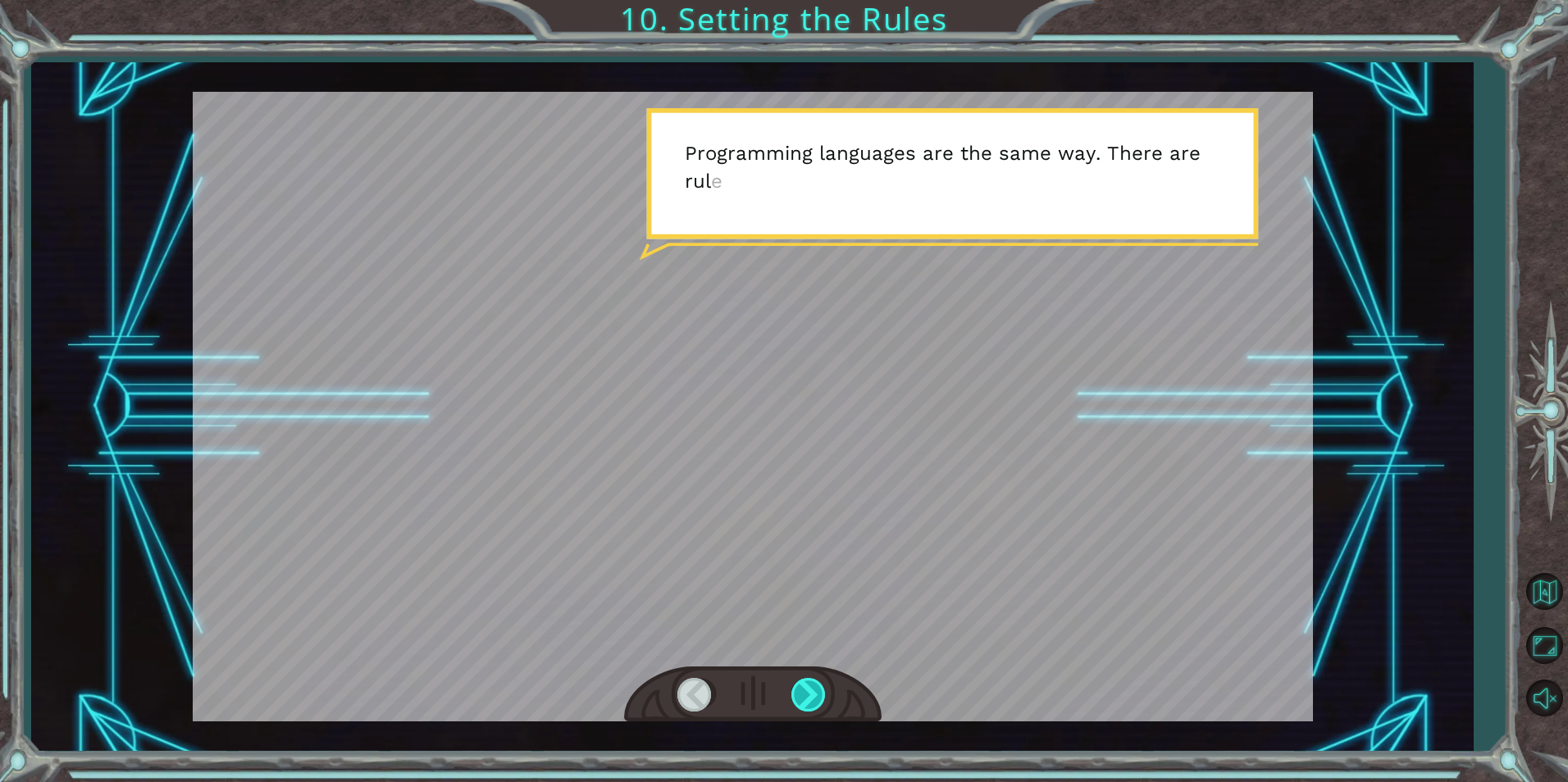
click at [816, 699] on div at bounding box center [810, 695] width 37 height 34
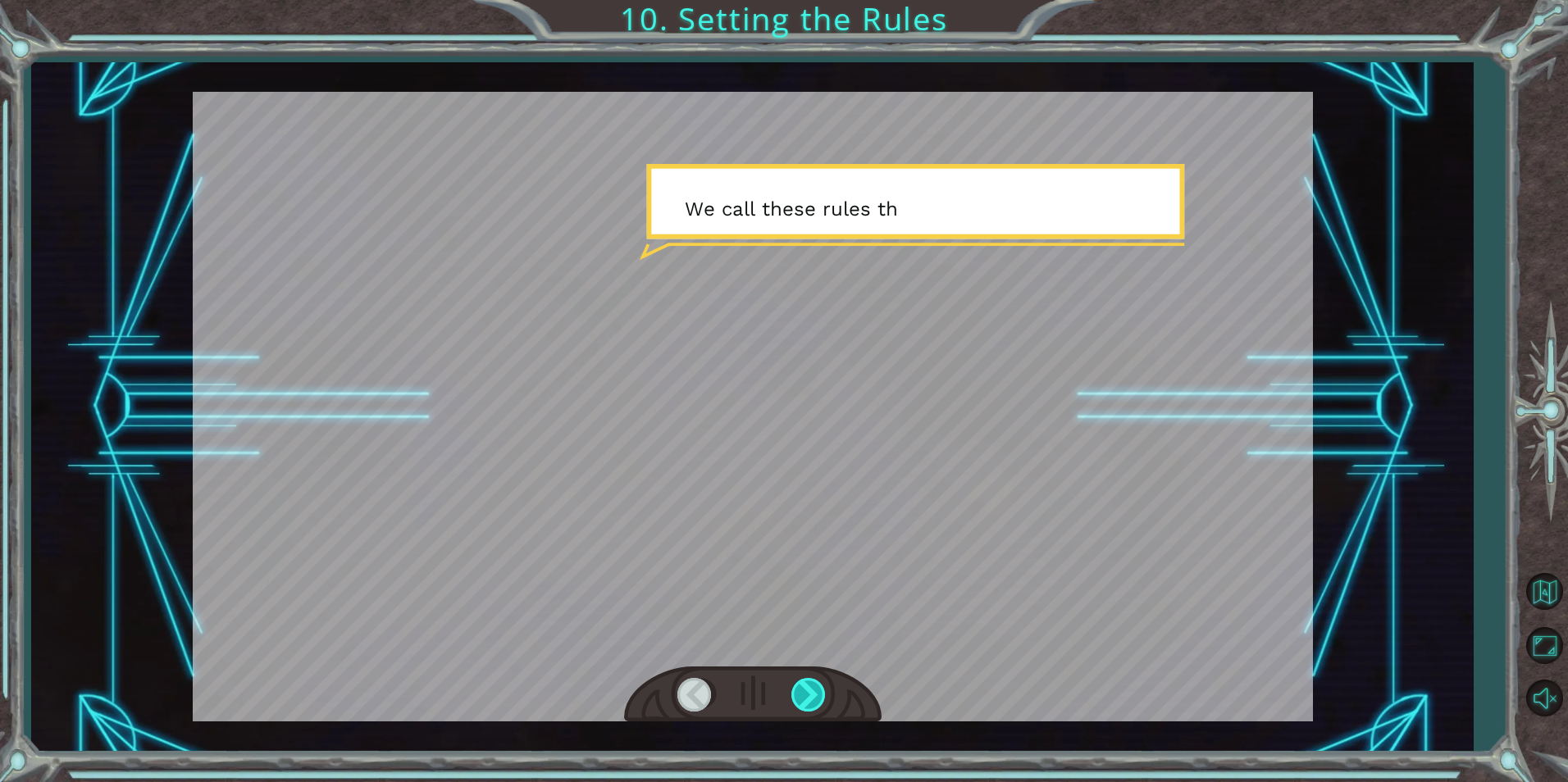
click at [816, 699] on div at bounding box center [810, 695] width 37 height 34
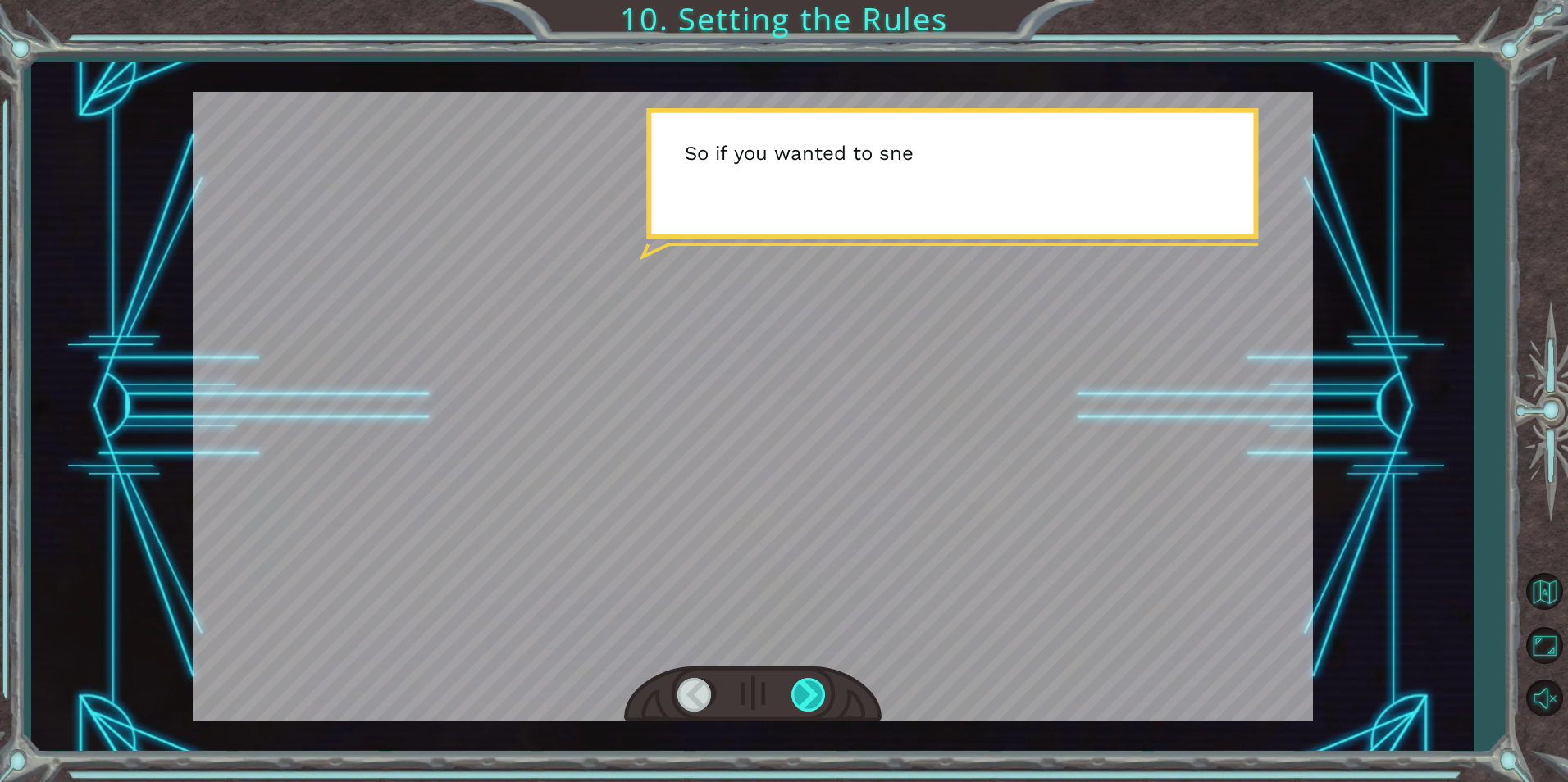
click at [816, 699] on div at bounding box center [810, 695] width 37 height 34
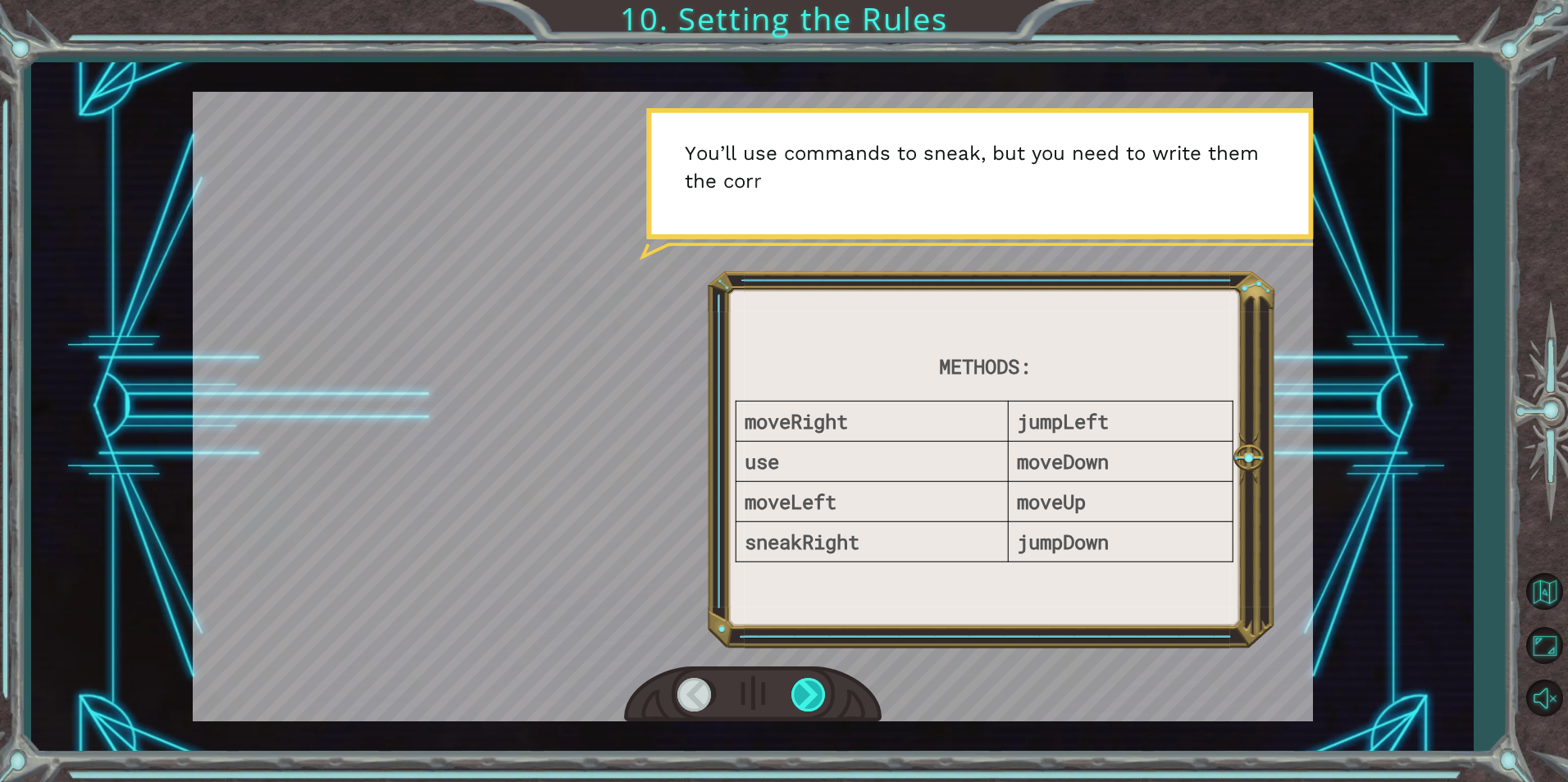
click at [816, 699] on div at bounding box center [810, 695] width 37 height 34
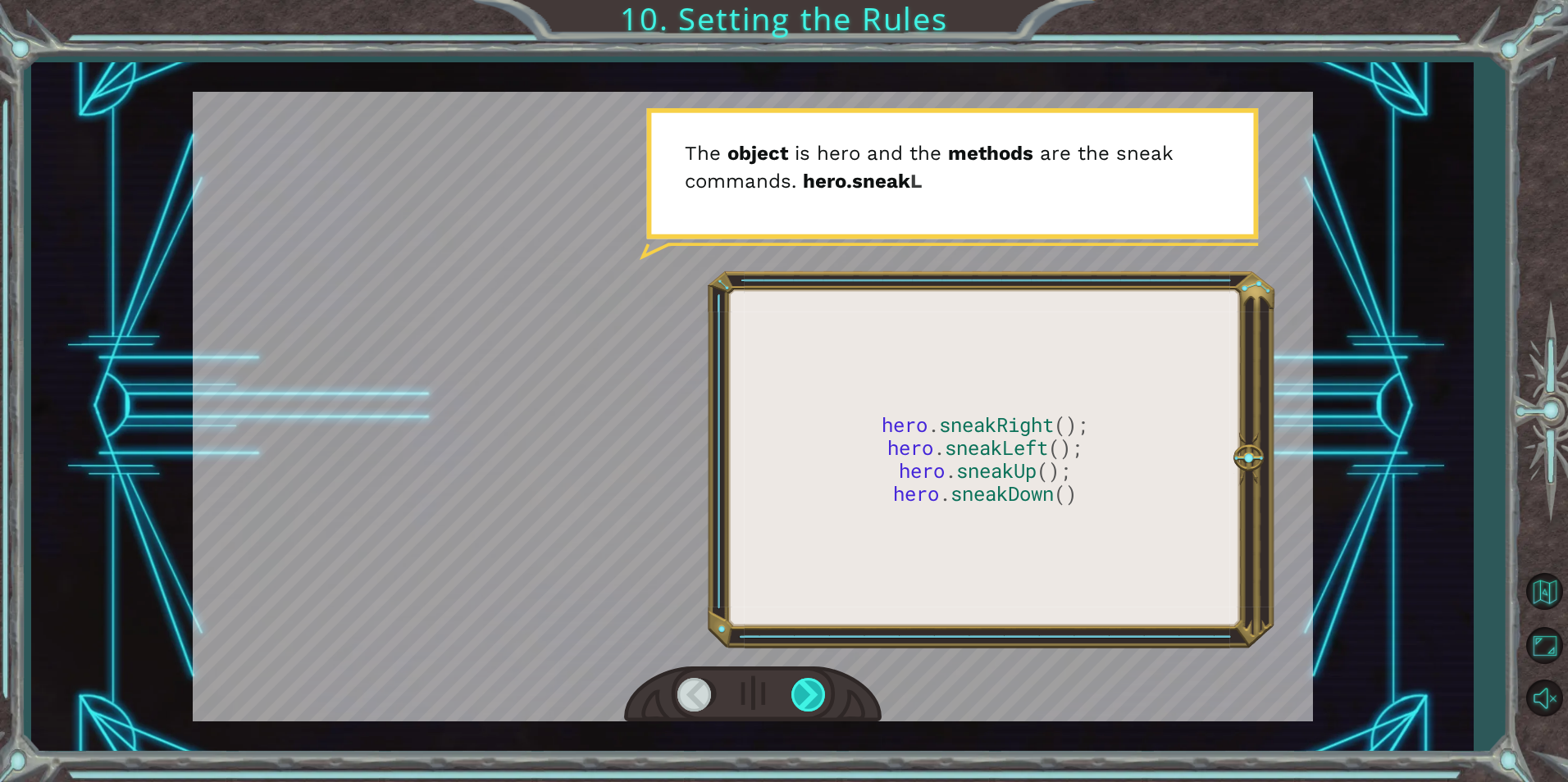
click at [816, 699] on div at bounding box center [810, 695] width 37 height 34
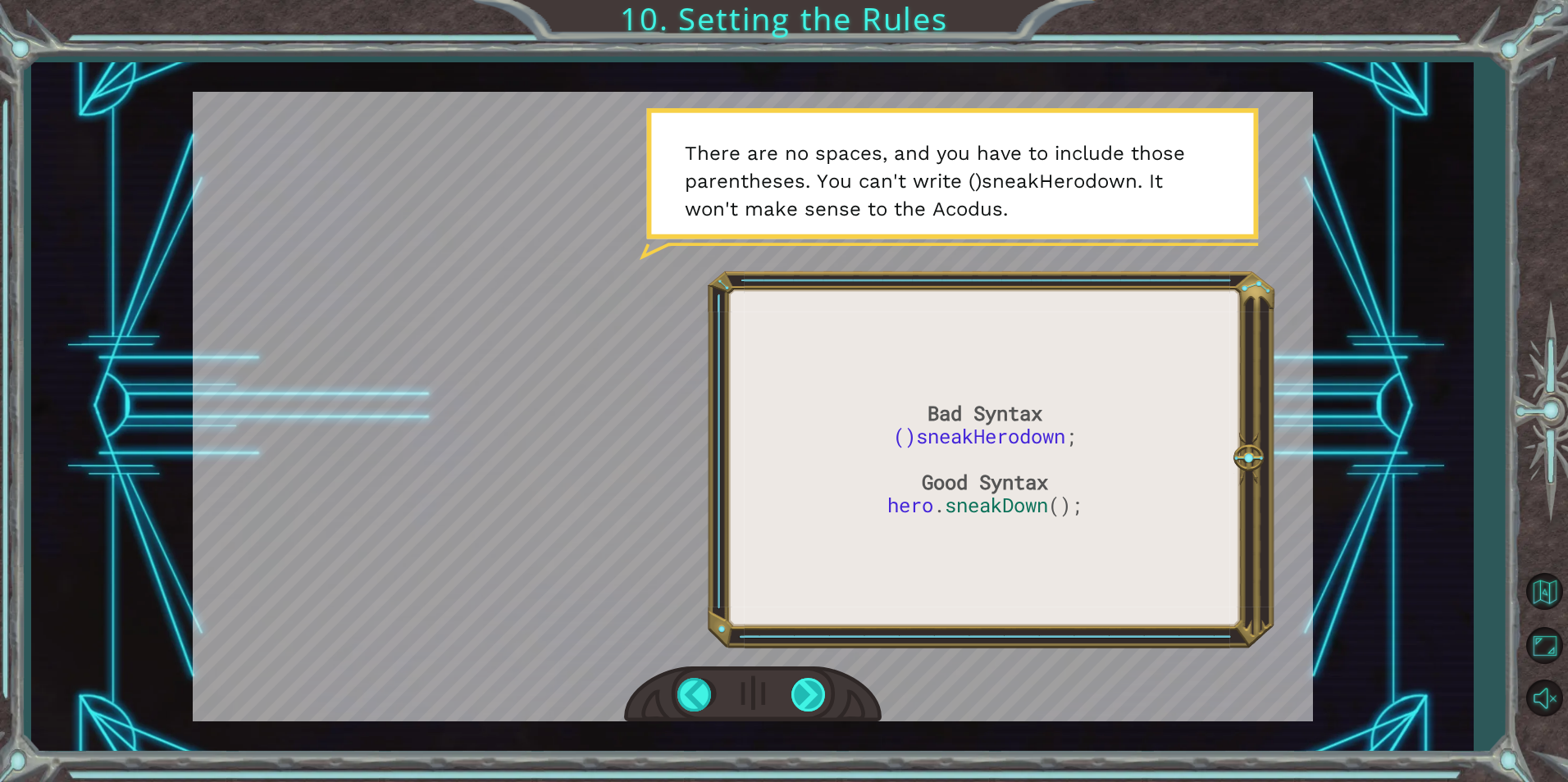
click at [823, 700] on div at bounding box center [810, 695] width 37 height 34
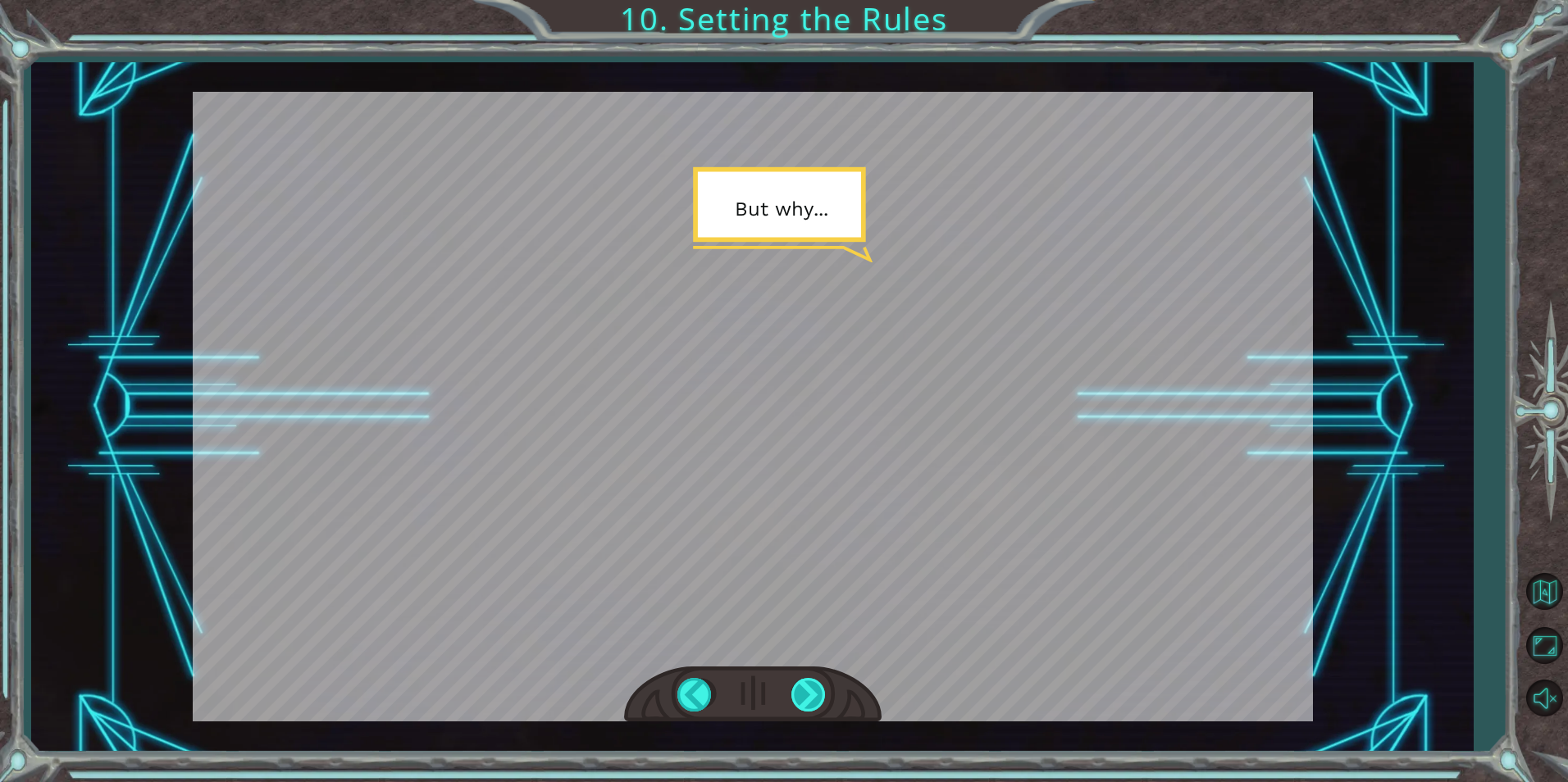
click at [817, 699] on div at bounding box center [810, 695] width 37 height 34
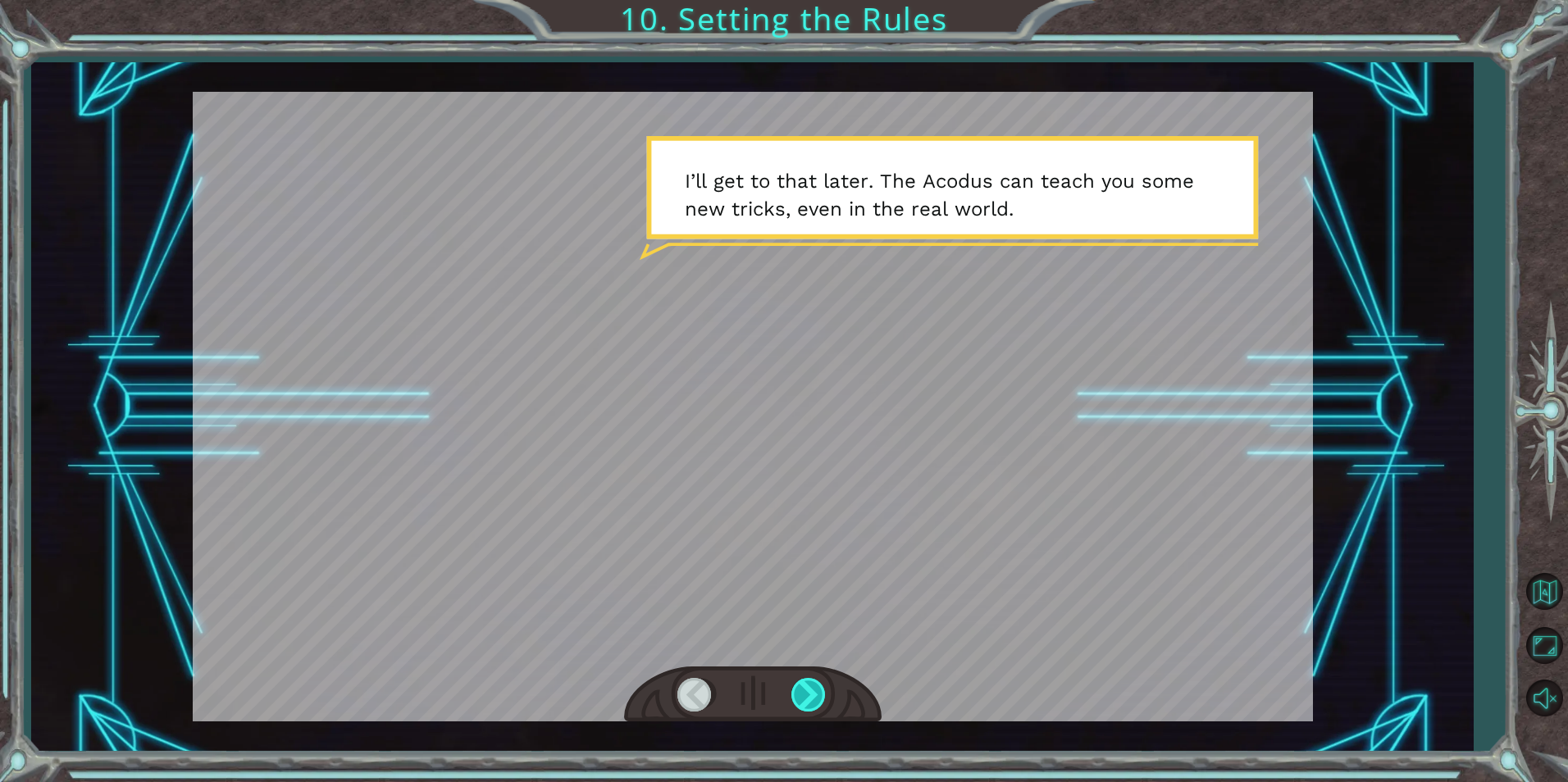
click at [817, 699] on div at bounding box center [810, 695] width 37 height 34
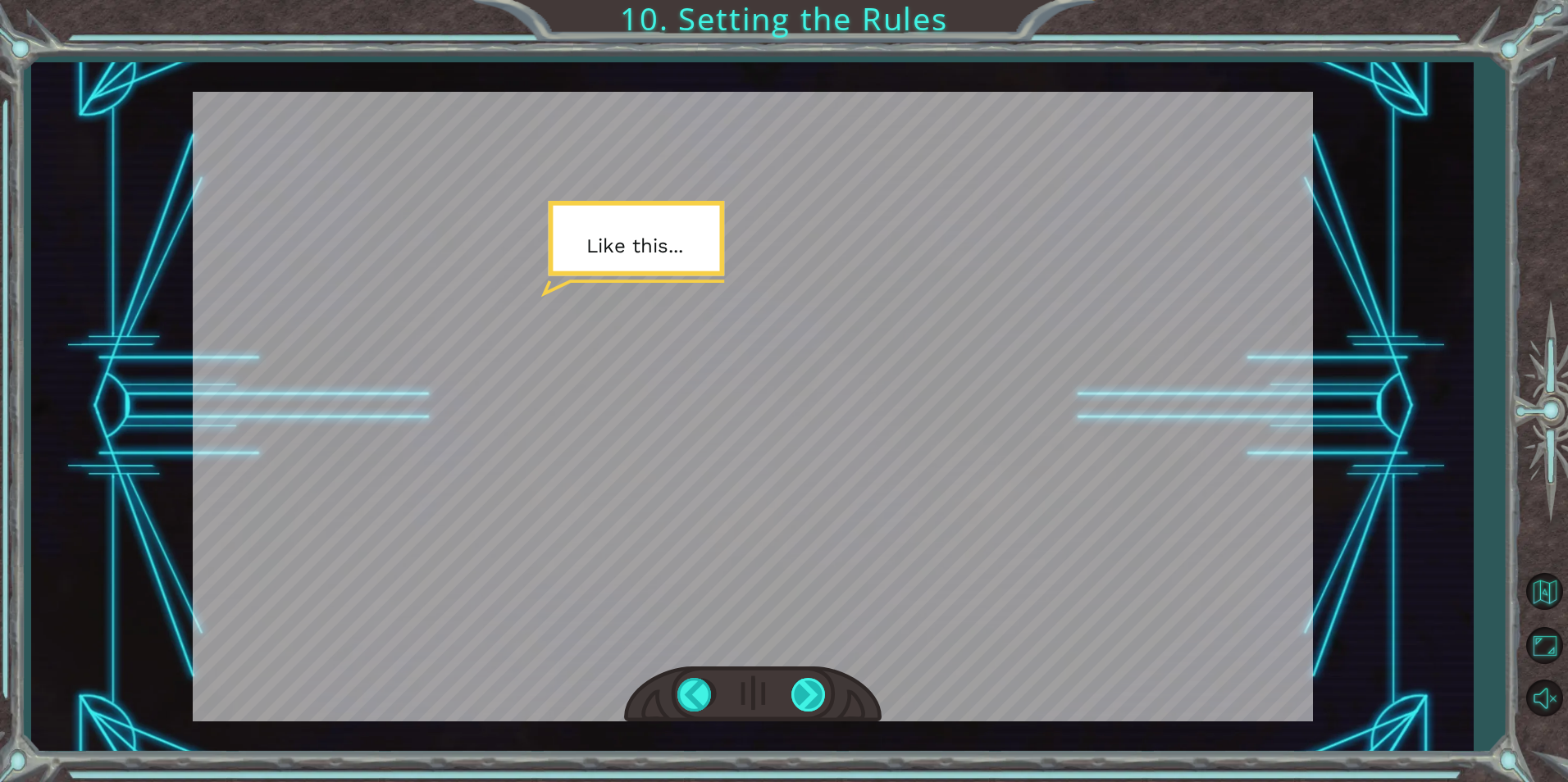
click at [817, 699] on div at bounding box center [810, 695] width 37 height 34
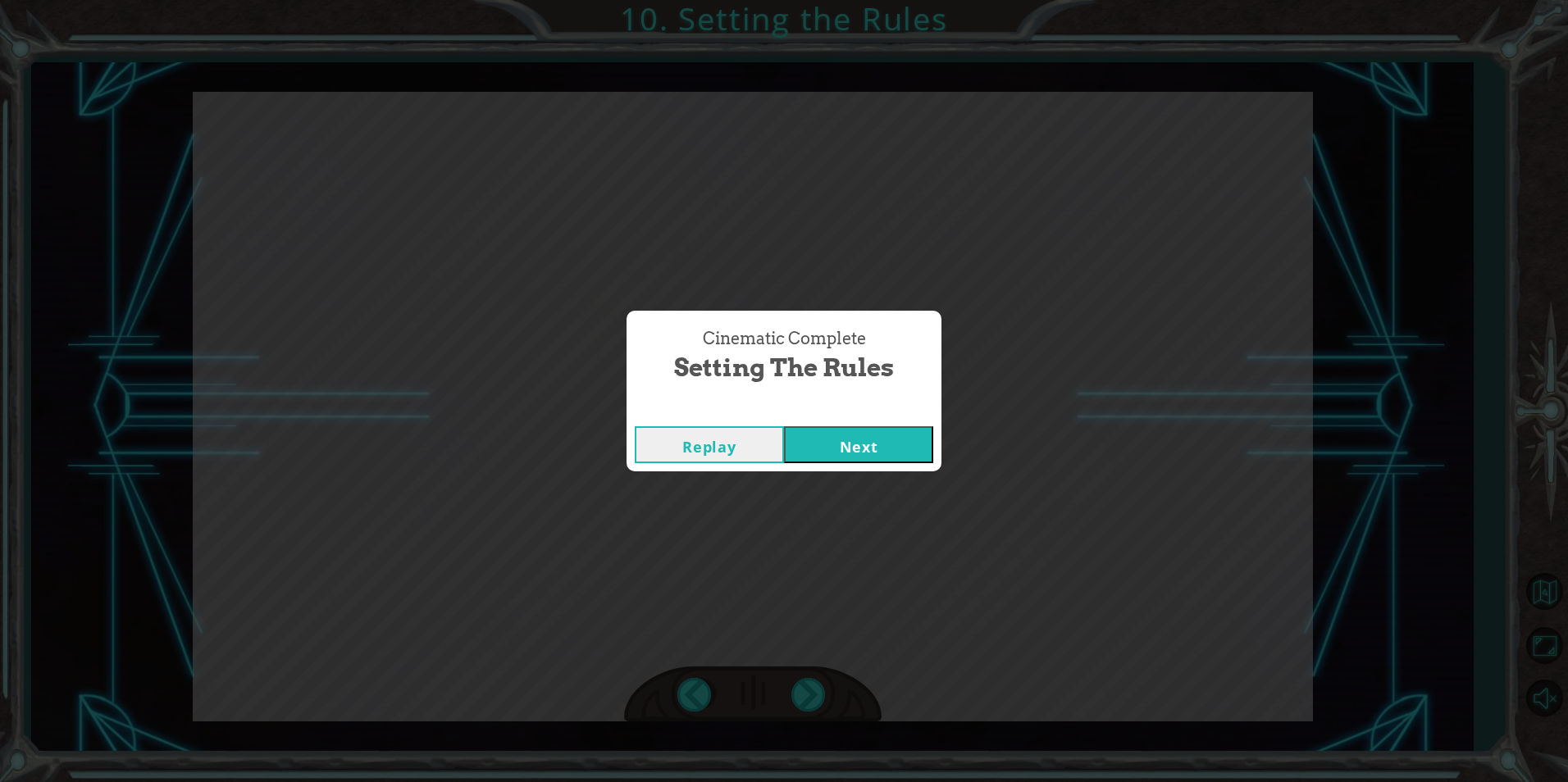
click at [834, 435] on button "Next" at bounding box center [858, 445] width 149 height 37
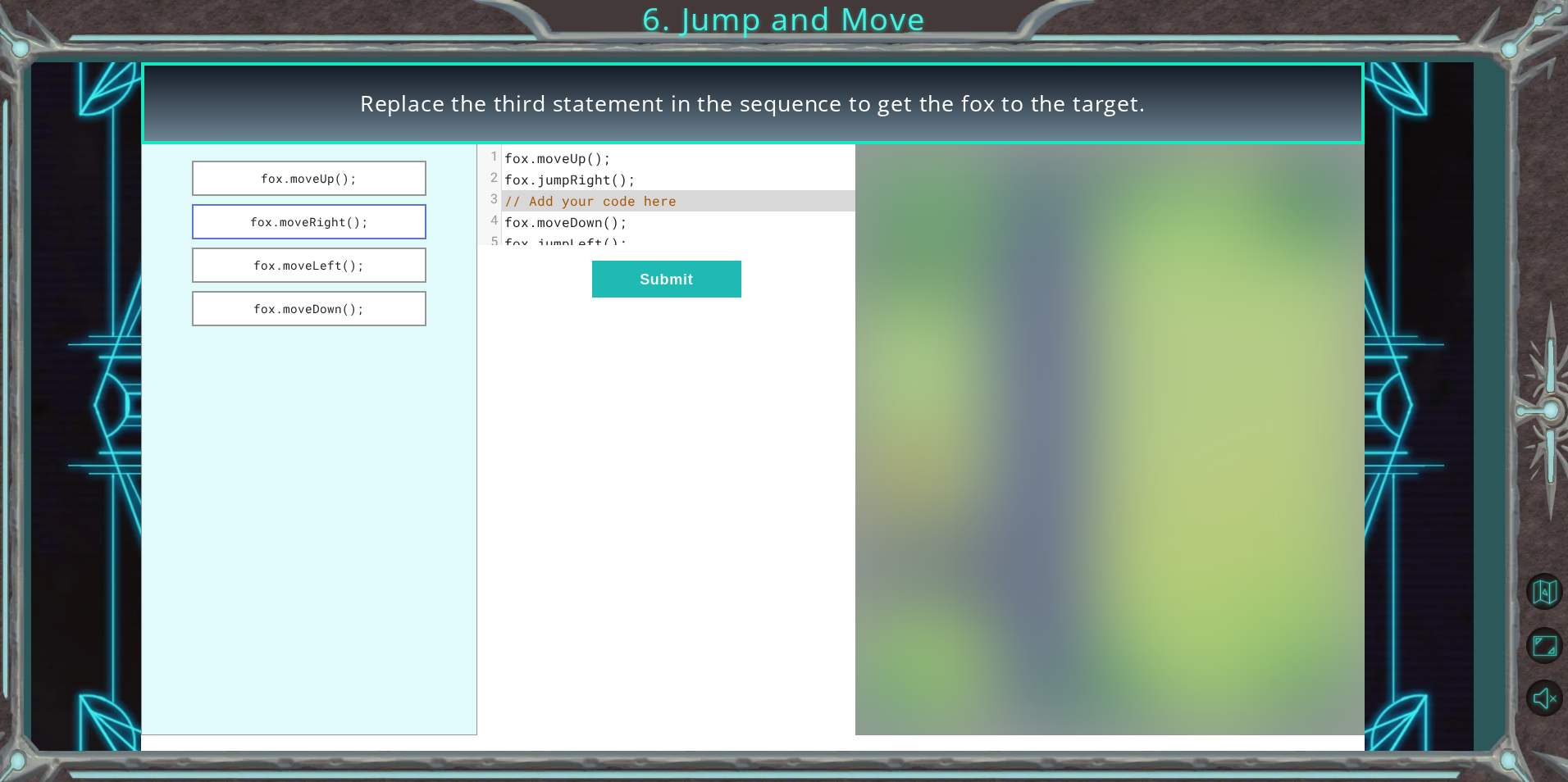
click at [380, 214] on button "fox.moveRight();" at bounding box center [309, 222] width 235 height 35
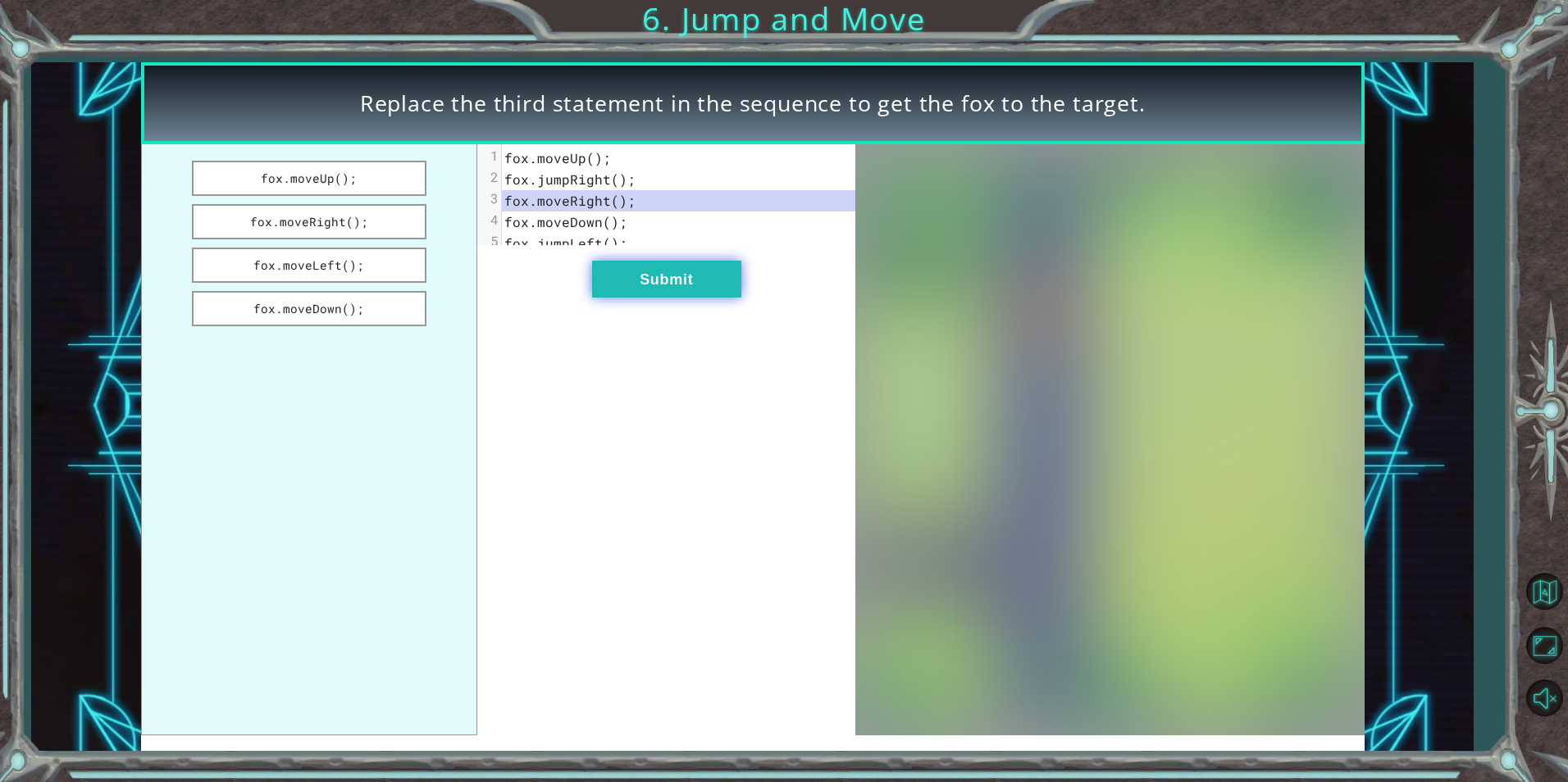
click at [681, 279] on button "Submit" at bounding box center [667, 279] width 149 height 37
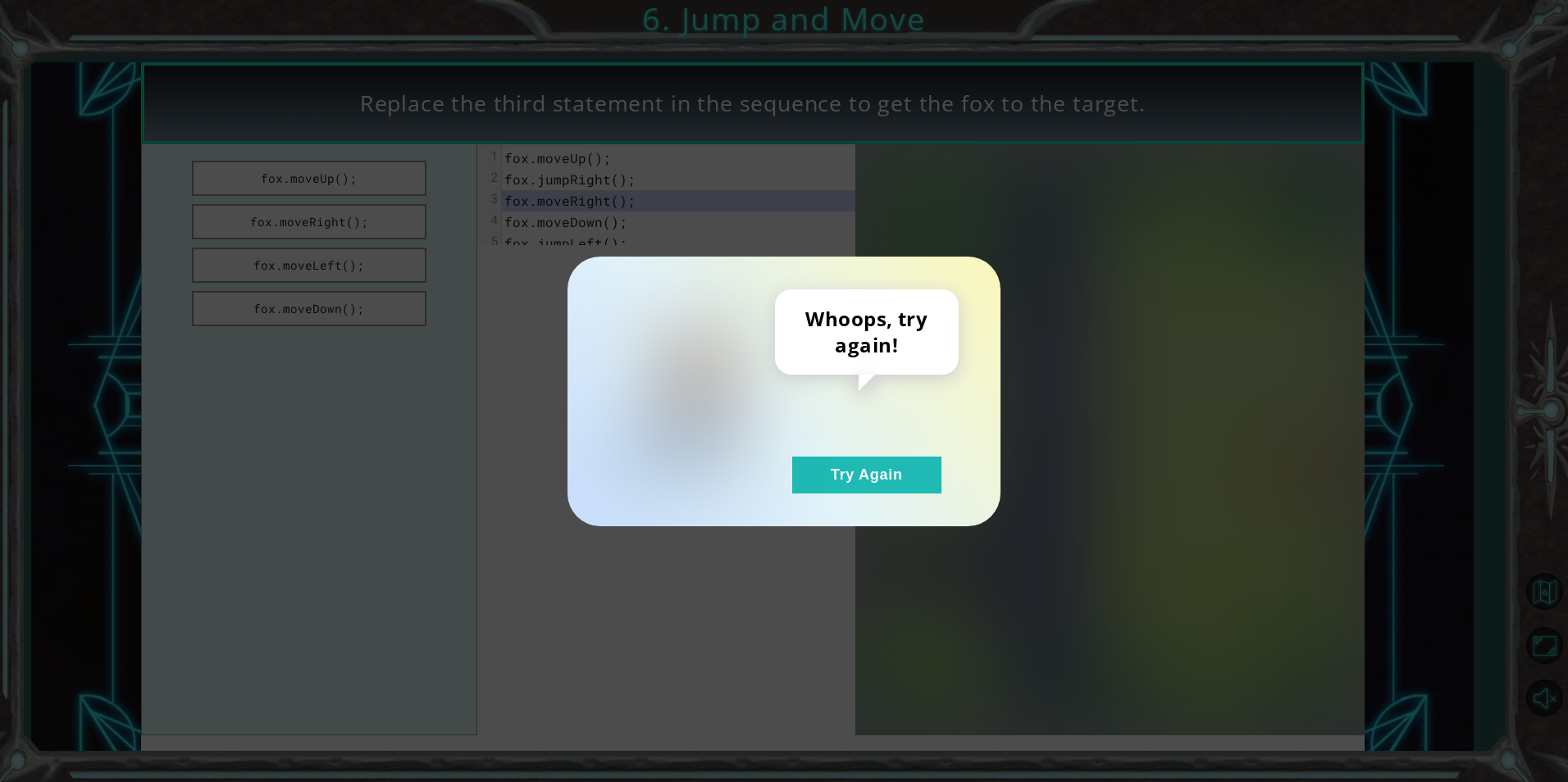
click at [895, 500] on div "Whoops, try again! Try Again" at bounding box center [784, 392] width 433 height 270
click at [885, 478] on button "Try Again" at bounding box center [867, 476] width 149 height 37
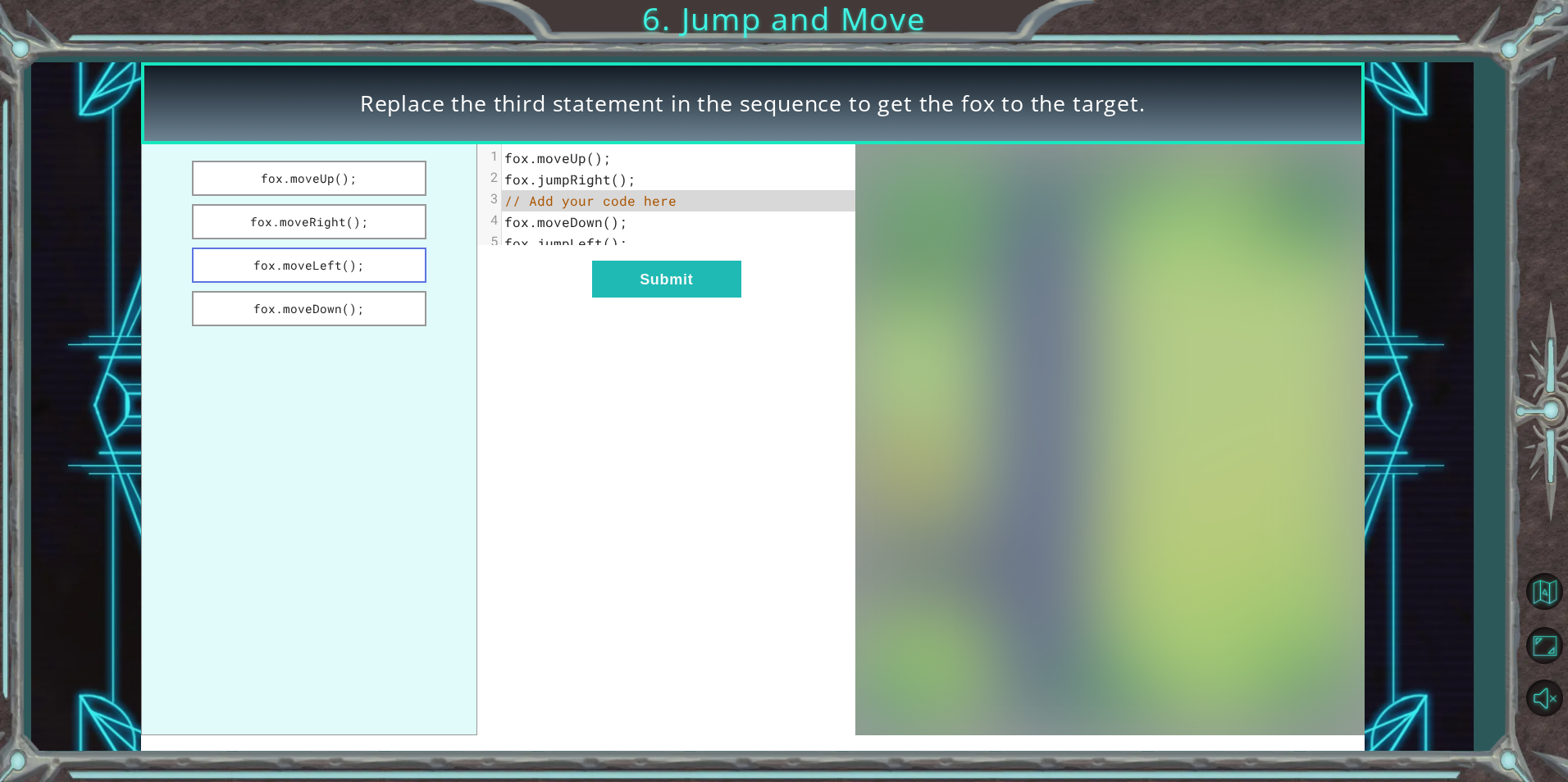
click at [383, 255] on button "fox.moveLeft();" at bounding box center [309, 266] width 235 height 35
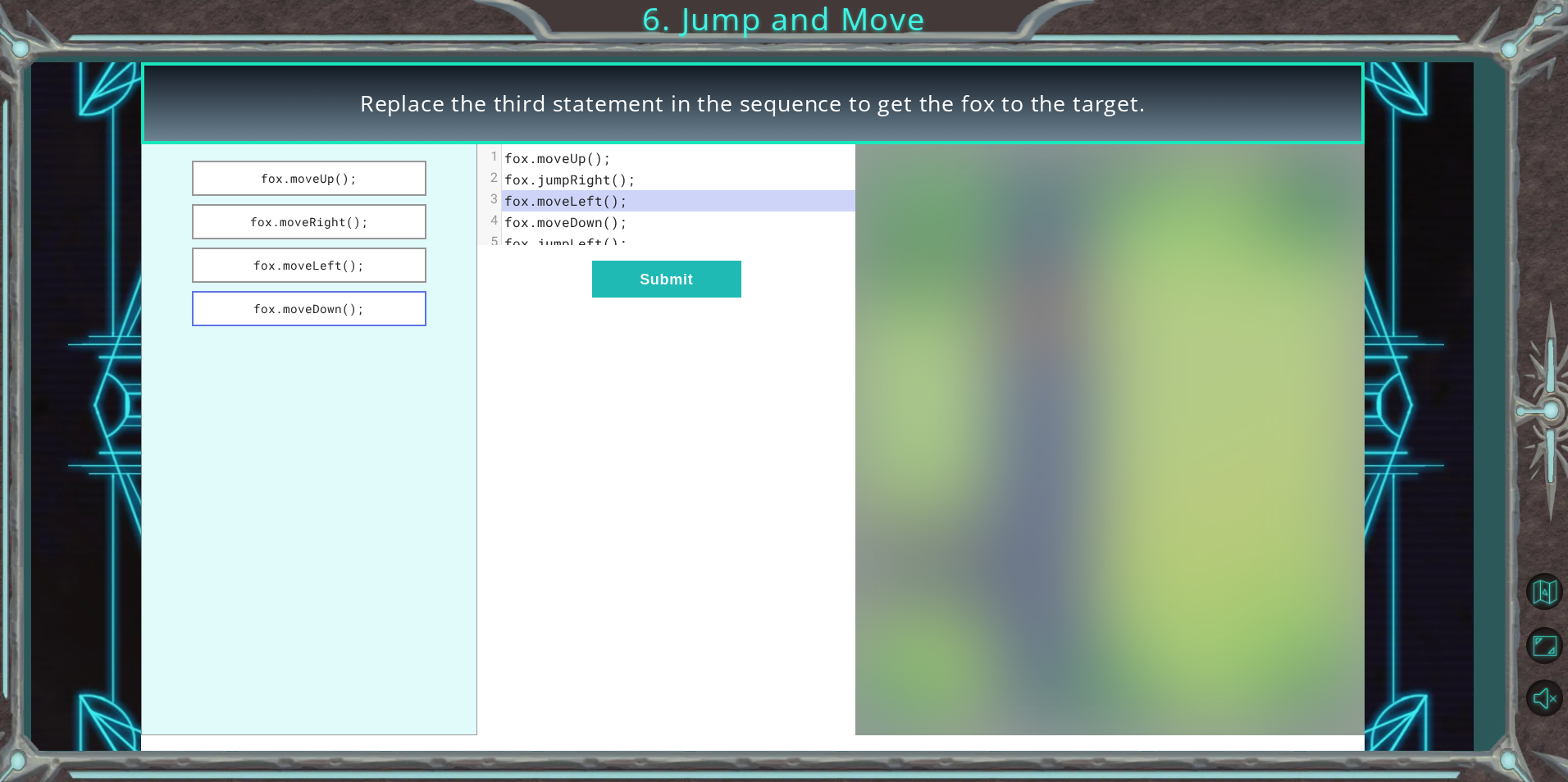
click at [416, 294] on button "fox.moveDown();" at bounding box center [309, 309] width 235 height 35
click at [710, 297] on button "Submit" at bounding box center [667, 279] width 149 height 37
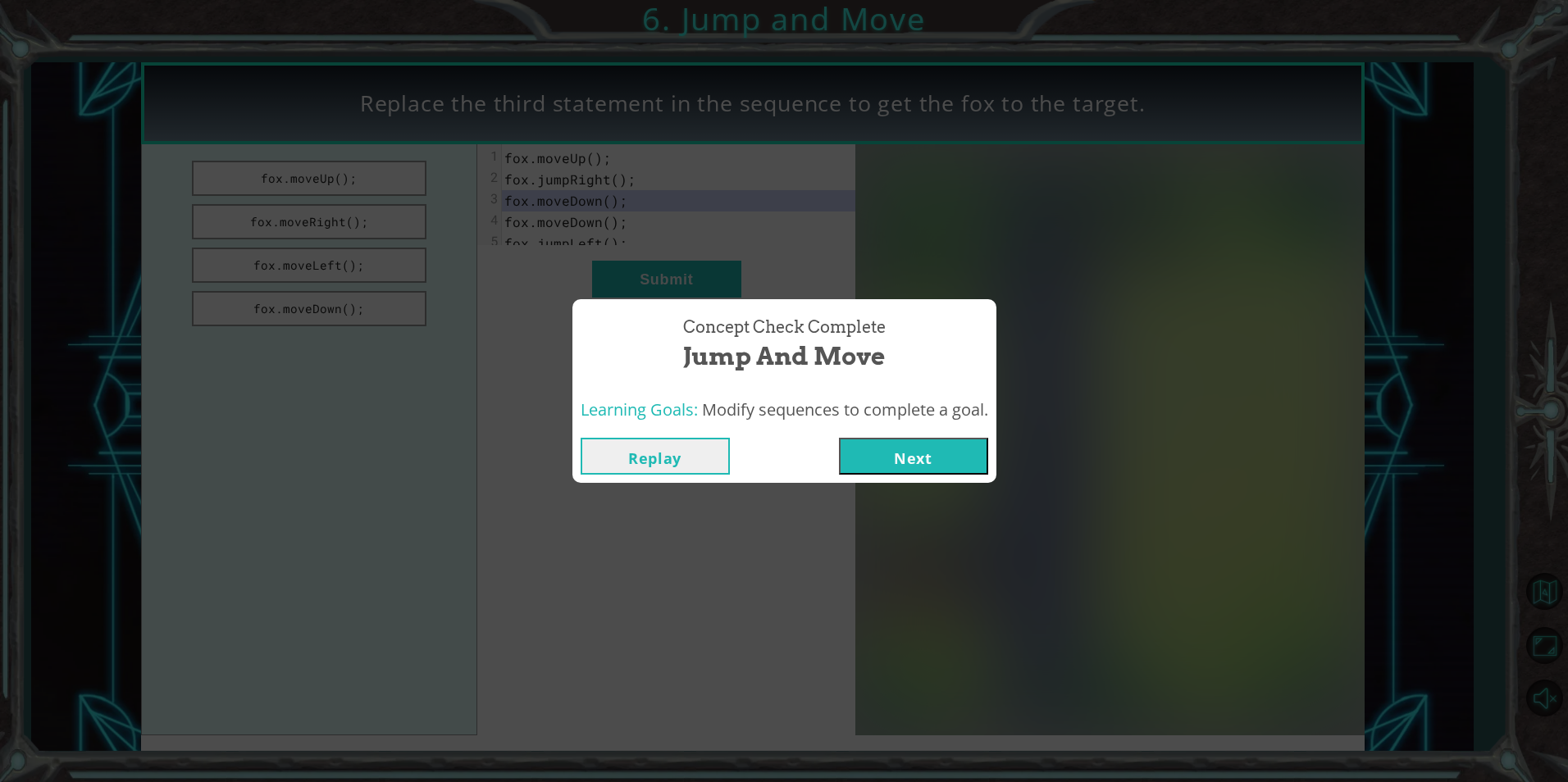
click at [901, 449] on button "Next" at bounding box center [913, 456] width 149 height 37
